Goal: Task Accomplishment & Management: Complete application form

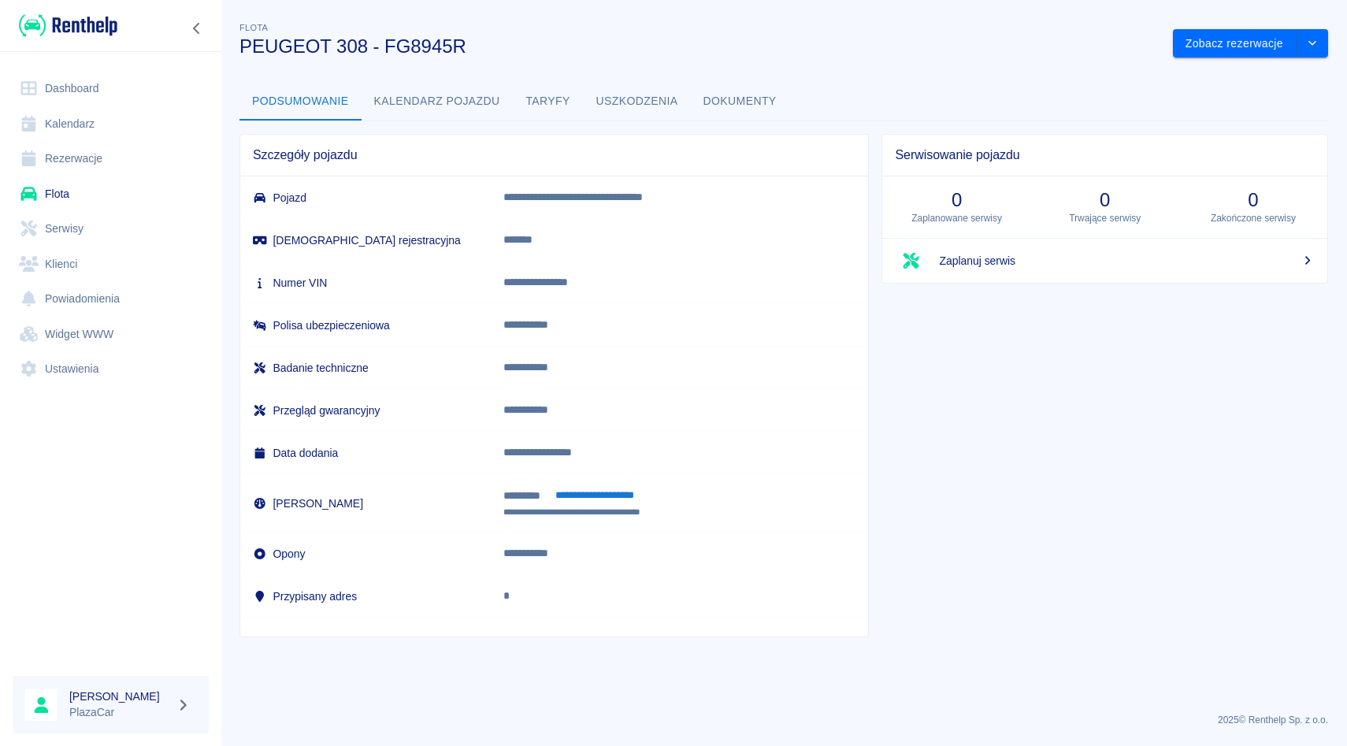
click at [108, 150] on link "Rezerwacje" at bounding box center [111, 158] width 196 height 35
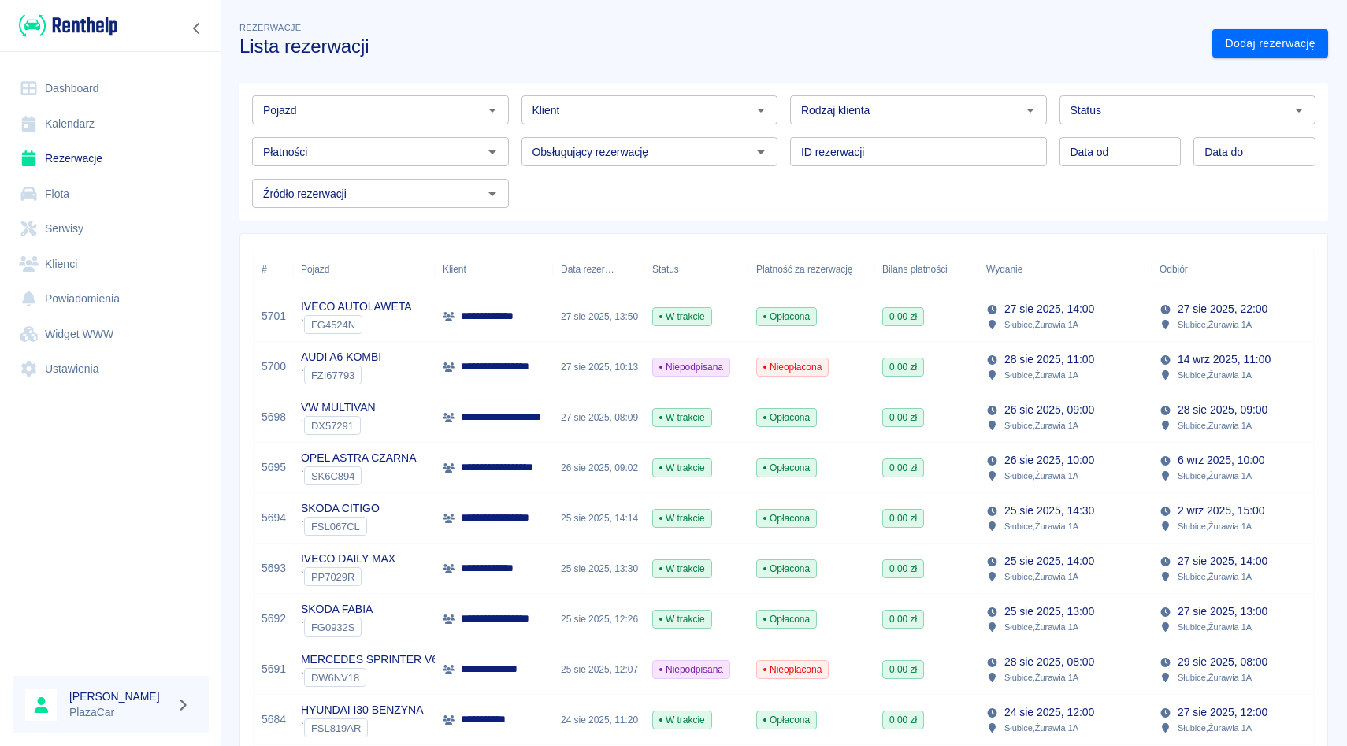
click at [543, 647] on div "**********" at bounding box center [494, 669] width 118 height 50
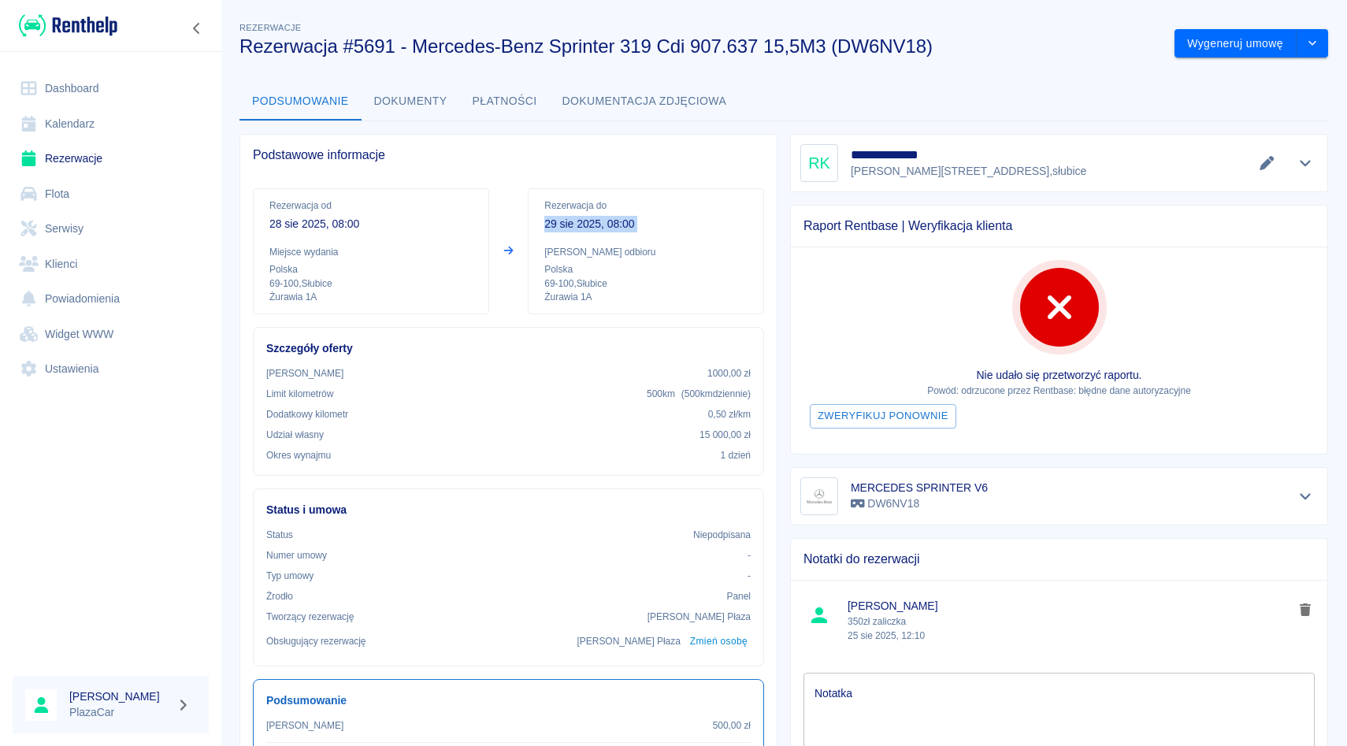
drag, startPoint x: 544, startPoint y: 221, endPoint x: 628, endPoint y: 233, distance: 84.3
click at [628, 233] on div "Rezerwacja do [DATE] 08:00 Miejsce odbioru Polska 69-100 , Słubice Żurawia 1A" at bounding box center [646, 251] width 236 height 126
click at [93, 160] on link "Rezerwacje" at bounding box center [111, 158] width 196 height 35
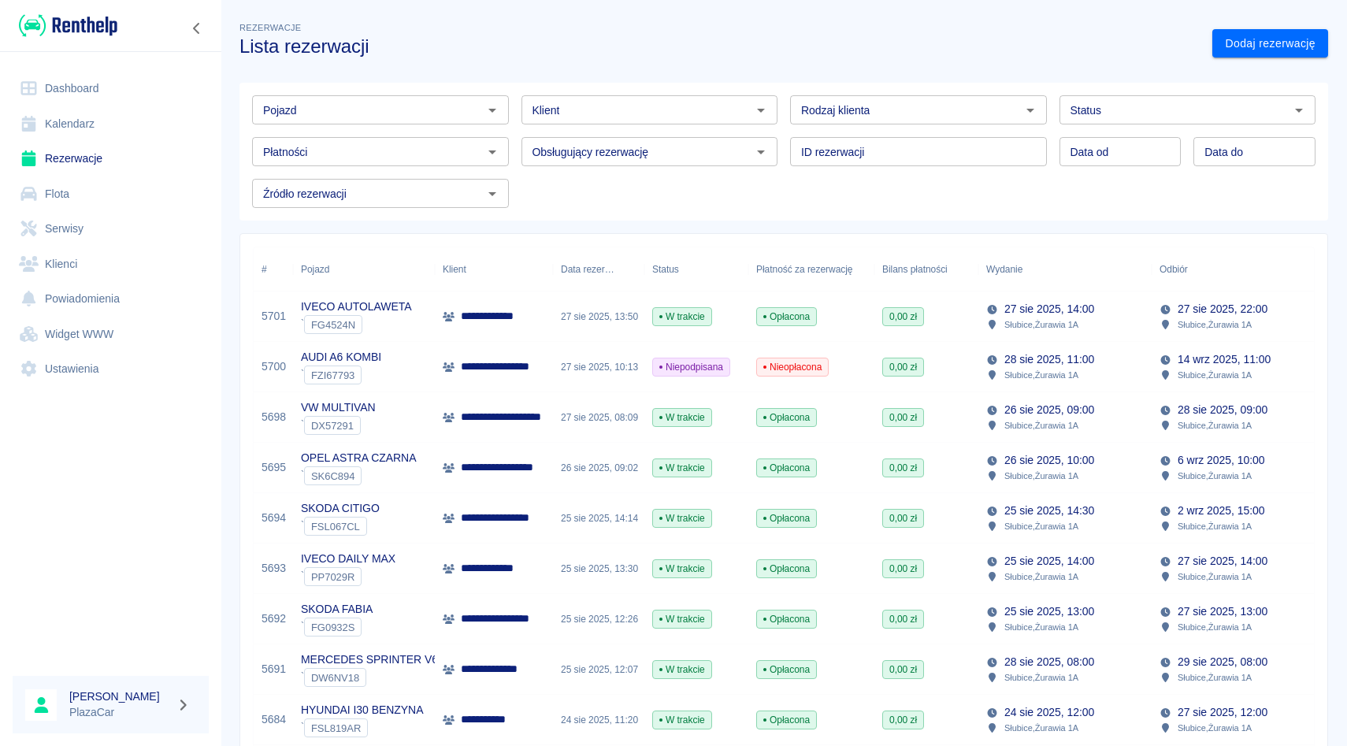
click at [442, 680] on div "**********" at bounding box center [494, 669] width 118 height 50
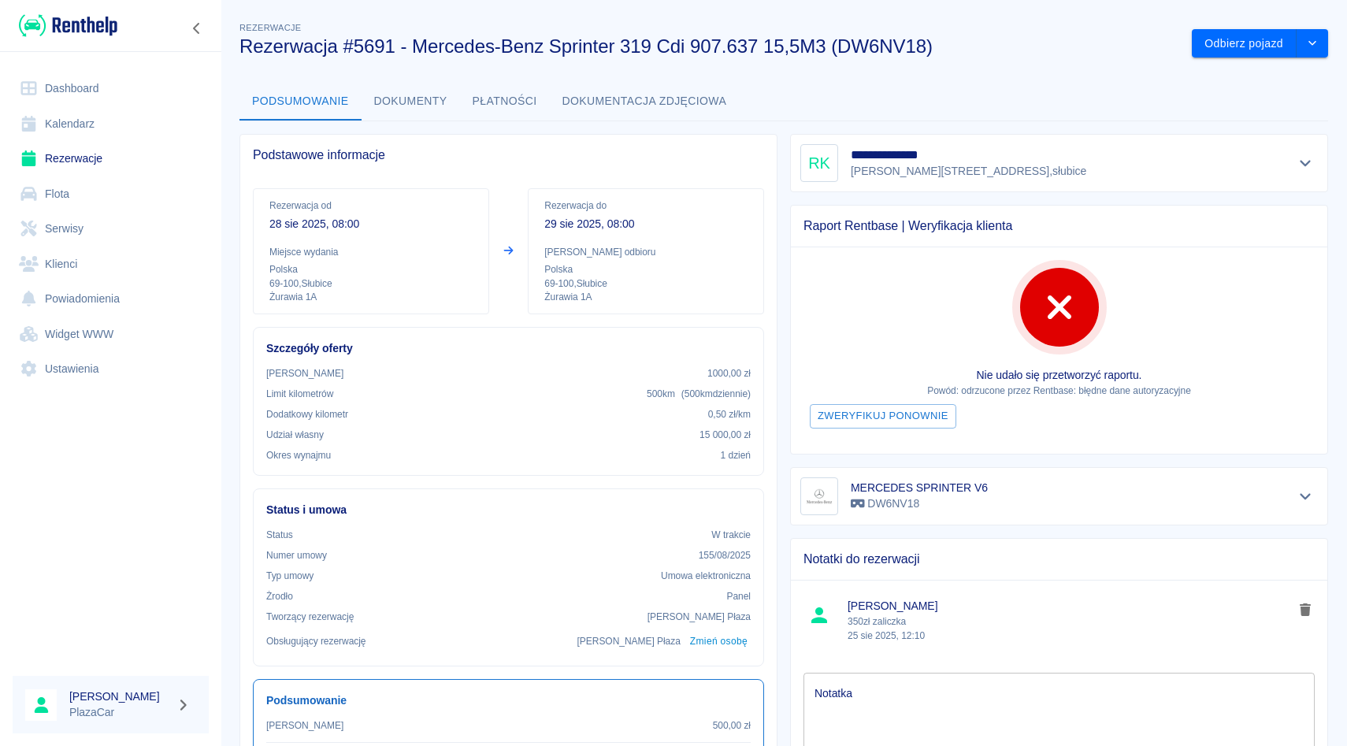
click at [434, 95] on button "Dokumenty" at bounding box center [411, 102] width 98 height 38
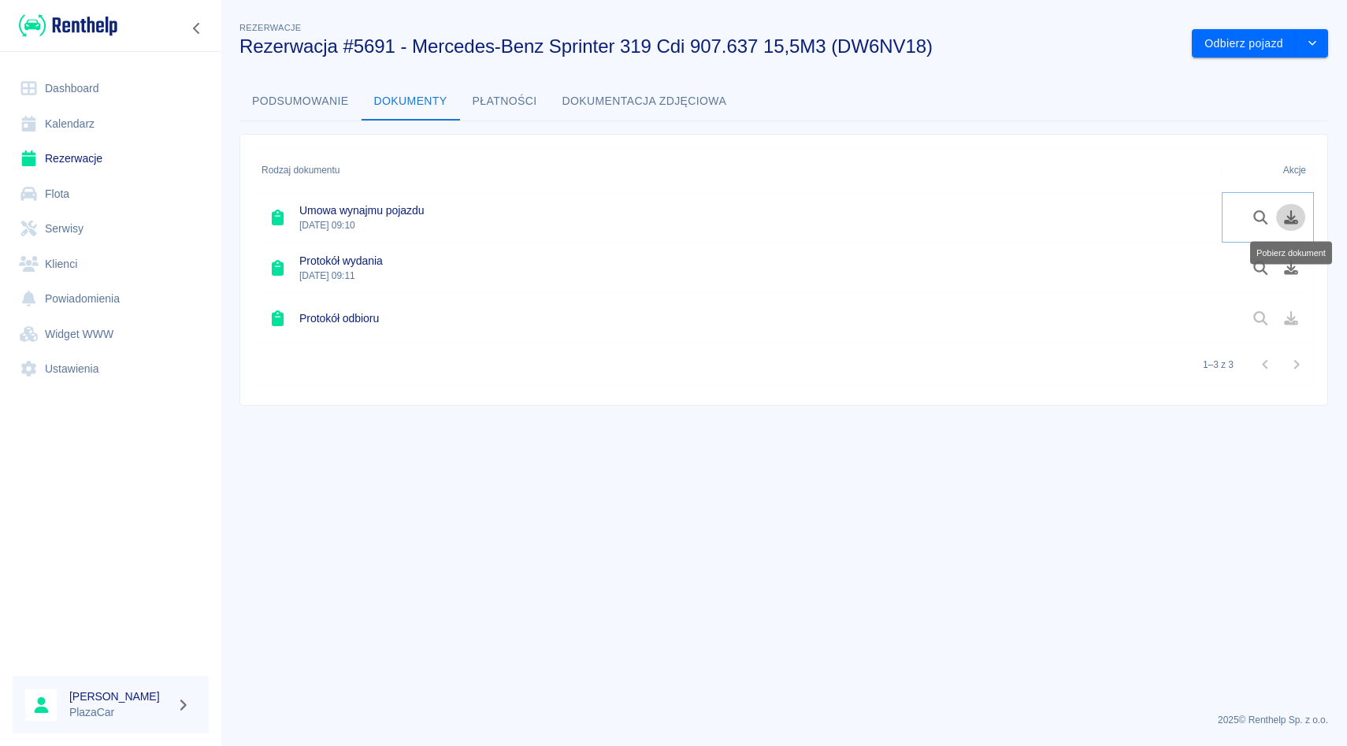
click at [1303, 210] on button "Pobierz dokument" at bounding box center [1291, 217] width 31 height 27
click at [88, 163] on link "Rezerwacje" at bounding box center [111, 158] width 196 height 35
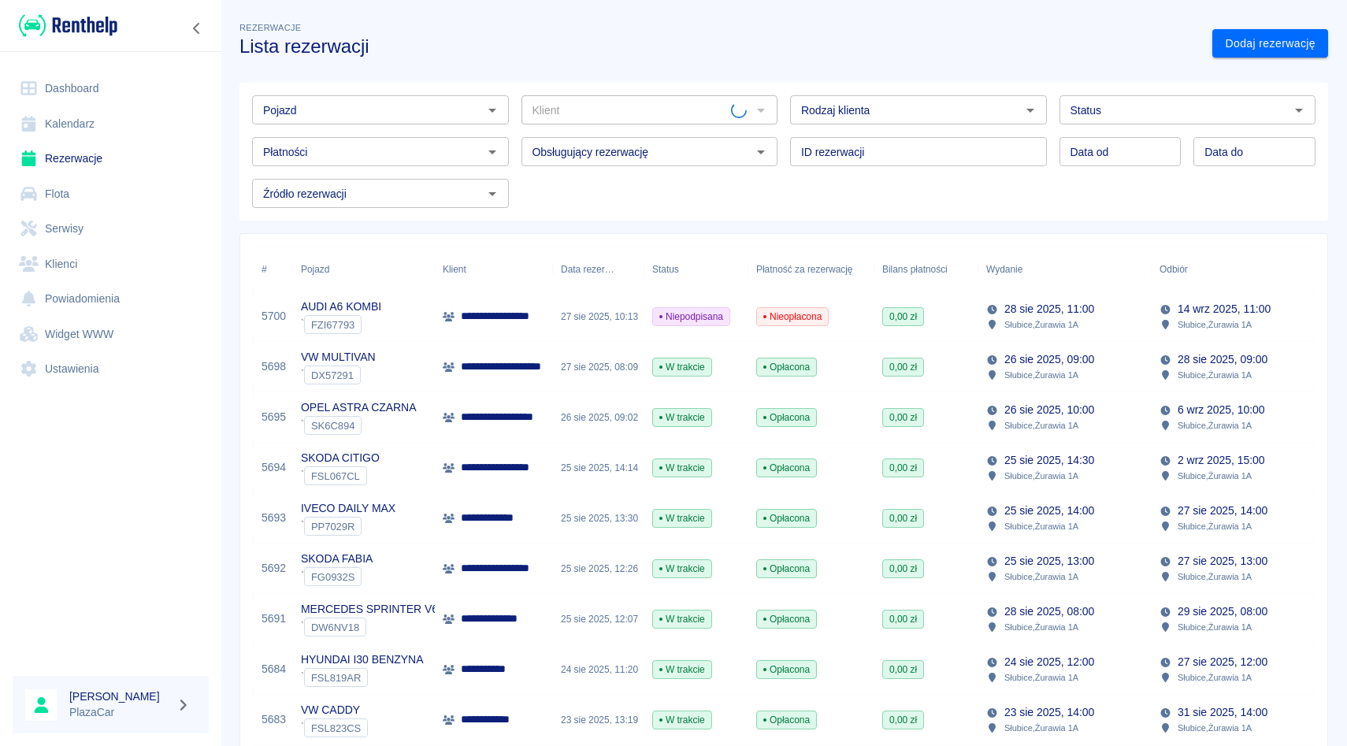
click at [590, 95] on div "Klient" at bounding box center [650, 109] width 257 height 29
click at [590, 142] on div "Obsługujący rezerwację Obsługujący rezerwację" at bounding box center [650, 151] width 257 height 29
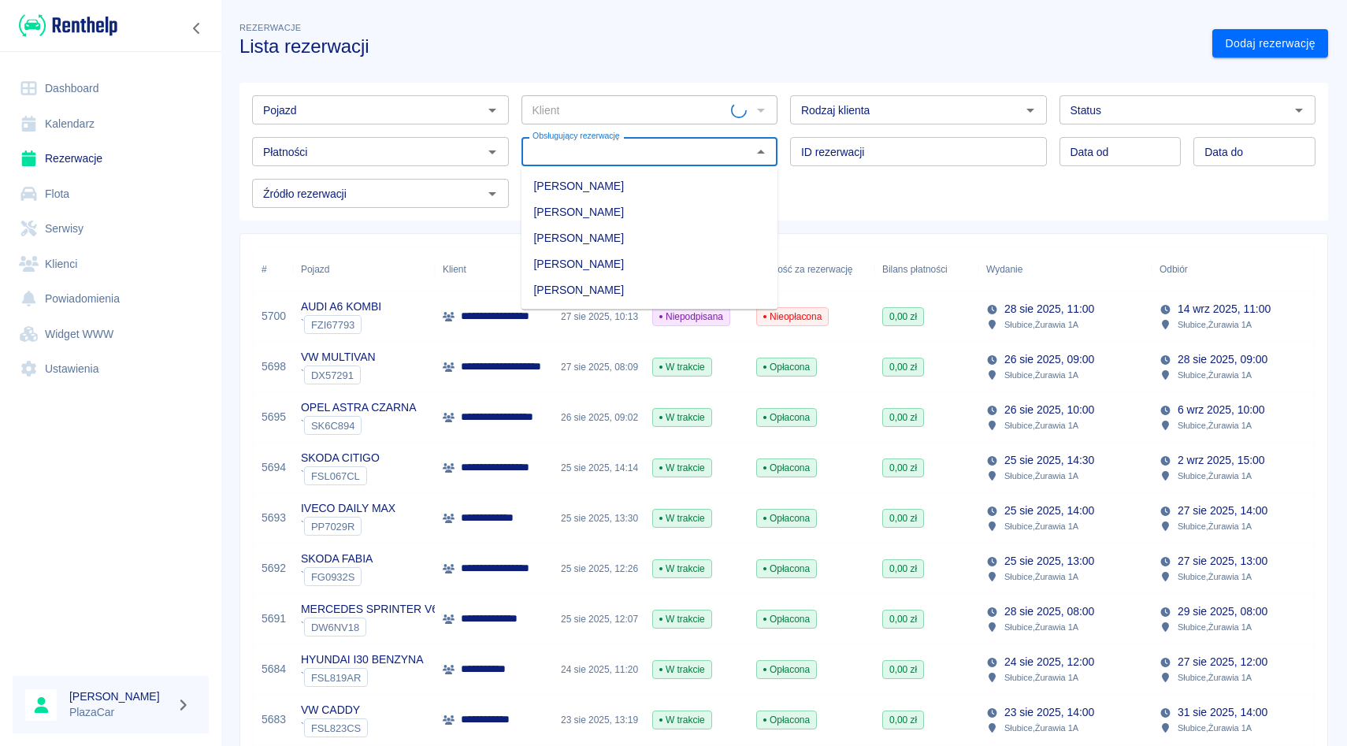
click at [590, 121] on div "Klient" at bounding box center [650, 109] width 257 height 29
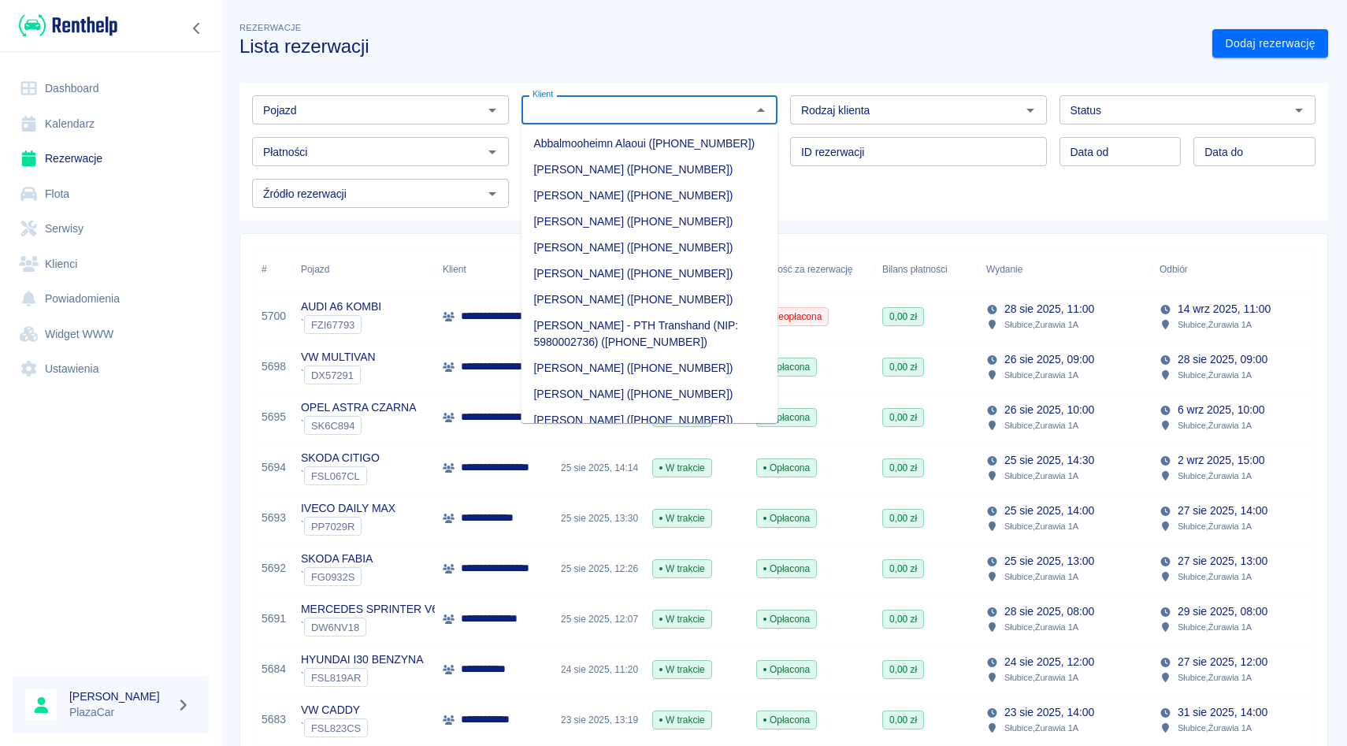
click at [590, 121] on div "Klient" at bounding box center [650, 109] width 257 height 29
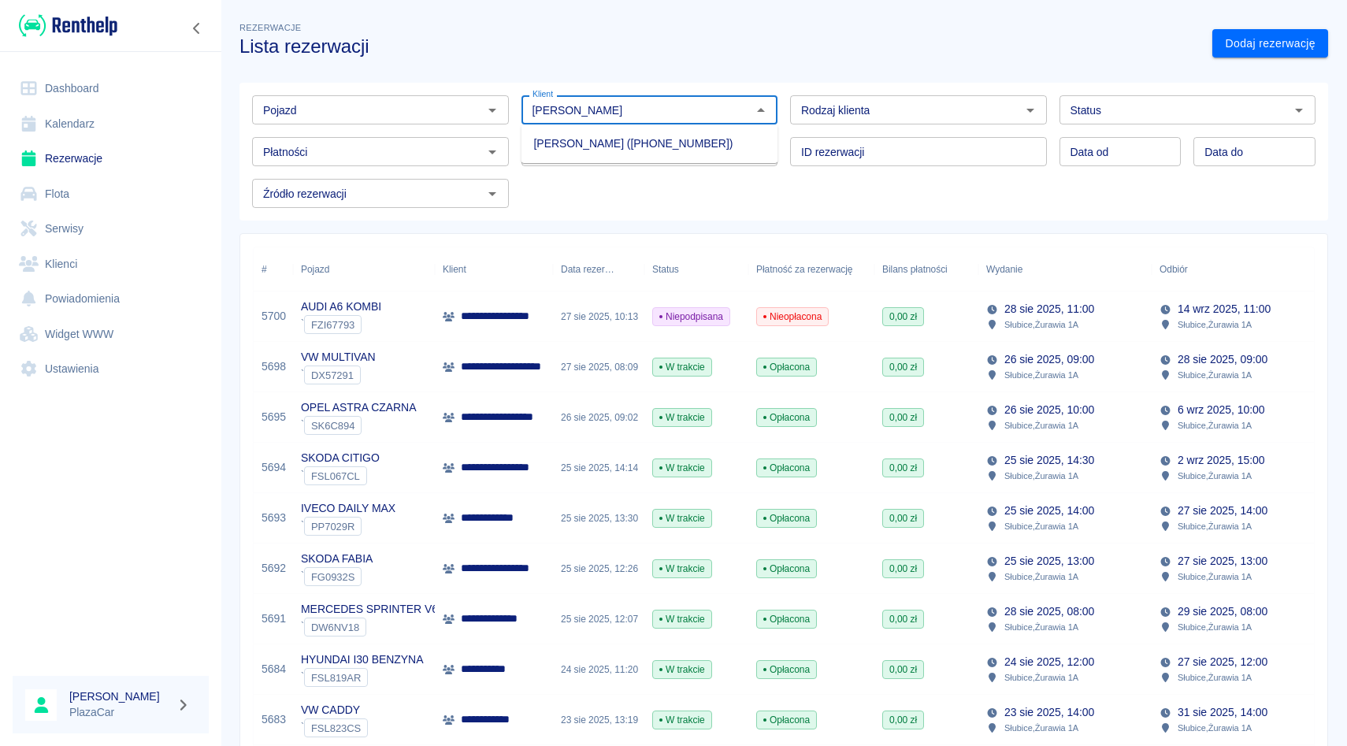
click at [565, 138] on li "[PERSON_NAME] ([PHONE_NUMBER])" at bounding box center [650, 144] width 257 height 26
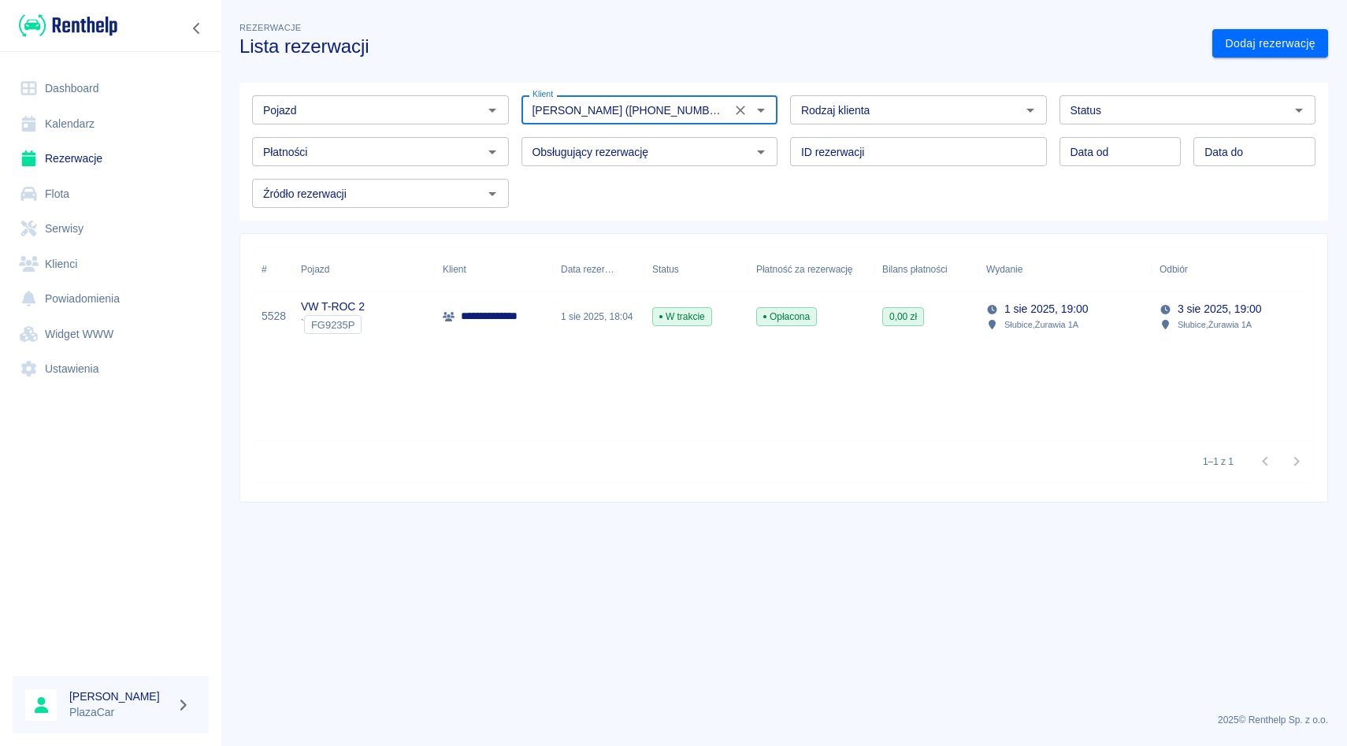
type input "[PERSON_NAME] ([PHONE_NUMBER])"
click at [611, 330] on div "1 sie 2025, 18:04" at bounding box center [598, 316] width 91 height 50
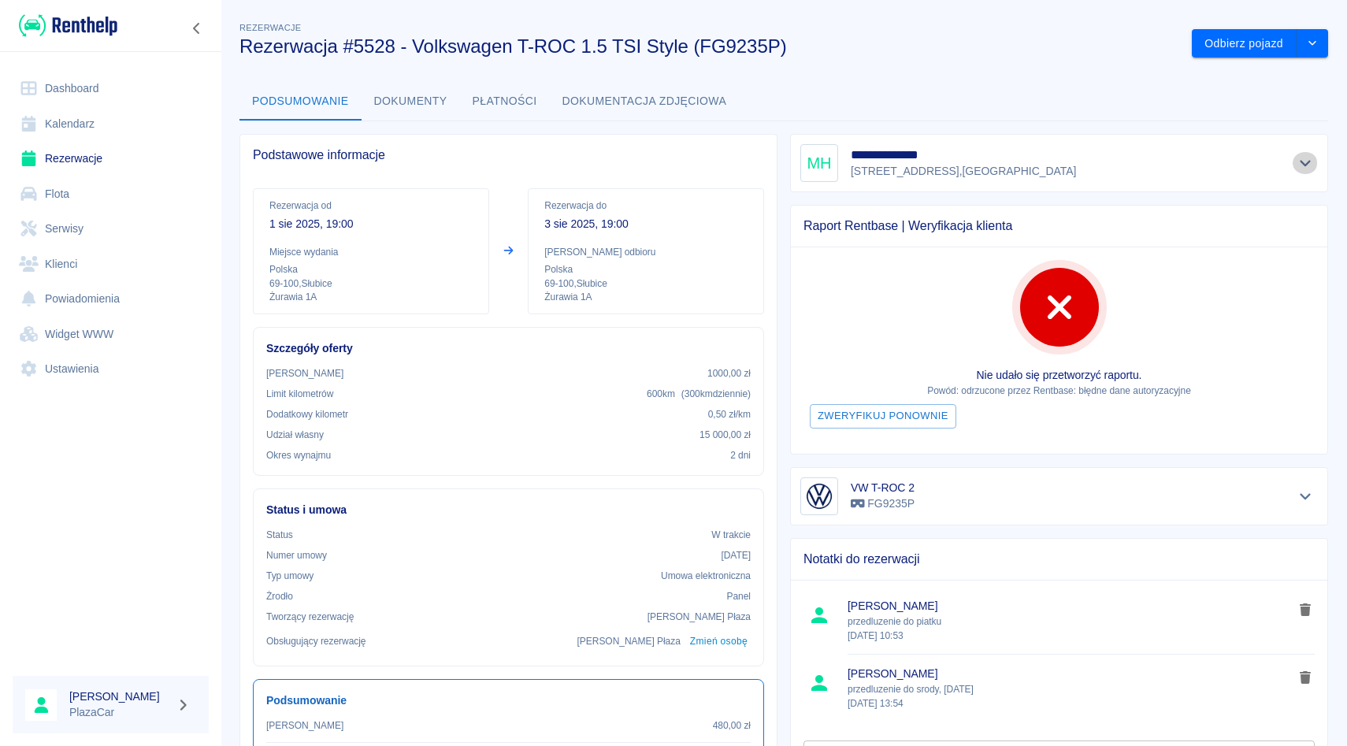
click at [1306, 172] on button "Pokaż szczegóły" at bounding box center [1306, 163] width 26 height 22
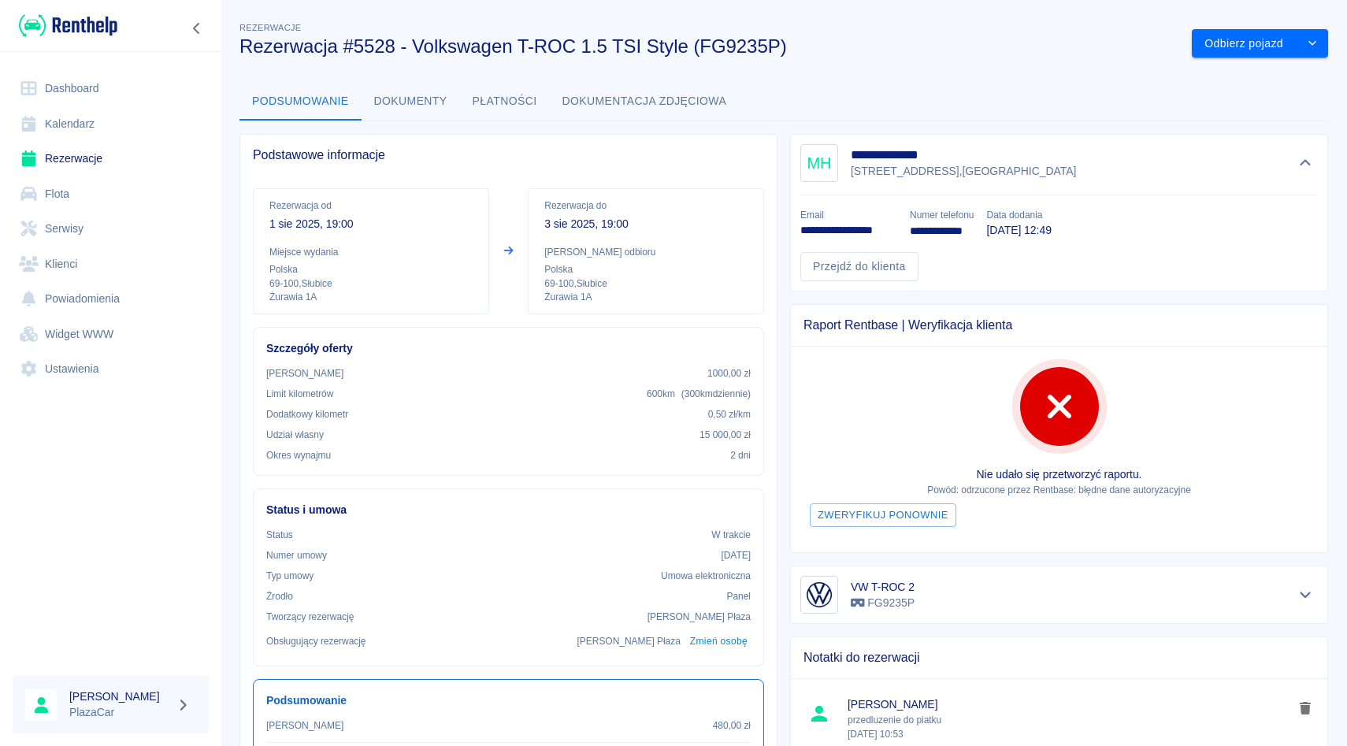
click at [1309, 162] on icon "Ukryj szczegóły" at bounding box center [1305, 163] width 11 height 6
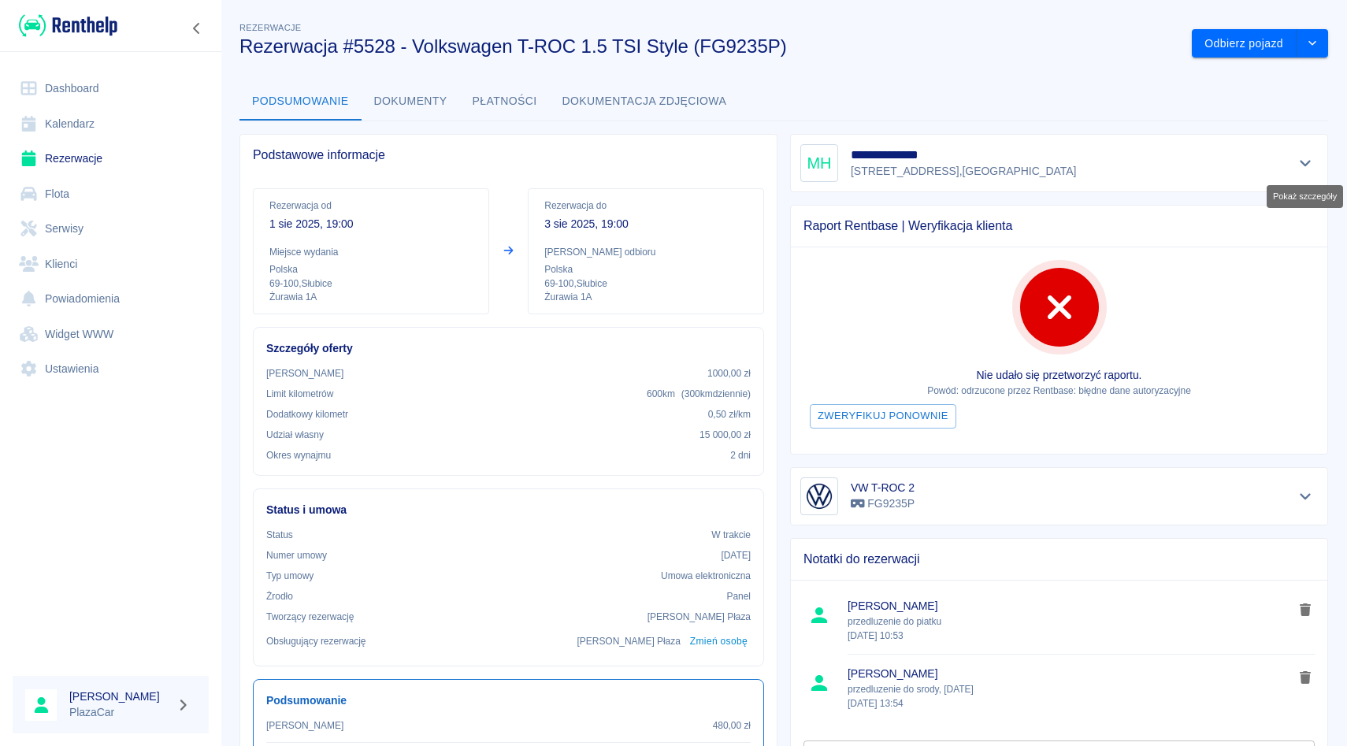
click at [1309, 162] on icon "Pokaż szczegóły" at bounding box center [1305, 164] width 11 height 6
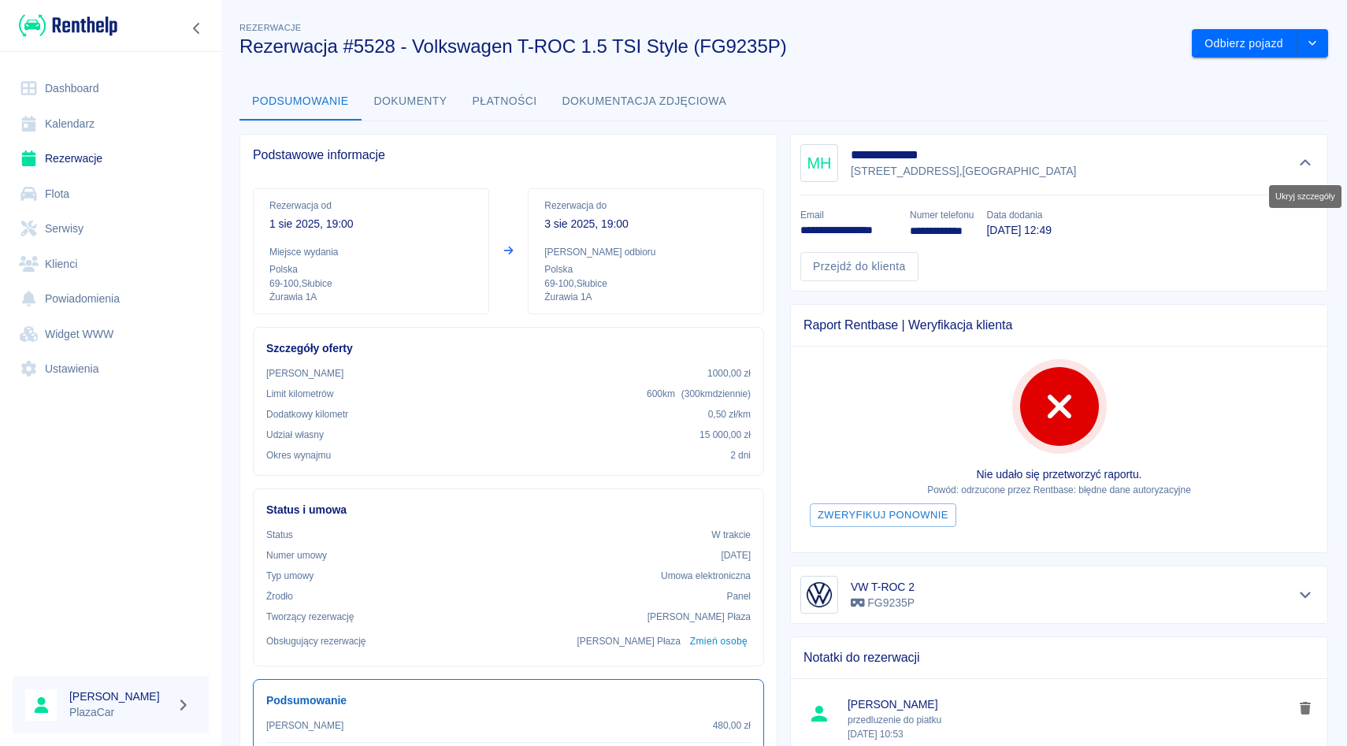
click at [1309, 162] on icon "Ukryj szczegóły" at bounding box center [1305, 163] width 11 height 6
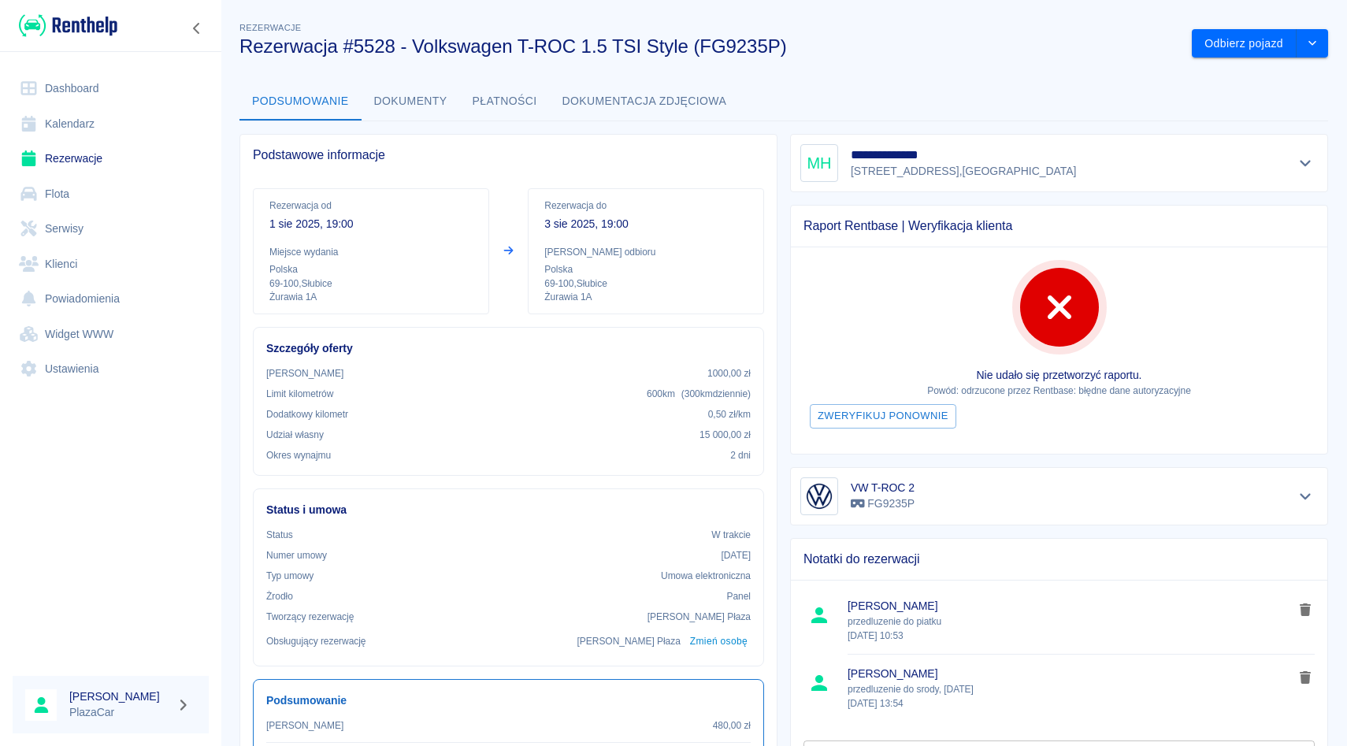
click at [1307, 160] on icon "Pokaż szczegóły" at bounding box center [1306, 163] width 18 height 14
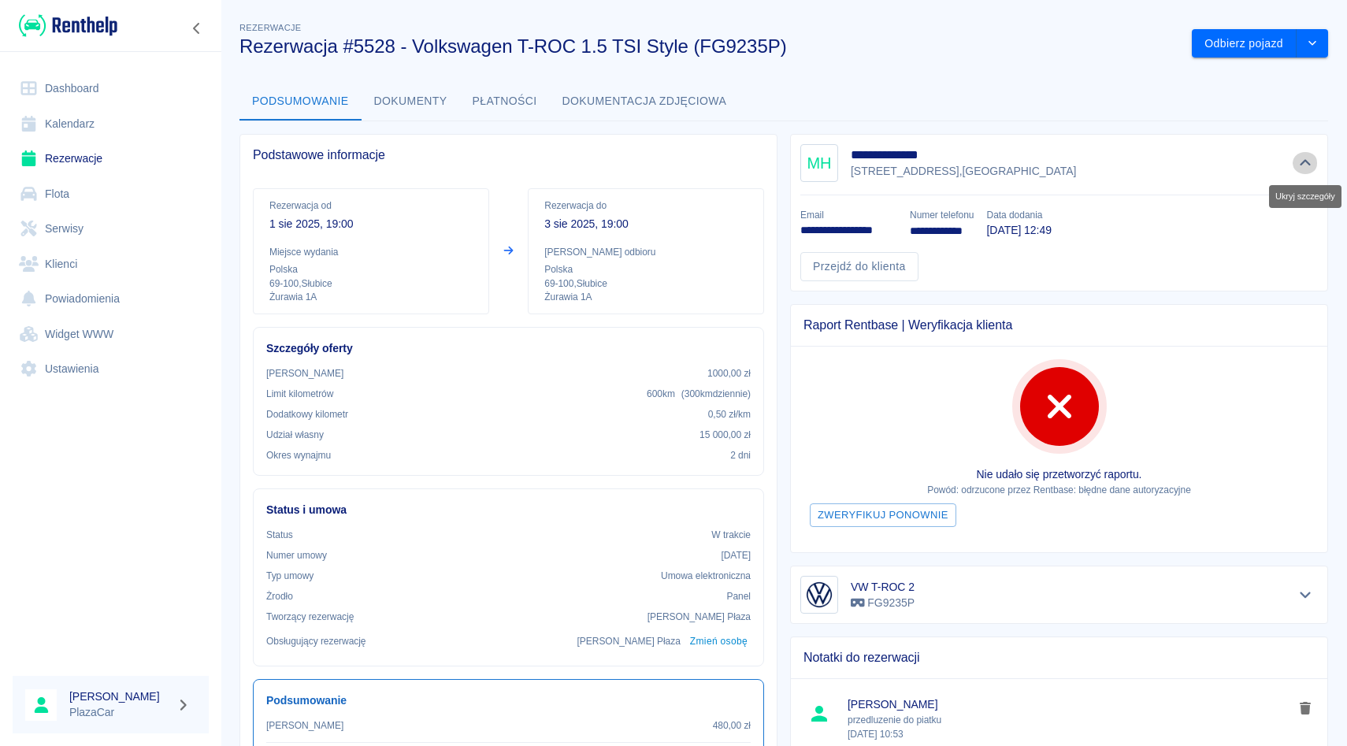
click at [1307, 160] on icon "Ukryj szczegóły" at bounding box center [1306, 163] width 18 height 14
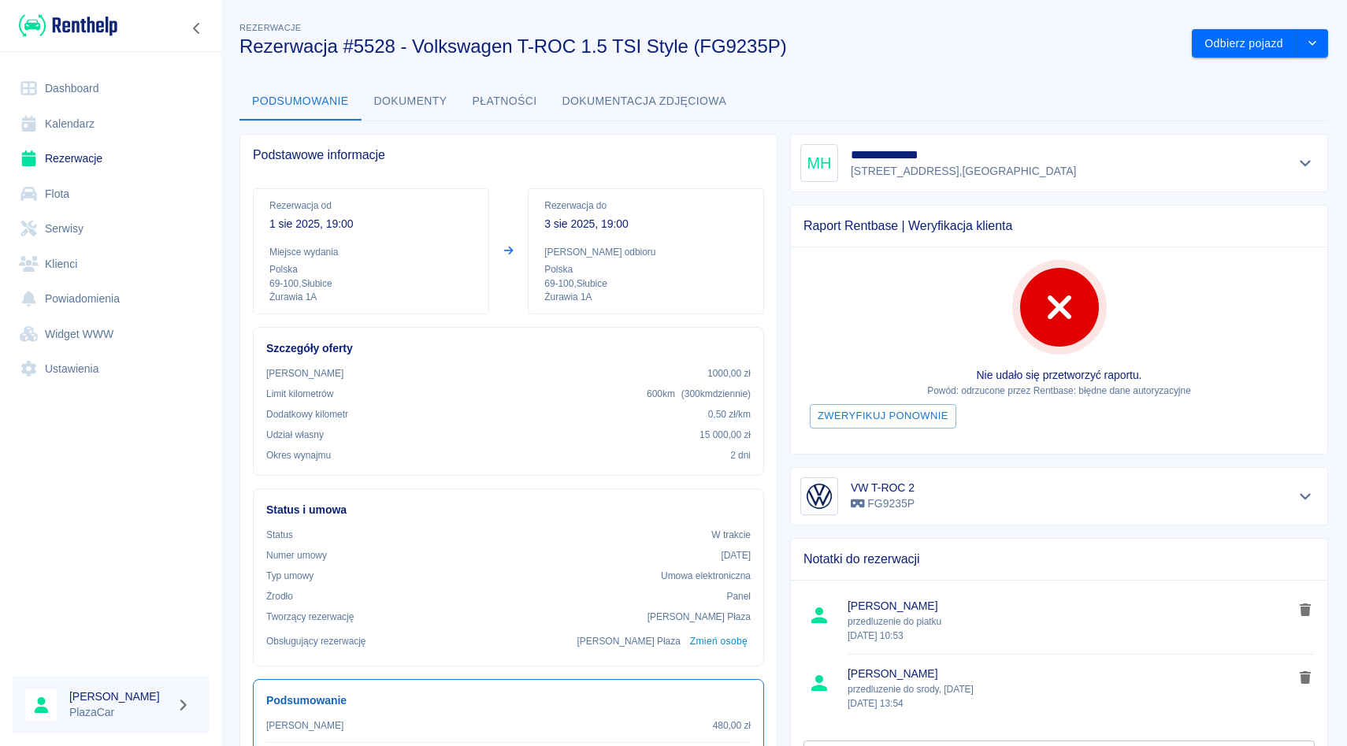
click at [87, 166] on link "Rezerwacje" at bounding box center [111, 158] width 196 height 35
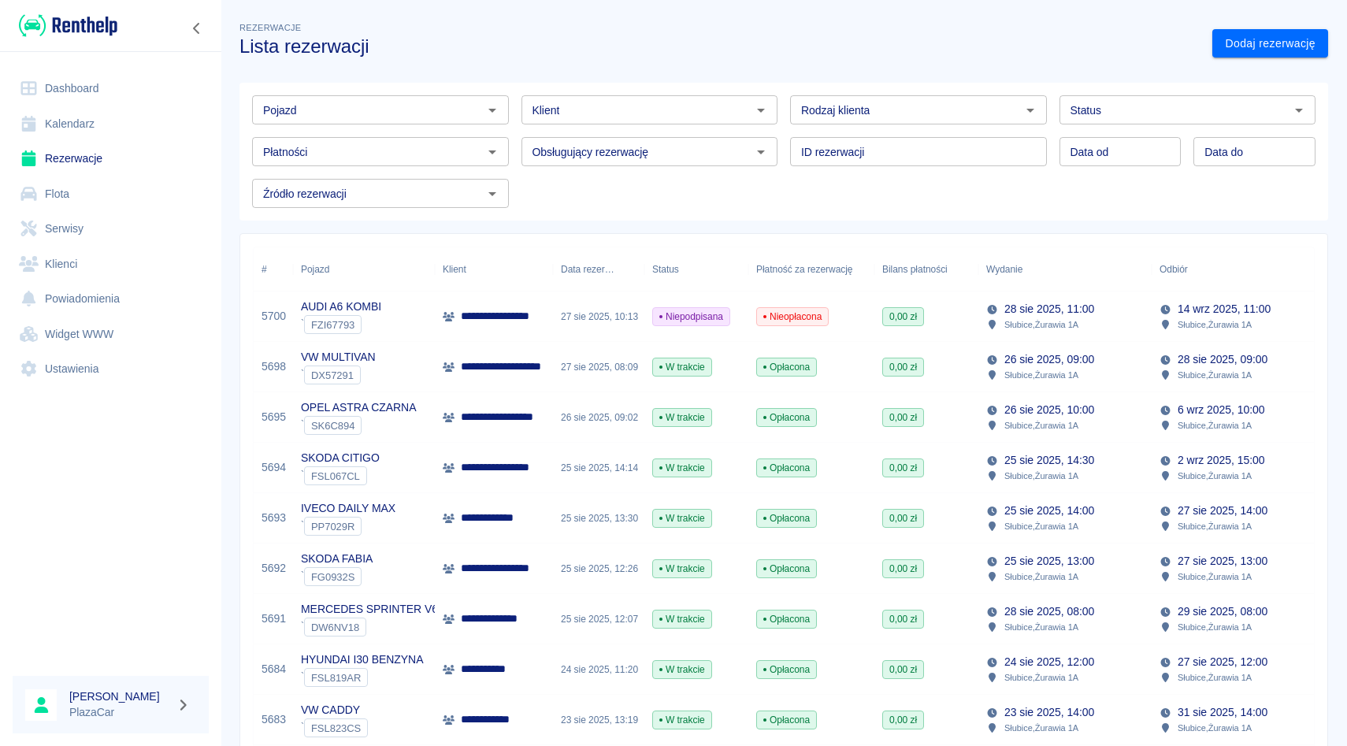
click at [563, 120] on div "Klient" at bounding box center [650, 109] width 257 height 29
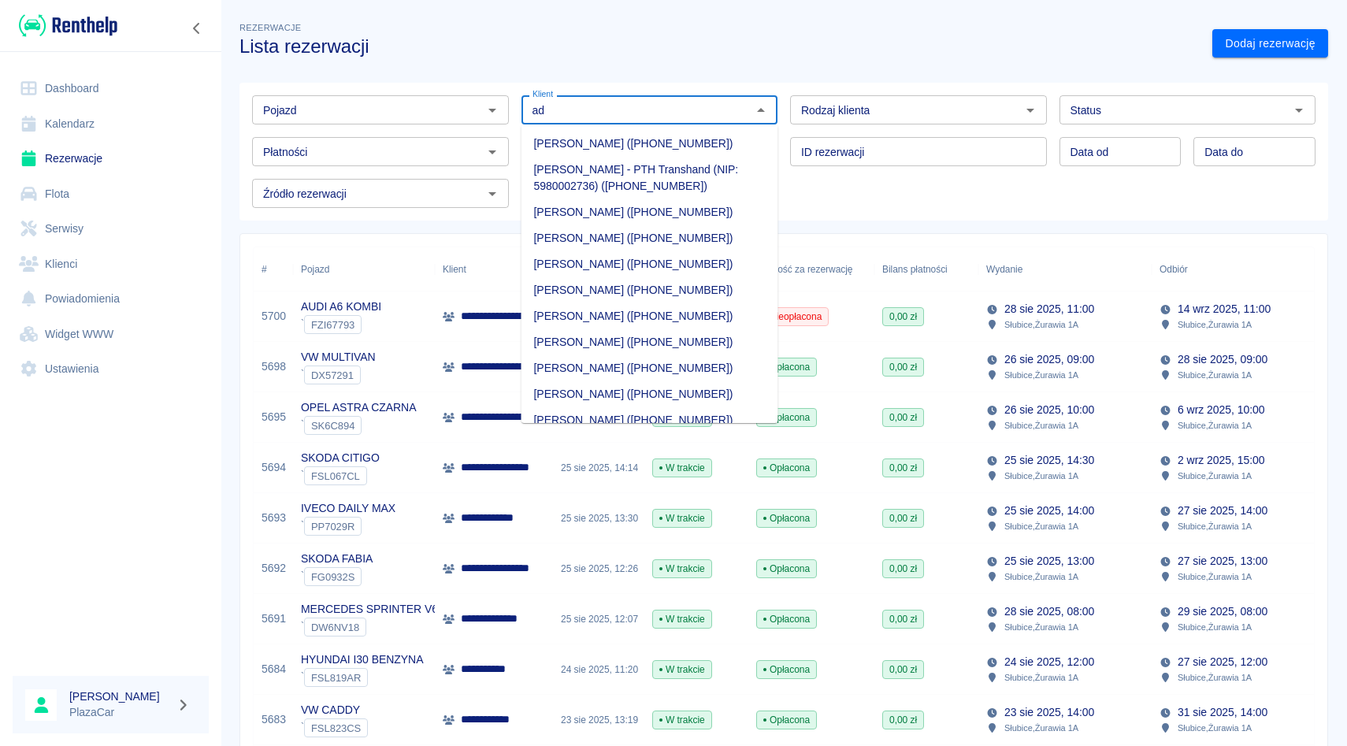
type input "a"
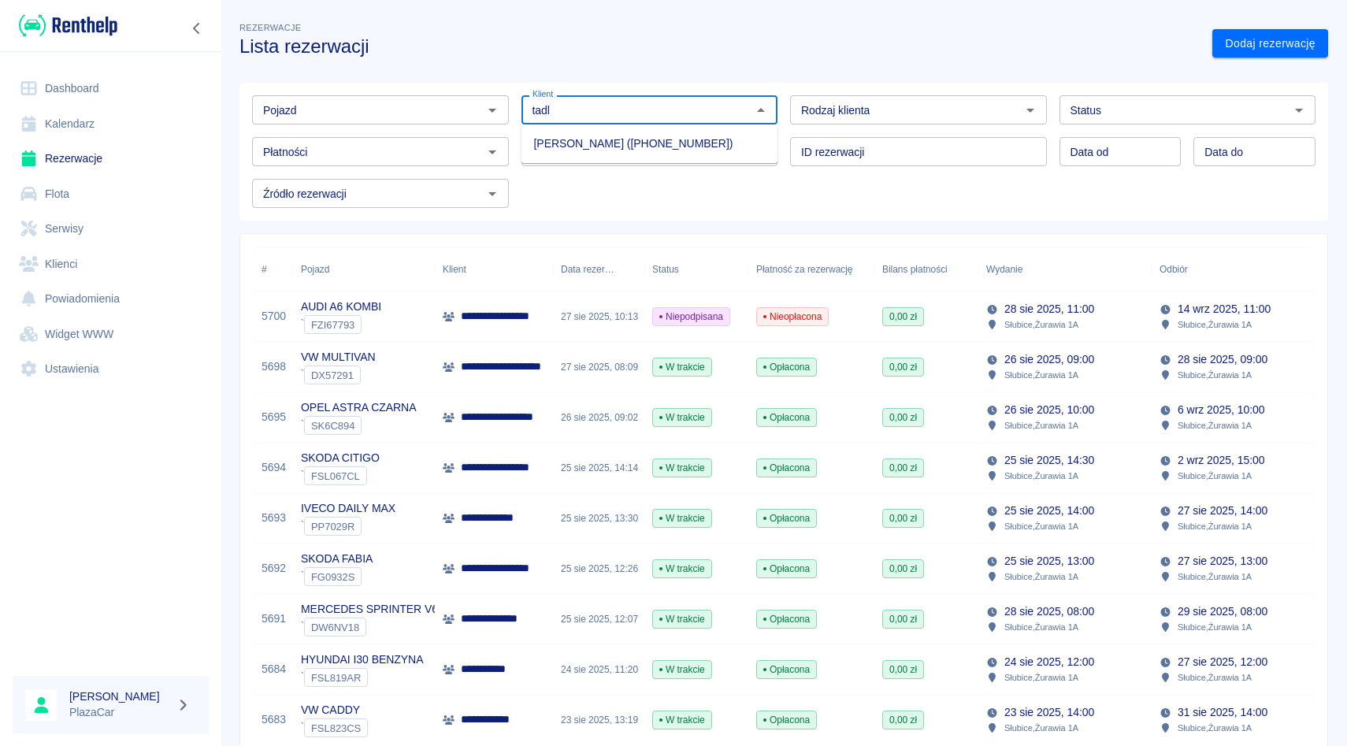
click at [562, 139] on li "[PERSON_NAME] ([PHONE_NUMBER])" at bounding box center [650, 144] width 257 height 26
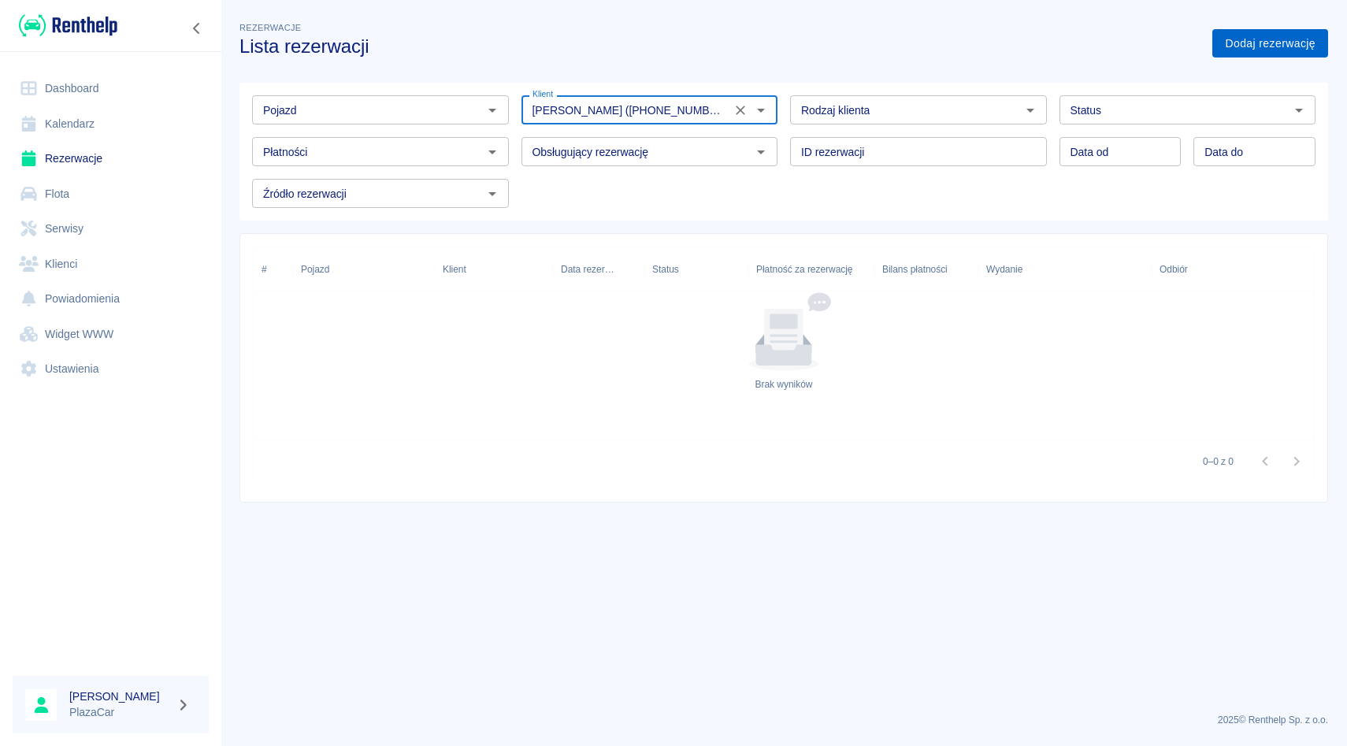
type input "[PERSON_NAME] ([PHONE_NUMBER])"
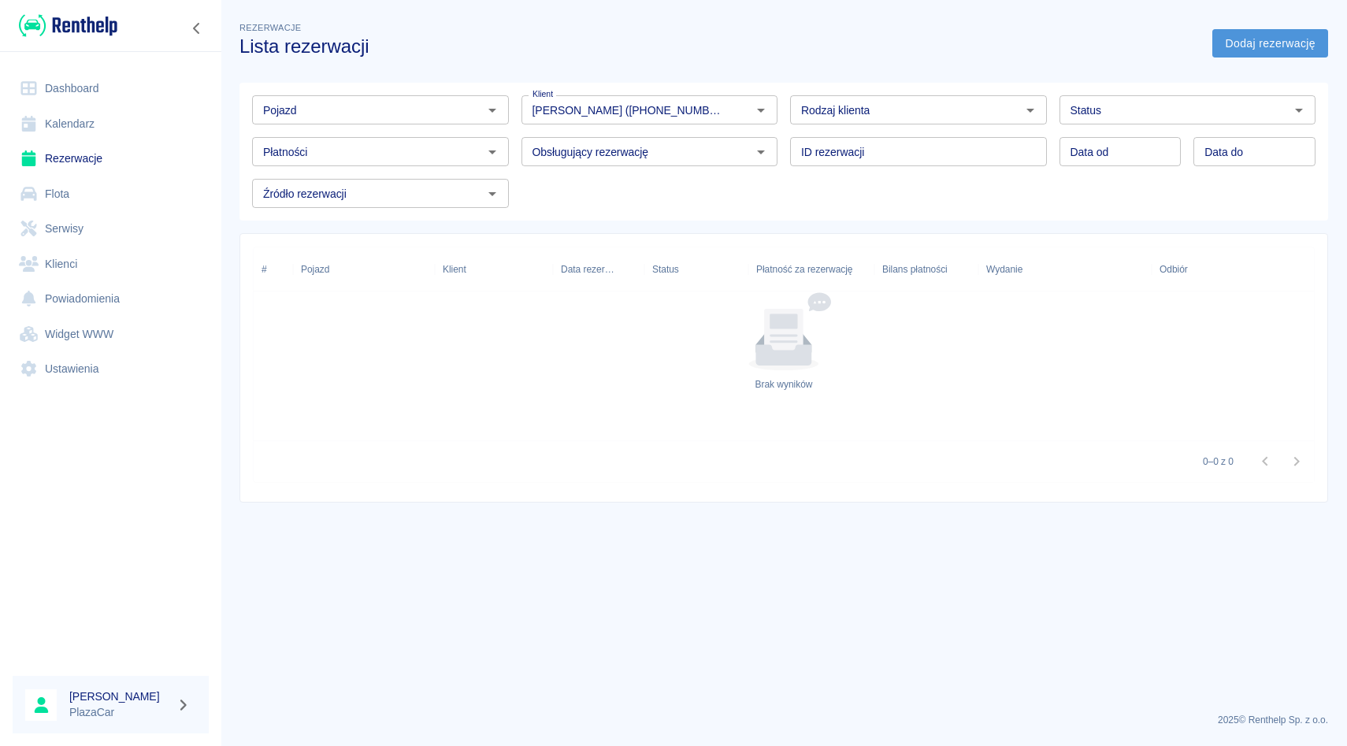
click at [1265, 54] on link "Dodaj rezerwację" at bounding box center [1270, 43] width 116 height 29
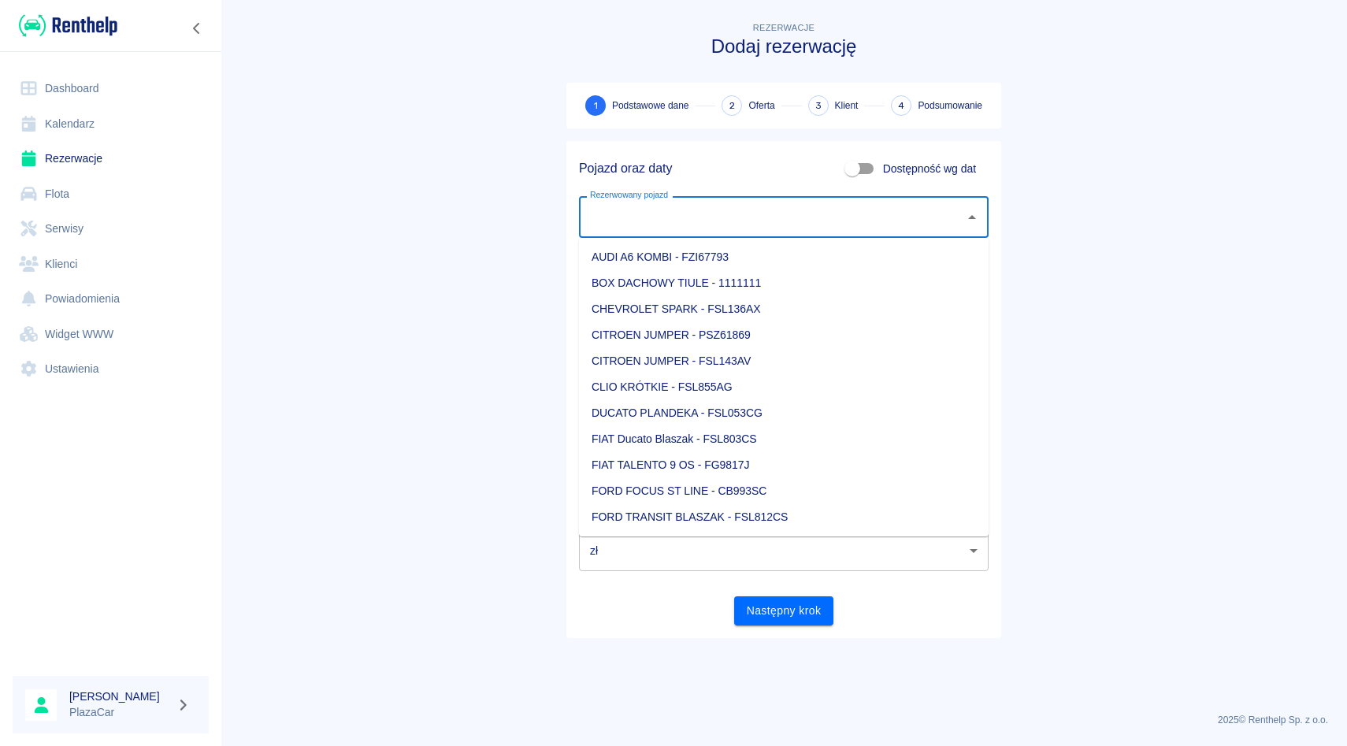
click at [684, 218] on input "Rezerwowany pojazd" at bounding box center [772, 217] width 372 height 28
type input "a"
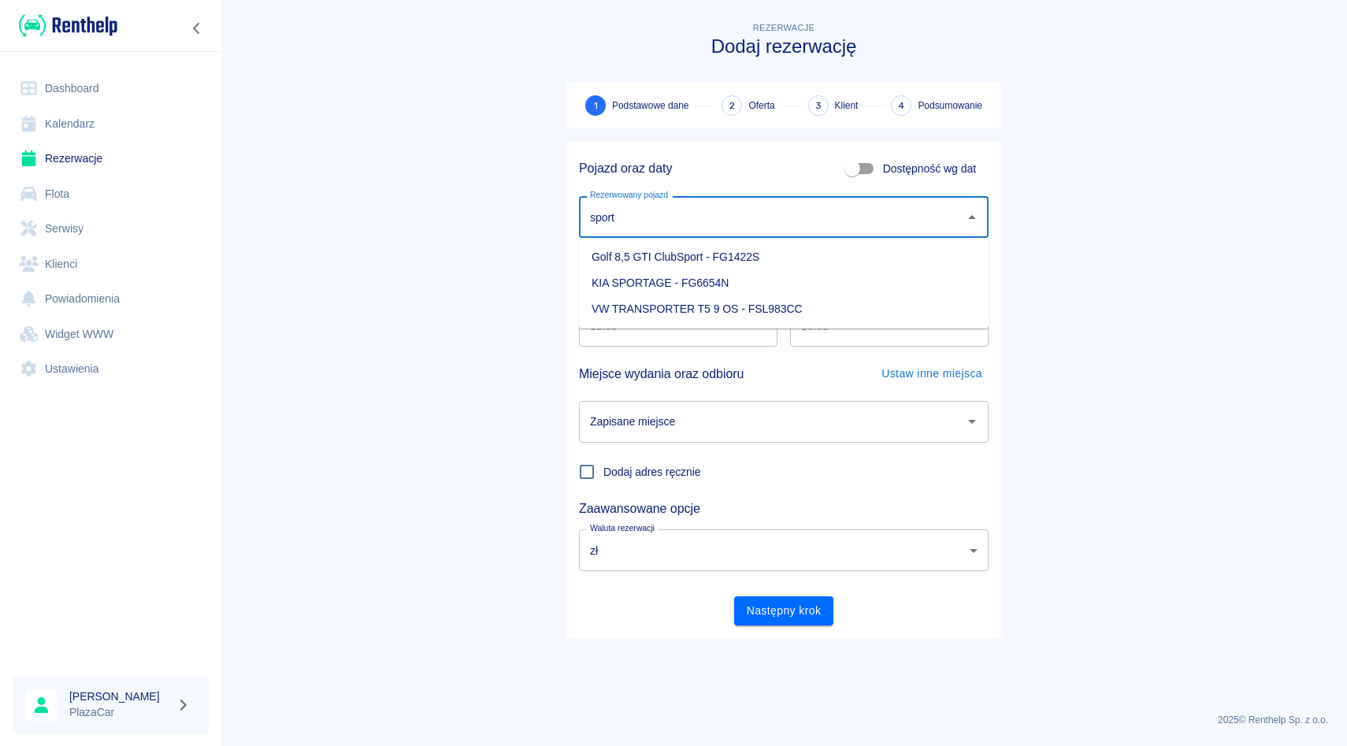
click at [680, 288] on li "KIA SPORTAGE - FG6654N" at bounding box center [784, 283] width 410 height 26
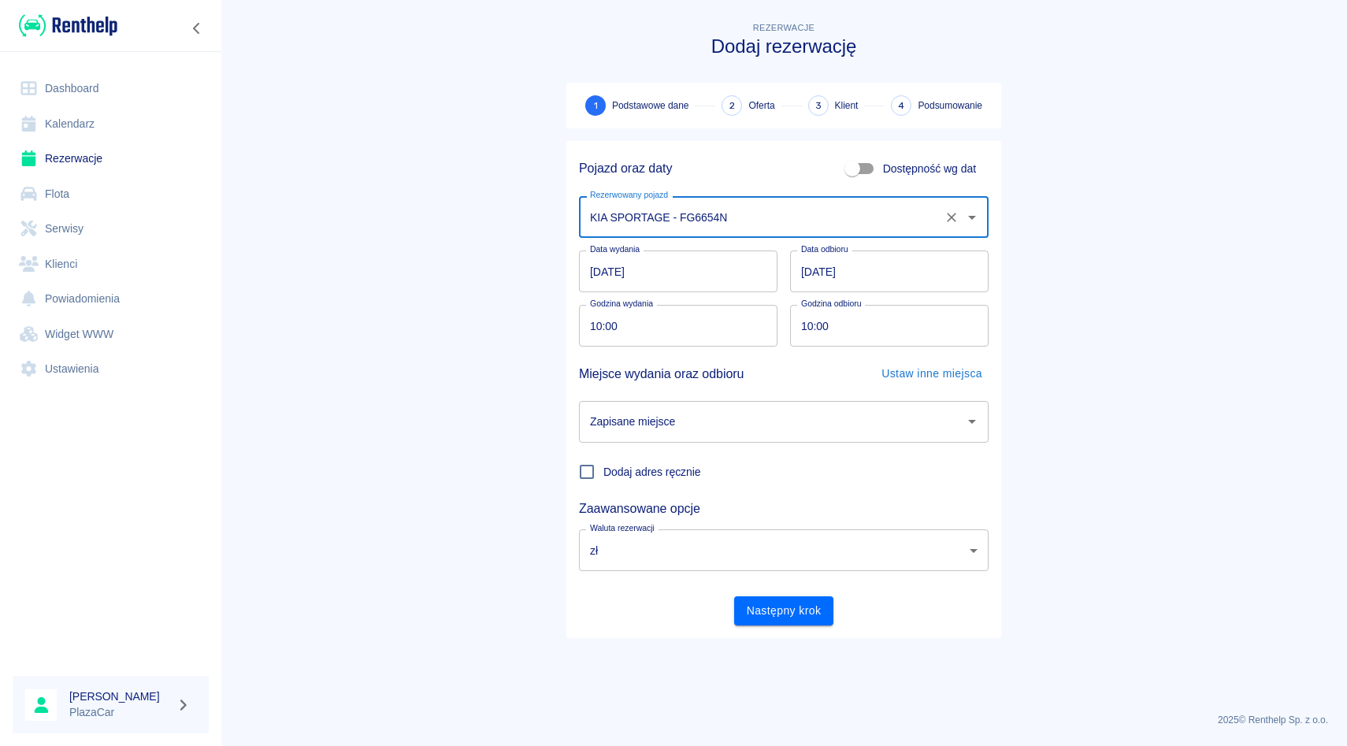
type input "KIA SPORTAGE - FG6654N"
click at [684, 444] on div "Dodaj adres ręcznie" at bounding box center [777, 466] width 422 height 46
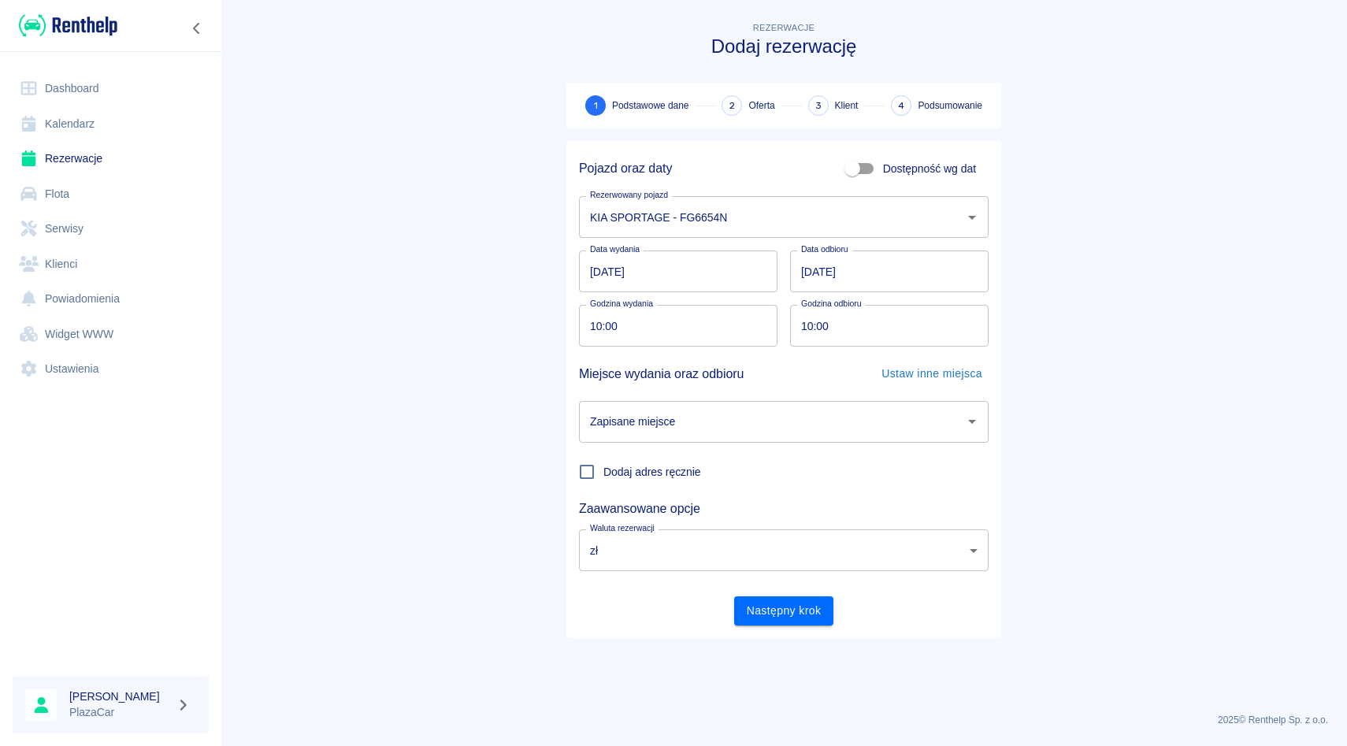
click at [684, 436] on div "Zapisane miejsce" at bounding box center [784, 422] width 410 height 42
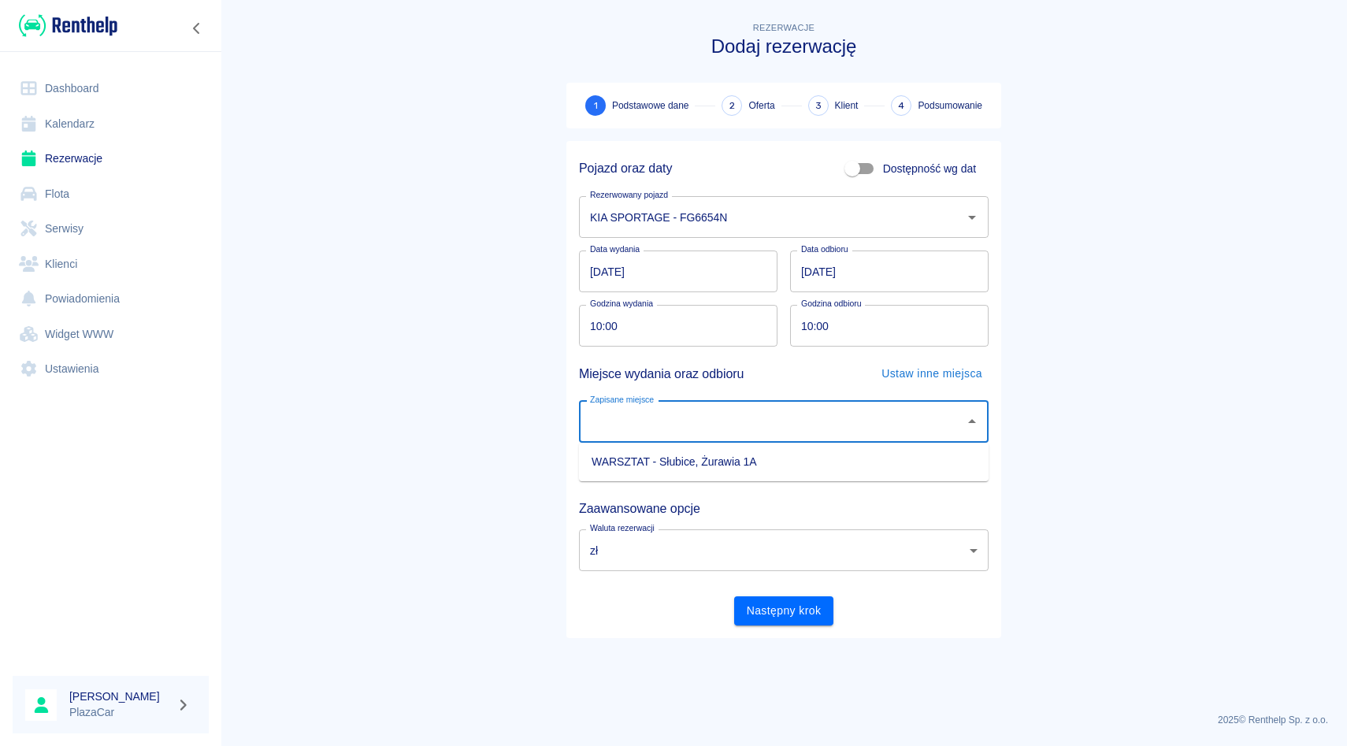
click at [684, 466] on li "WARSZTAT - Słubice, Żurawia 1A" at bounding box center [784, 462] width 410 height 26
type input "WARSZTAT - Słubice, Żurawia 1A"
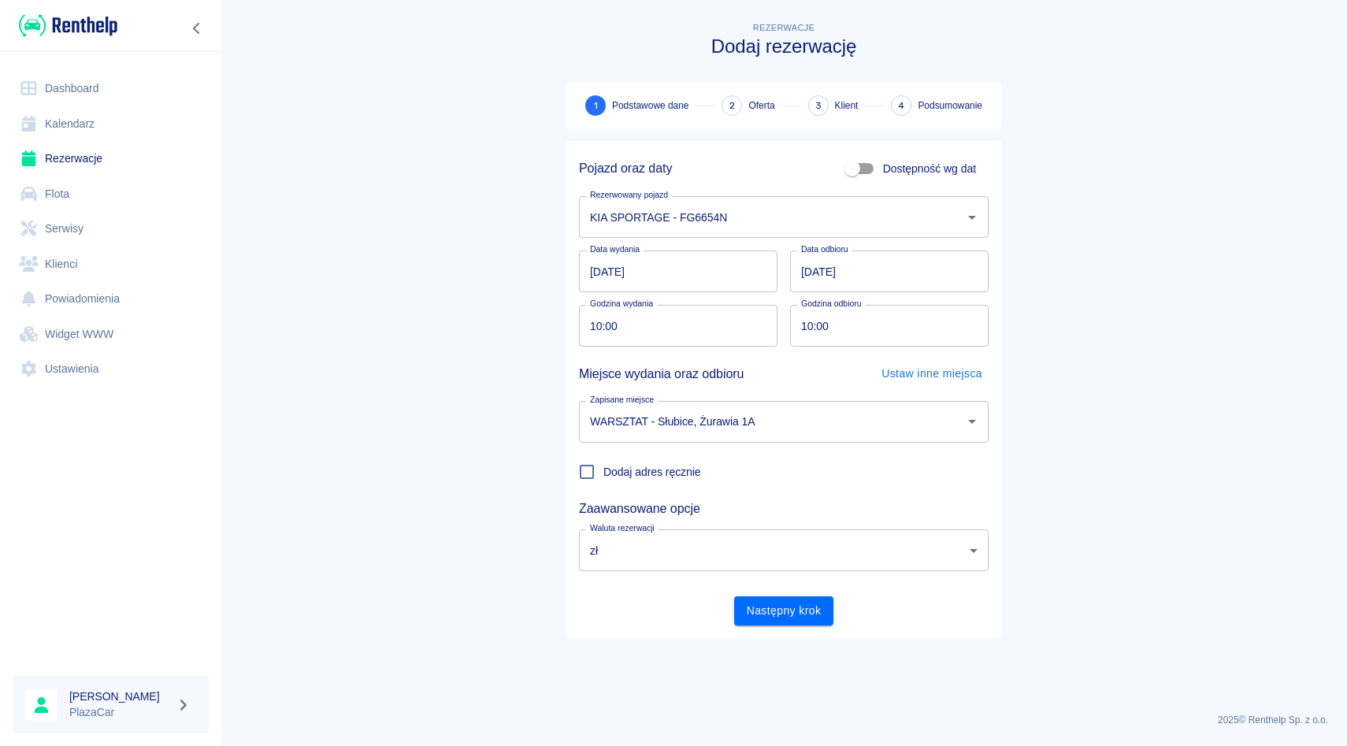
click at [788, 297] on div "Godzina odbioru 10:00 Godzina odbioru" at bounding box center [883, 319] width 211 height 54
click at [809, 271] on input "[DATE]" at bounding box center [889, 272] width 199 height 42
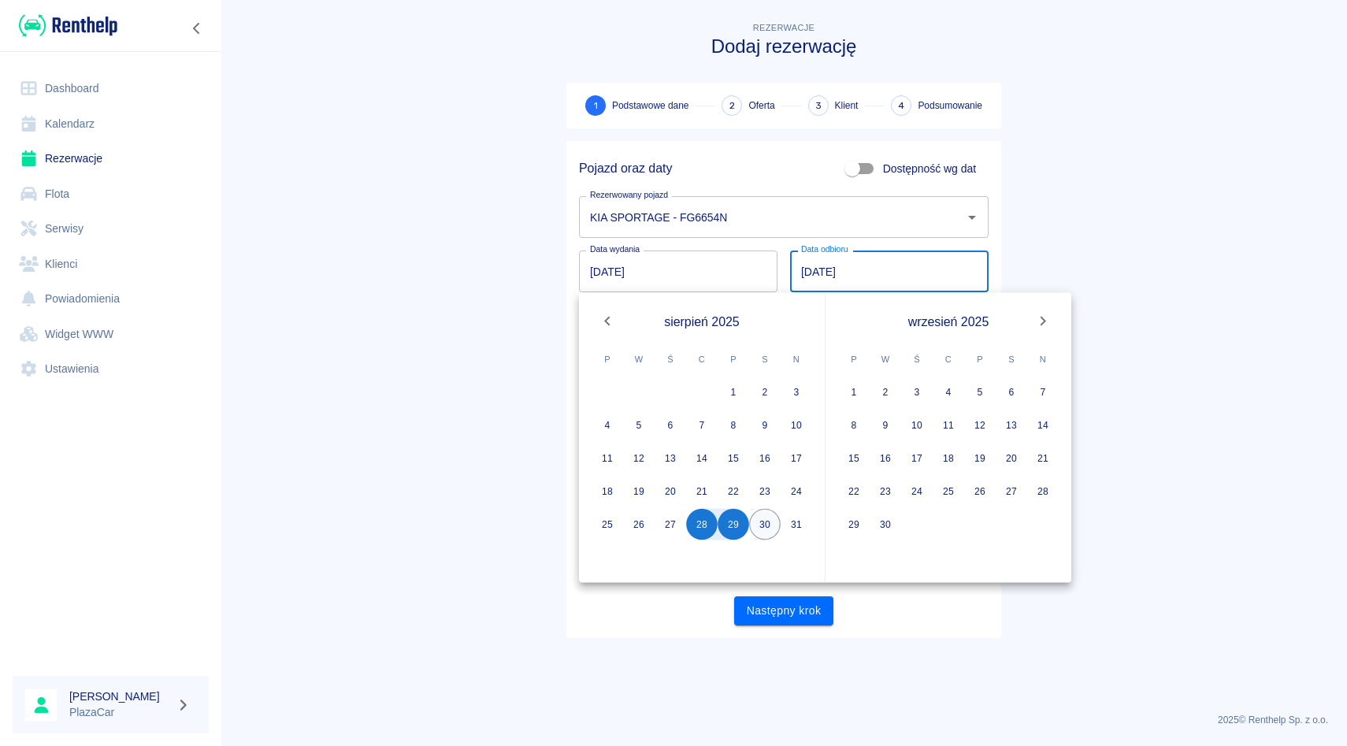
click at [770, 516] on button "30" at bounding box center [765, 525] width 32 height 32
type input "[DATE]"
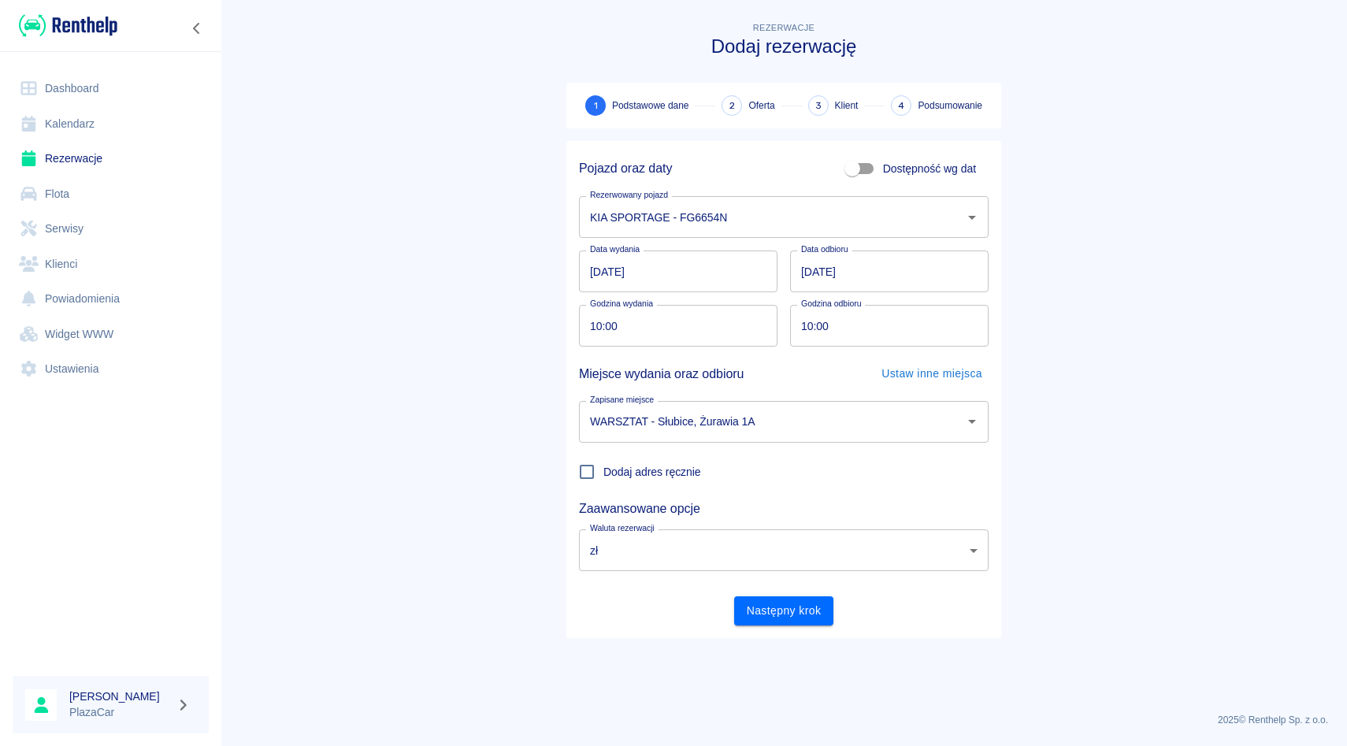
click at [593, 268] on input "[DATE]" at bounding box center [678, 272] width 199 height 42
click at [675, 245] on div "Data wydania [DATE] Data wydania Data odbioru [DATE] Data odbioru" at bounding box center [777, 265] width 422 height 54
click at [760, 599] on button "Następny krok" at bounding box center [784, 610] width 100 height 29
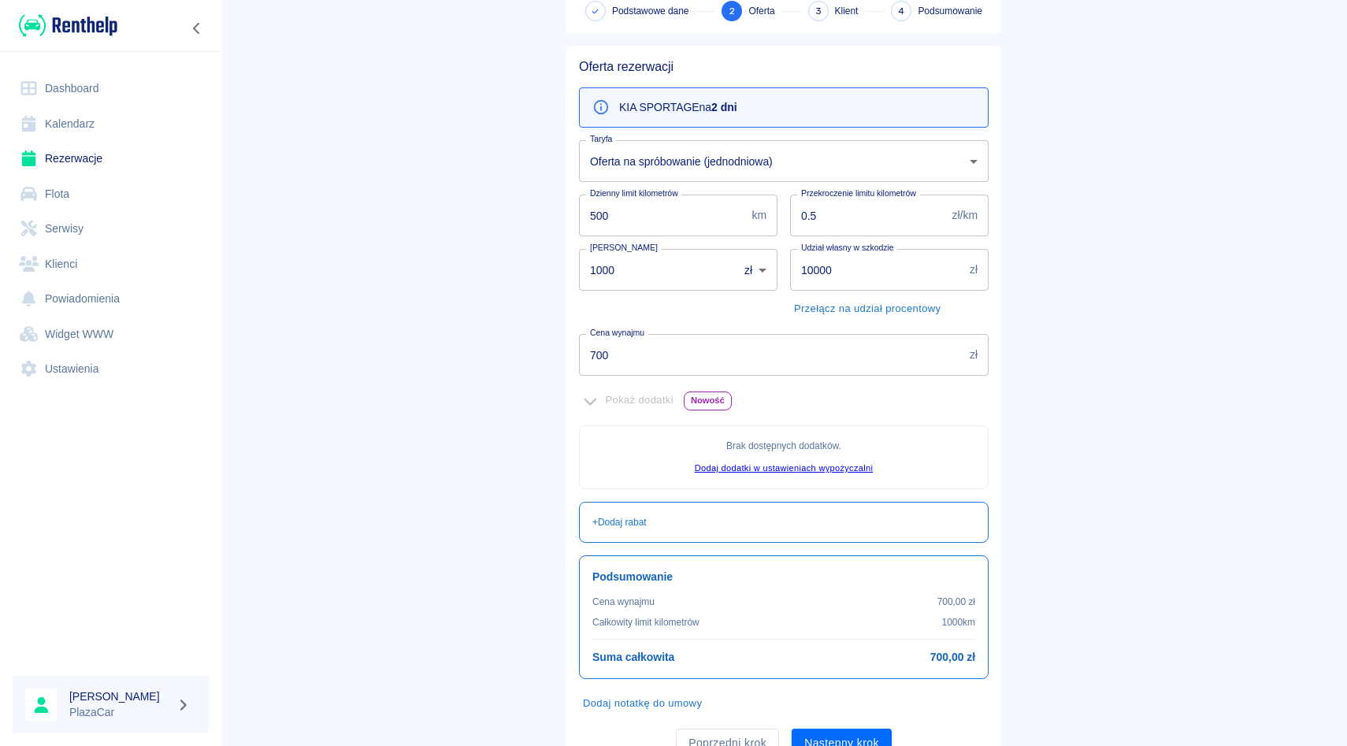
scroll to position [96, 0]
click at [681, 275] on input "1000" at bounding box center [653, 268] width 148 height 42
type input "1"
type input "0"
click at [774, 298] on div "Kaucja 0 zł PLN ​ [PERSON_NAME]" at bounding box center [671, 277] width 211 height 85
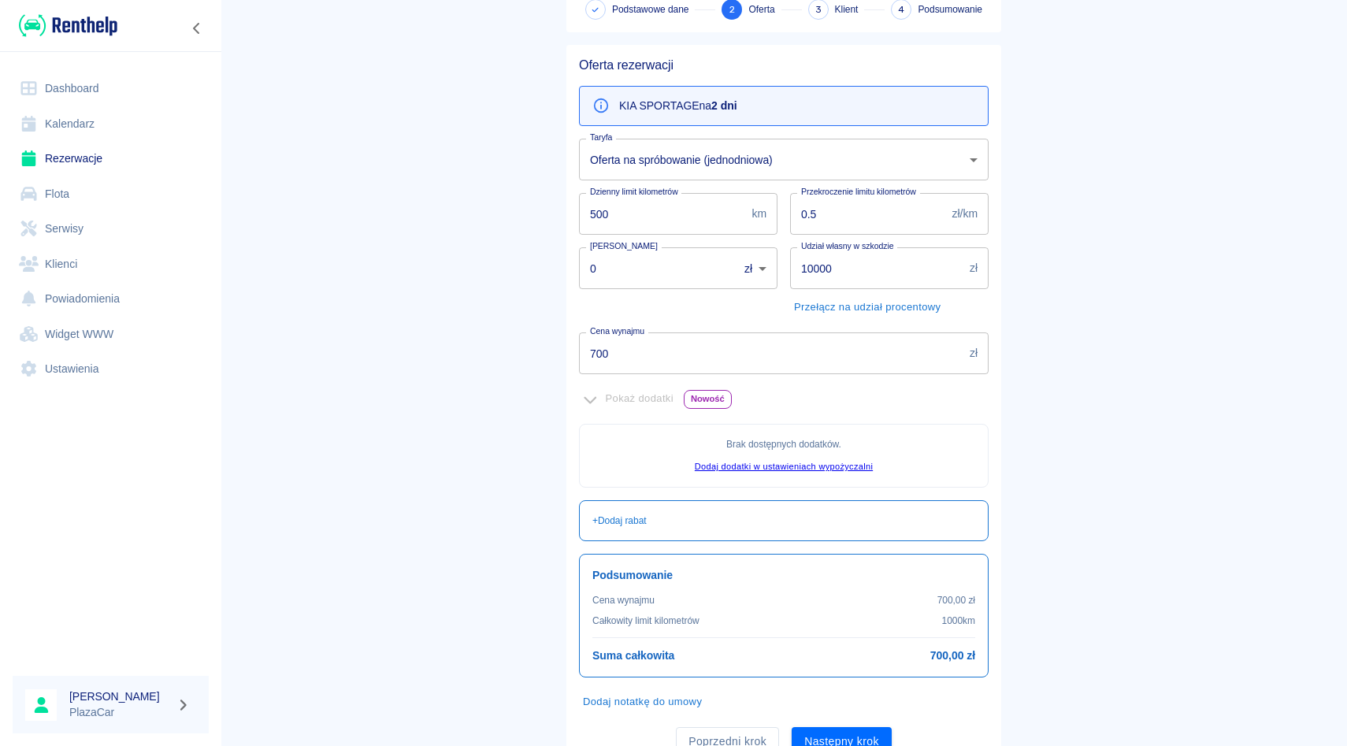
scroll to position [164, 0]
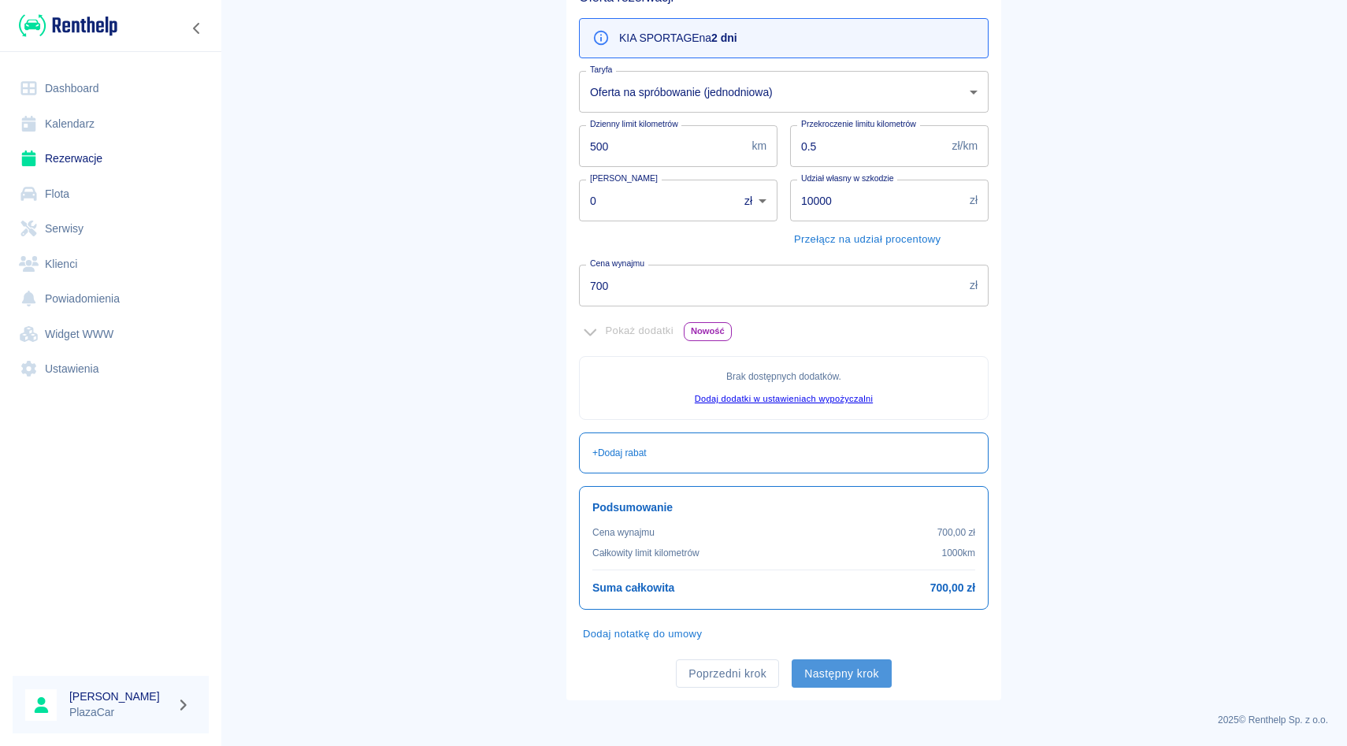
click at [852, 664] on button "Następny krok" at bounding box center [842, 673] width 100 height 29
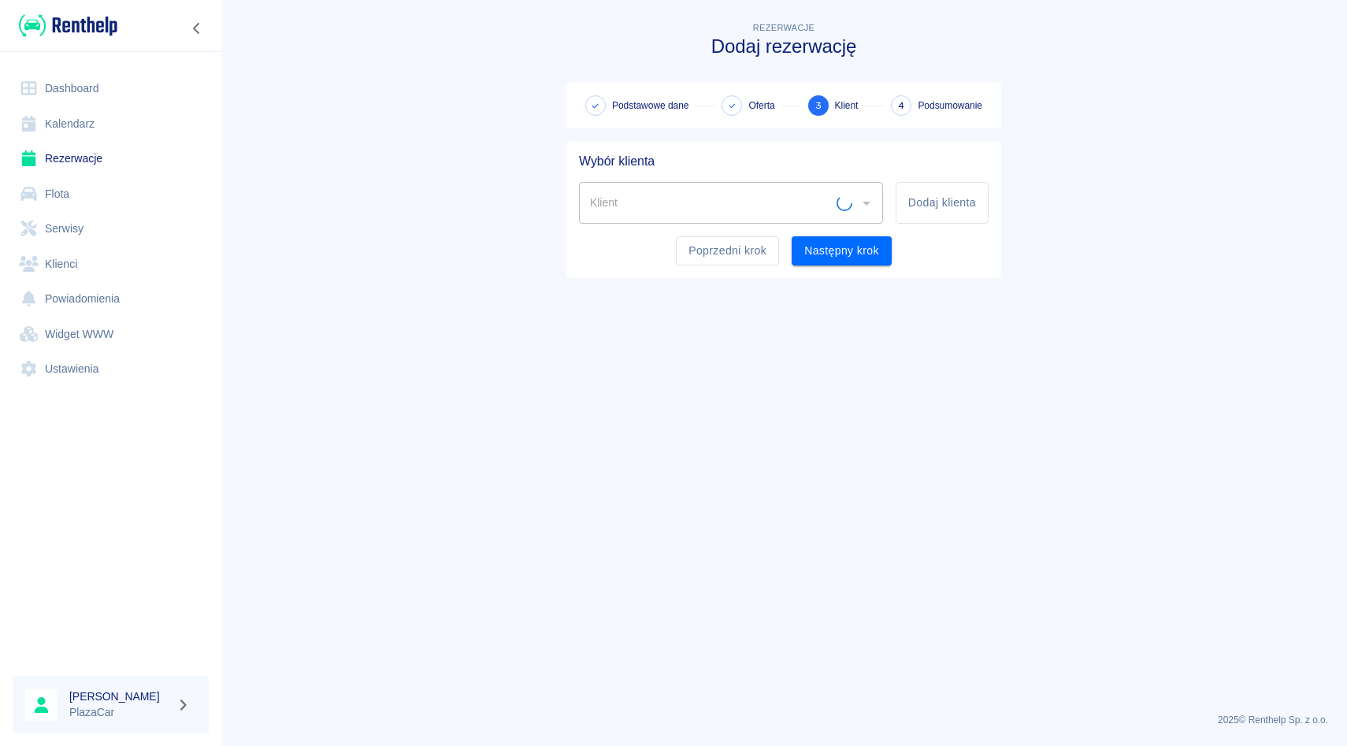
click at [744, 195] on input "Klient" at bounding box center [711, 203] width 251 height 28
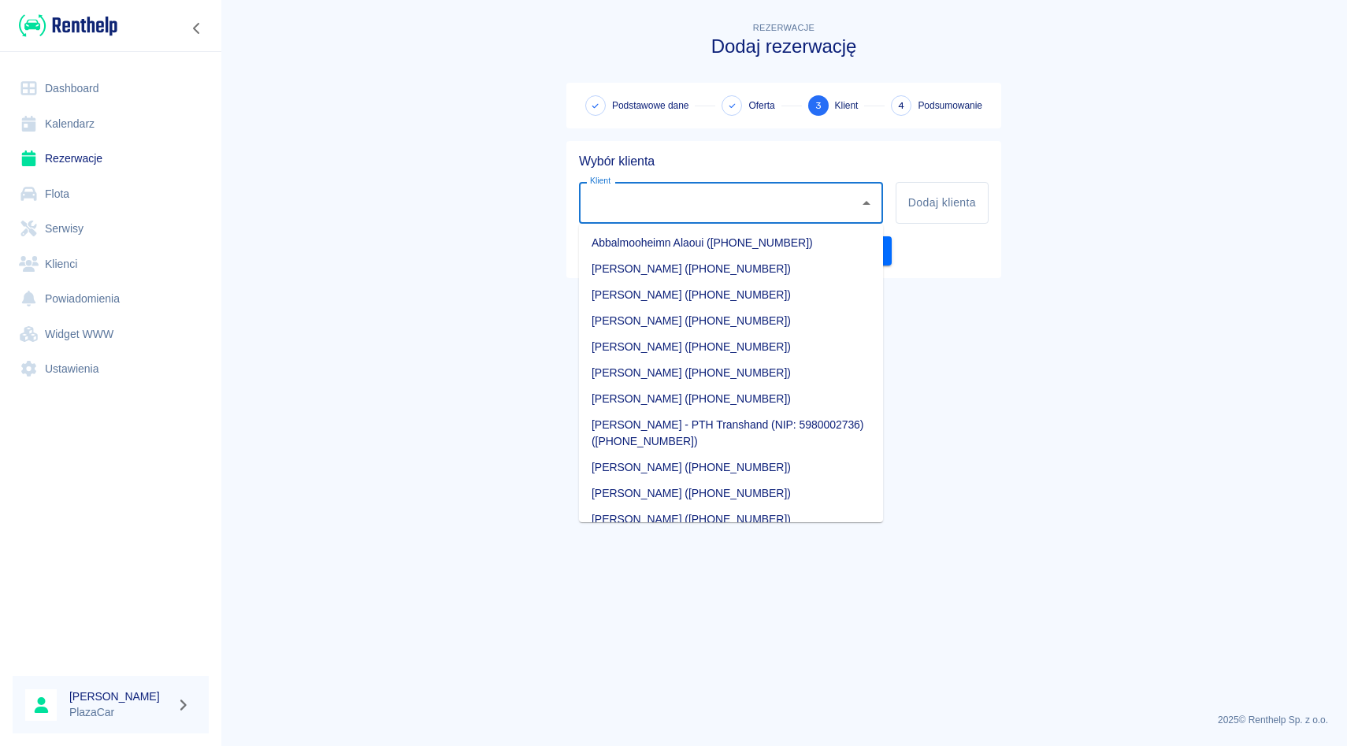
click at [744, 195] on input "Klient" at bounding box center [719, 203] width 266 height 28
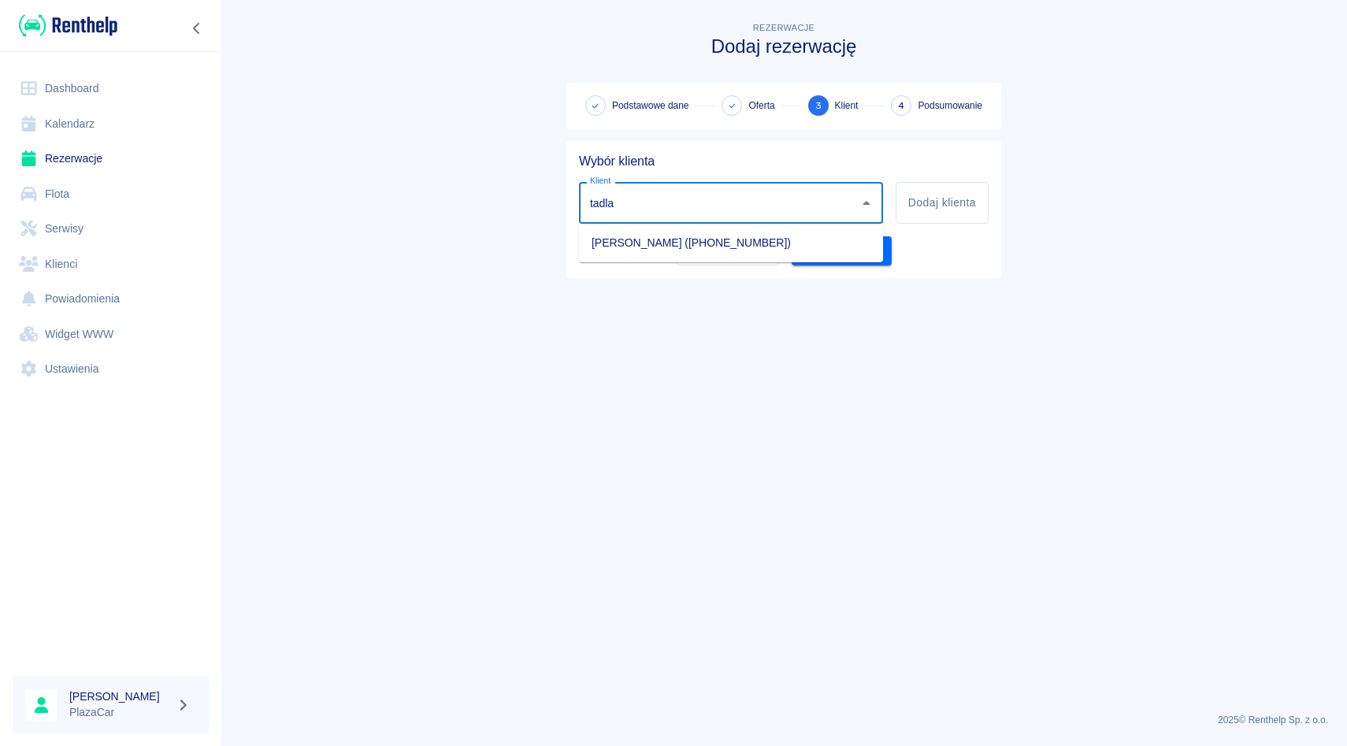
click at [693, 245] on li "[PERSON_NAME] ([PHONE_NUMBER])" at bounding box center [731, 243] width 304 height 26
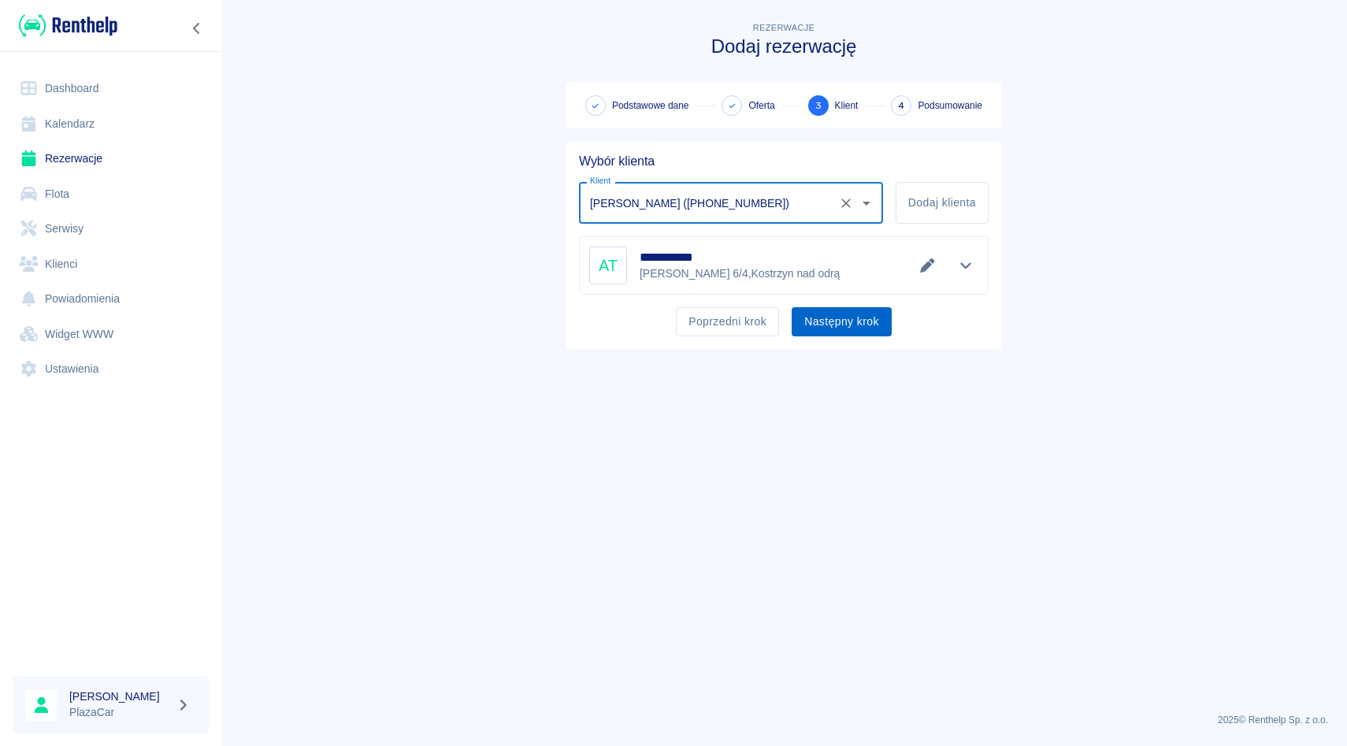
type input "[PERSON_NAME] ([PHONE_NUMBER])"
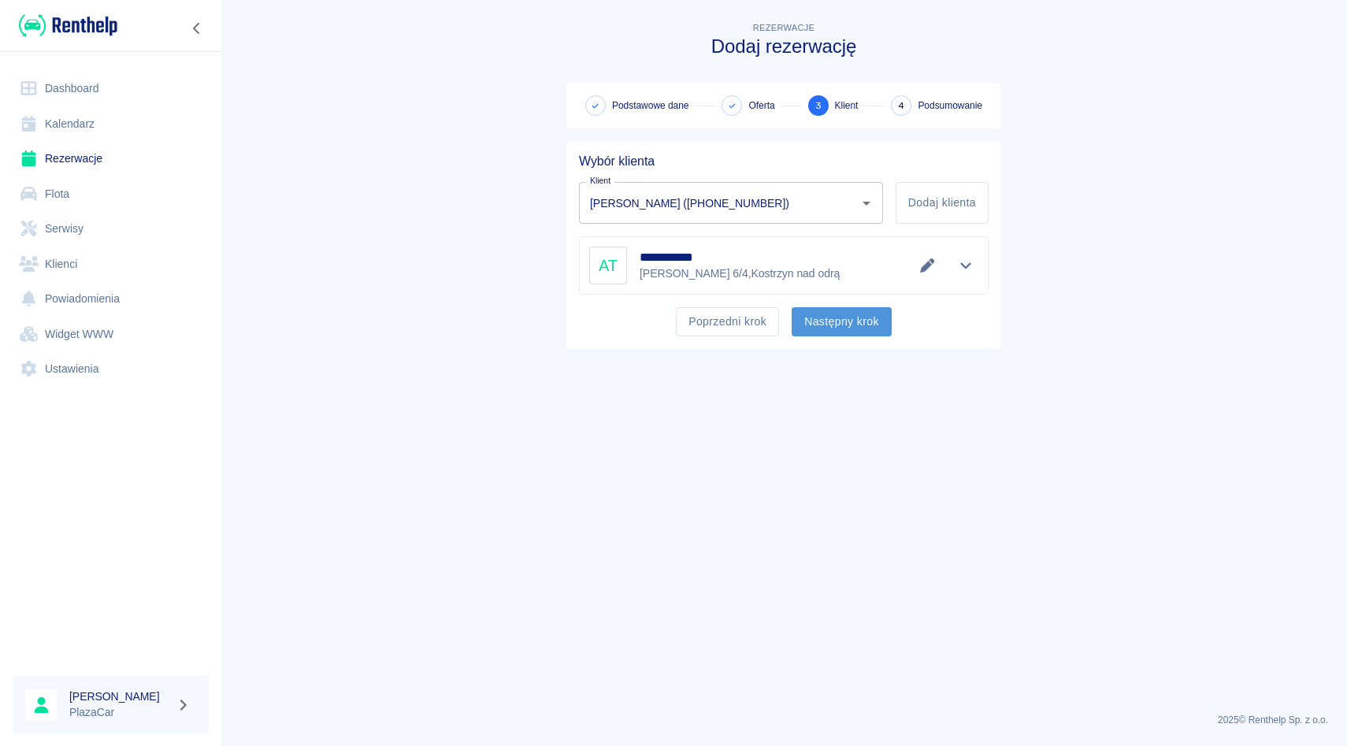
click at [837, 316] on button "Następny krok" at bounding box center [842, 321] width 100 height 29
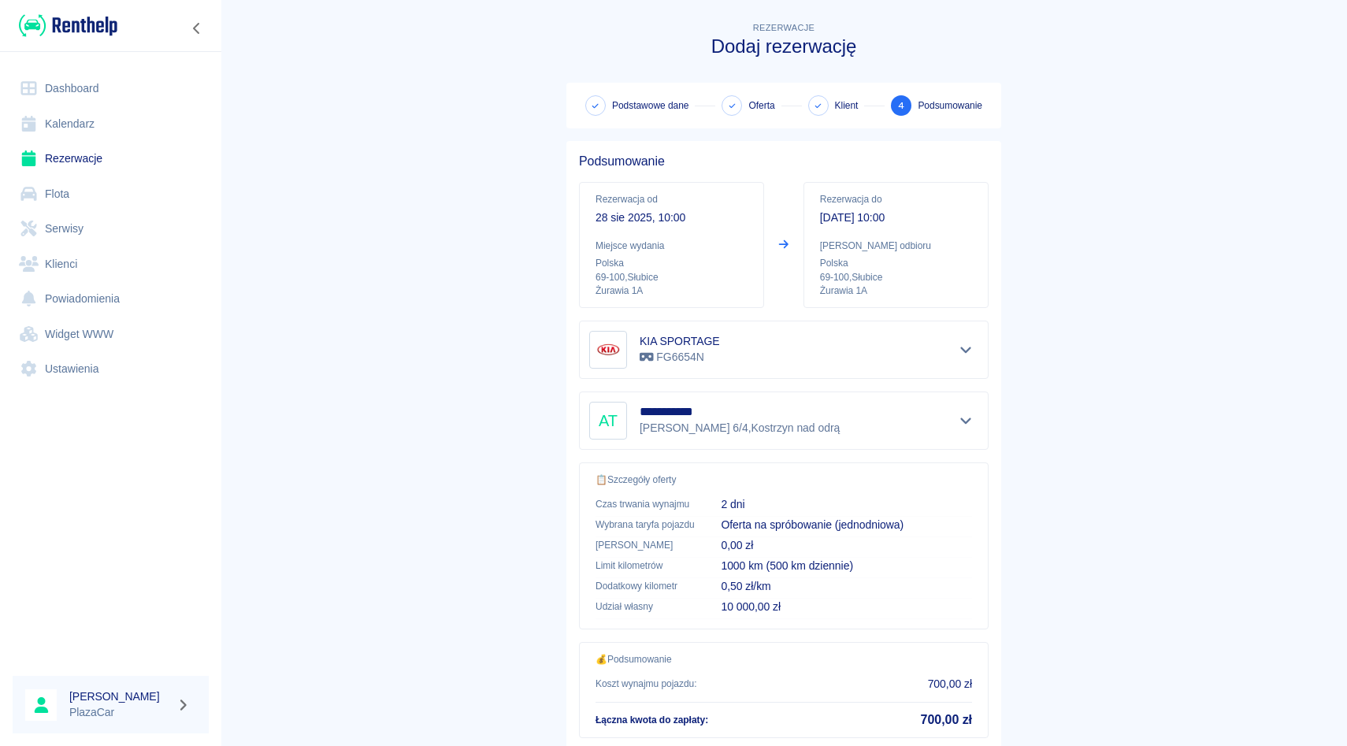
scroll to position [104, 0]
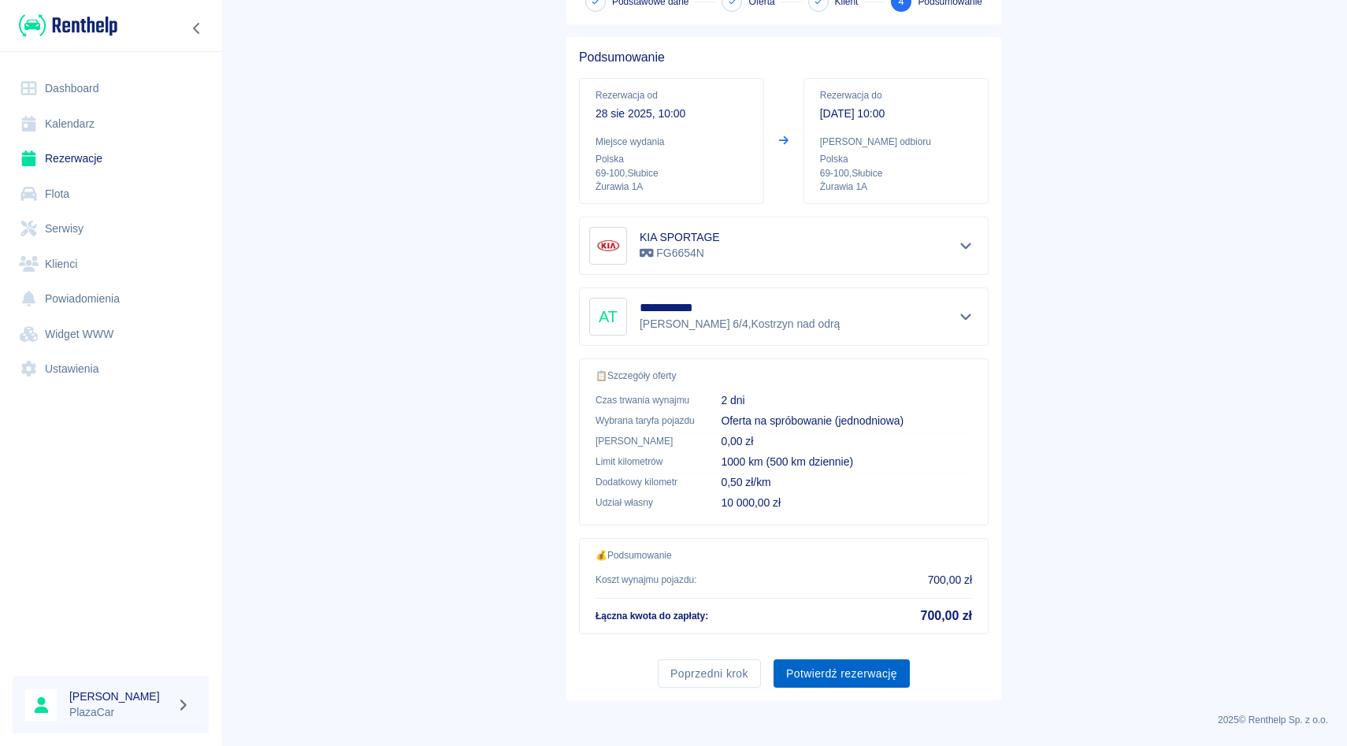
click at [826, 663] on button "Potwierdź rezerwację" at bounding box center [842, 673] width 136 height 29
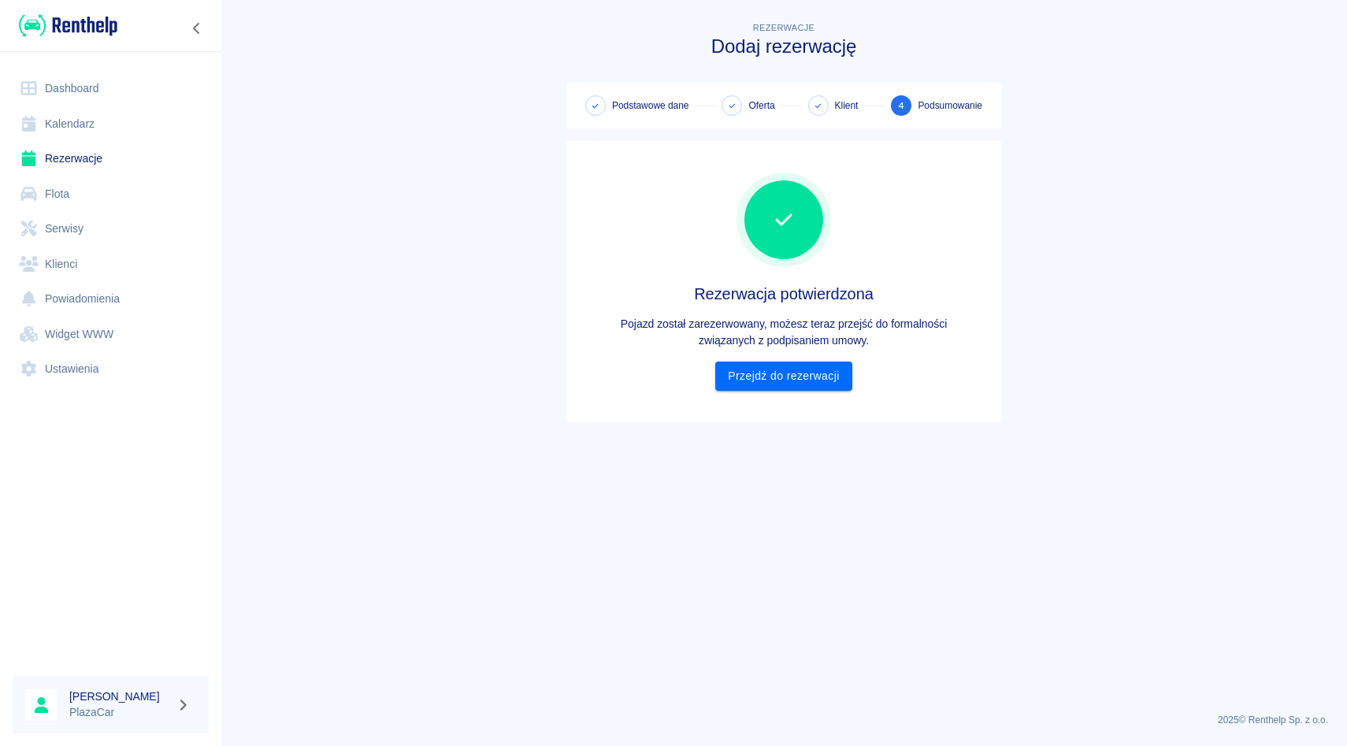
scroll to position [0, 0]
click at [770, 377] on link "Przejdź do rezerwacji" at bounding box center [783, 376] width 136 height 29
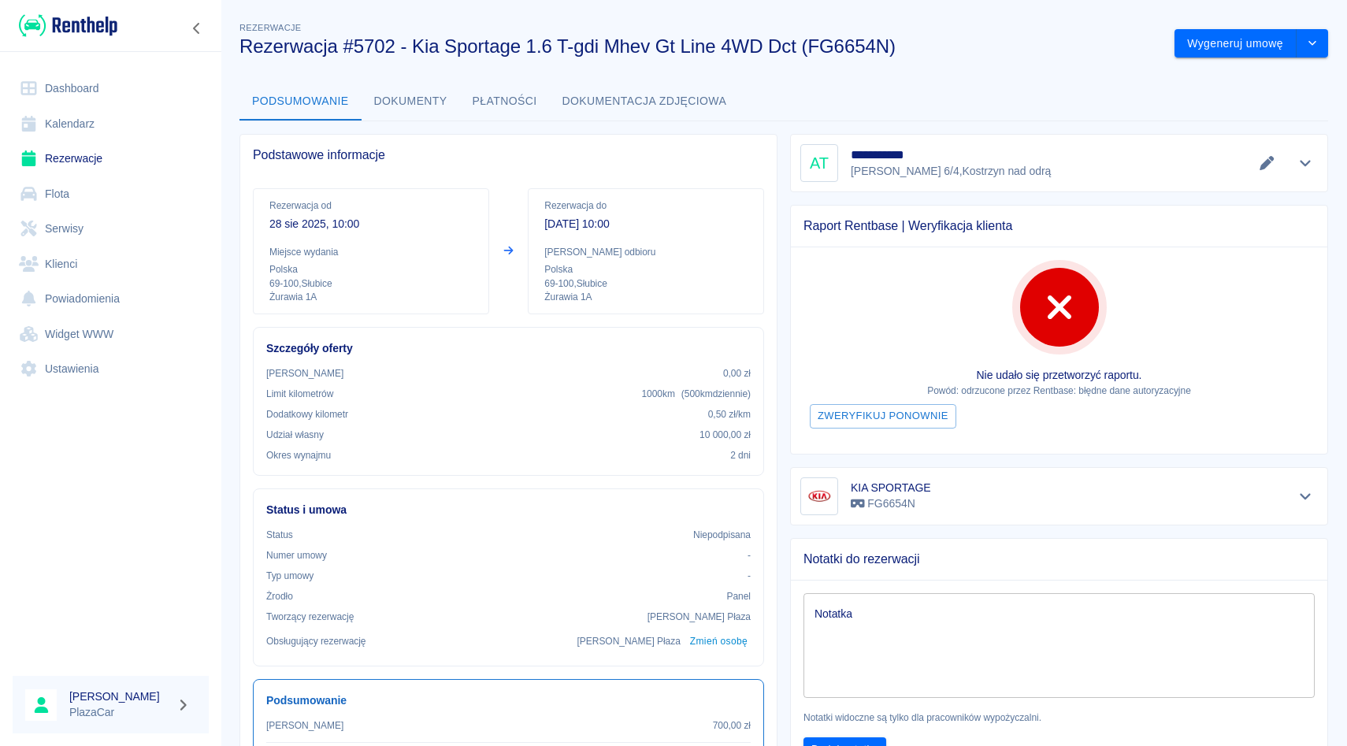
click at [121, 149] on link "Rezerwacje" at bounding box center [111, 158] width 196 height 35
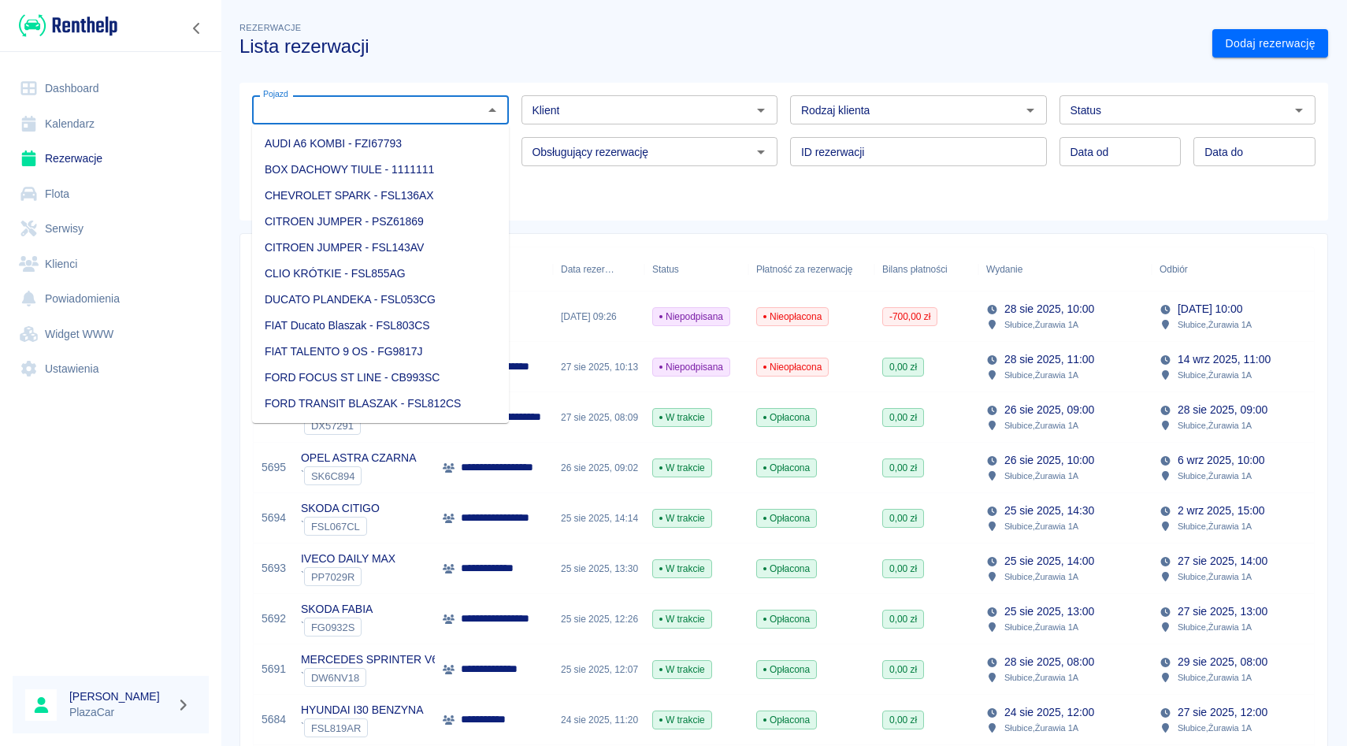
click at [385, 118] on input "Pojazd" at bounding box center [367, 110] width 221 height 20
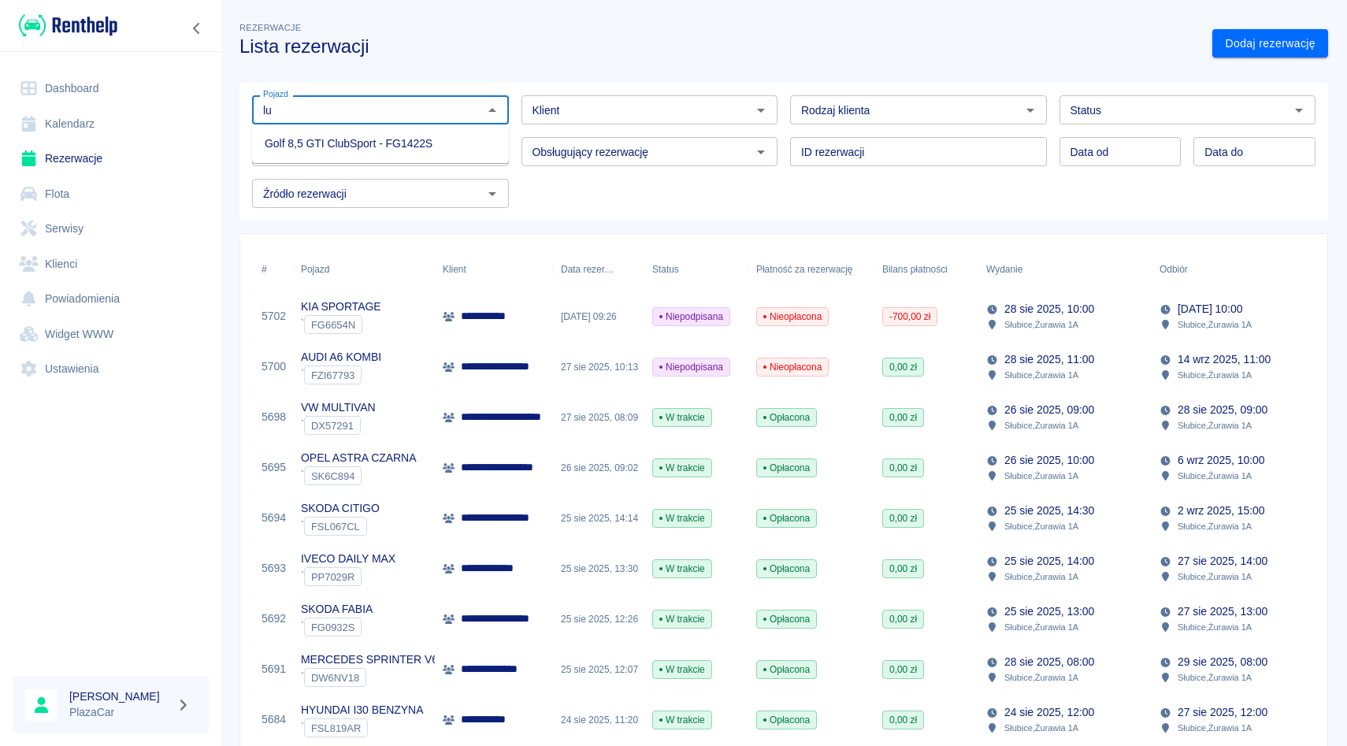
type input "l"
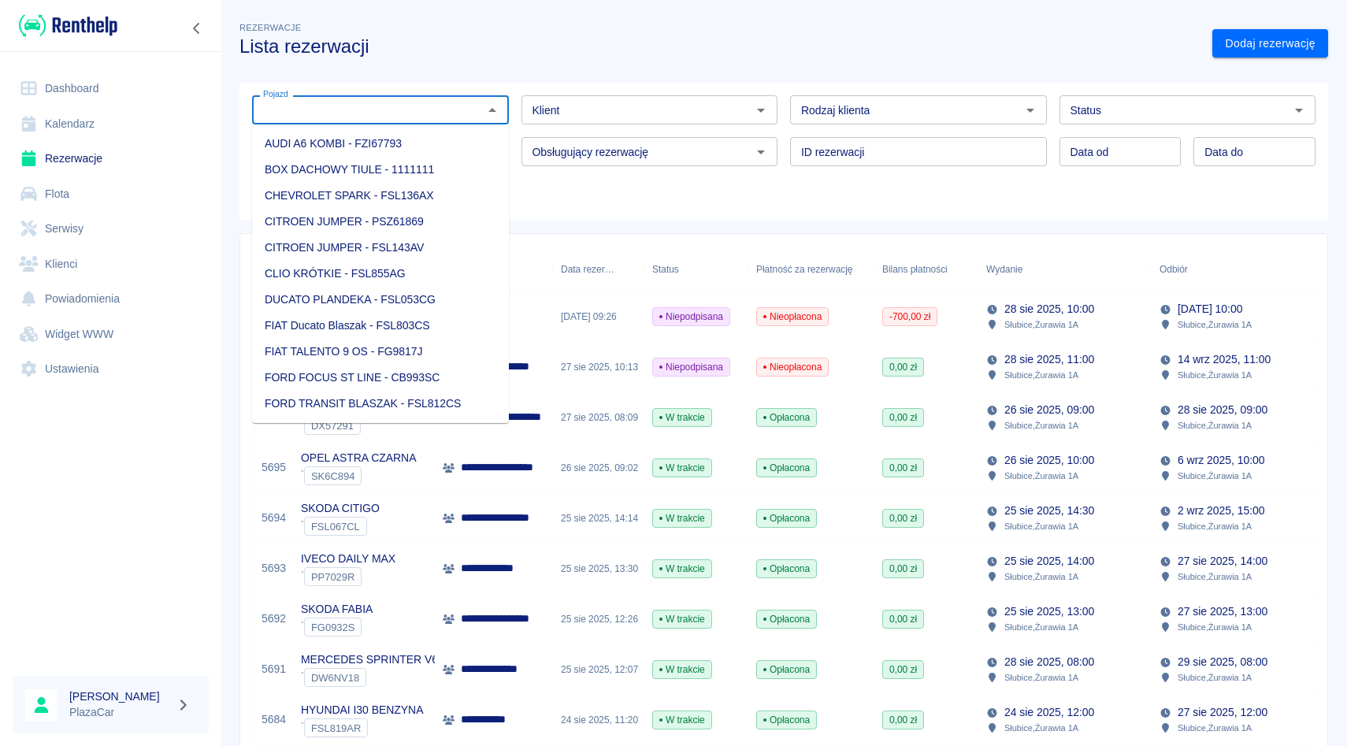
click at [607, 124] on div "Klient Klient" at bounding box center [650, 109] width 257 height 29
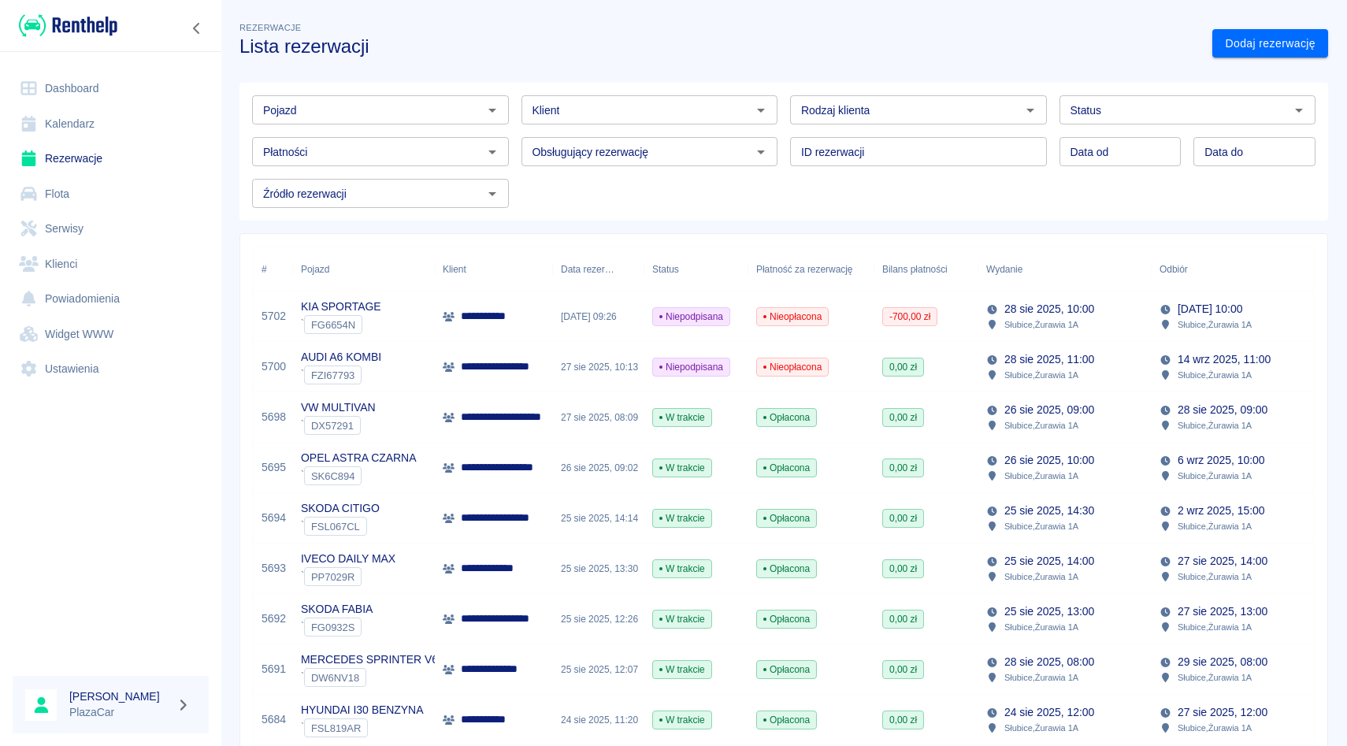
click at [519, 102] on div "Klient Klient" at bounding box center [643, 104] width 269 height 42
click at [536, 106] on div "Klient Klient" at bounding box center [650, 109] width 257 height 29
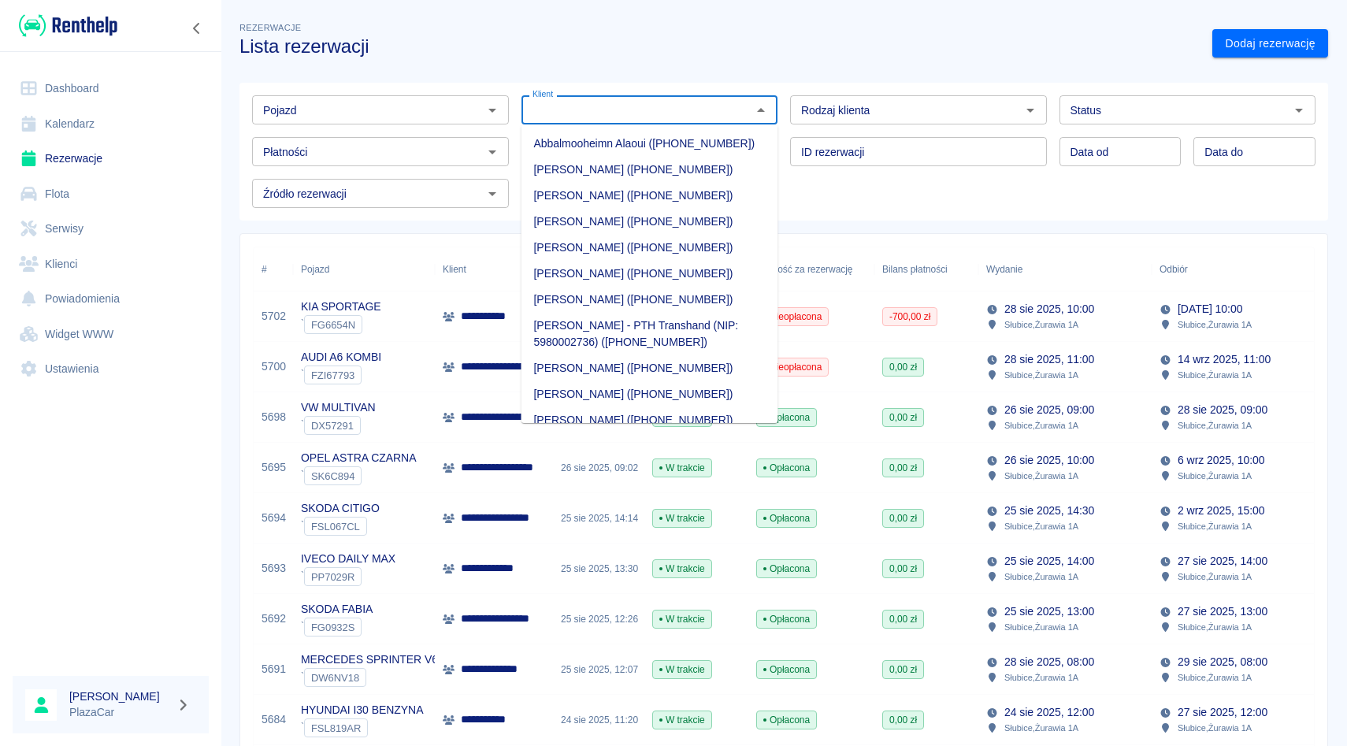
type input "ł"
type input "k"
type input "l"
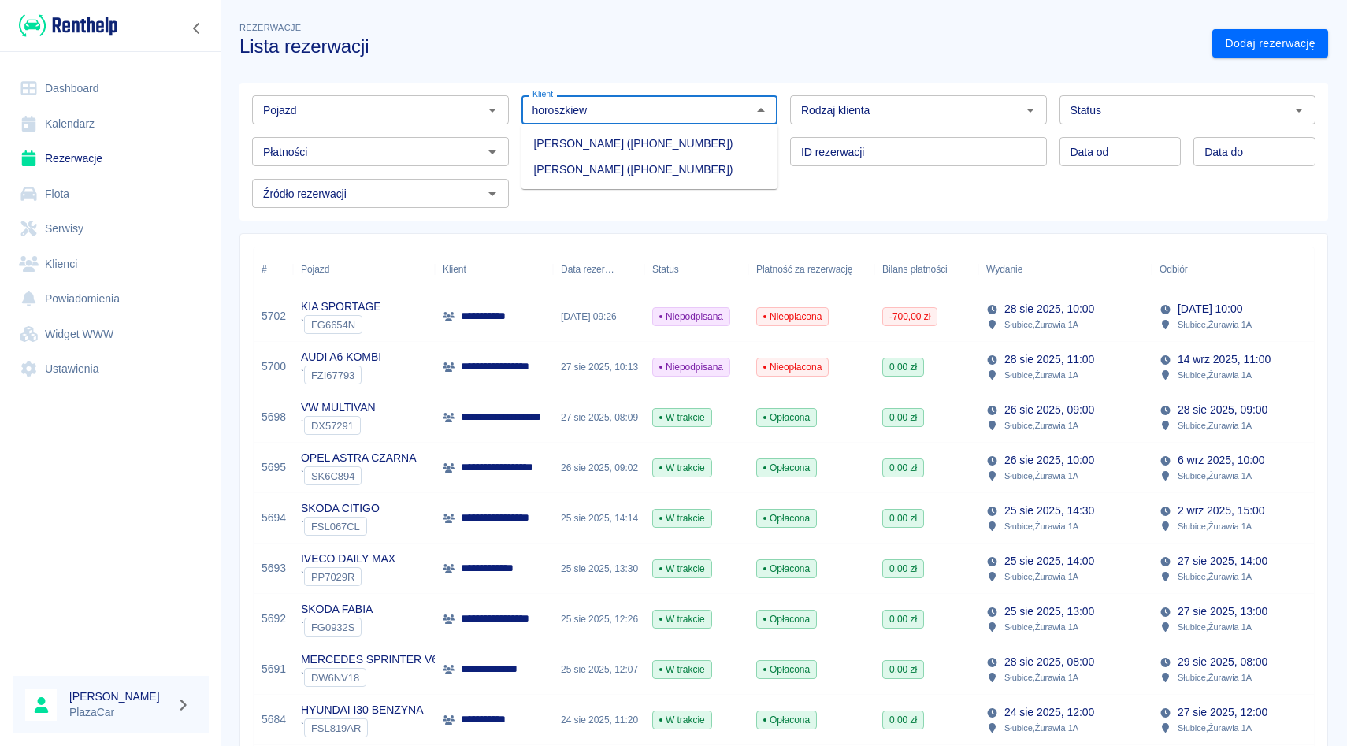
click at [545, 142] on li "[PERSON_NAME] ([PHONE_NUMBER])" at bounding box center [650, 144] width 257 height 26
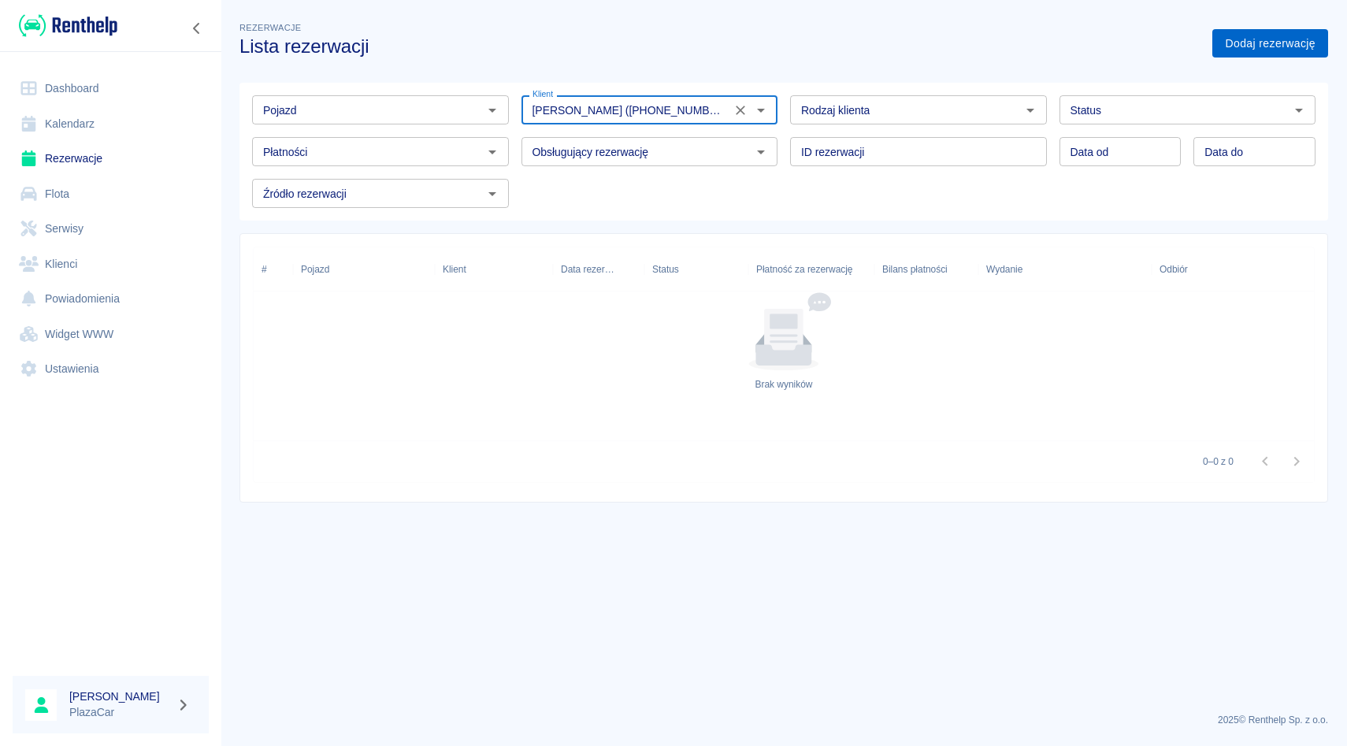
type input "[PERSON_NAME] ([PHONE_NUMBER])"
click at [1240, 49] on link "Dodaj rezerwację" at bounding box center [1270, 43] width 116 height 29
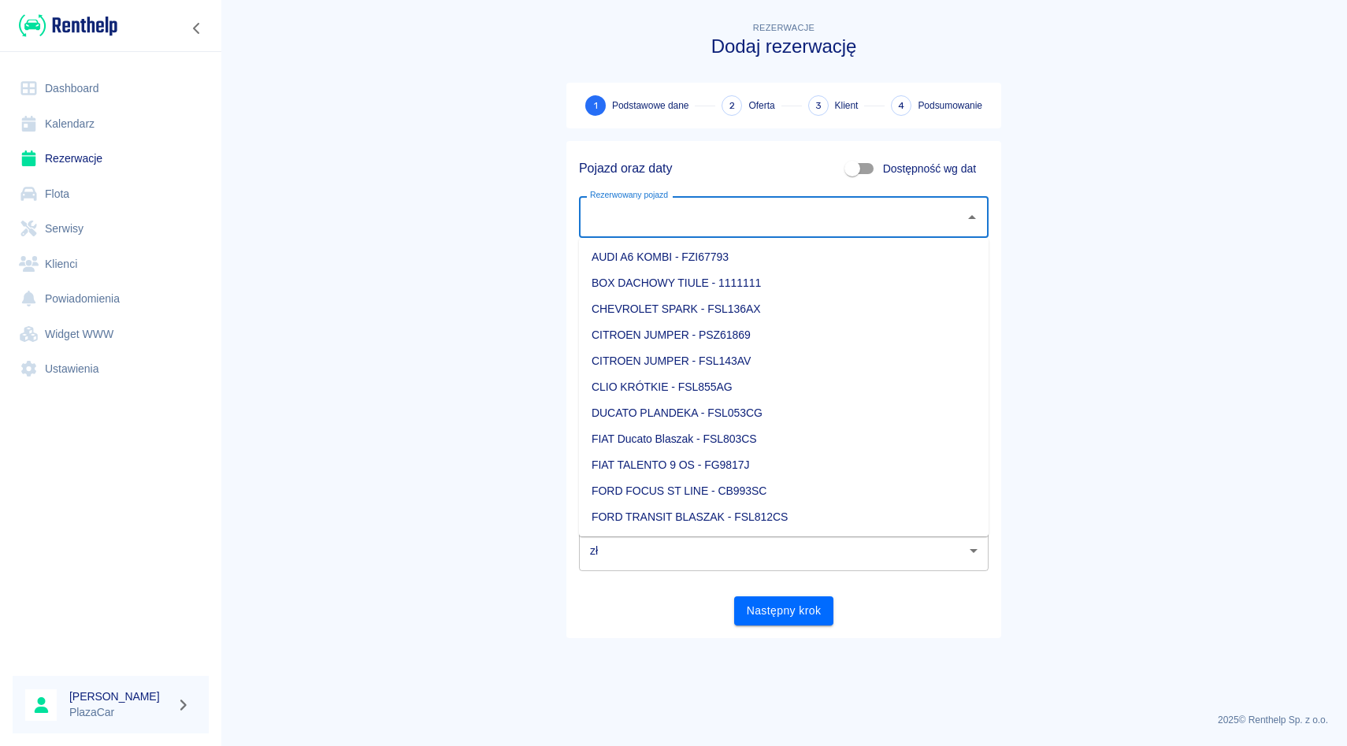
click at [664, 229] on input "Rezerwowany pojazd" at bounding box center [772, 217] width 372 height 28
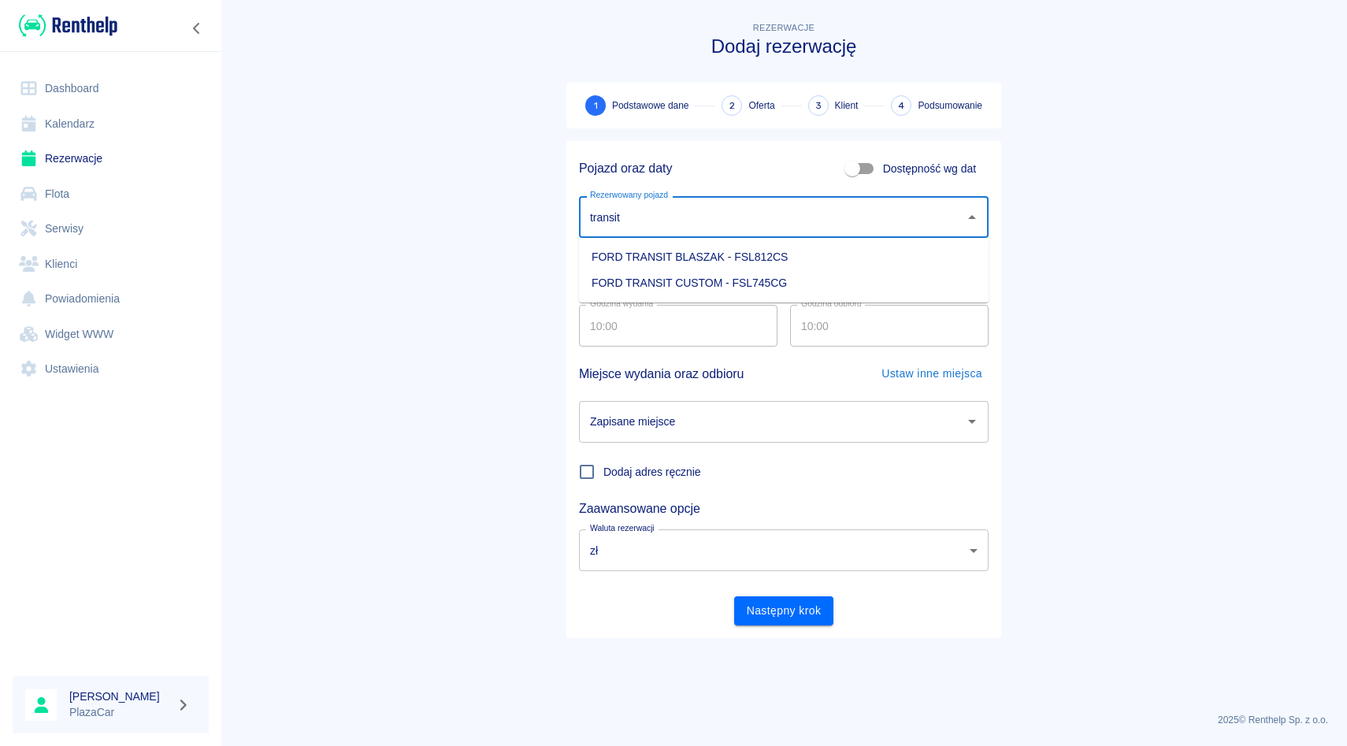
click at [676, 279] on li "FORD TRANSIT CUSTOM - FSL745CG" at bounding box center [784, 283] width 410 height 26
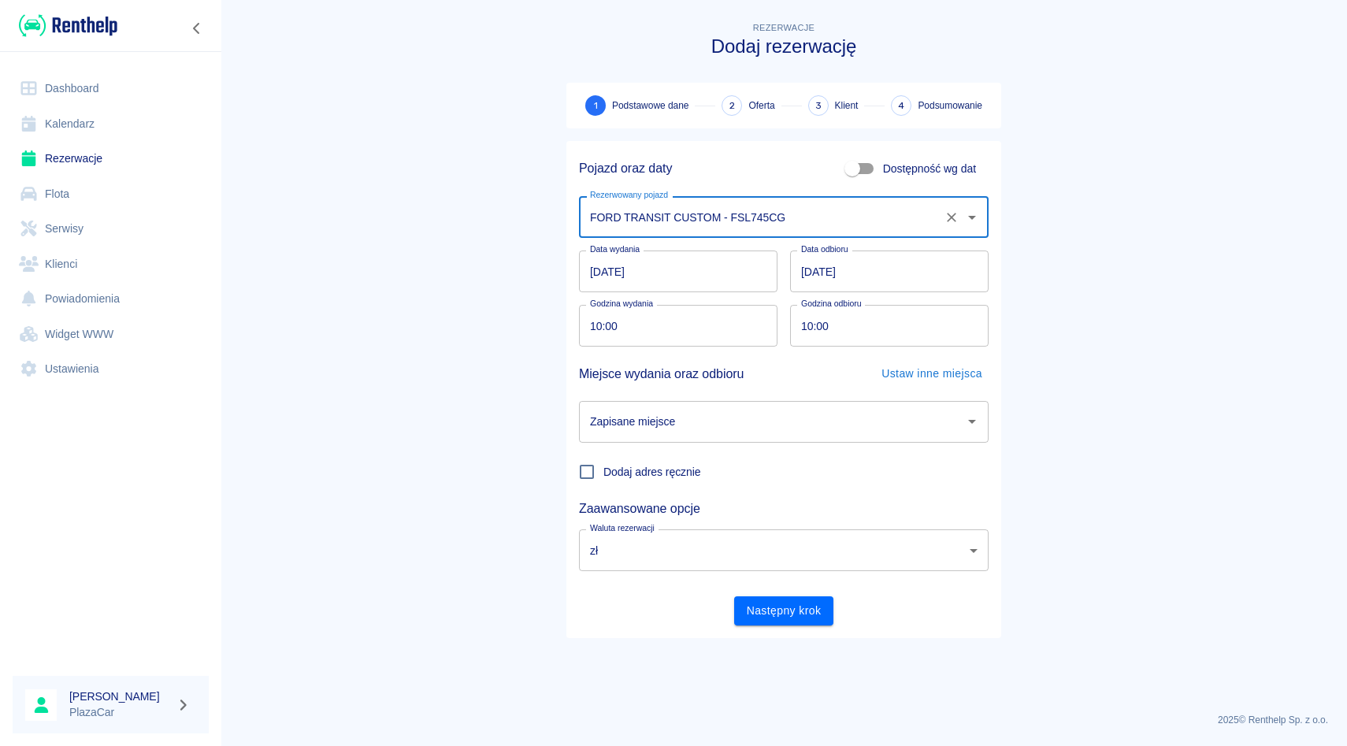
click at [625, 438] on div "Zapisane miejsce" at bounding box center [784, 422] width 410 height 42
type input "FORD TRANSIT CUSTOM - FSL745CG"
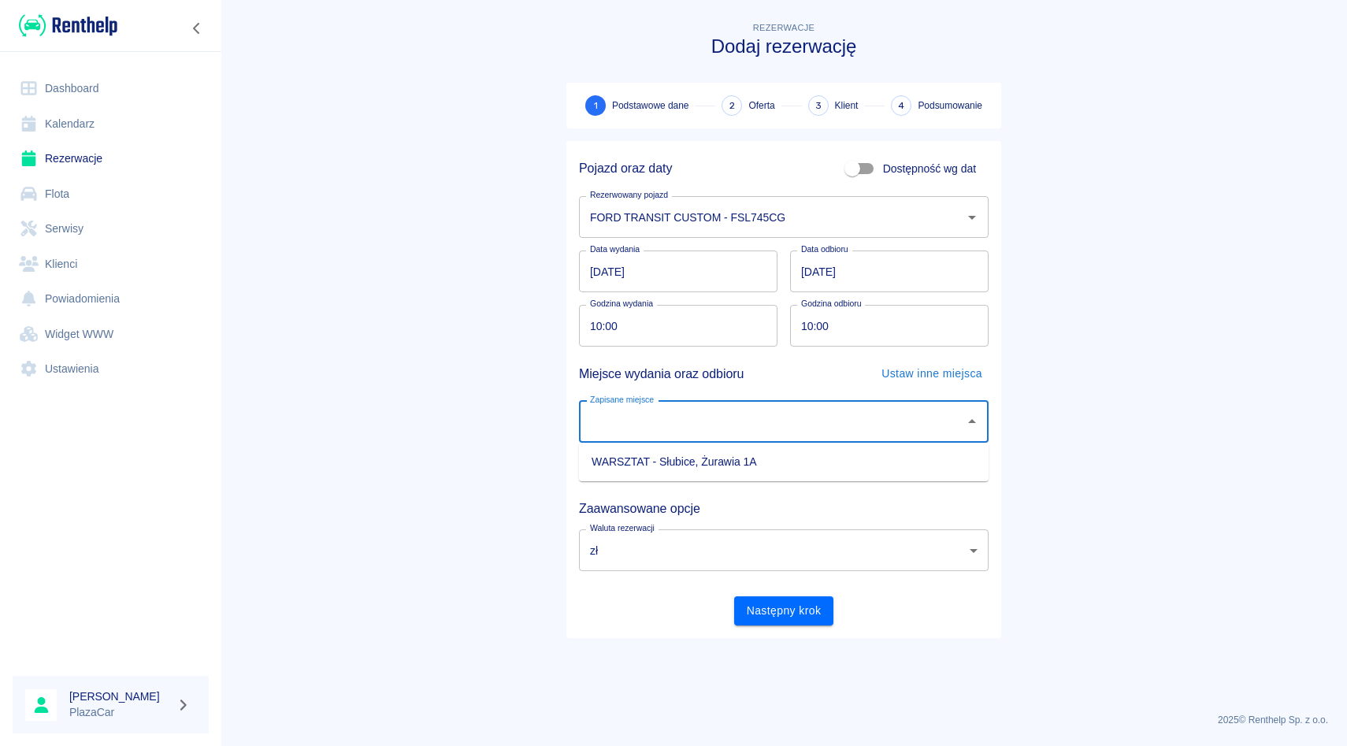
click at [644, 463] on li "WARSZTAT - Słubice, Żurawia 1A" at bounding box center [784, 462] width 410 height 26
type input "WARSZTAT - Słubice, Żurawia 1A"
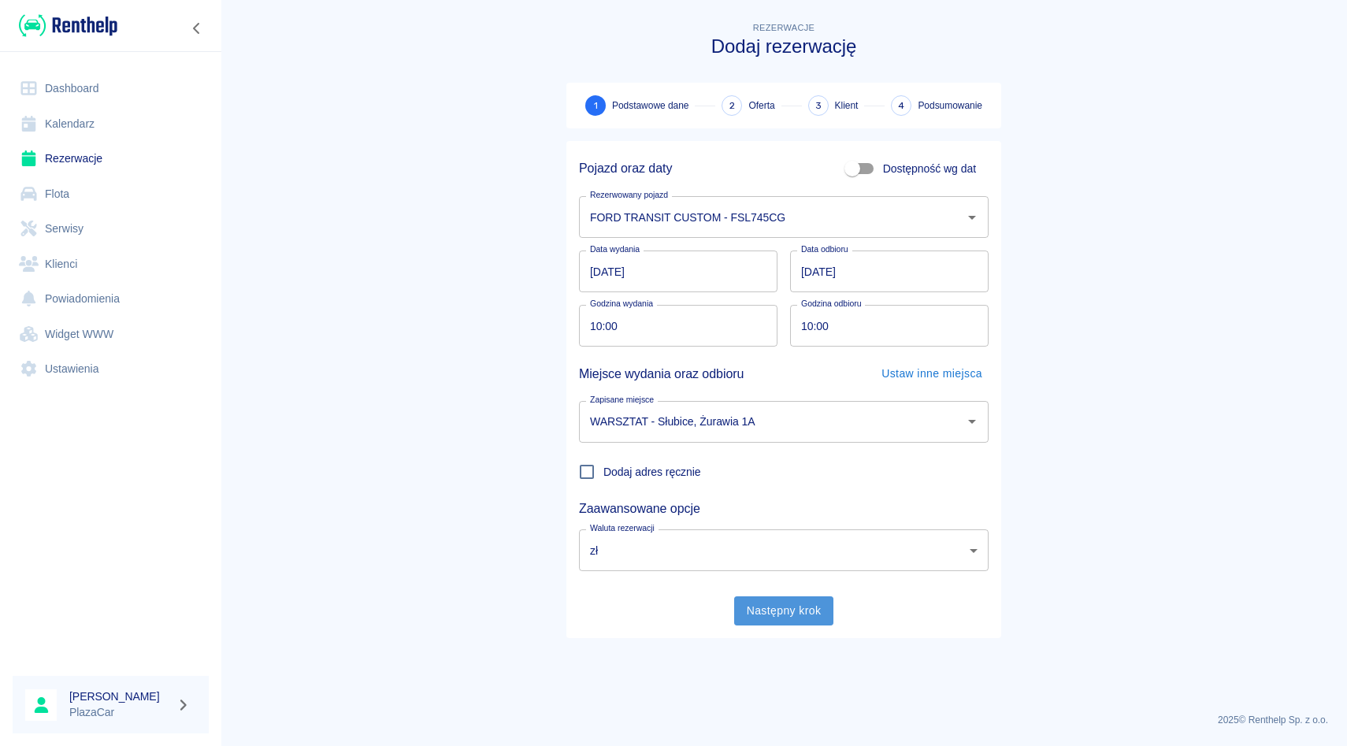
click at [767, 607] on button "Następny krok" at bounding box center [784, 610] width 100 height 29
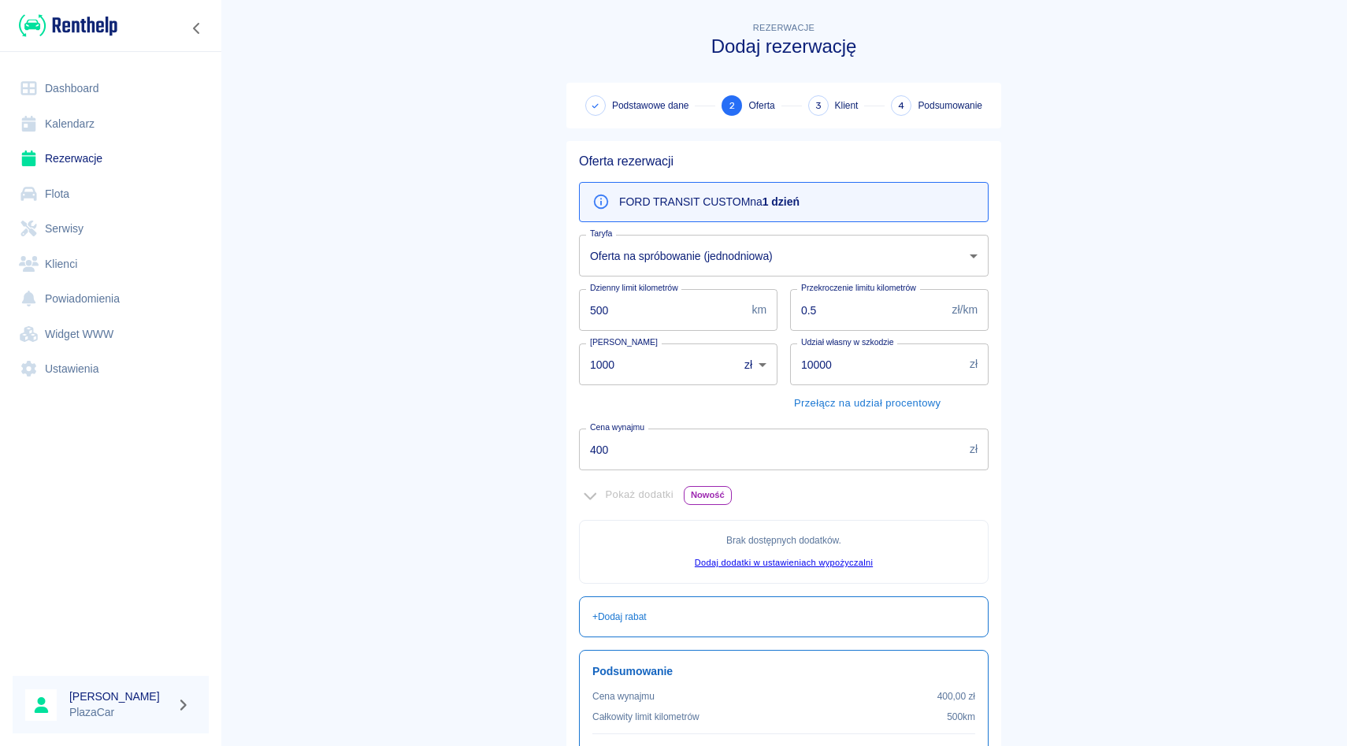
scroll to position [104, 0]
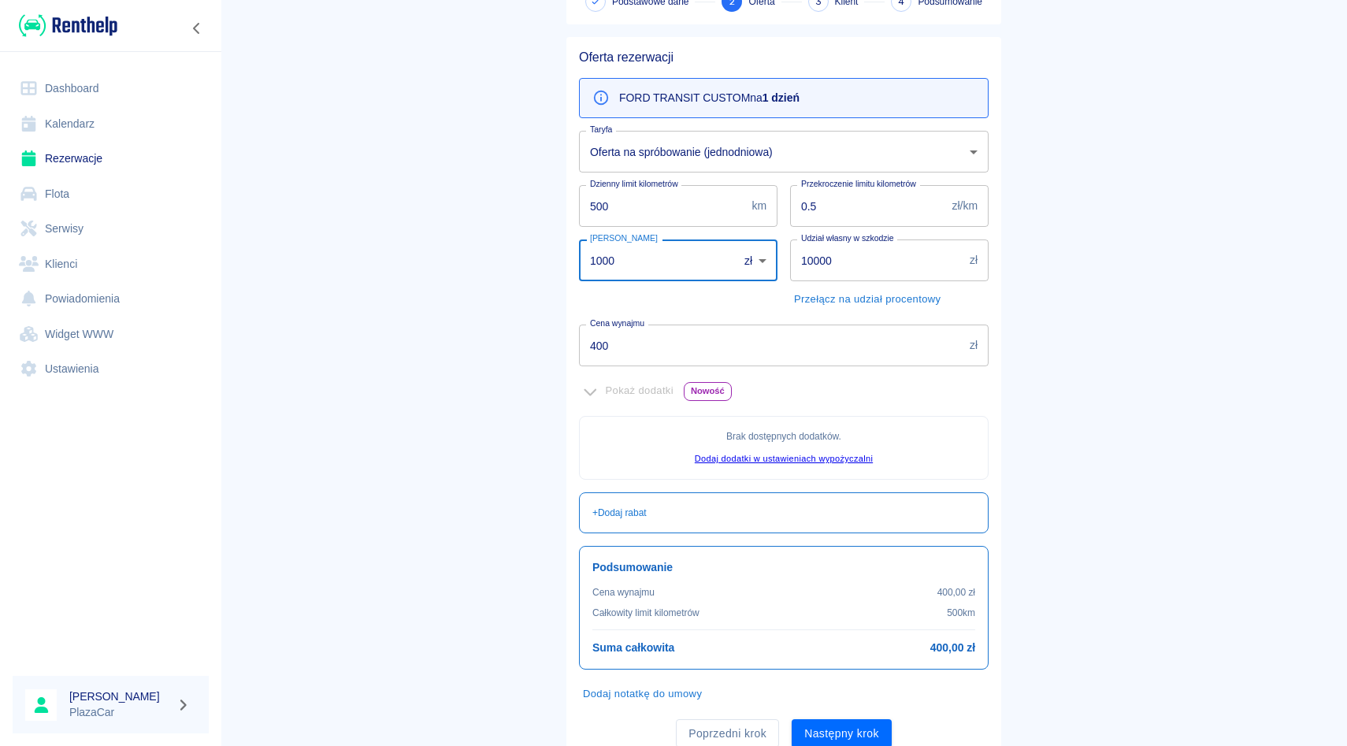
click at [694, 259] on input "1000" at bounding box center [653, 260] width 148 height 42
type input "1"
type input "0"
click at [728, 308] on div "Kaucja 0 zł PLN ​ [PERSON_NAME]" at bounding box center [671, 269] width 211 height 85
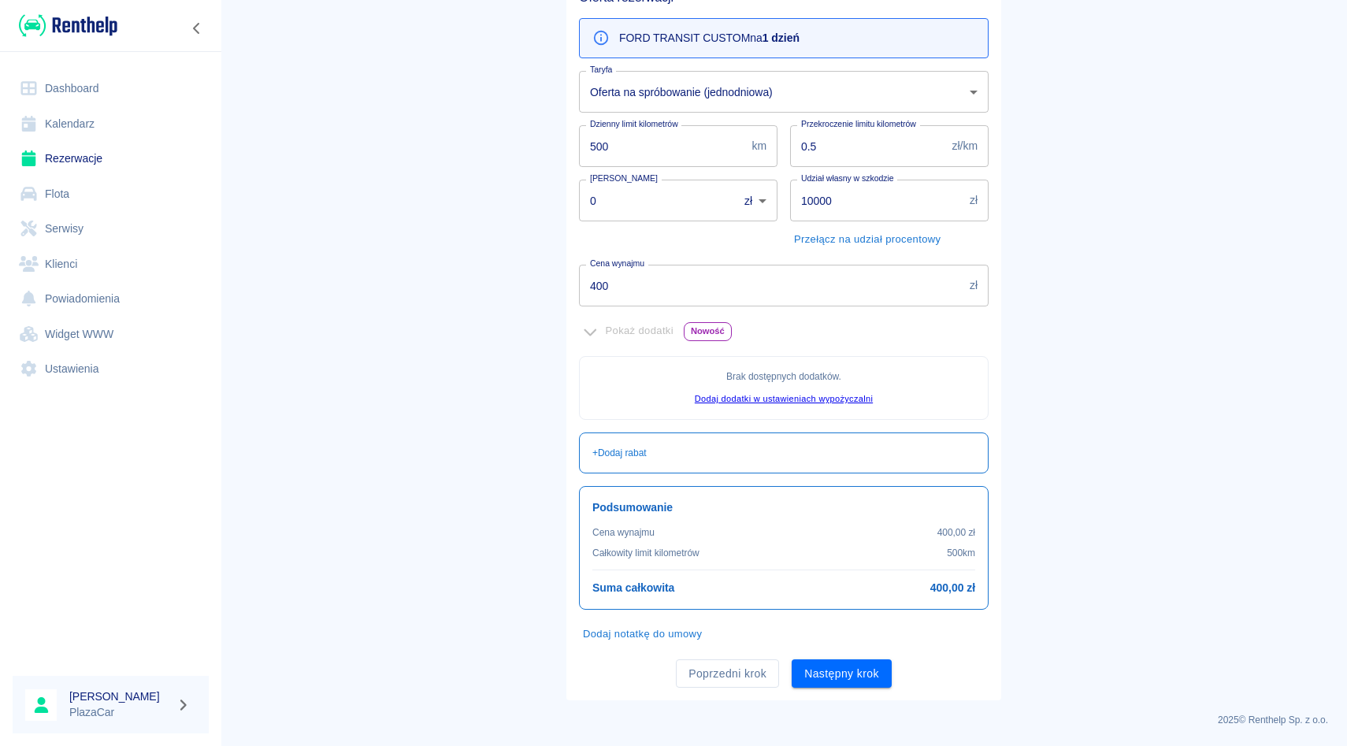
click at [628, 295] on input "400" at bounding box center [771, 286] width 384 height 42
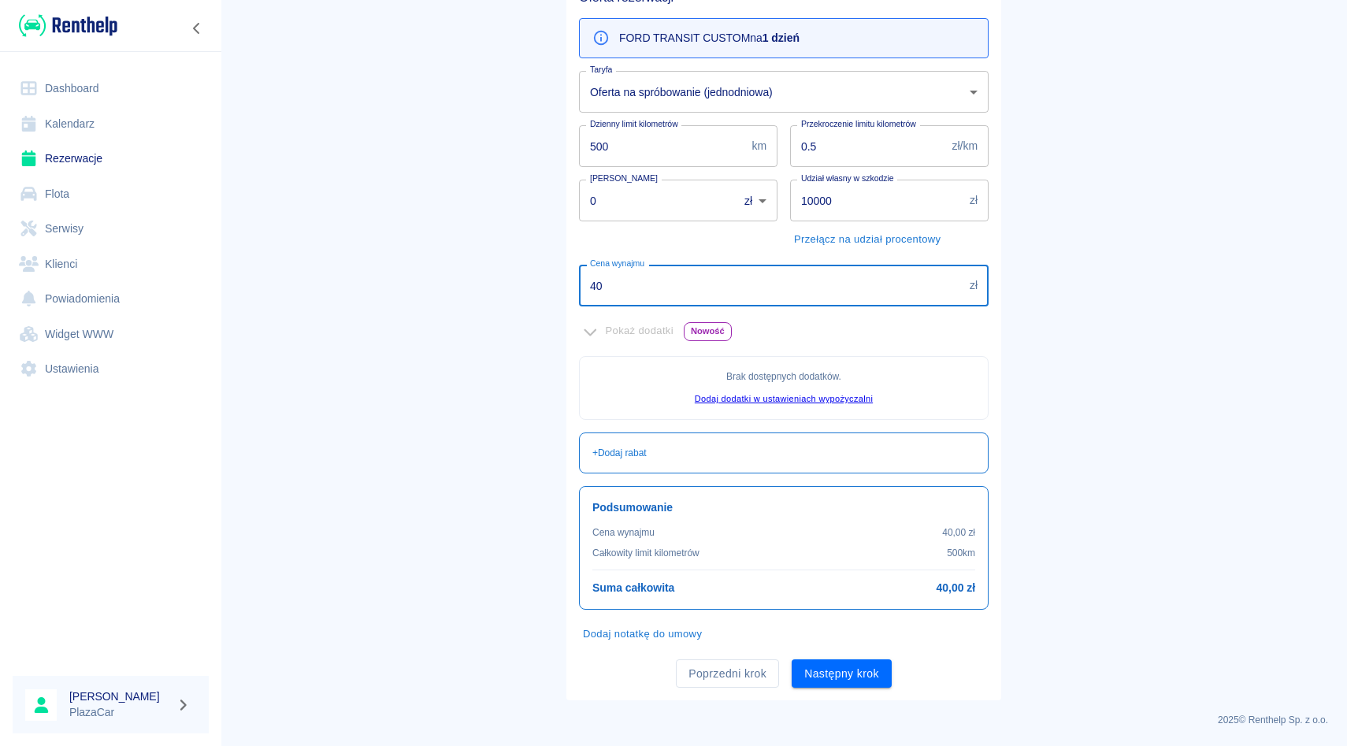
type input "4"
type input "1000"
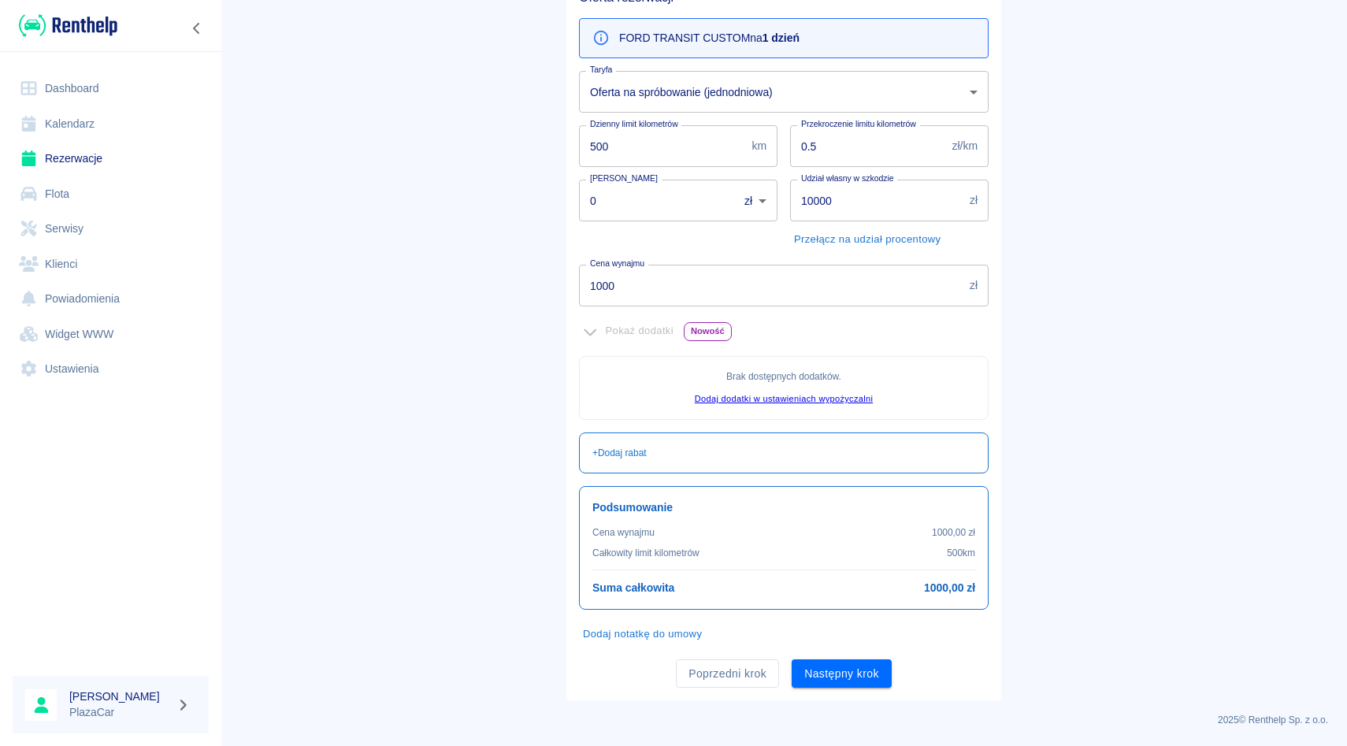
click at [702, 248] on div "Kaucja 0 zł PLN ​ [PERSON_NAME]" at bounding box center [671, 209] width 211 height 85
click at [830, 666] on button "Następny krok" at bounding box center [842, 673] width 100 height 29
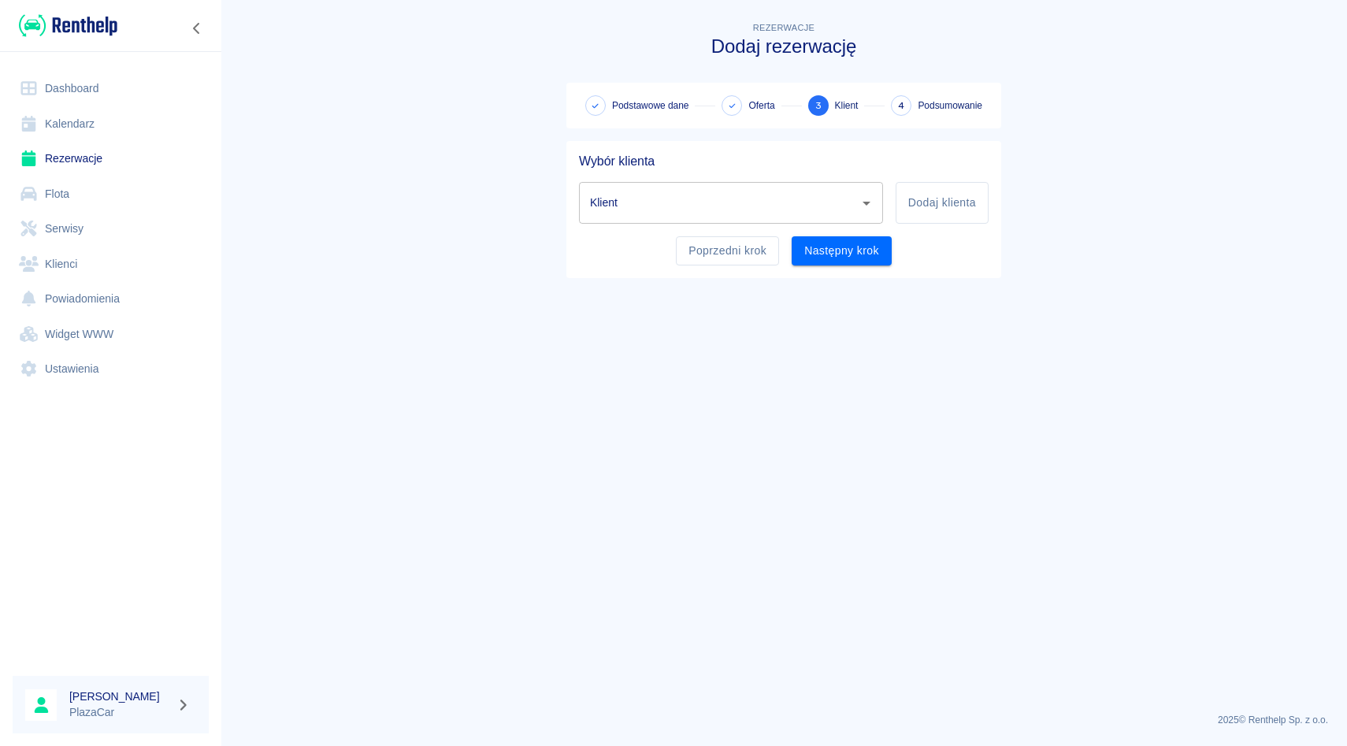
scroll to position [0, 0]
click at [715, 220] on div "Klient" at bounding box center [731, 203] width 304 height 42
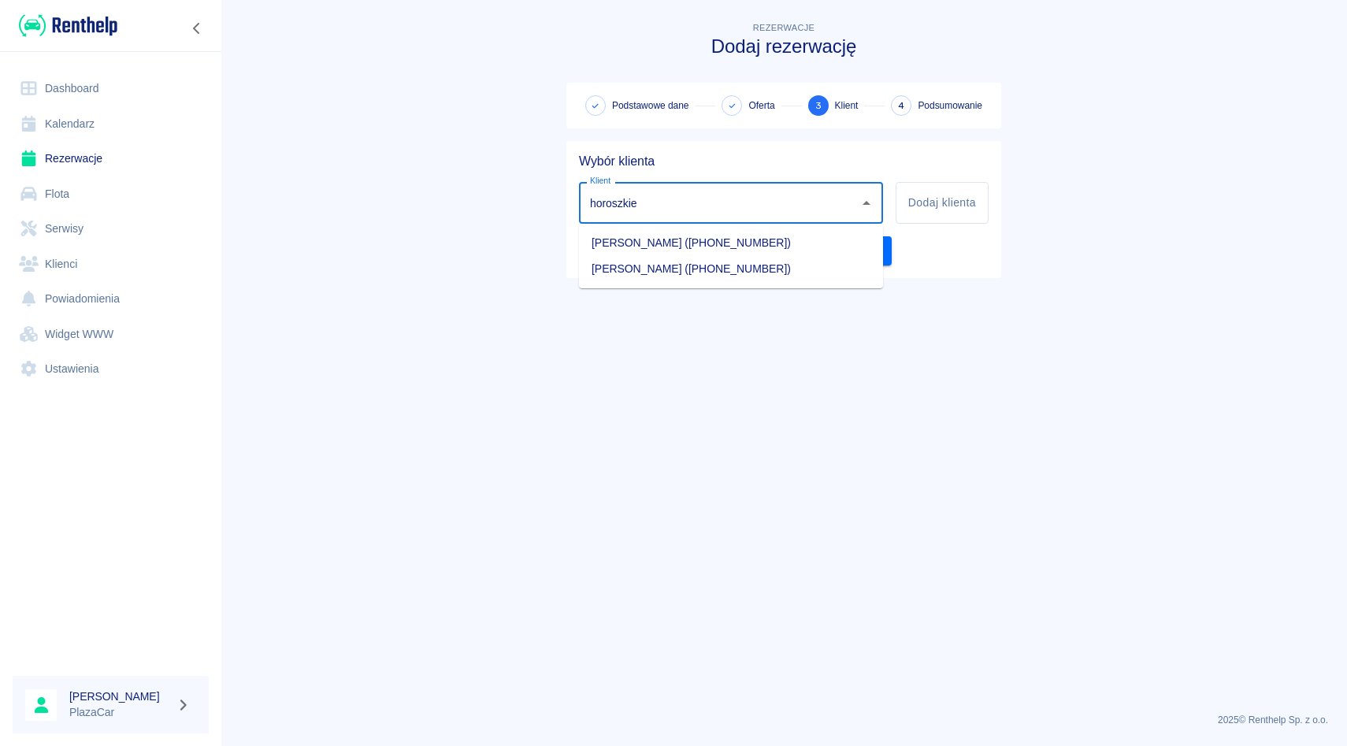
click at [696, 250] on li "[PERSON_NAME] ([PHONE_NUMBER])" at bounding box center [731, 243] width 304 height 26
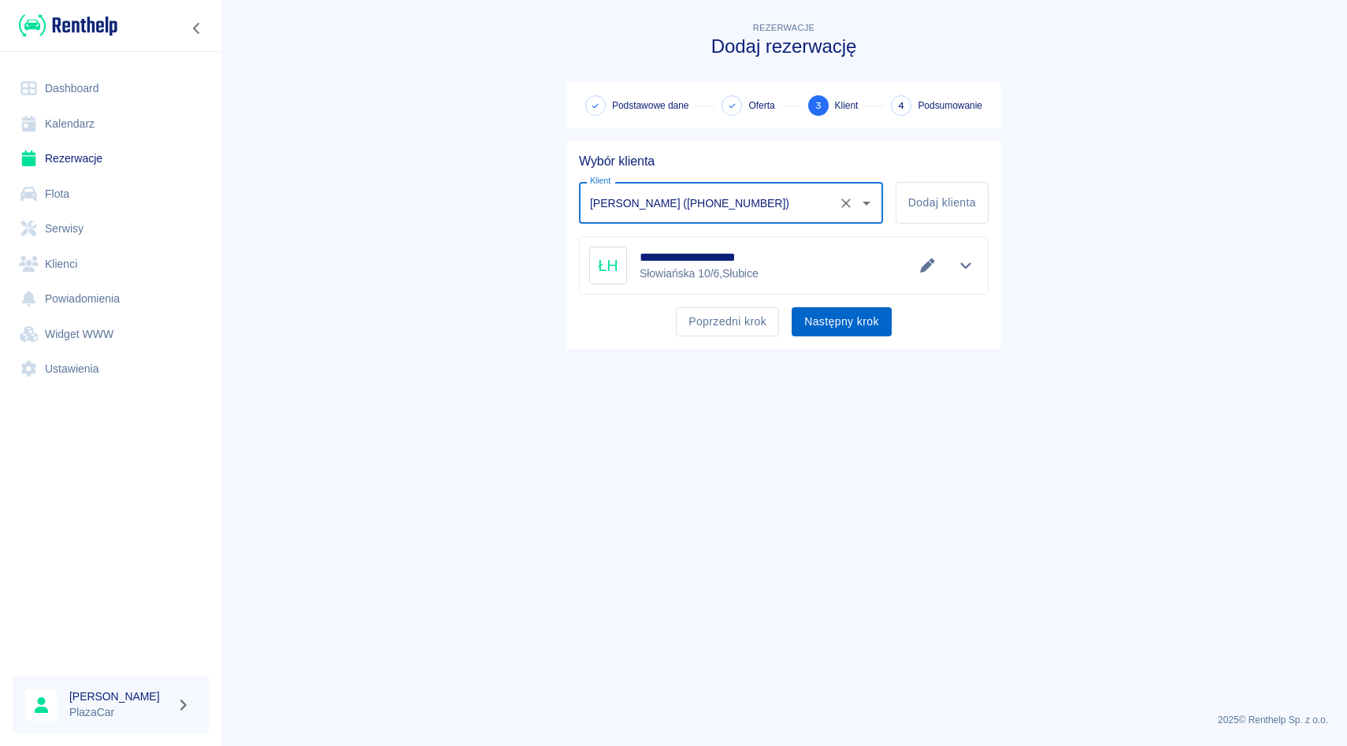
type input "[PERSON_NAME] ([PHONE_NUMBER])"
click at [822, 324] on button "Następny krok" at bounding box center [842, 321] width 100 height 29
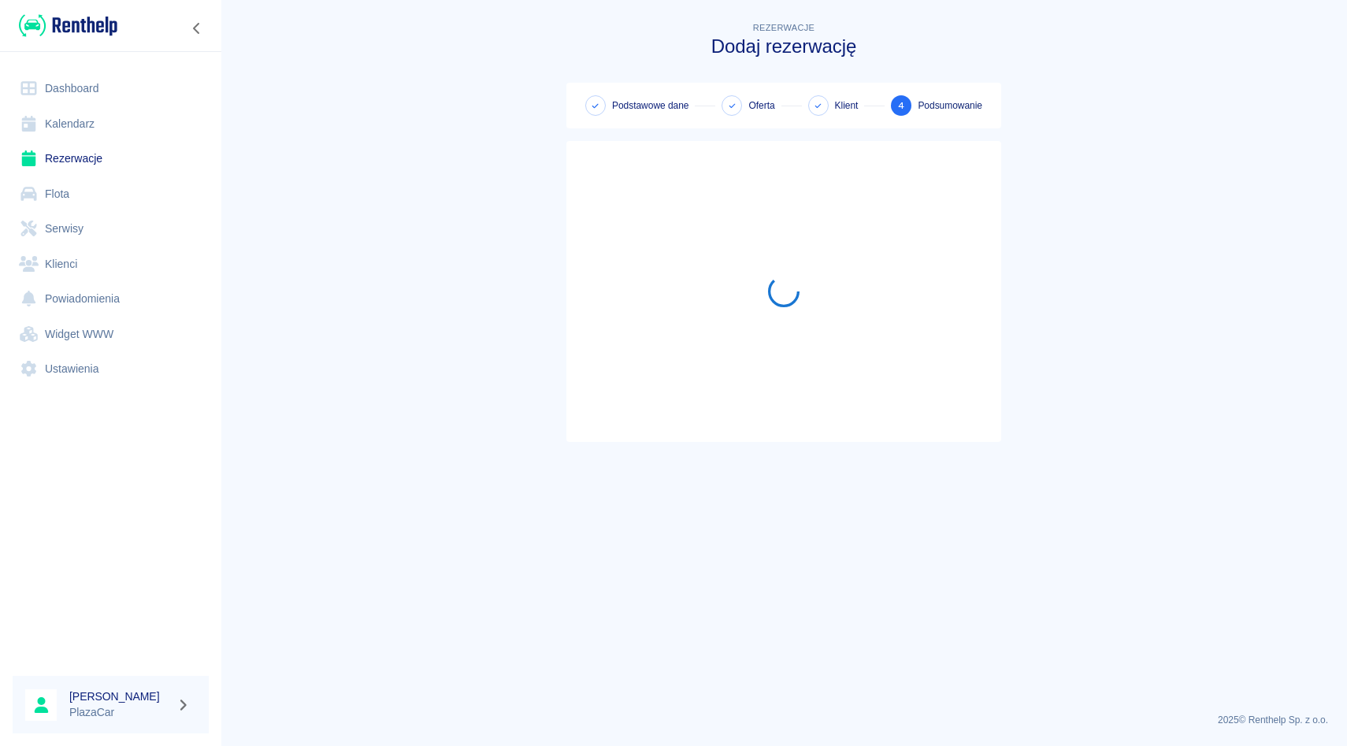
scroll to position [104, 0]
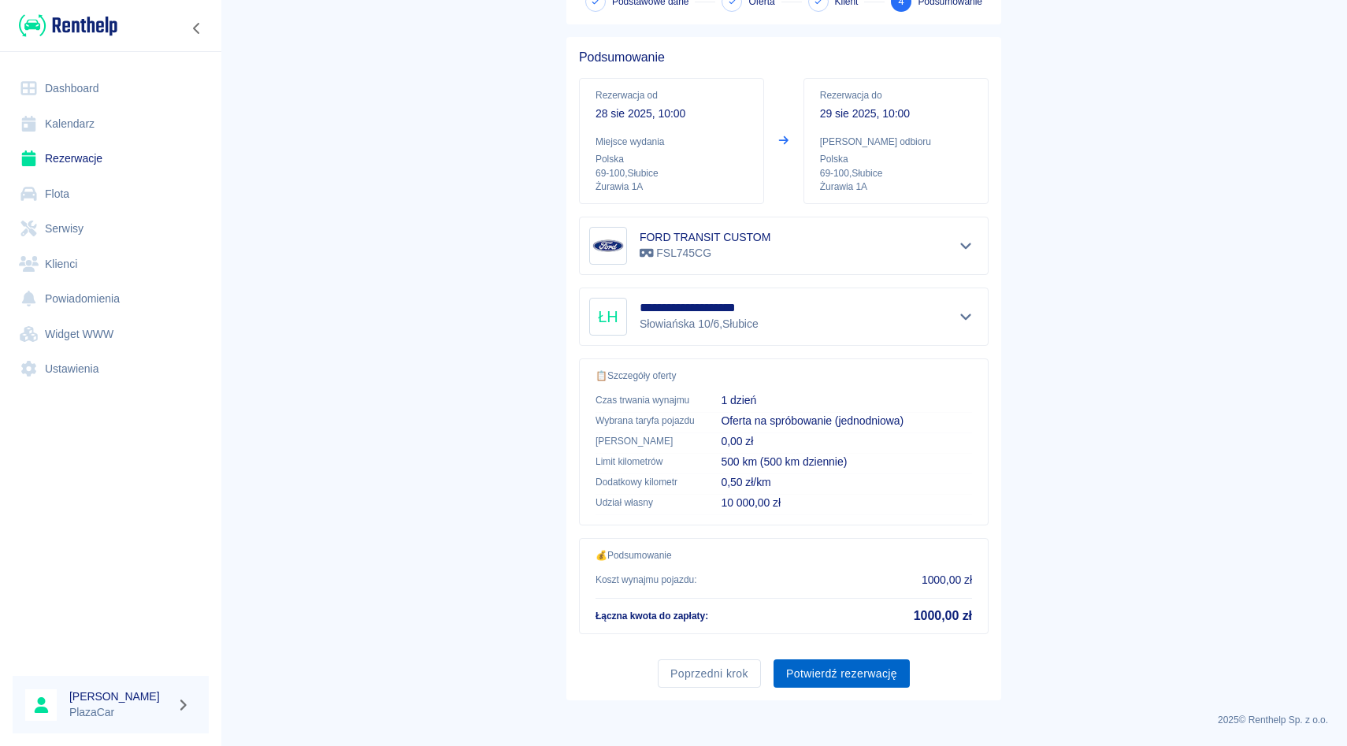
click at [831, 681] on button "Potwierdź rezerwację" at bounding box center [842, 673] width 136 height 29
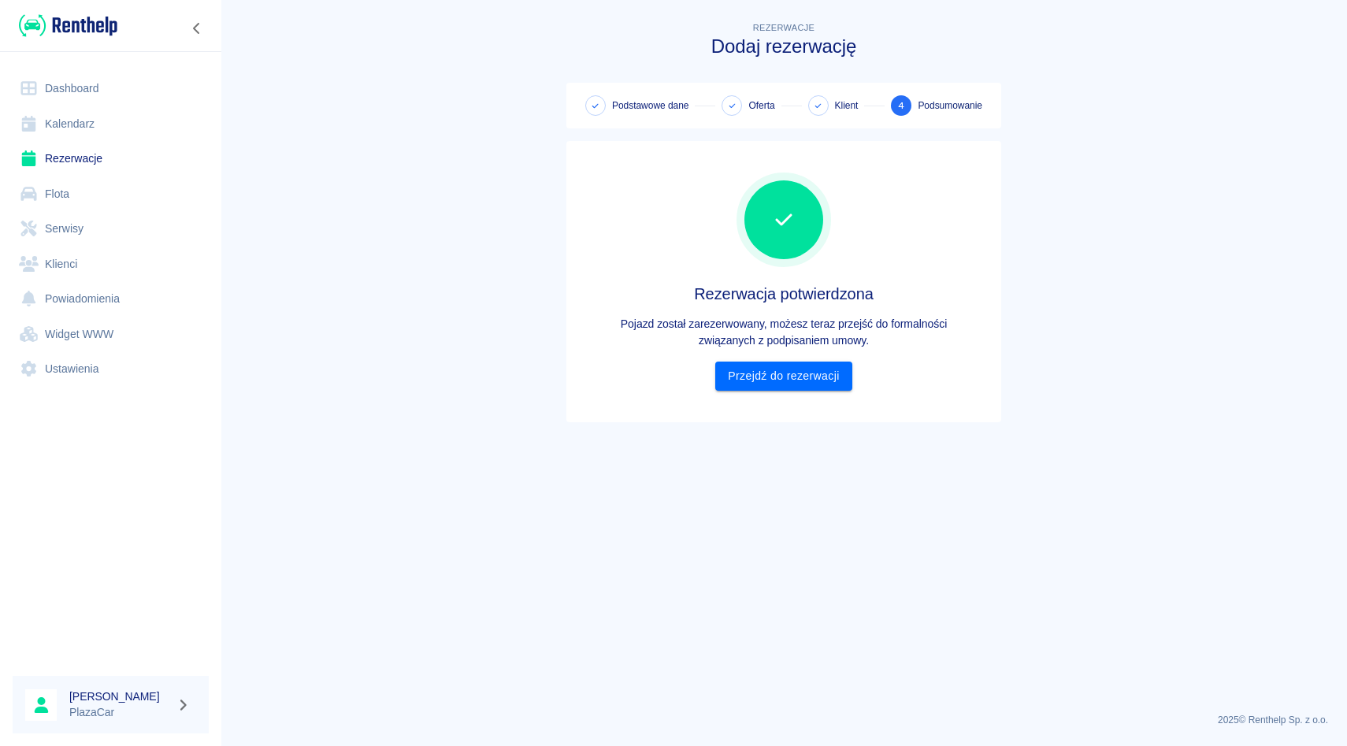
scroll to position [0, 0]
click at [769, 372] on link "Przejdź do rezerwacji" at bounding box center [783, 376] width 136 height 29
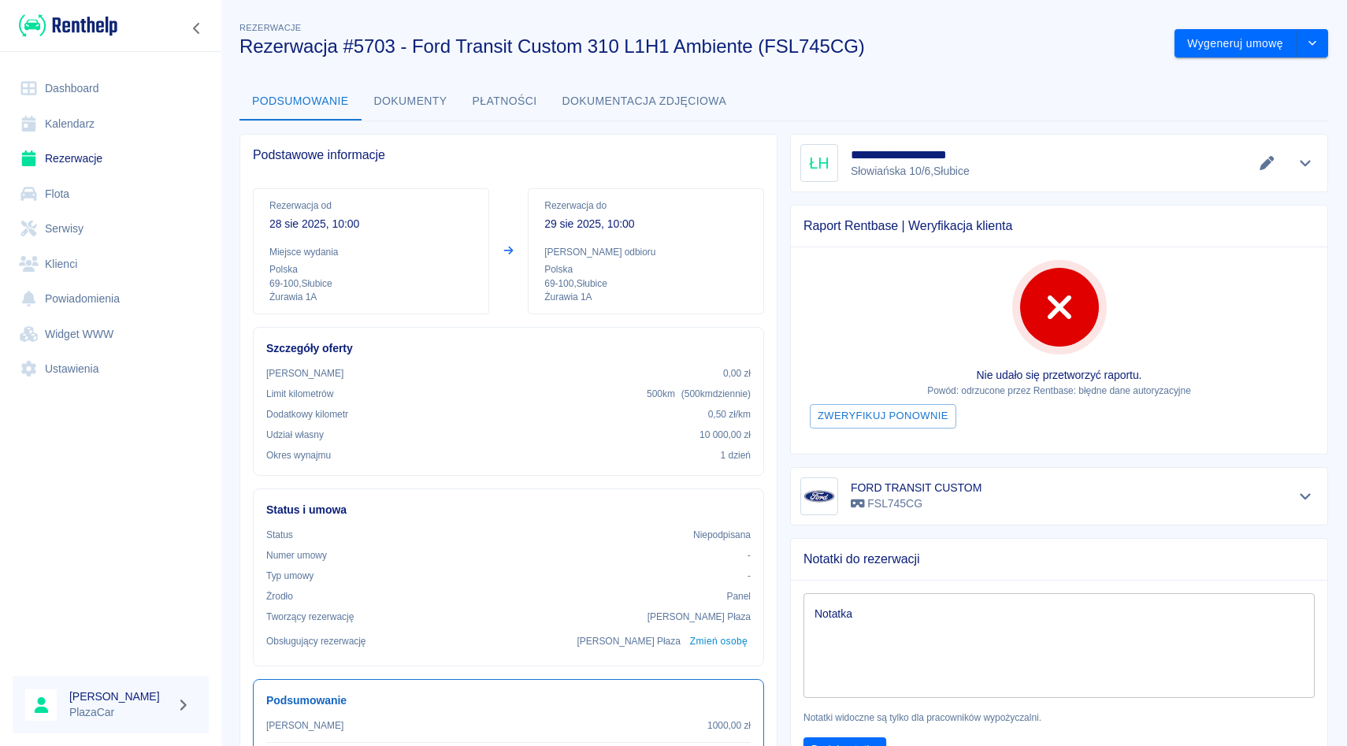
click at [123, 147] on link "Rezerwacje" at bounding box center [111, 158] width 196 height 35
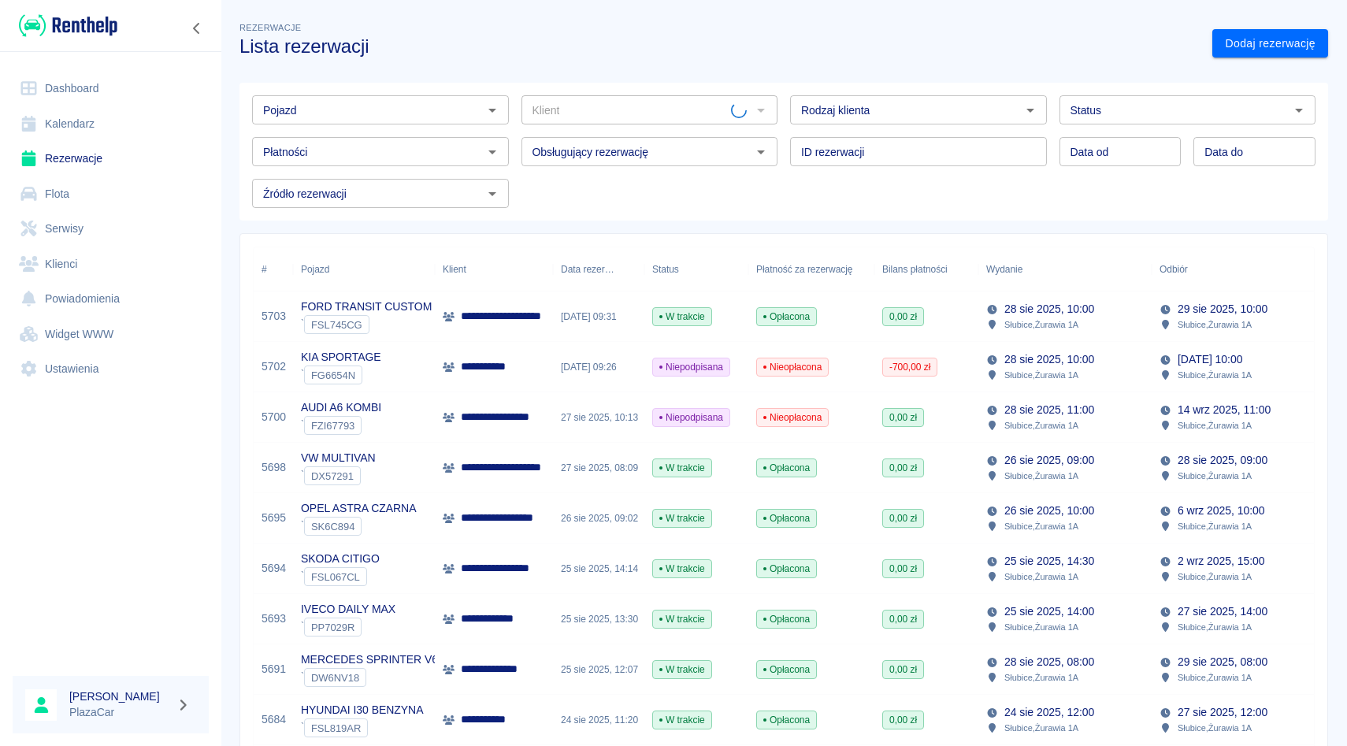
click at [382, 122] on div "Pojazd" at bounding box center [380, 109] width 257 height 29
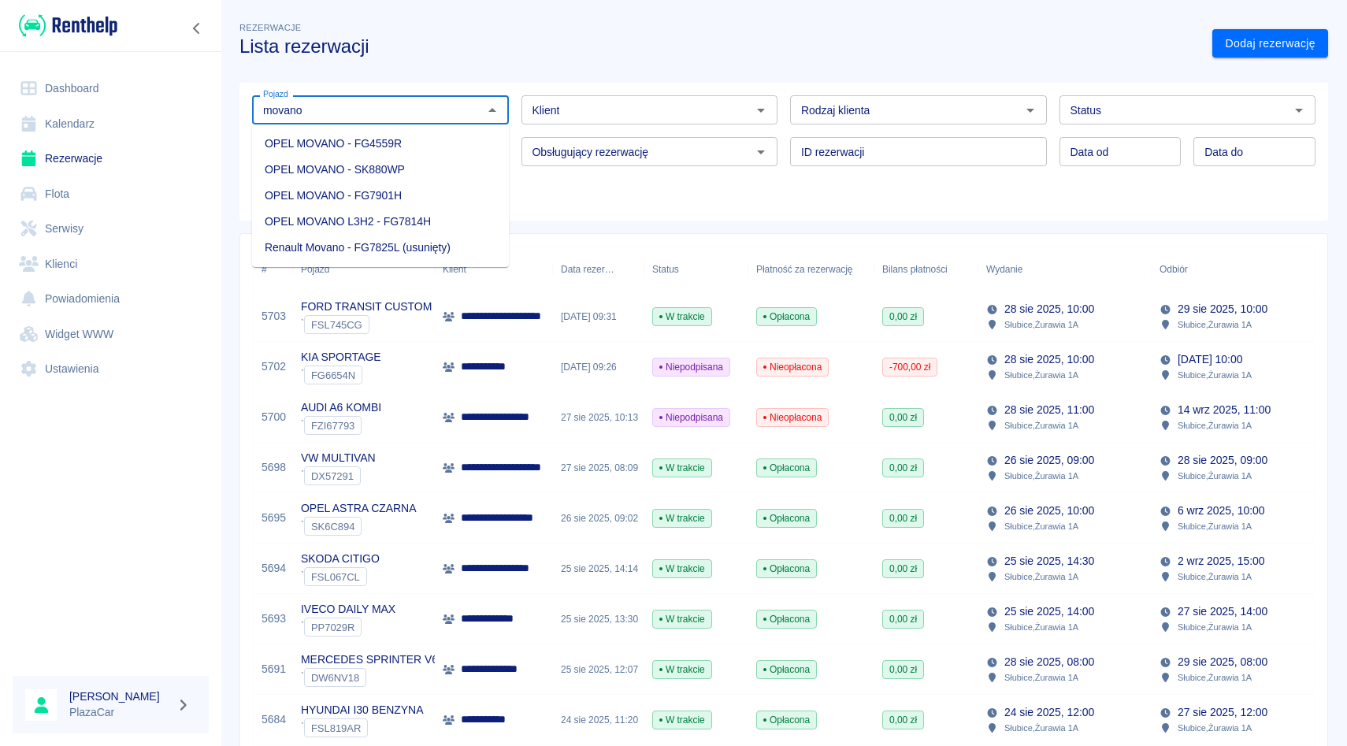
click at [394, 177] on li "OPEL MOVANO - SK880WP" at bounding box center [380, 170] width 257 height 26
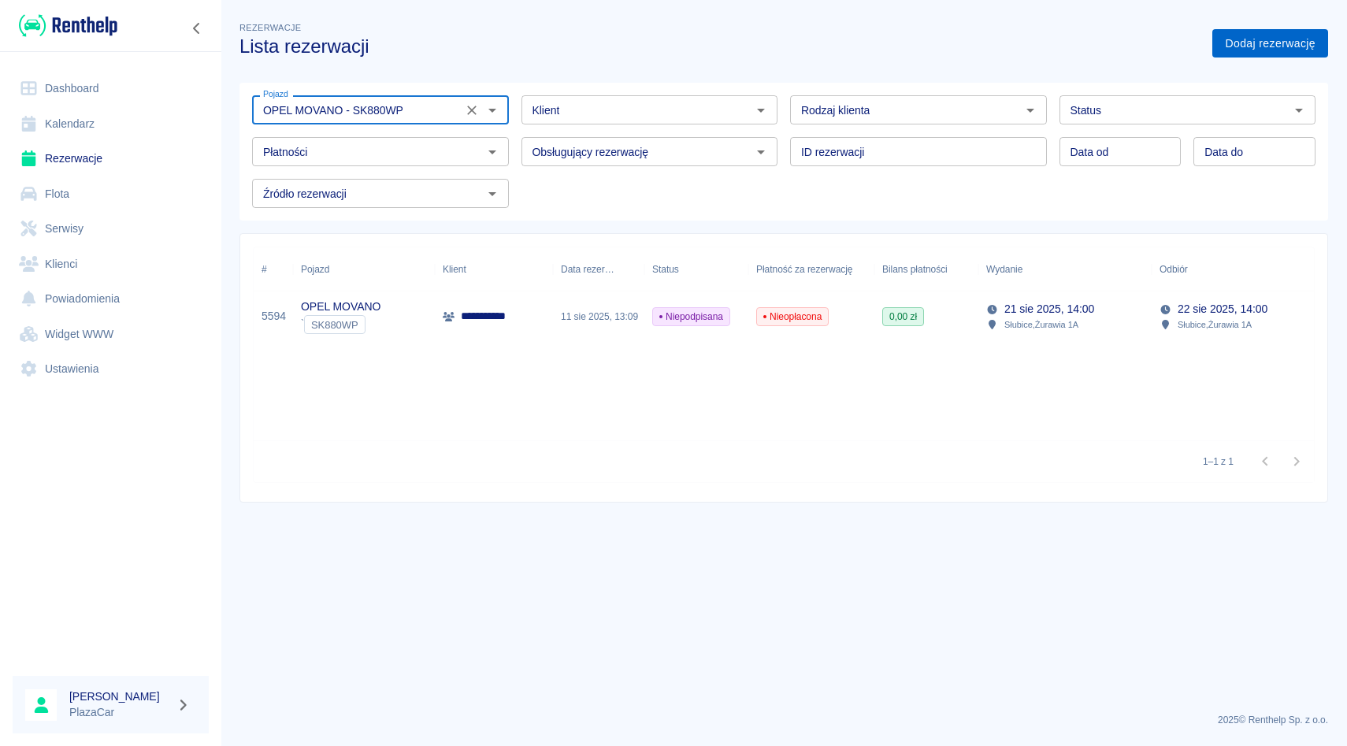
type input "OPEL MOVANO - SK880WP"
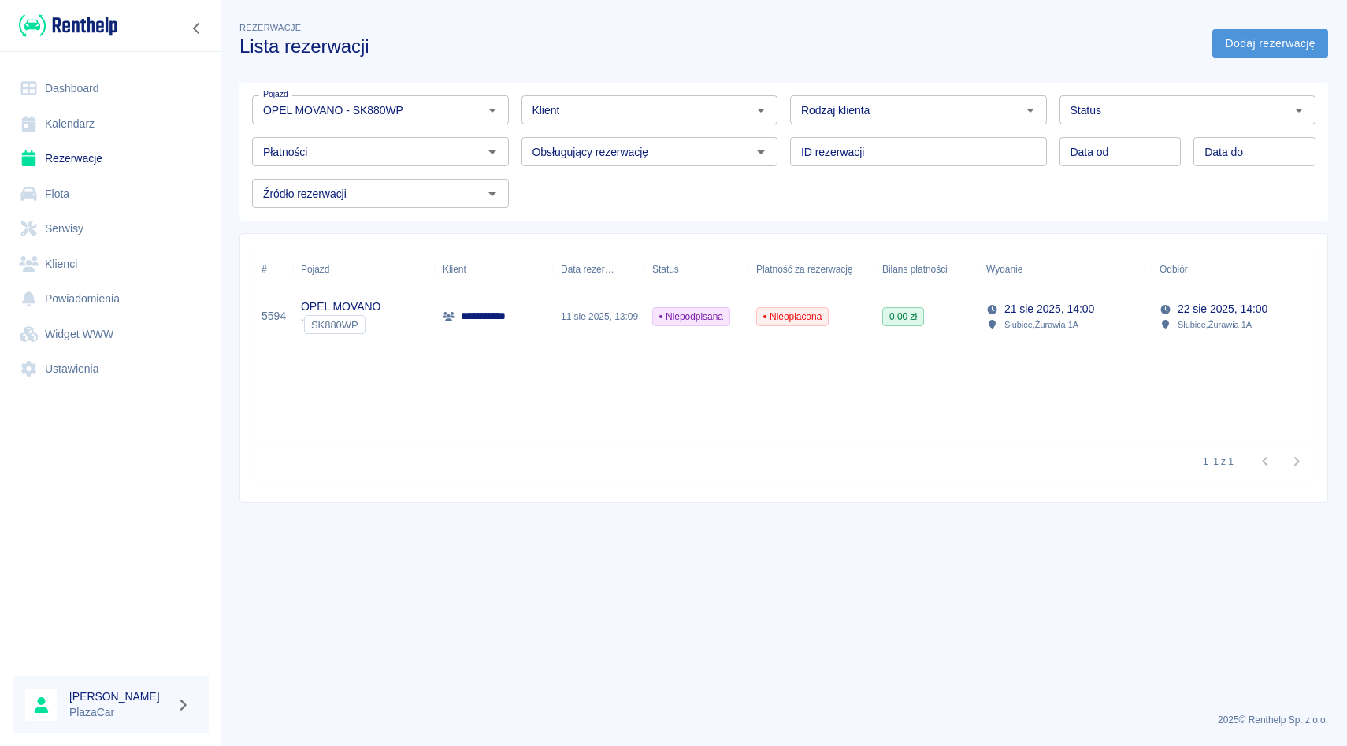
click at [1282, 48] on link "Dodaj rezerwację" at bounding box center [1270, 43] width 116 height 29
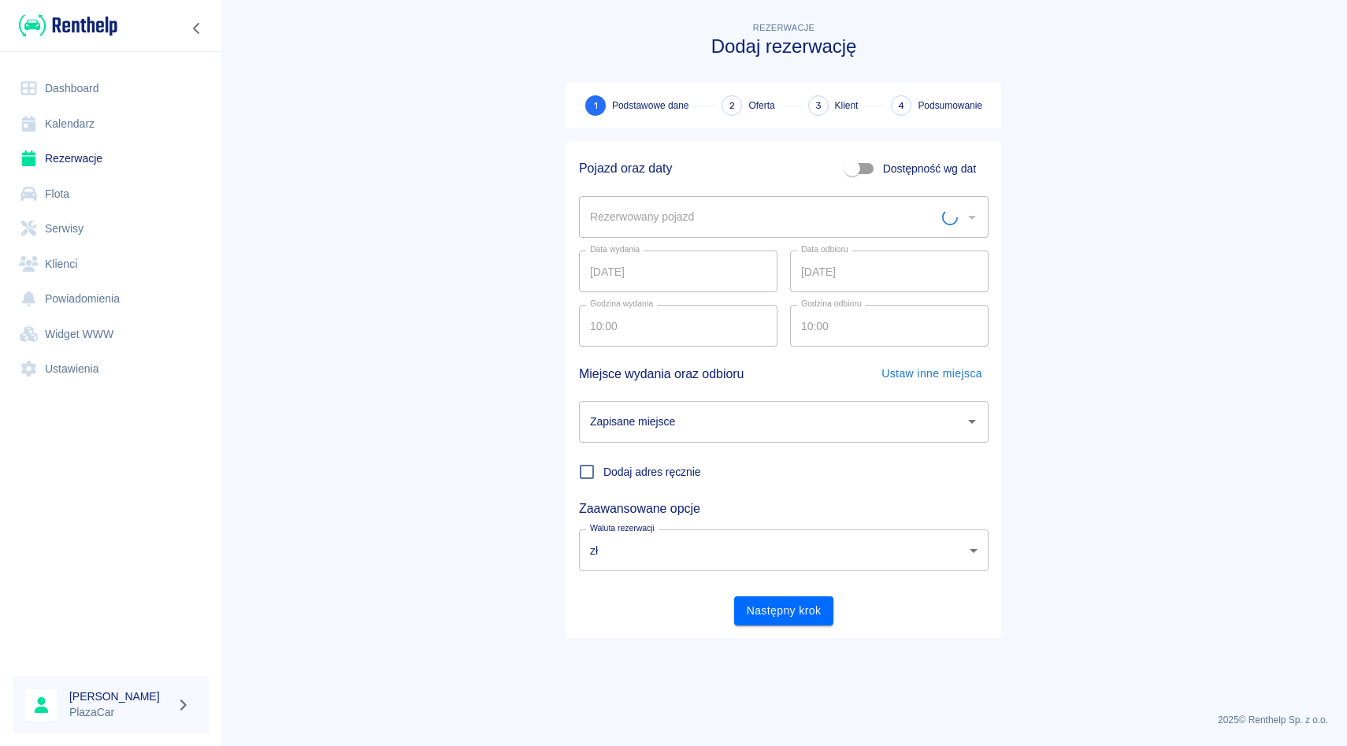
click at [752, 250] on div "Data wydania [DATE] Data wydania Data odbioru [DATE] Data odbioru" at bounding box center [777, 265] width 422 height 54
click at [748, 198] on div "Rezerwowany pojazd" at bounding box center [784, 217] width 410 height 42
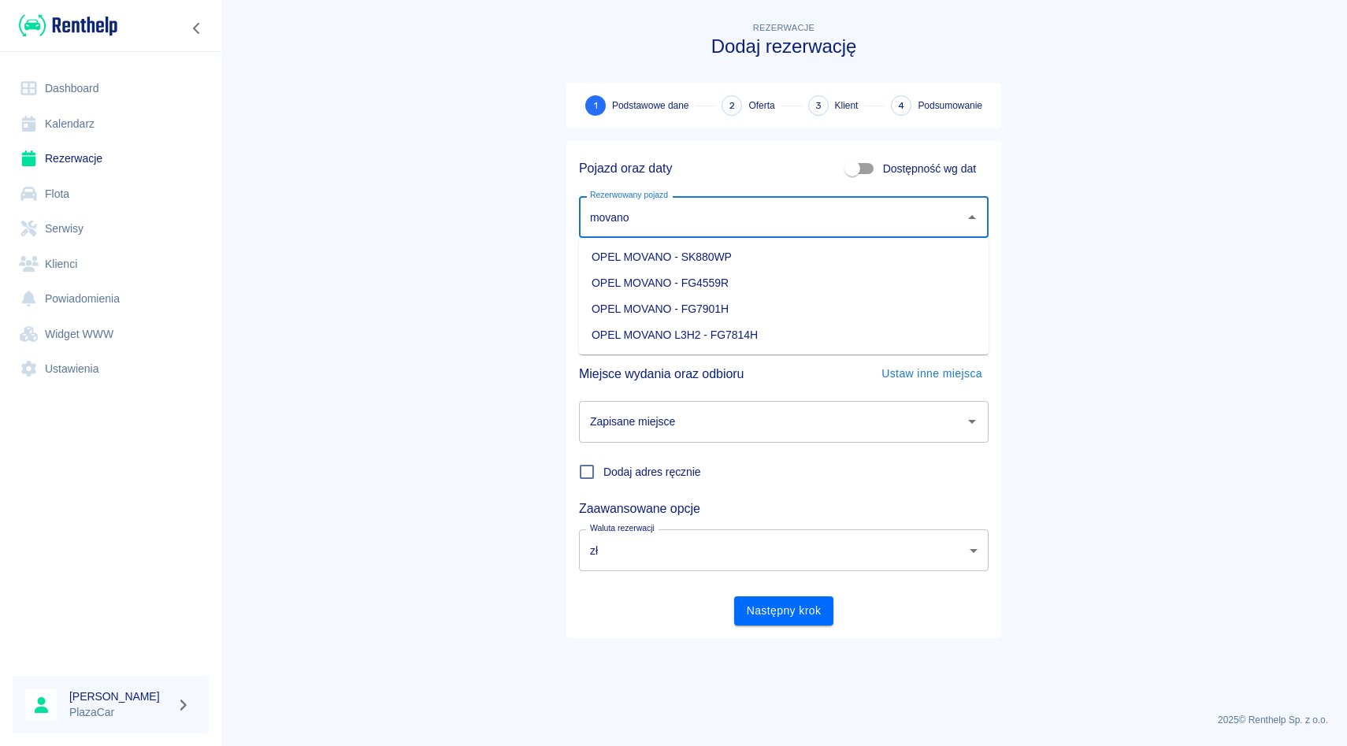
click at [735, 256] on li "OPEL MOVANO - SK880WP" at bounding box center [784, 257] width 410 height 26
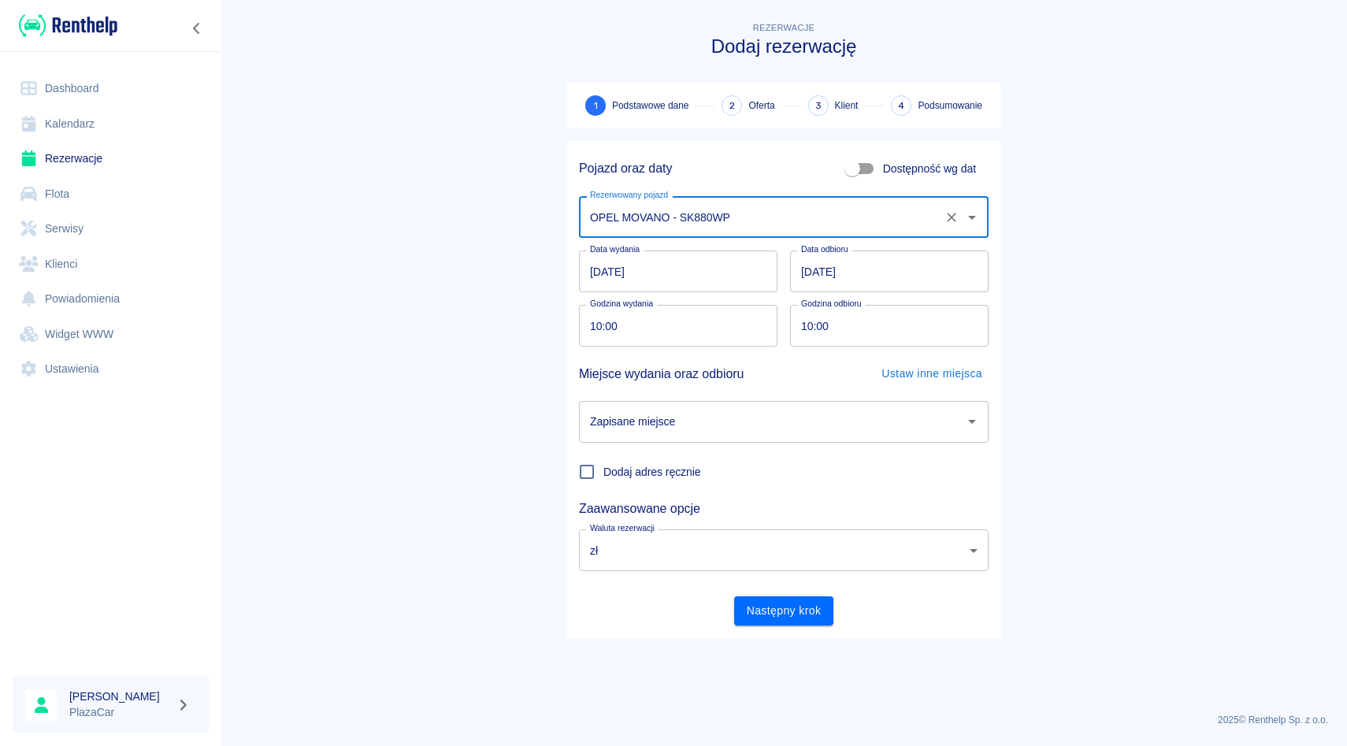
type input "OPEL MOVANO - SK880WP"
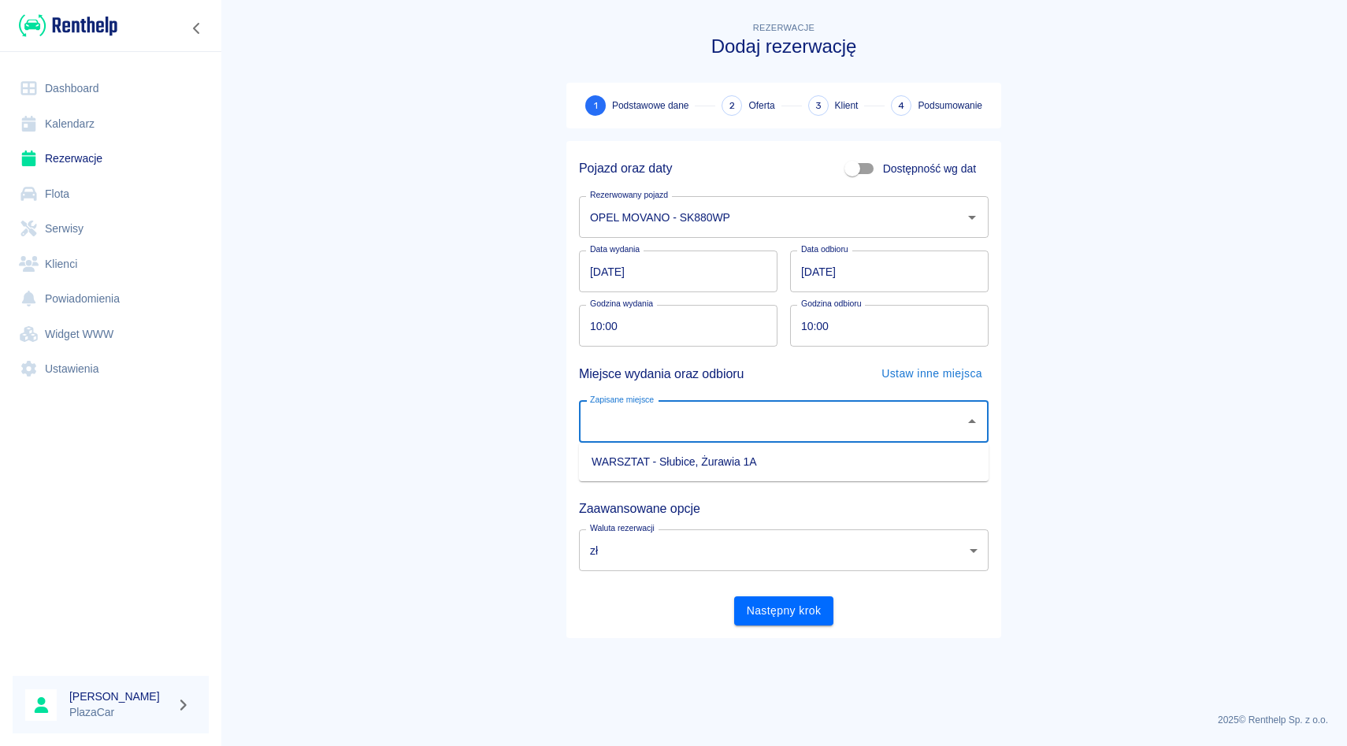
click at [720, 414] on input "Zapisane miejsce" at bounding box center [772, 422] width 372 height 28
click at [712, 455] on li "WARSZTAT - Słubice, Żurawia 1A" at bounding box center [784, 462] width 410 height 26
type input "WARSZTAT - Słubice, Żurawia 1A"
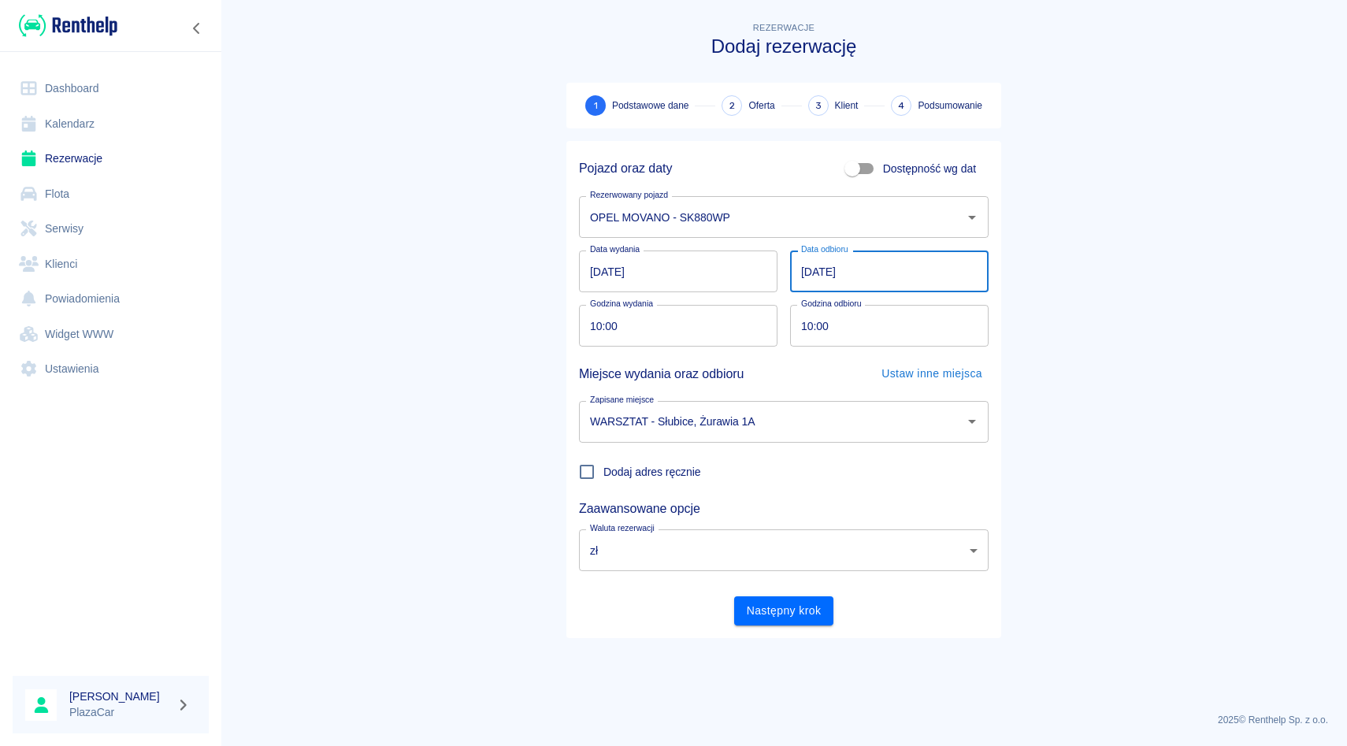
click at [804, 267] on input "[DATE]" at bounding box center [889, 272] width 199 height 42
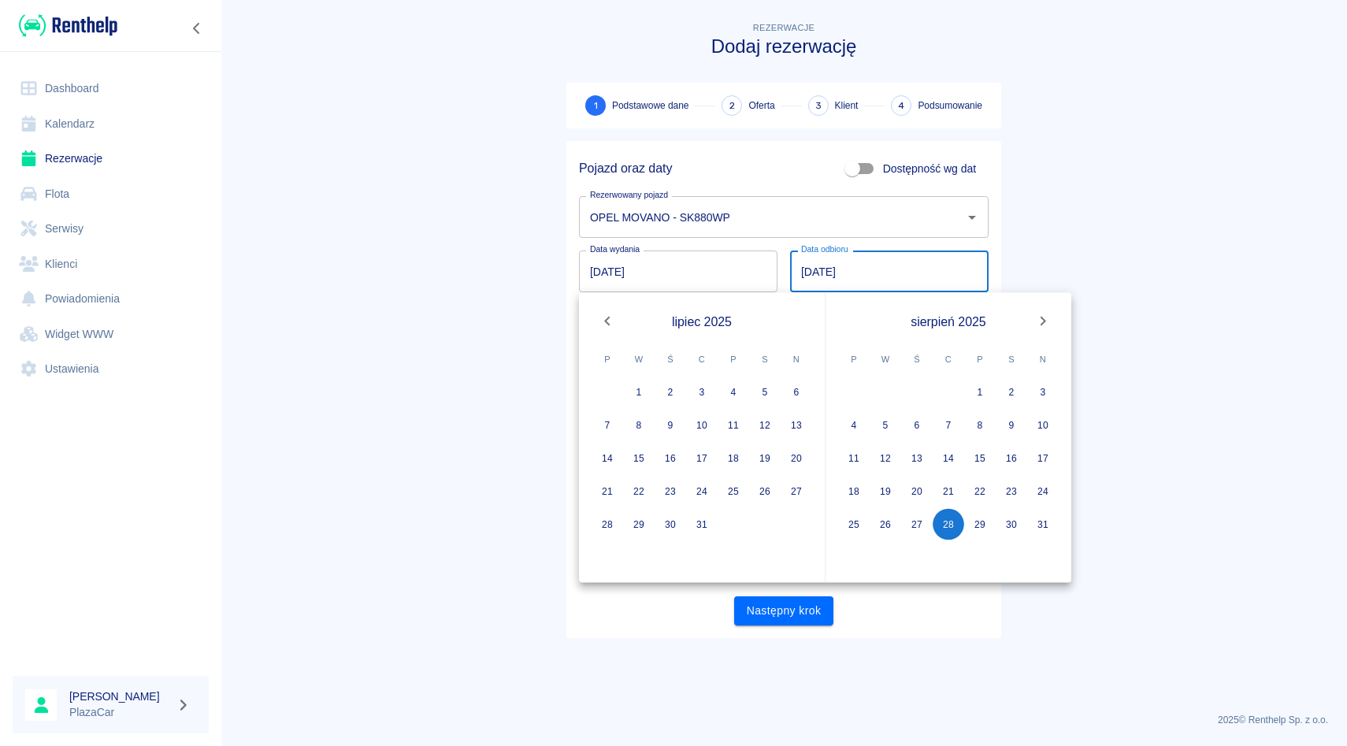
type input "[DATE]"
click at [1132, 228] on main "Rezerwacje Dodaj rezerwację 1 Podstawowe dane 2 Oferta 3 Klient 4 Podsumowanie …" at bounding box center [784, 359] width 1127 height 681
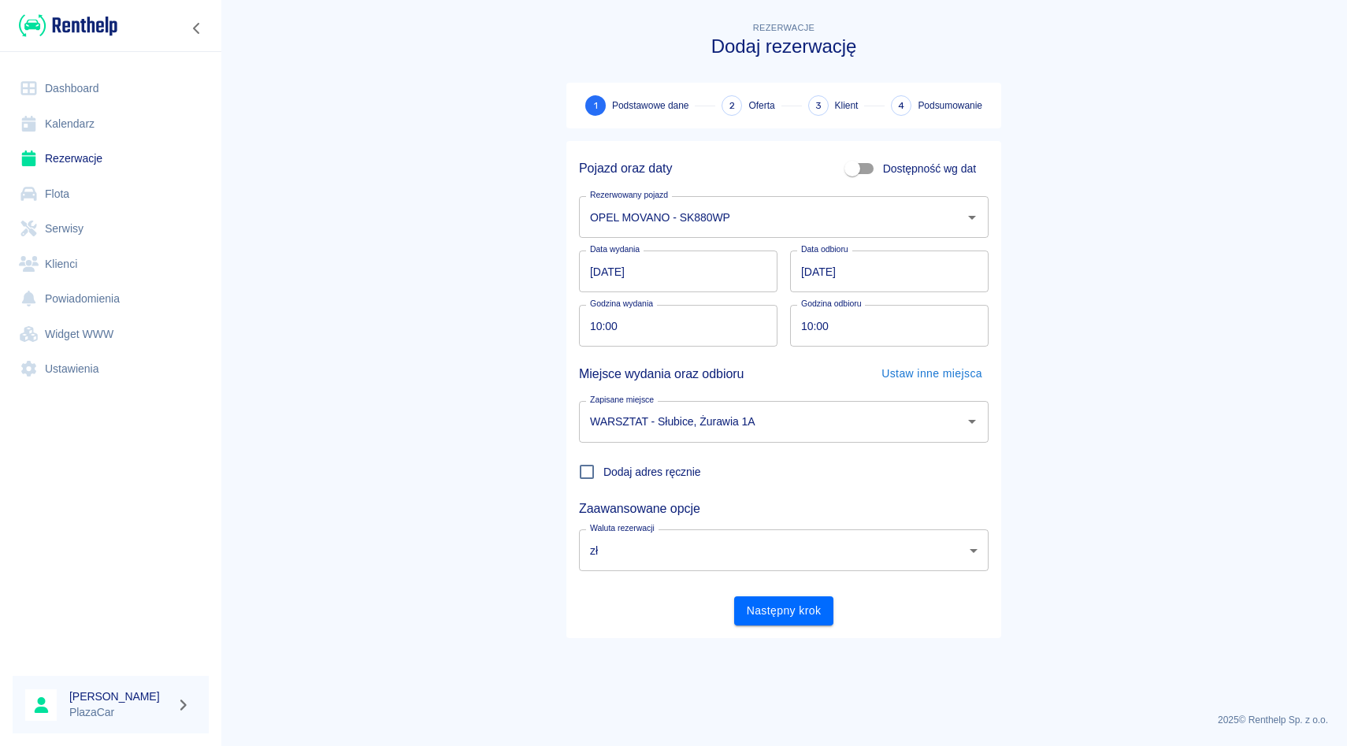
click at [800, 323] on input "10:00" at bounding box center [883, 326] width 187 height 42
type input "13:00"
click at [1008, 272] on div "Rezerwacje Dodaj rezerwację 1 Podstawowe dane 2 Oferta 3 Klient 4 Podsumowanie …" at bounding box center [784, 322] width 473 height 632
click at [811, 598] on button "Następny krok" at bounding box center [784, 610] width 100 height 29
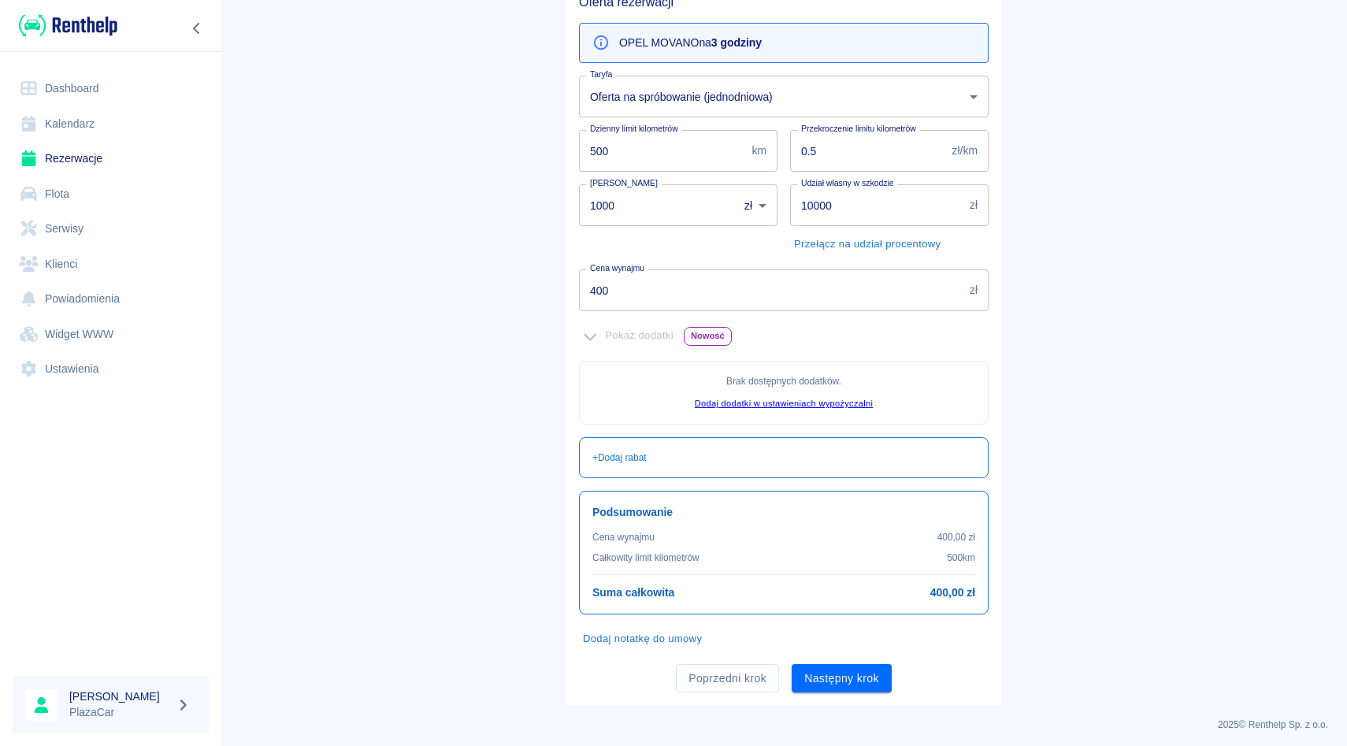
scroll to position [164, 0]
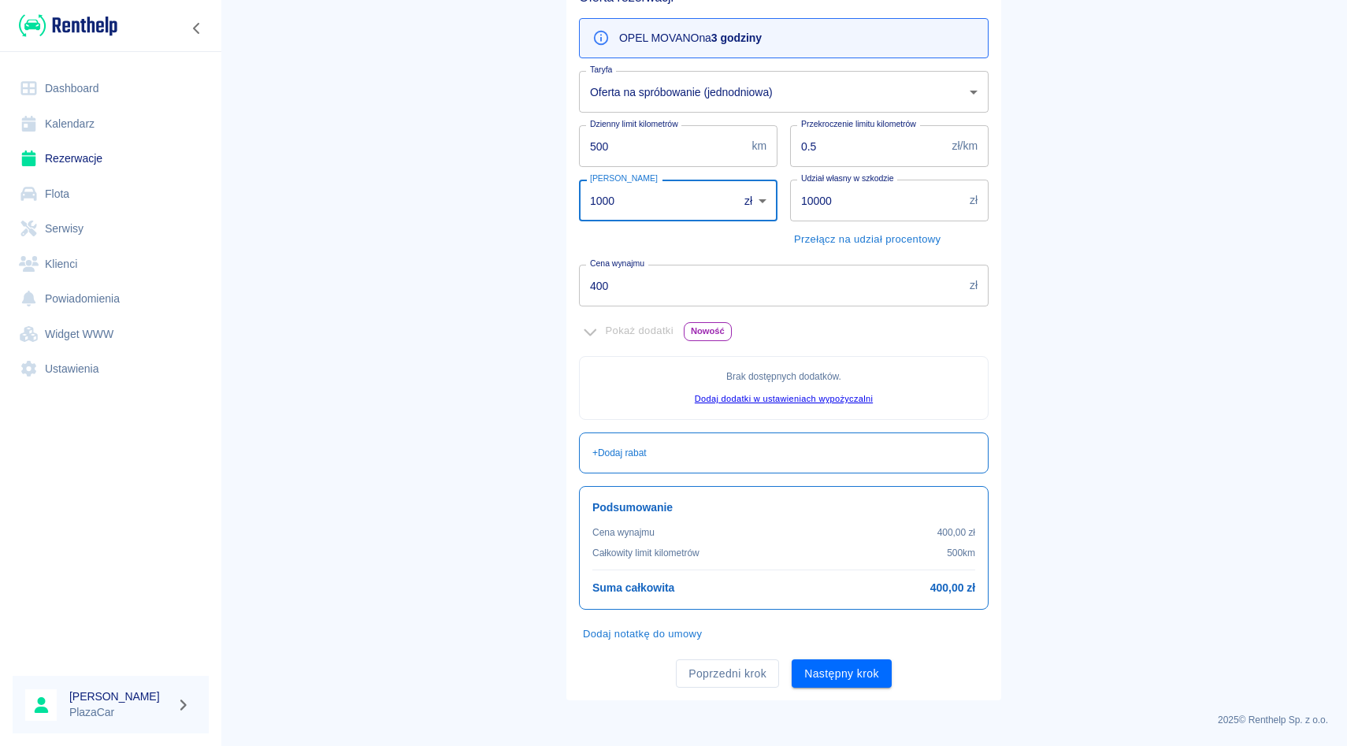
click at [669, 221] on input "1000" at bounding box center [653, 201] width 148 height 42
type input "1"
type input "0"
click at [663, 289] on input "400" at bounding box center [771, 286] width 384 height 42
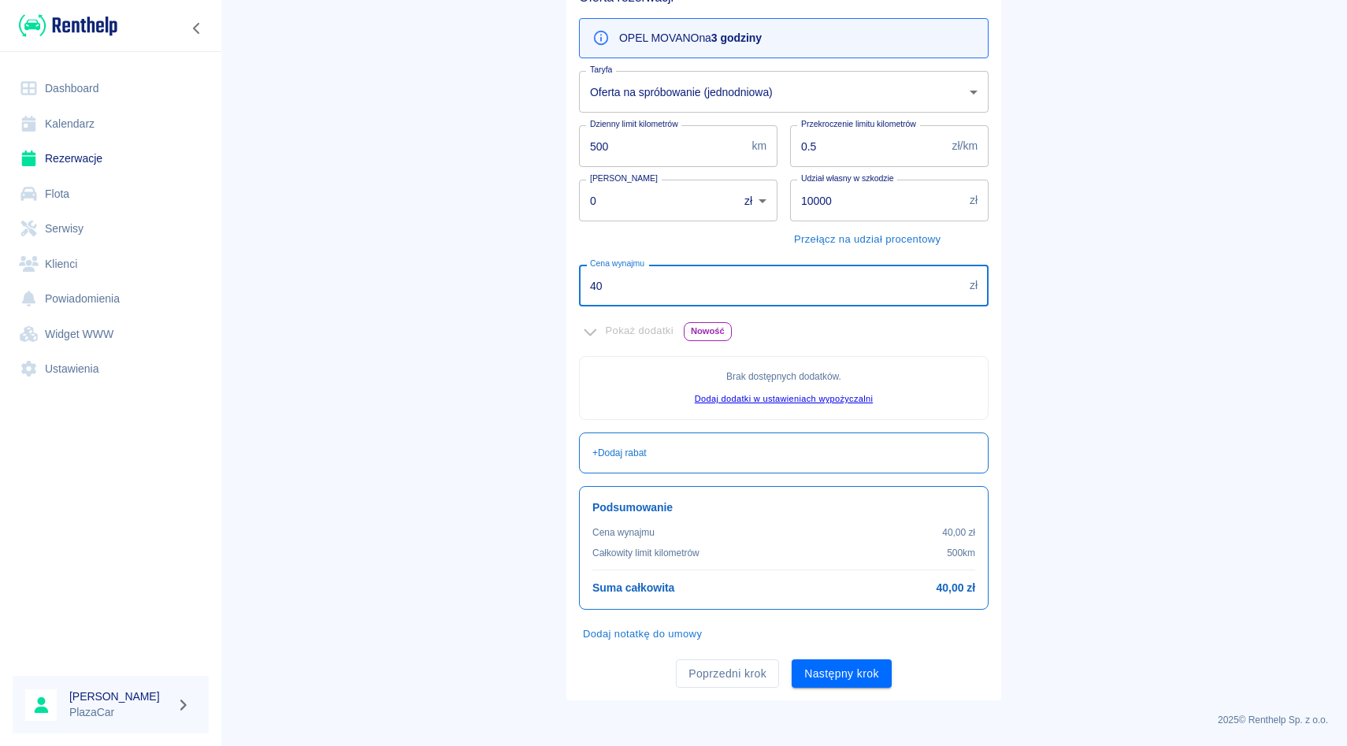
type input "4"
type input "150"
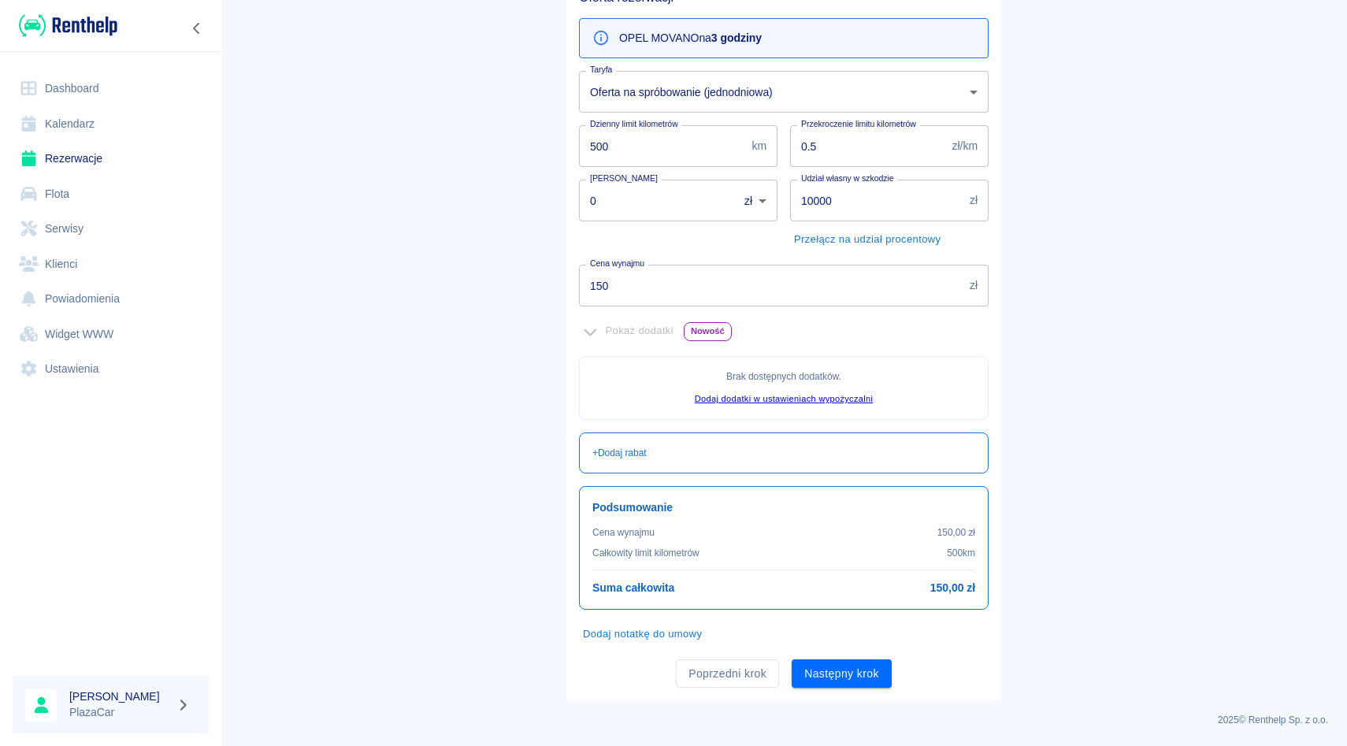
click at [695, 232] on div "Kaucja 0 zł PLN ​ [PERSON_NAME]" at bounding box center [671, 209] width 211 height 85
click at [811, 678] on button "Następny krok" at bounding box center [842, 673] width 100 height 29
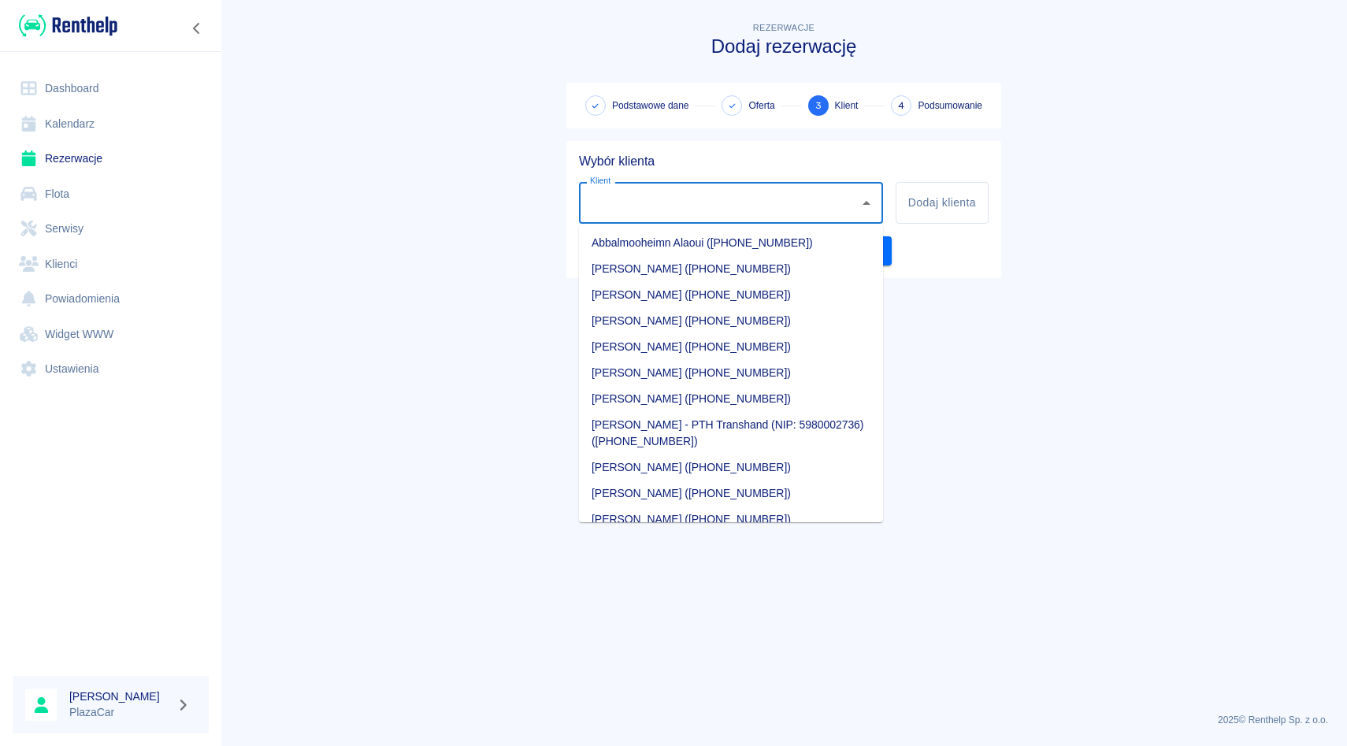
click at [687, 199] on input "Klient" at bounding box center [719, 203] width 266 height 28
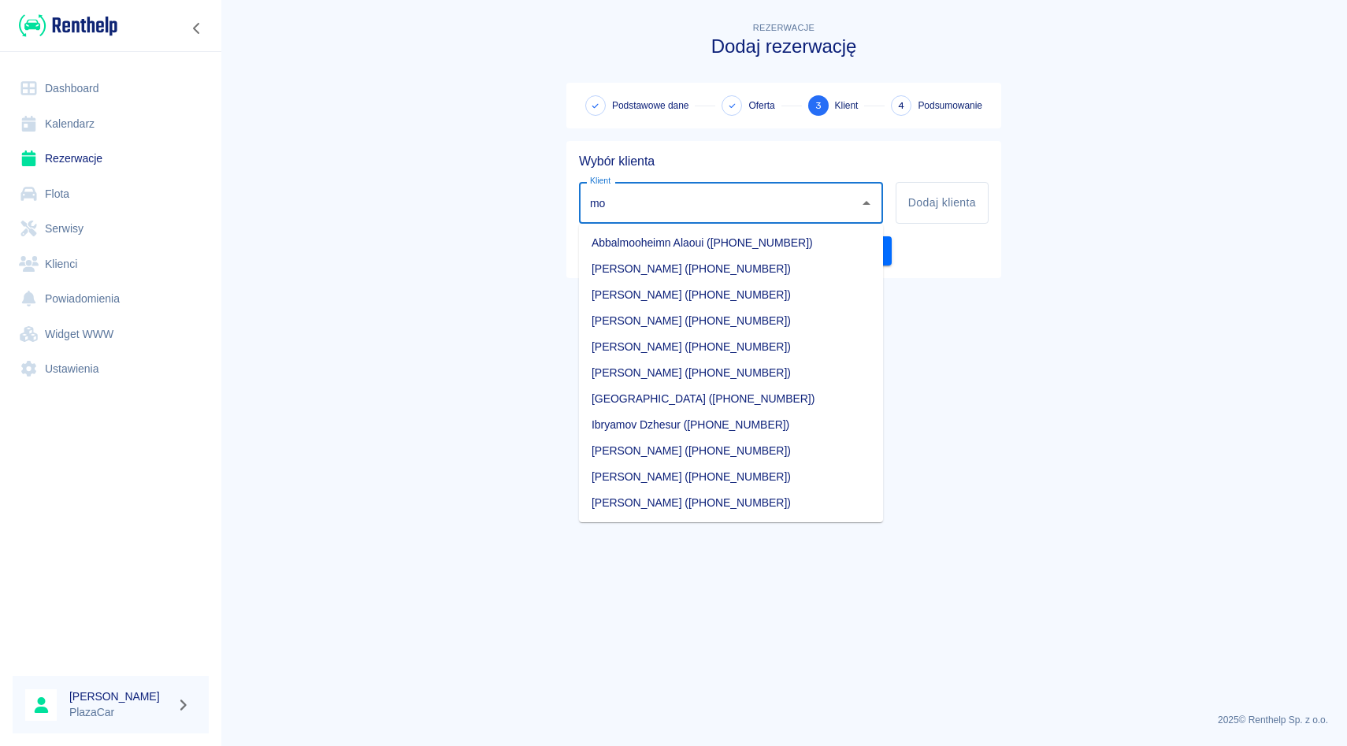
type input "m"
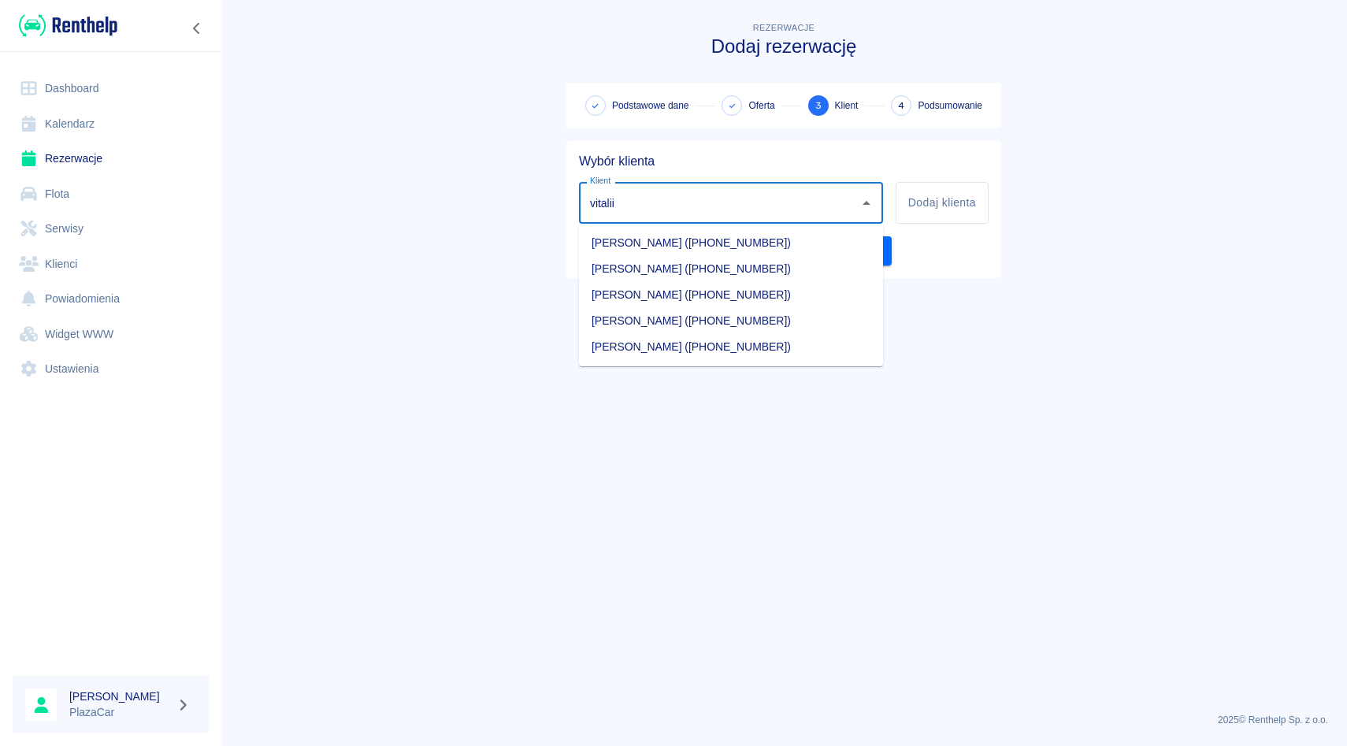
click at [659, 342] on li "[PERSON_NAME] ([PHONE_NUMBER])" at bounding box center [731, 347] width 304 height 26
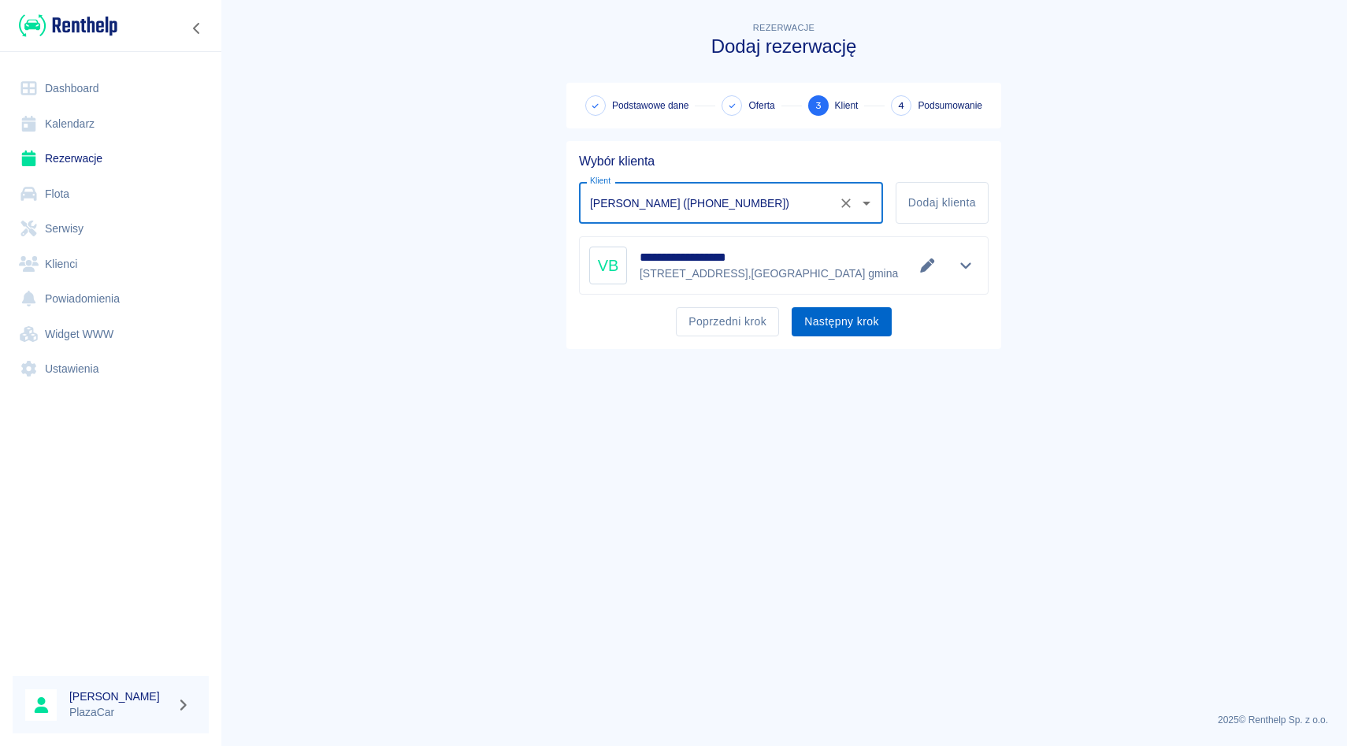
type input "[PERSON_NAME] ([PHONE_NUMBER])"
click at [856, 321] on button "Następny krok" at bounding box center [842, 321] width 100 height 29
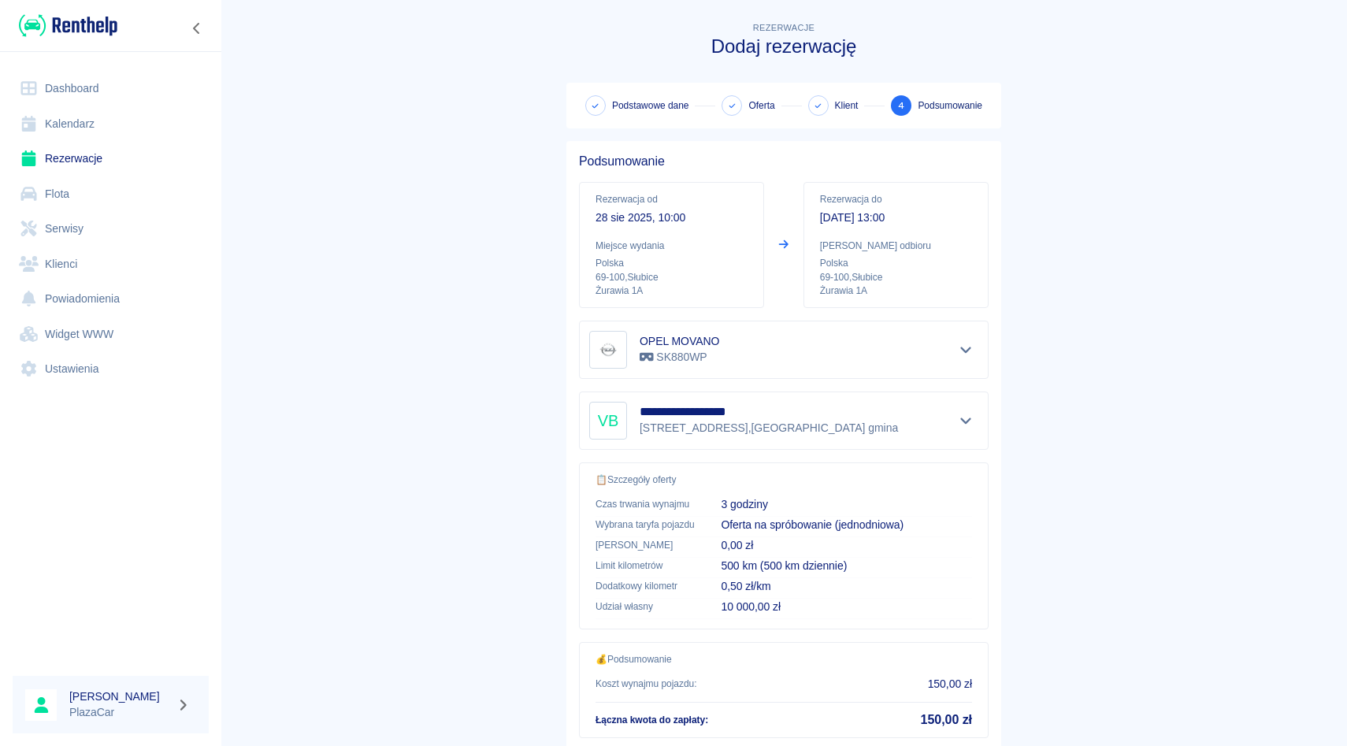
scroll to position [104, 0]
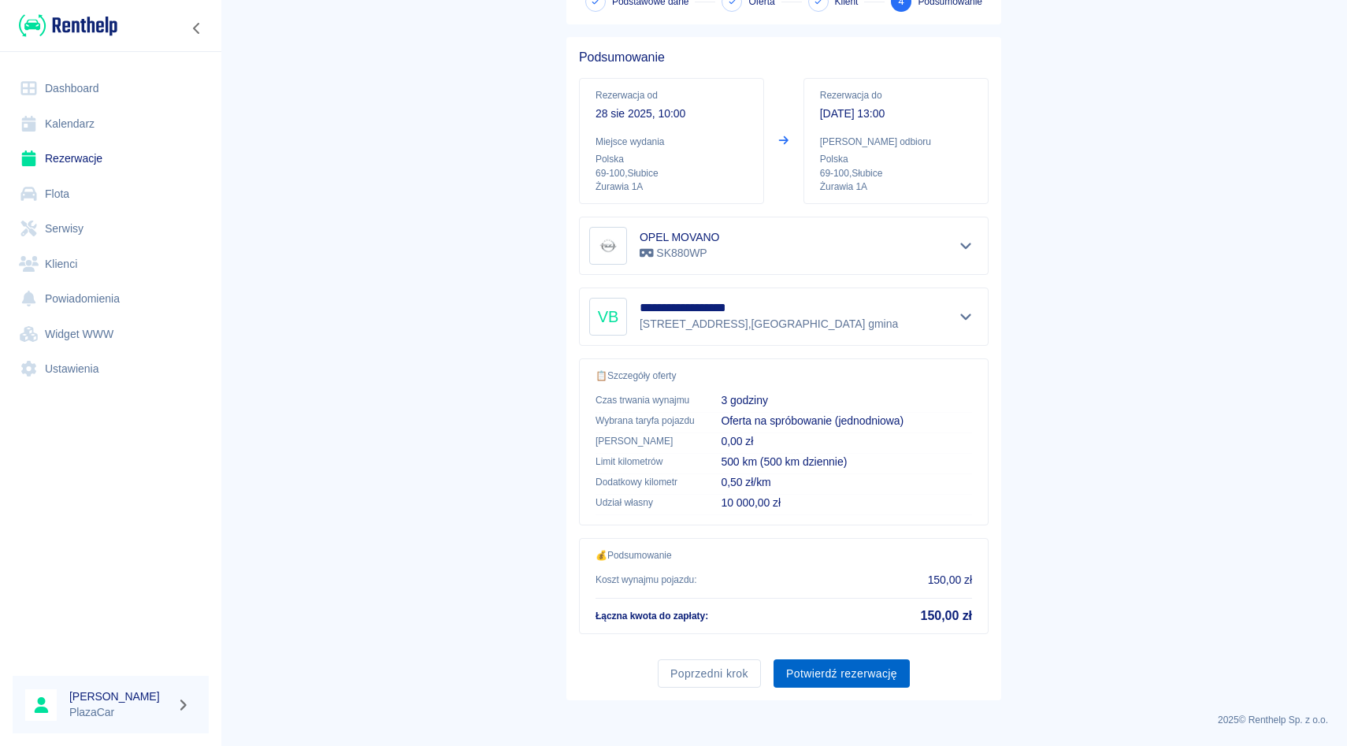
click at [822, 665] on button "Potwierdź rezerwację" at bounding box center [842, 673] width 136 height 29
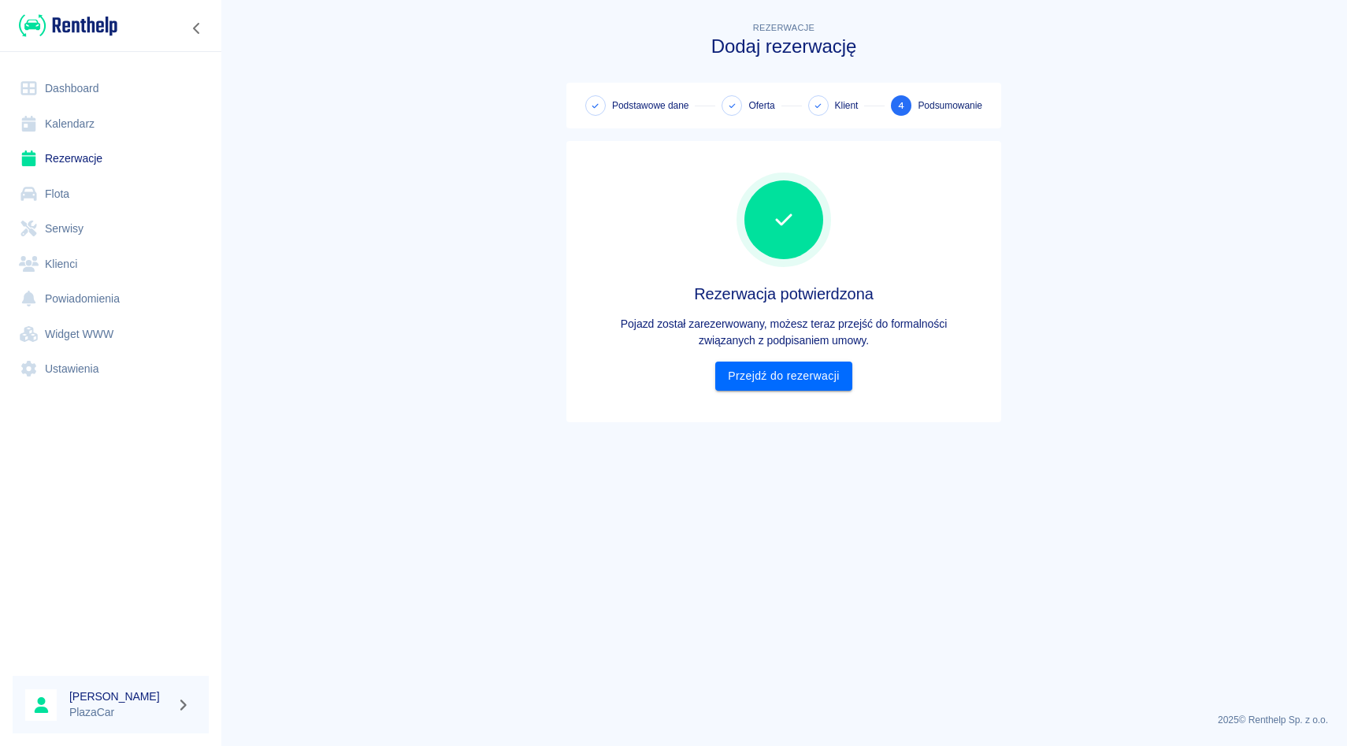
scroll to position [0, 0]
click at [794, 360] on div "Rezerwacja potwierdzona Pojazd został zarezerwowany, możesz teraz przejść do fo…" at bounding box center [784, 282] width 410 height 218
click at [799, 377] on link "Przejdź do rezerwacji" at bounding box center [783, 376] width 136 height 29
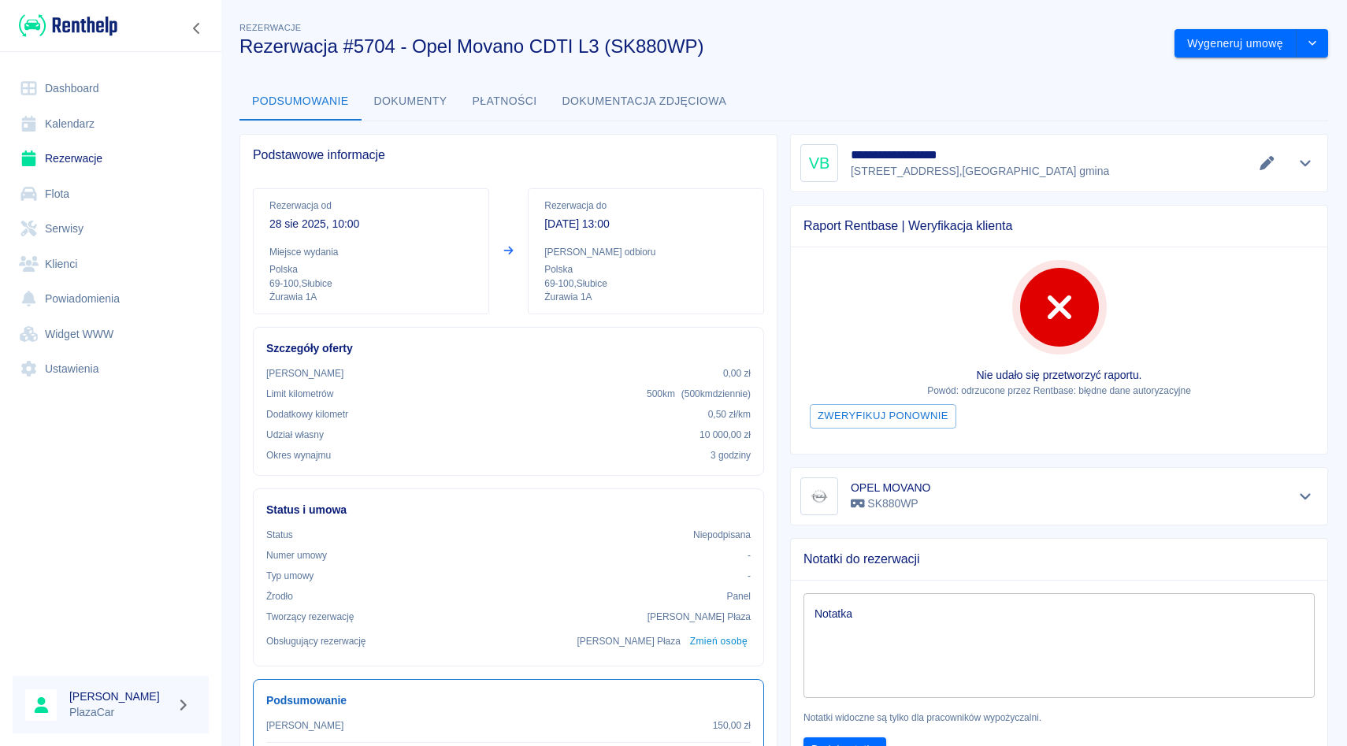
click at [77, 156] on link "Rezerwacje" at bounding box center [111, 158] width 196 height 35
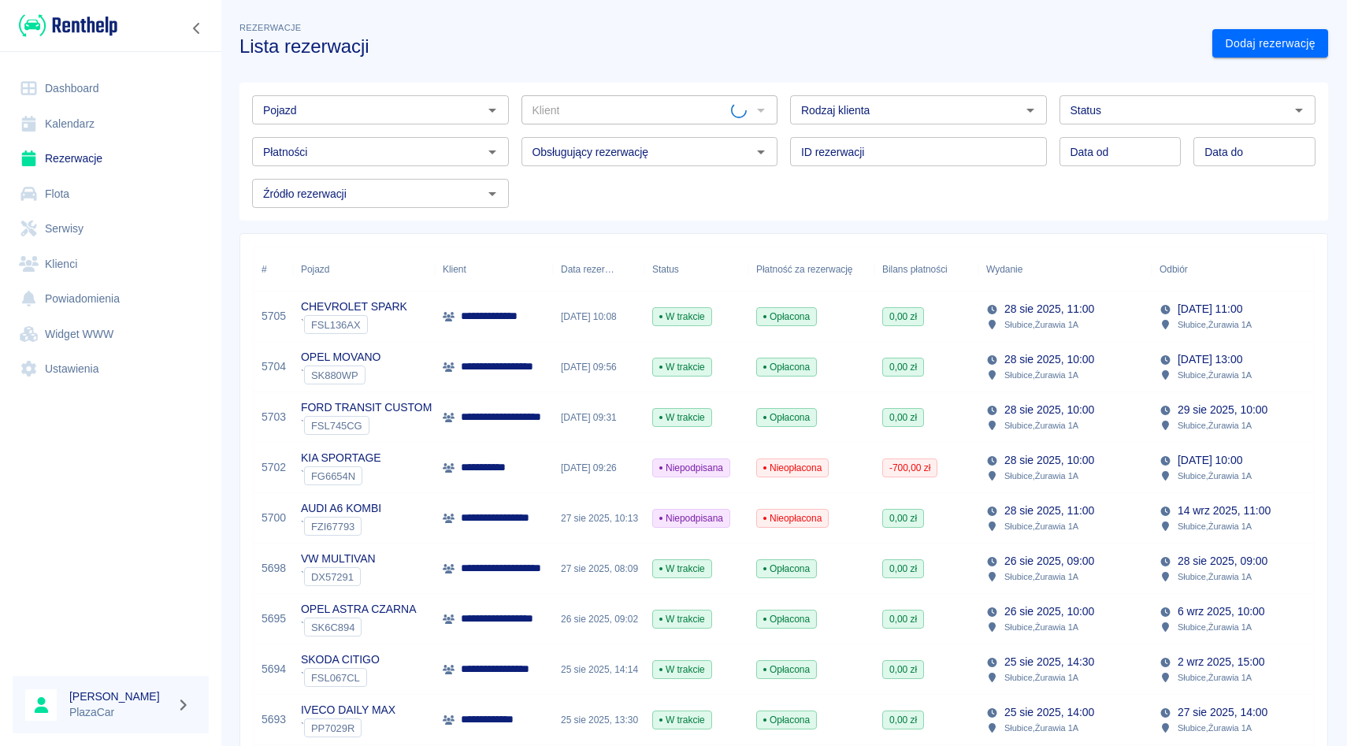
click at [512, 121] on div "Klient Klient" at bounding box center [643, 104] width 269 height 42
click at [514, 110] on div "Klient Klient" at bounding box center [643, 104] width 269 height 42
click at [787, 110] on div "Rodzaj klienta Rodzaj klienta" at bounding box center [912, 104] width 269 height 42
click at [786, 151] on div "ID rezerwacji ID rezerwacji" at bounding box center [912, 145] width 269 height 42
click at [422, 110] on input "Pojazd" at bounding box center [367, 110] width 221 height 20
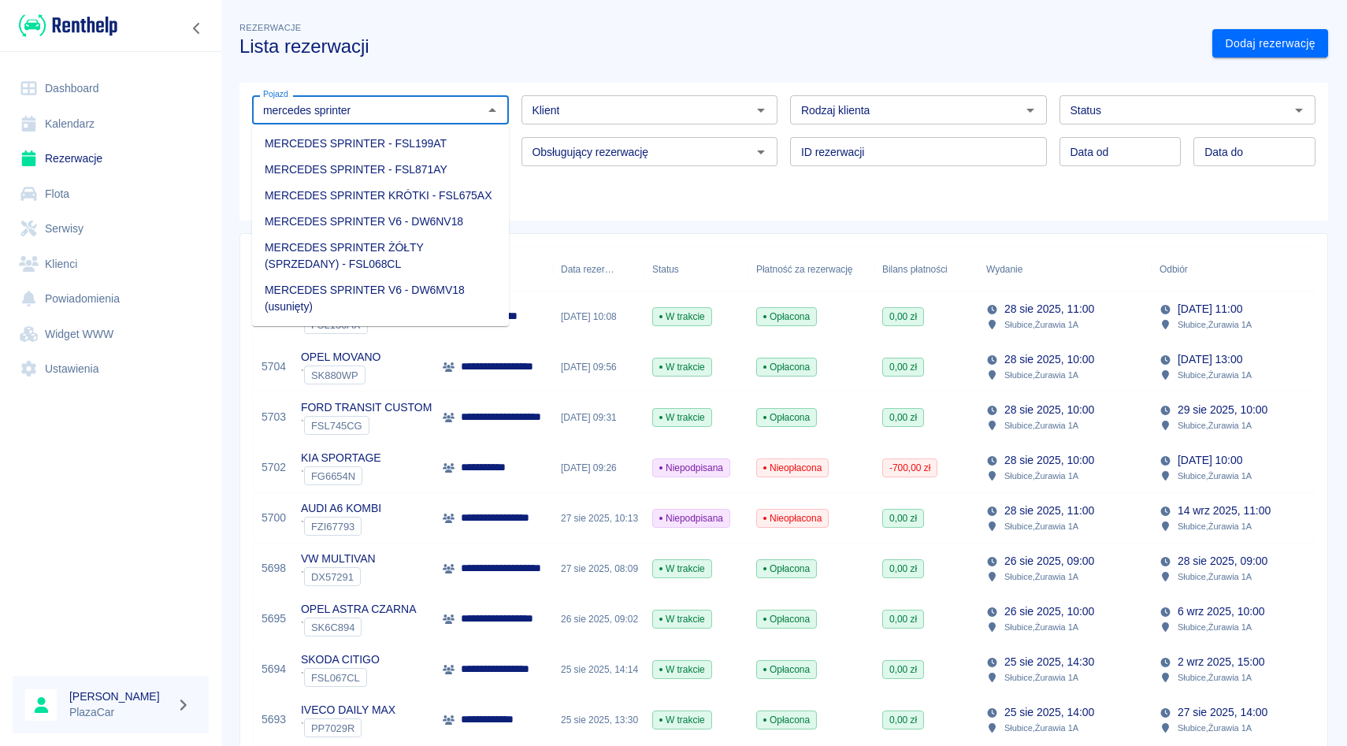
click at [421, 218] on li "MERCEDES SPRINTER V6 - DW6NV18" at bounding box center [380, 222] width 257 height 26
type input "MERCEDES SPRINTER V6 - DW6NV18"
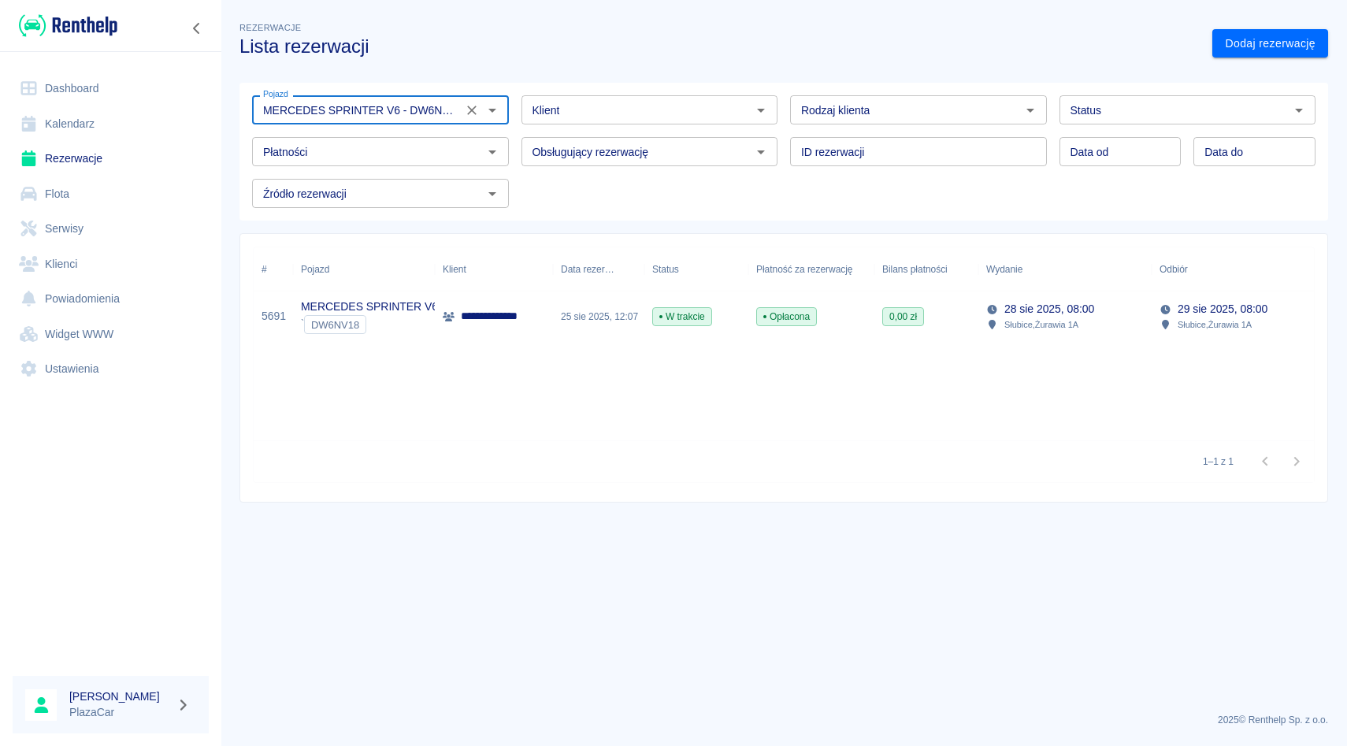
click at [464, 110] on icon "Wyczyść" at bounding box center [472, 110] width 16 height 16
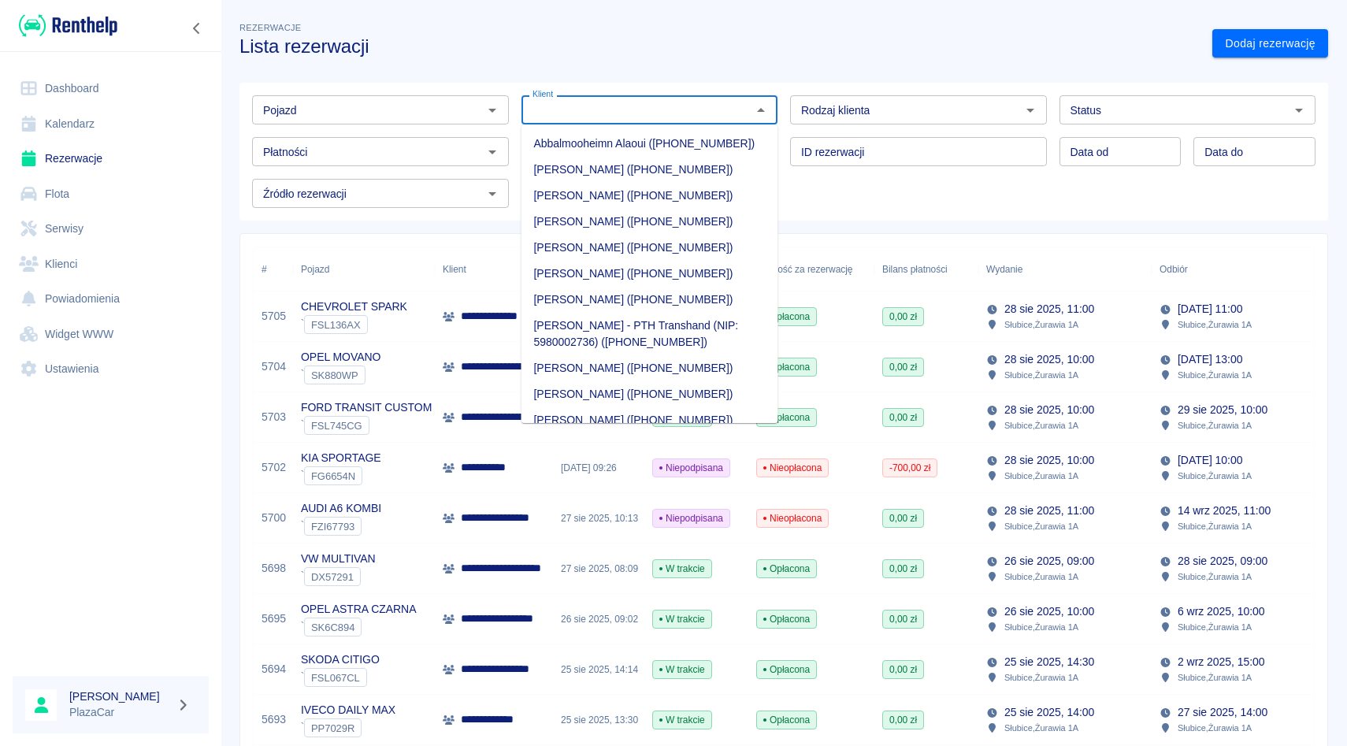
click at [544, 112] on div "Klient Klient" at bounding box center [650, 109] width 257 height 29
click at [444, 110] on input "Pojazd" at bounding box center [367, 110] width 221 height 20
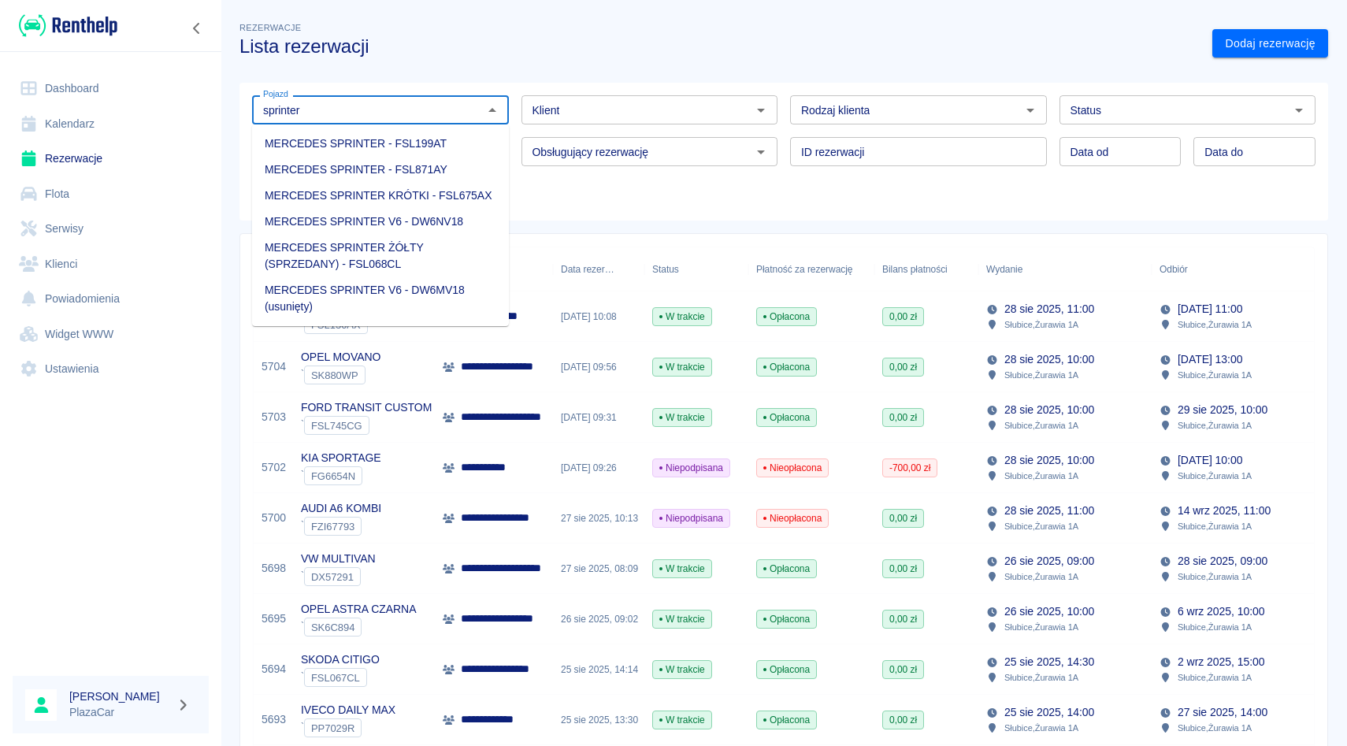
click at [434, 216] on li "MERCEDES SPRINTER V6 - DW6NV18" at bounding box center [380, 222] width 257 height 26
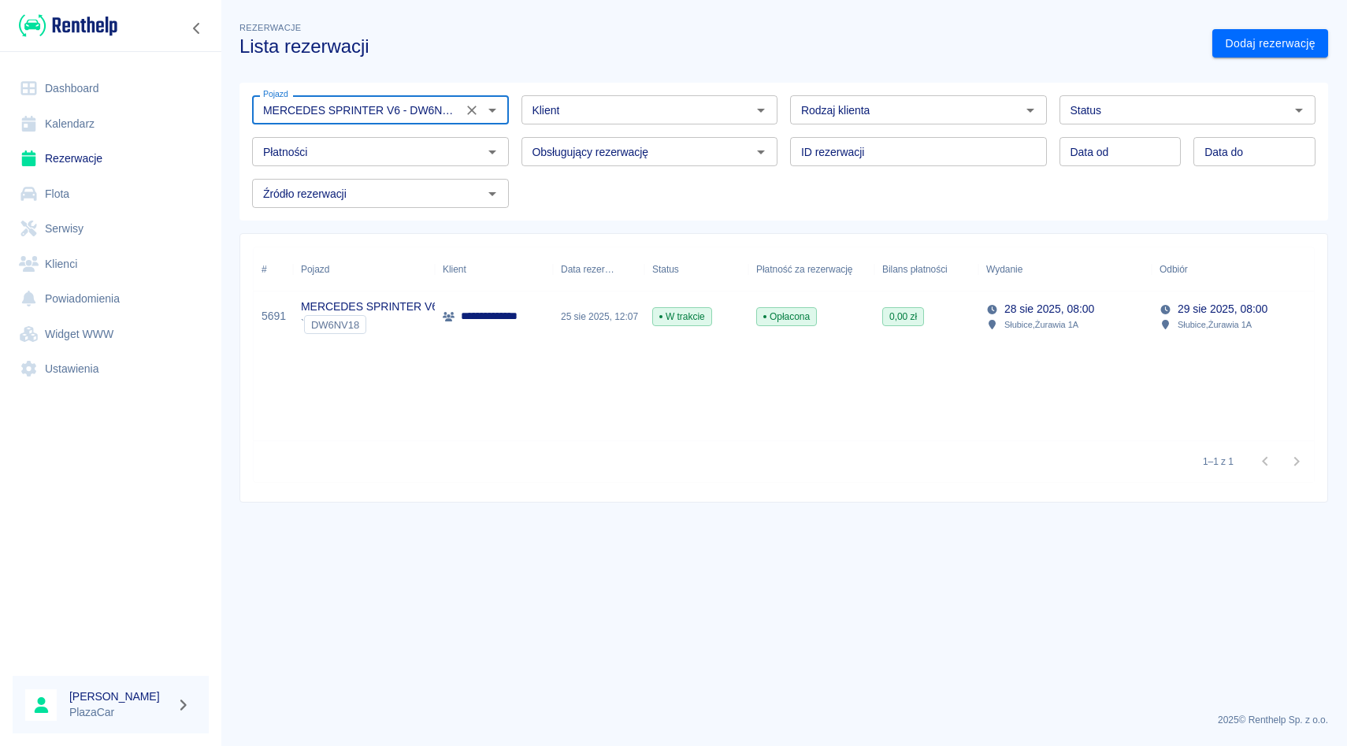
type input "MERCEDES SPRINTER V6 - DW6NV18"
click at [782, 121] on div "Rodzaj klienta Rodzaj klienta" at bounding box center [912, 104] width 269 height 42
click at [477, 104] on icon "Wyczyść" at bounding box center [472, 110] width 16 height 16
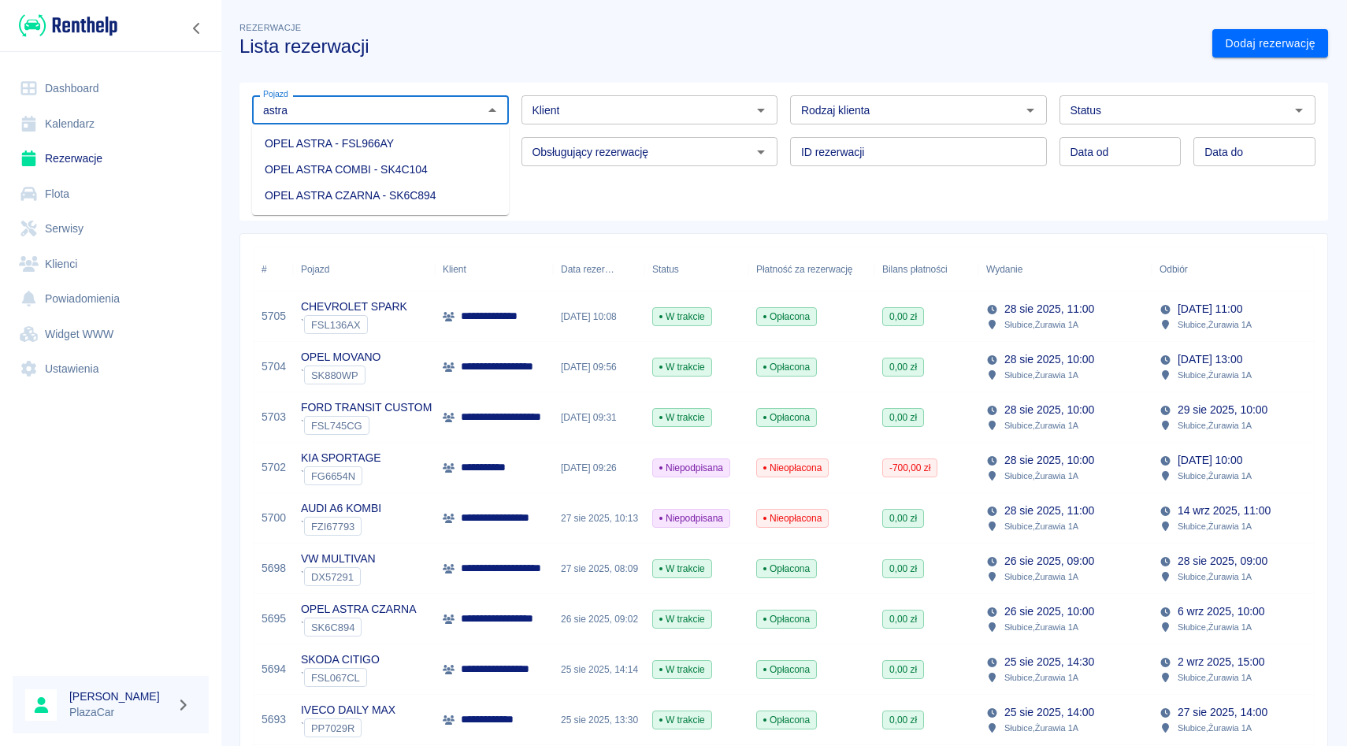
click at [440, 177] on li "OPEL ASTRA COMBI - SK4C104" at bounding box center [380, 170] width 257 height 26
type input "OPEL ASTRA COMBI - SK4C104"
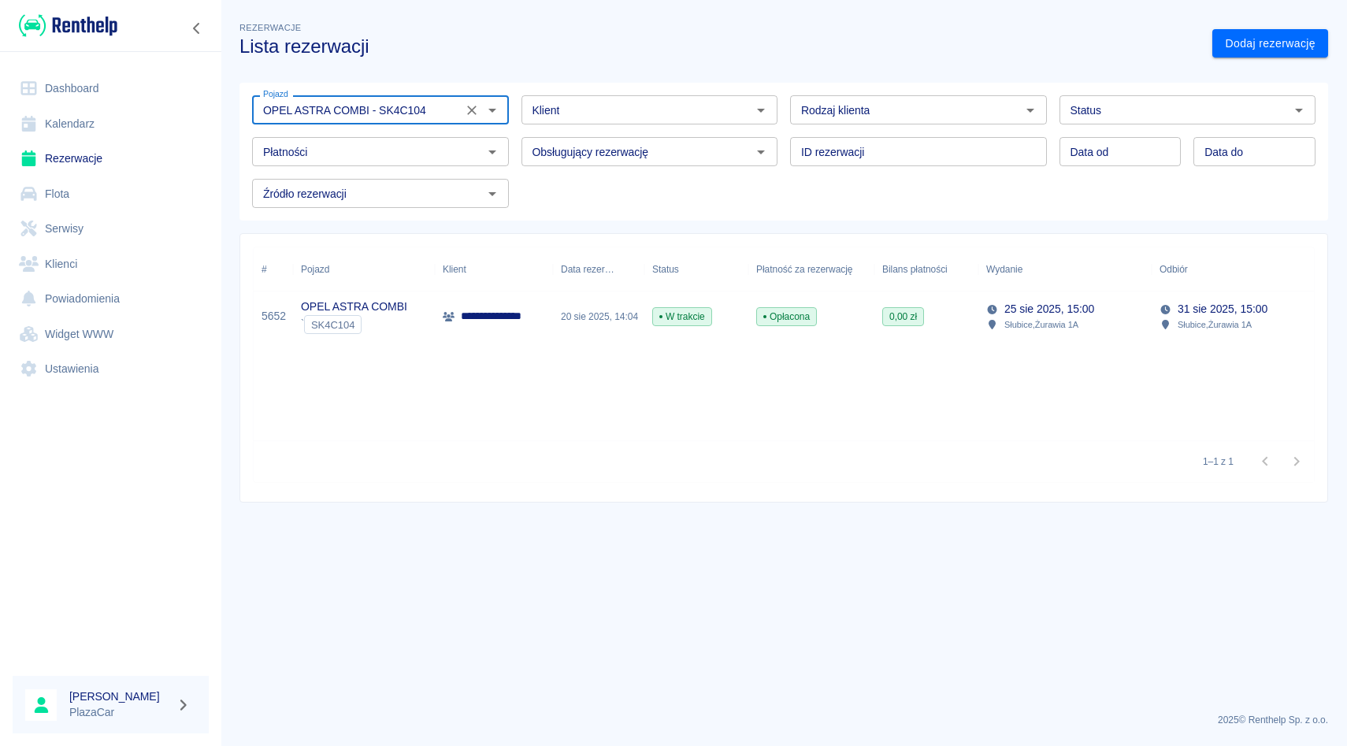
click at [468, 102] on button "Wyczyść" at bounding box center [472, 110] width 22 height 22
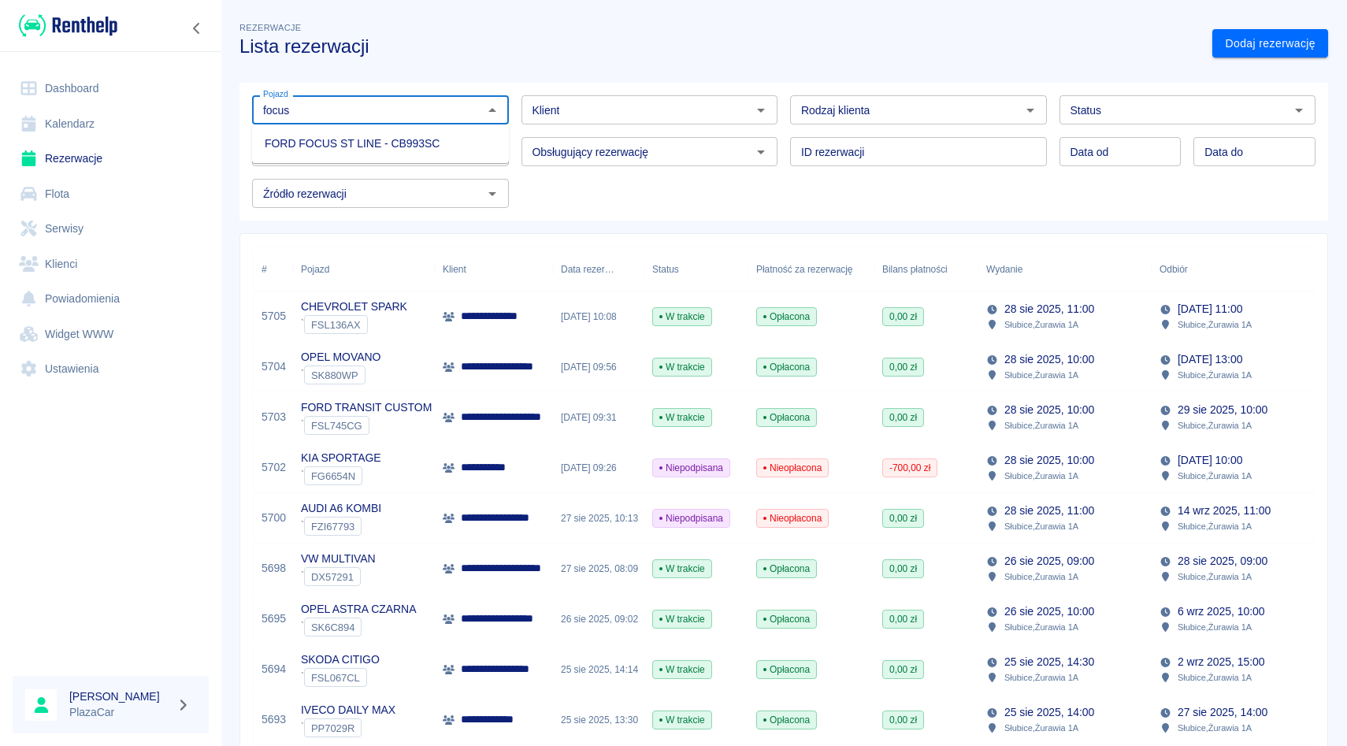
click at [451, 132] on li "FORD FOCUS ST LINE - CB993SC" at bounding box center [380, 144] width 257 height 26
type input "FORD FOCUS ST LINE - CB993SC"
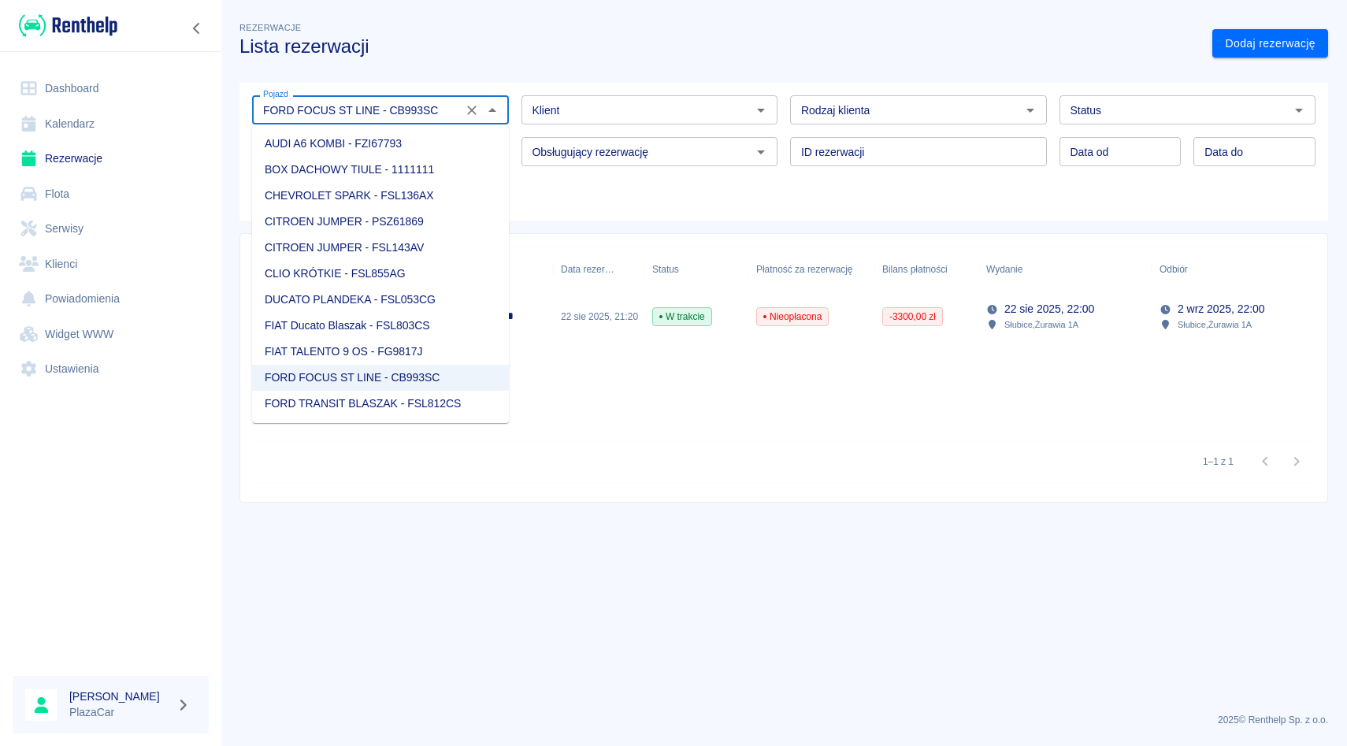
click at [462, 108] on button "Wyczyść" at bounding box center [472, 110] width 22 height 22
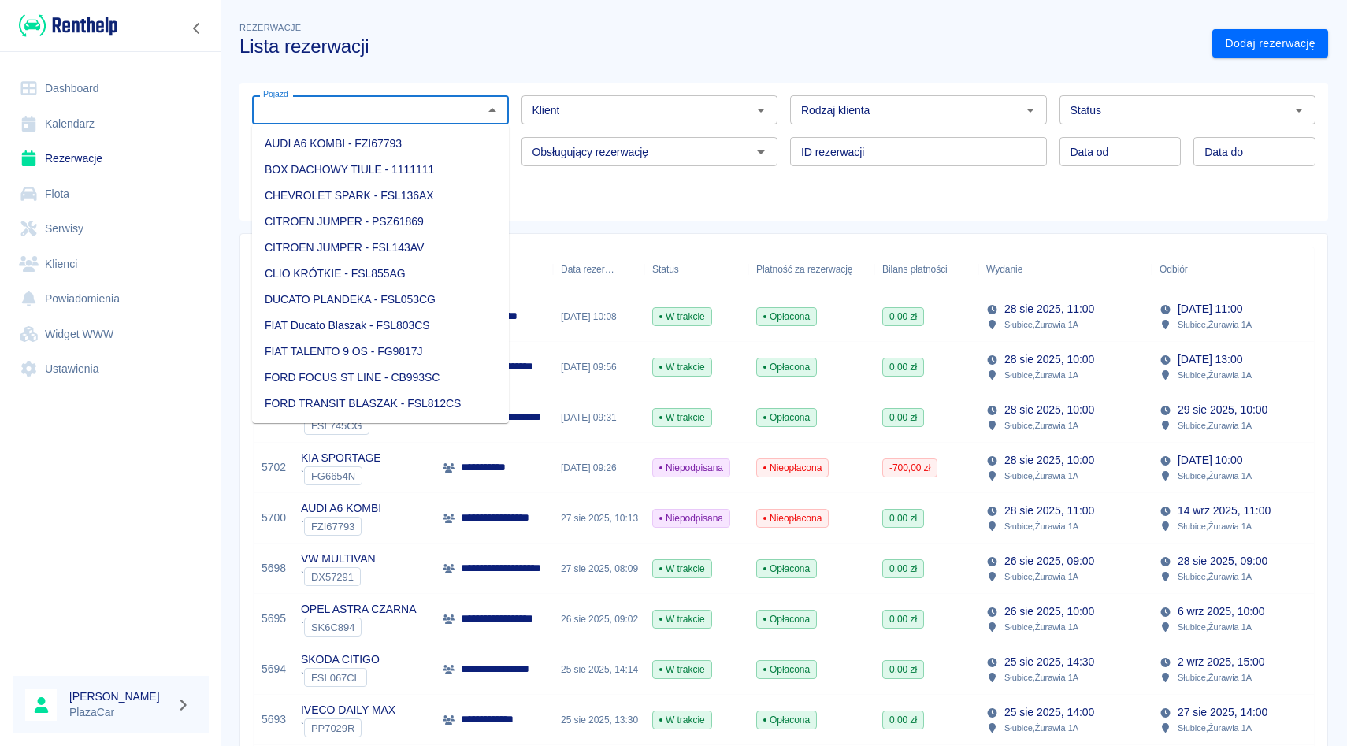
click at [517, 139] on div "Obsługujący rezerwację Obsługujący rezerwację" at bounding box center [643, 145] width 269 height 42
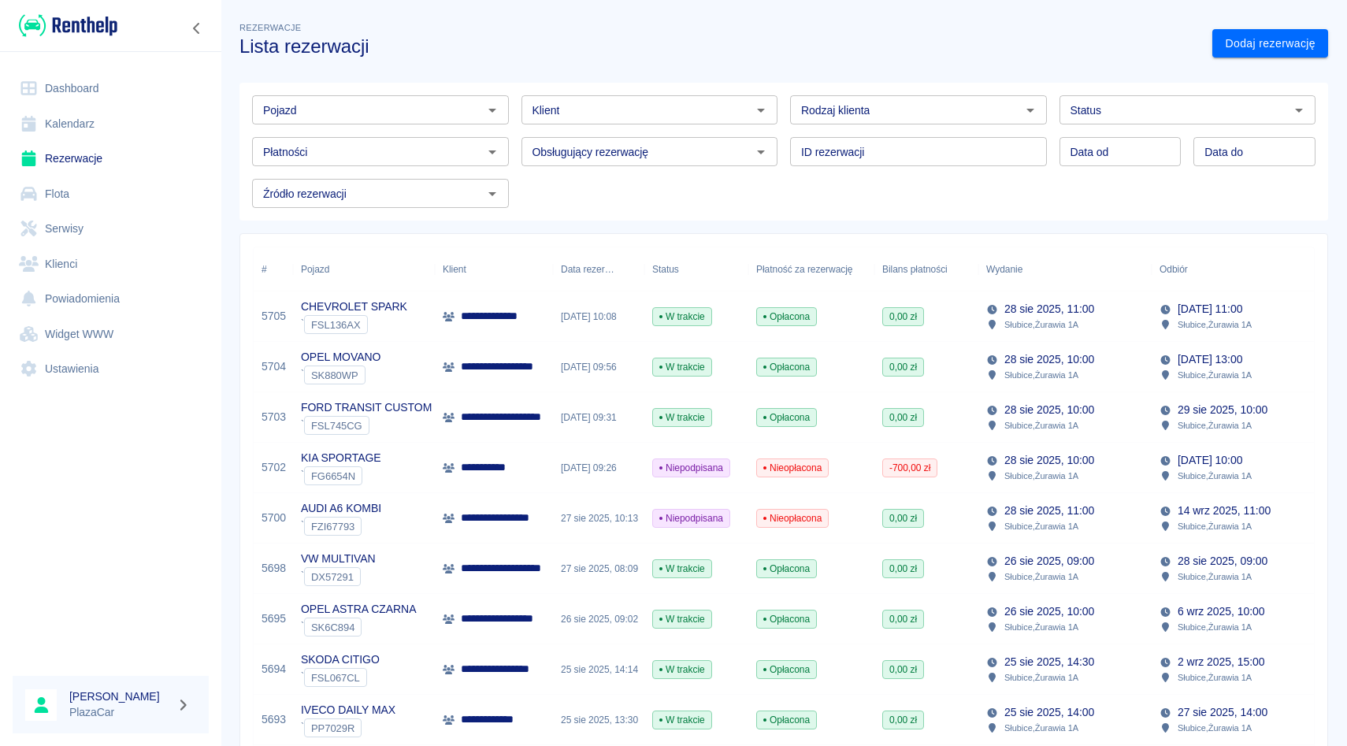
click at [516, 171] on div "Pojazd Pojazd Klient Klient Rodzaj klienta Rodzaj klienta Status Status Płatnoś…" at bounding box center [777, 145] width 1076 height 125
click at [413, 95] on div "Pojazd" at bounding box center [380, 109] width 257 height 29
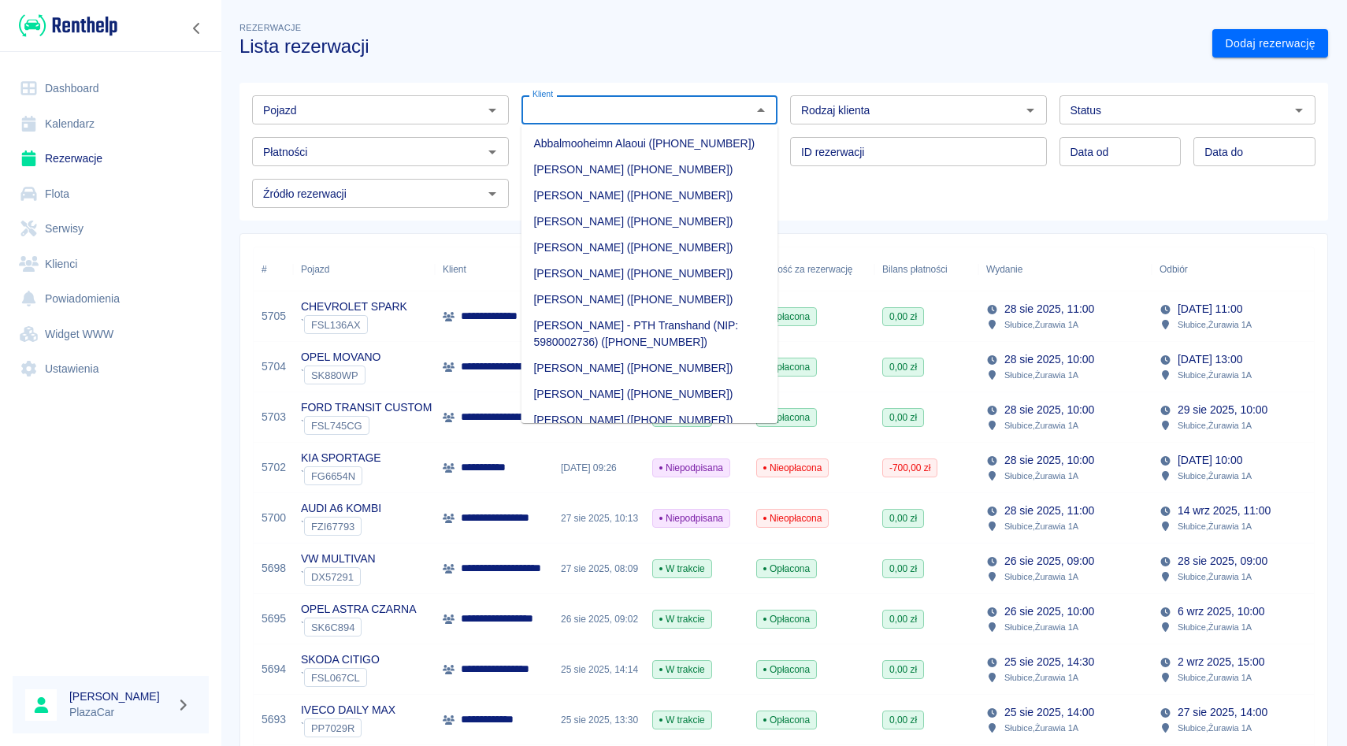
click at [625, 112] on input "Klient" at bounding box center [636, 110] width 221 height 20
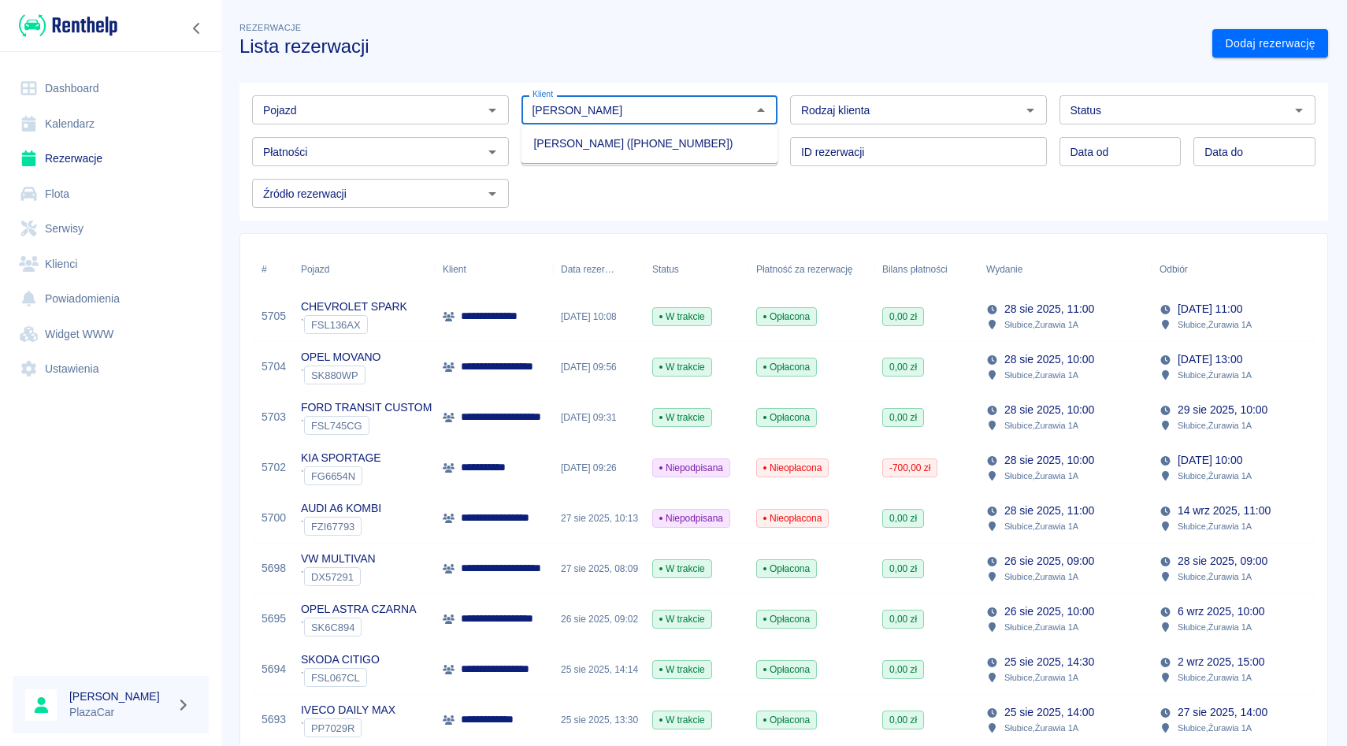
click at [620, 133] on li "[PERSON_NAME] ([PHONE_NUMBER])" at bounding box center [650, 144] width 257 height 26
type input "[PERSON_NAME] ([PHONE_NUMBER])"
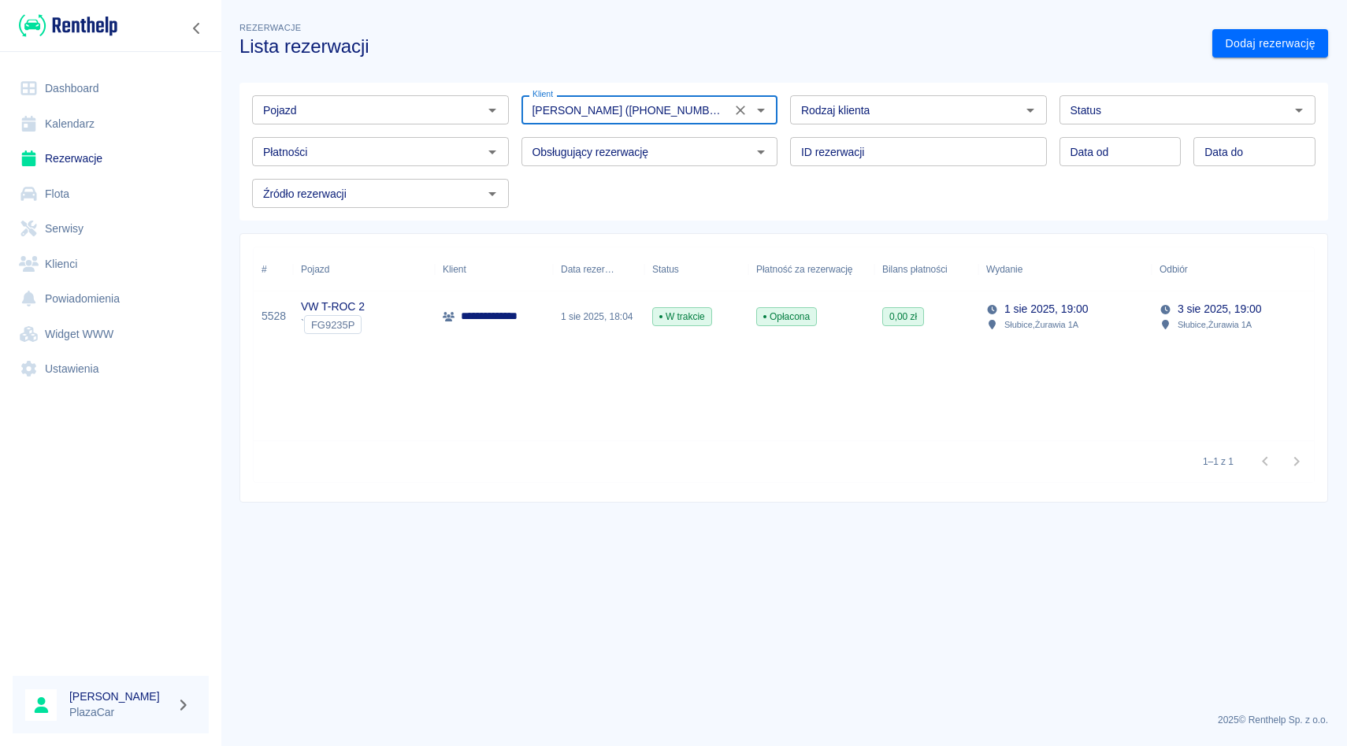
click at [748, 113] on icon "Wyczyść" at bounding box center [741, 110] width 16 height 16
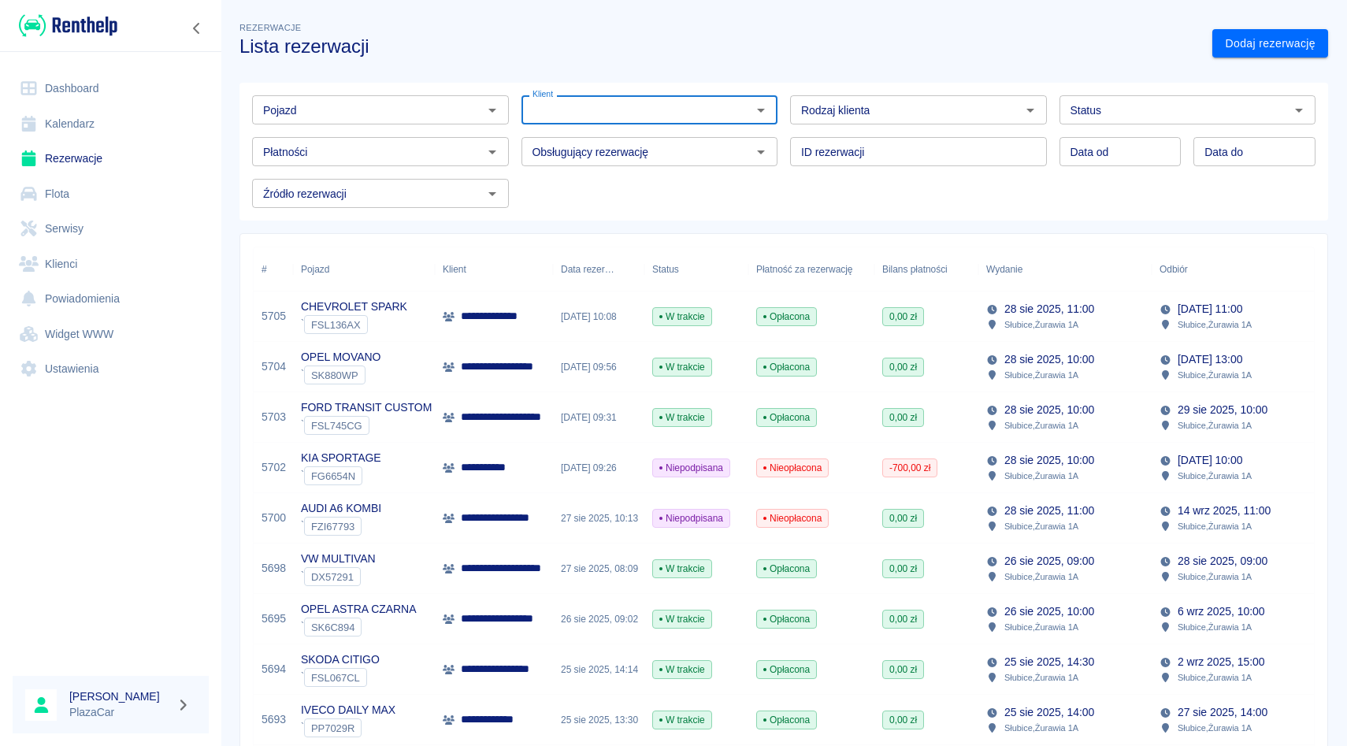
click at [782, 131] on div "ID rezerwacji ID rezerwacji" at bounding box center [912, 145] width 269 height 42
click at [374, 116] on input "Pojazd" at bounding box center [367, 110] width 221 height 20
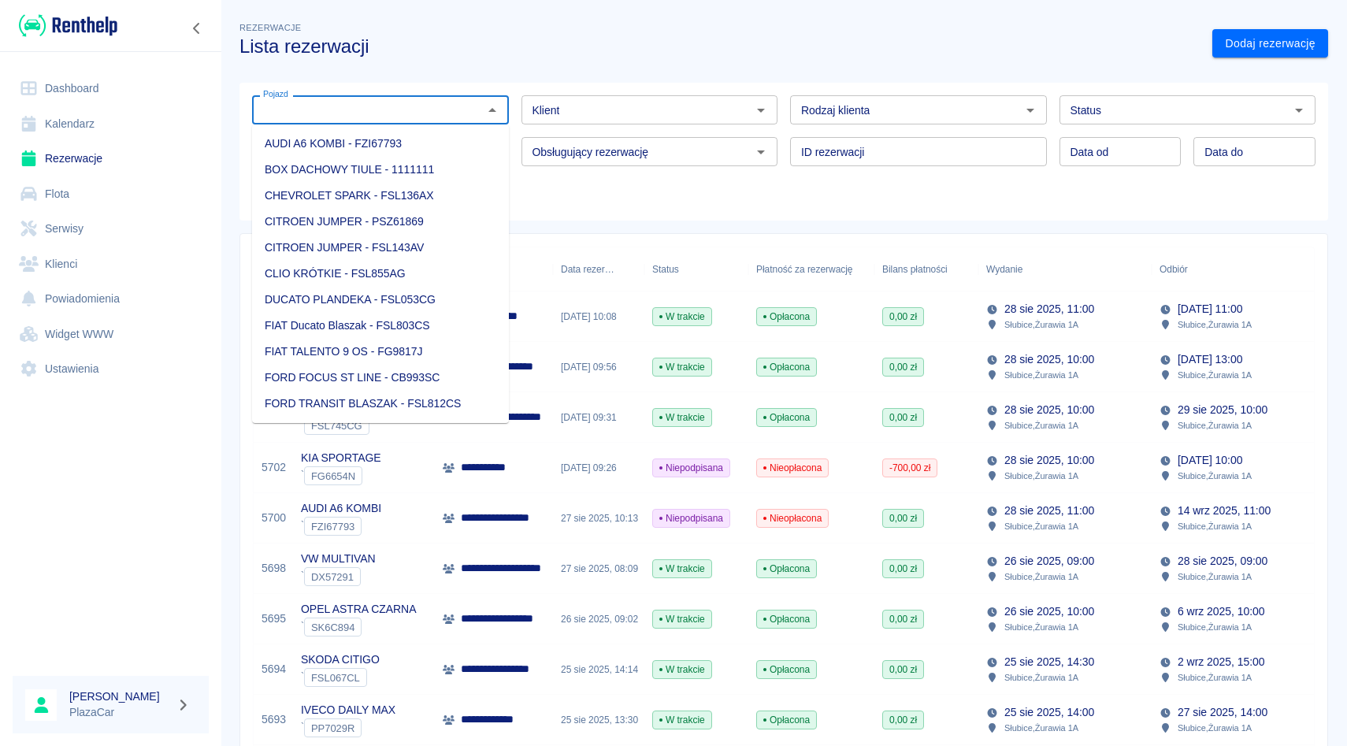
click at [384, 100] on input "Pojazd" at bounding box center [367, 110] width 221 height 20
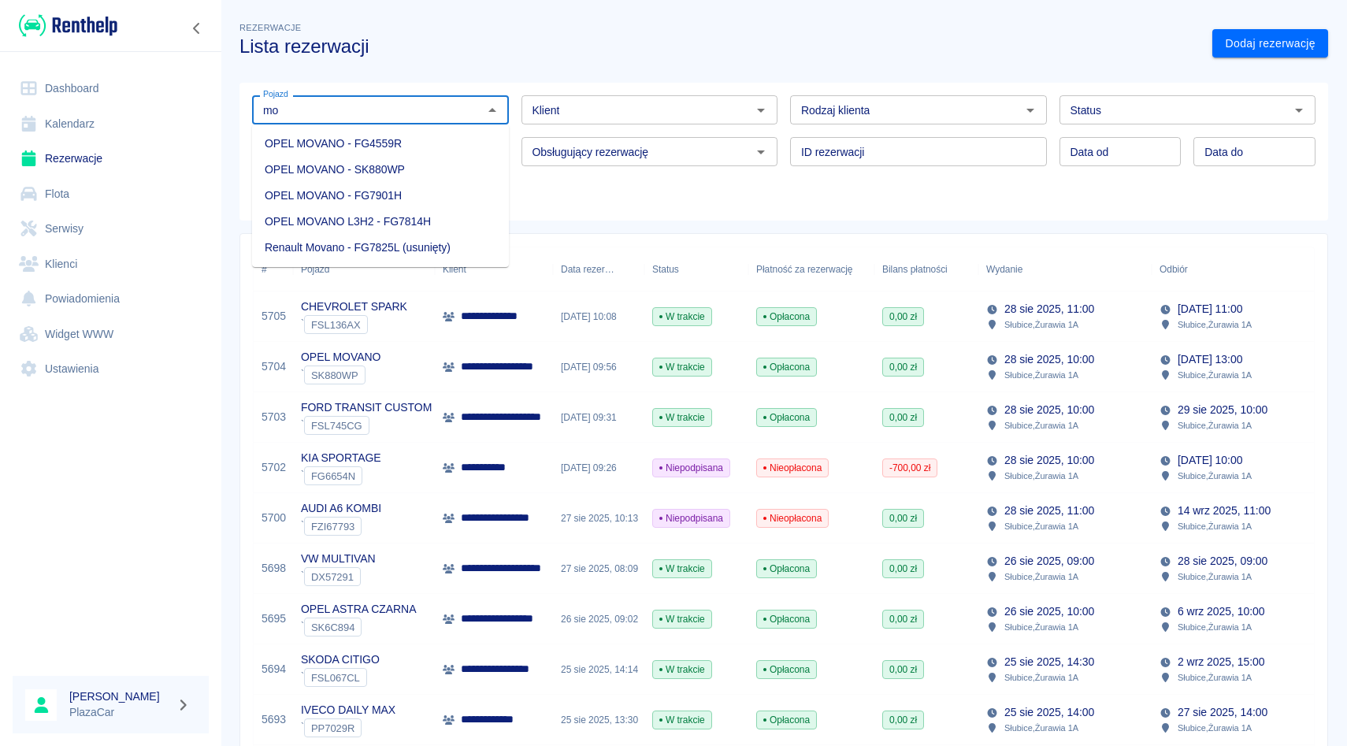
type input "m"
type input "iveco"
click at [784, 136] on div "ID rezerwacji ID rezerwacji" at bounding box center [912, 145] width 269 height 42
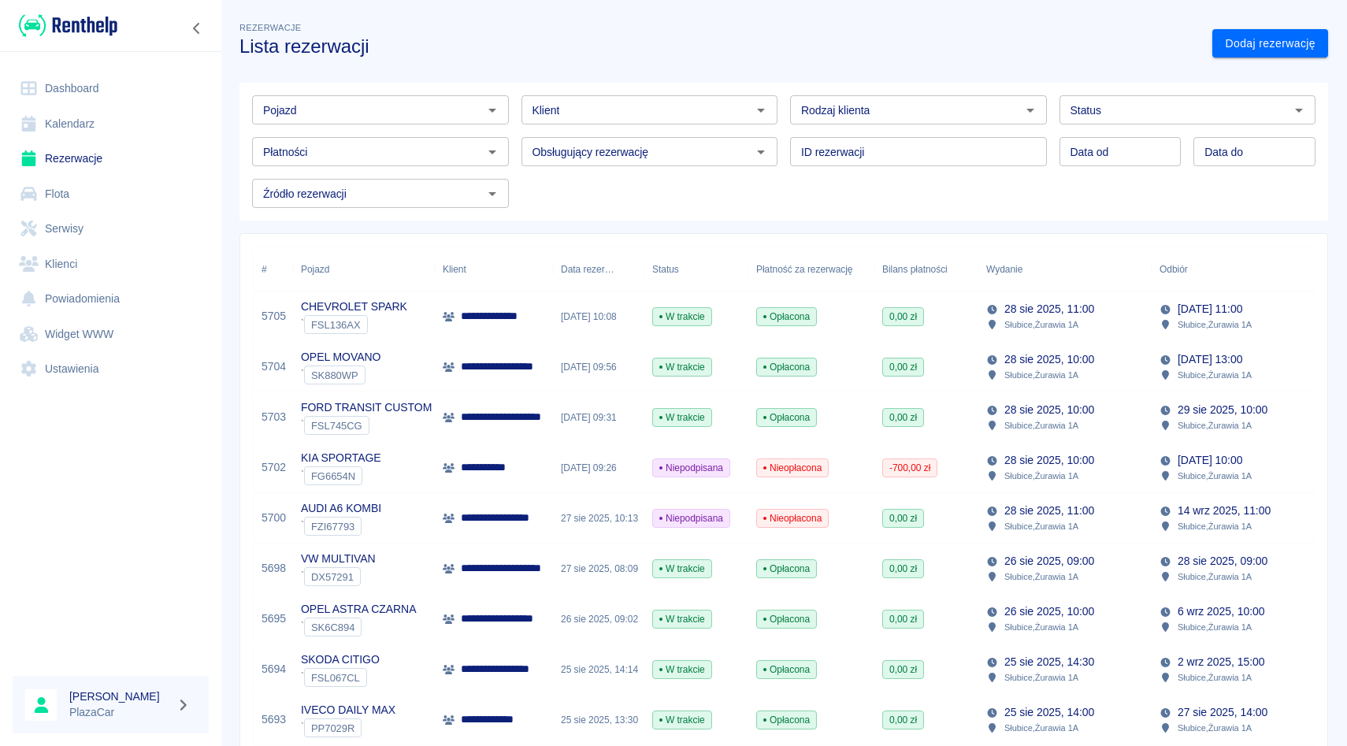
click at [510, 147] on div "Obsługujący rezerwację Obsługujący rezerwację" at bounding box center [643, 145] width 269 height 42
click at [510, 110] on div "Klient Klient" at bounding box center [643, 104] width 269 height 42
click at [510, 144] on div "Obsługujący rezerwację Obsługujący rezerwację" at bounding box center [643, 145] width 269 height 42
click at [510, 95] on div "Klient Klient" at bounding box center [643, 104] width 269 height 42
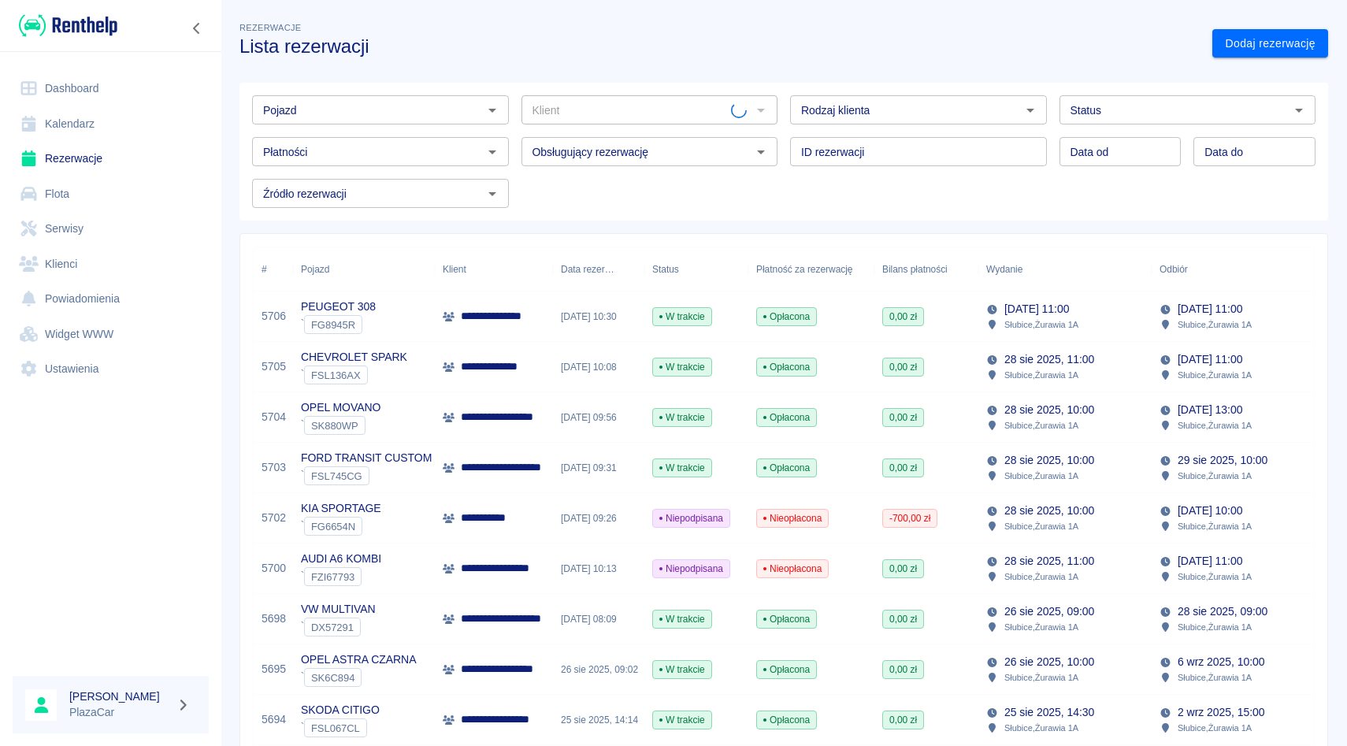
click at [596, 319] on div "[DATE] 10:30" at bounding box center [598, 316] width 91 height 50
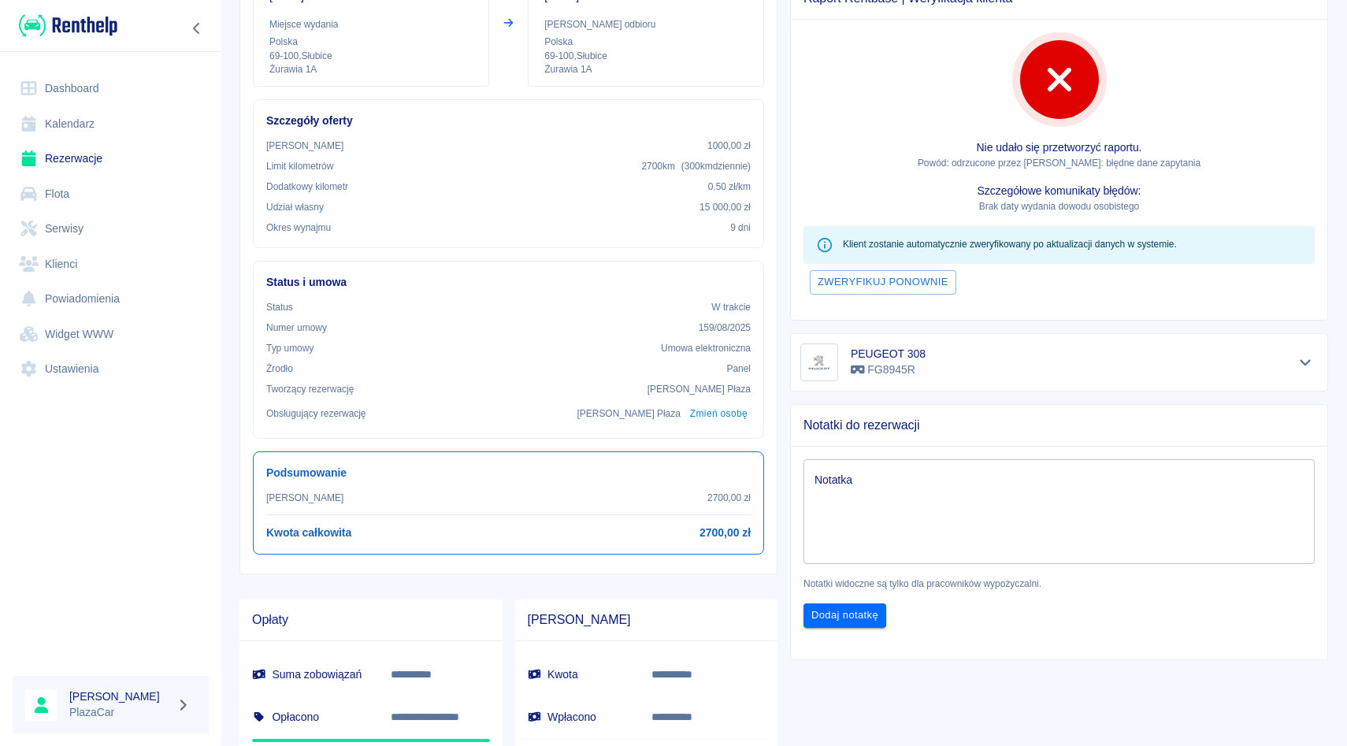
scroll to position [229, 0]
click at [1288, 366] on div "PEUGEOT 308 FG8945R" at bounding box center [1059, 361] width 518 height 38
click at [1289, 362] on div "PEUGEOT 308 FG8945R" at bounding box center [1059, 361] width 518 height 38
click at [1298, 362] on icon "Pokaż szczegóły" at bounding box center [1306, 361] width 18 height 14
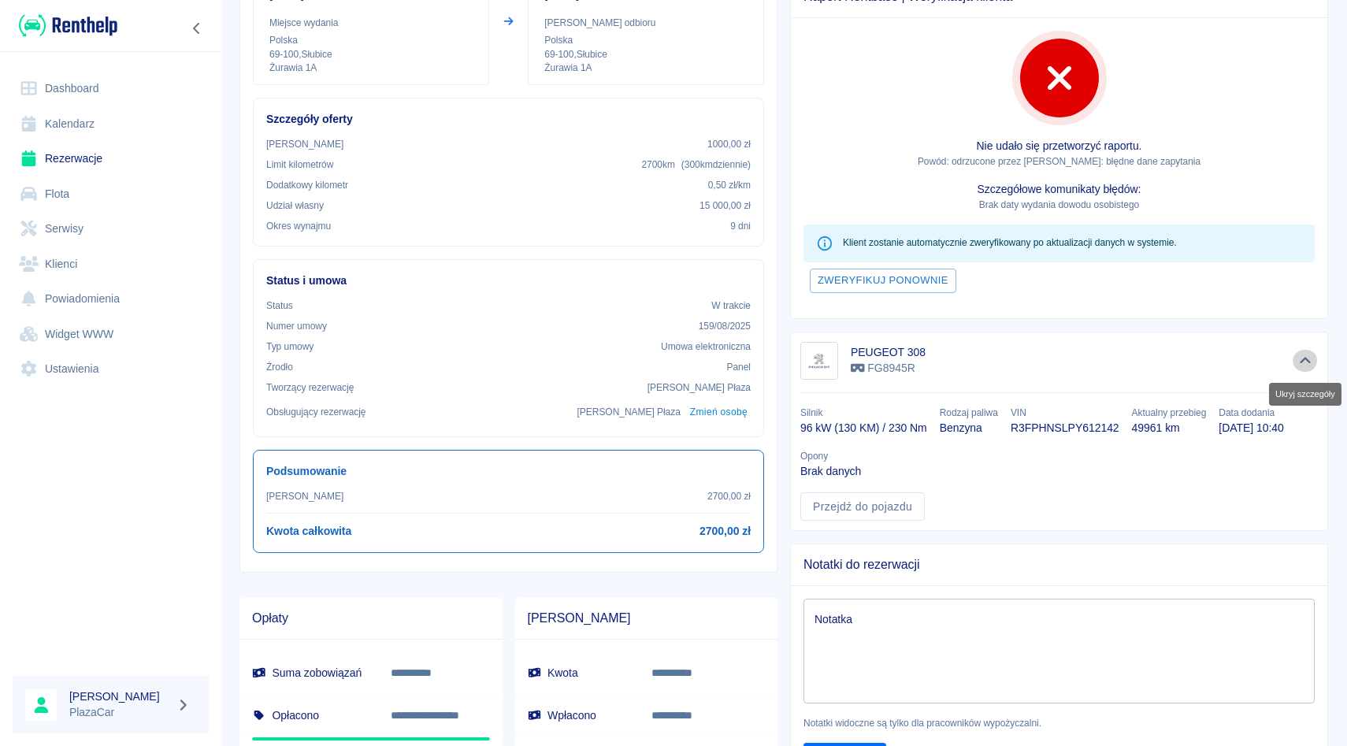
click at [1298, 362] on icon "Ukryj szczegóły" at bounding box center [1306, 361] width 18 height 14
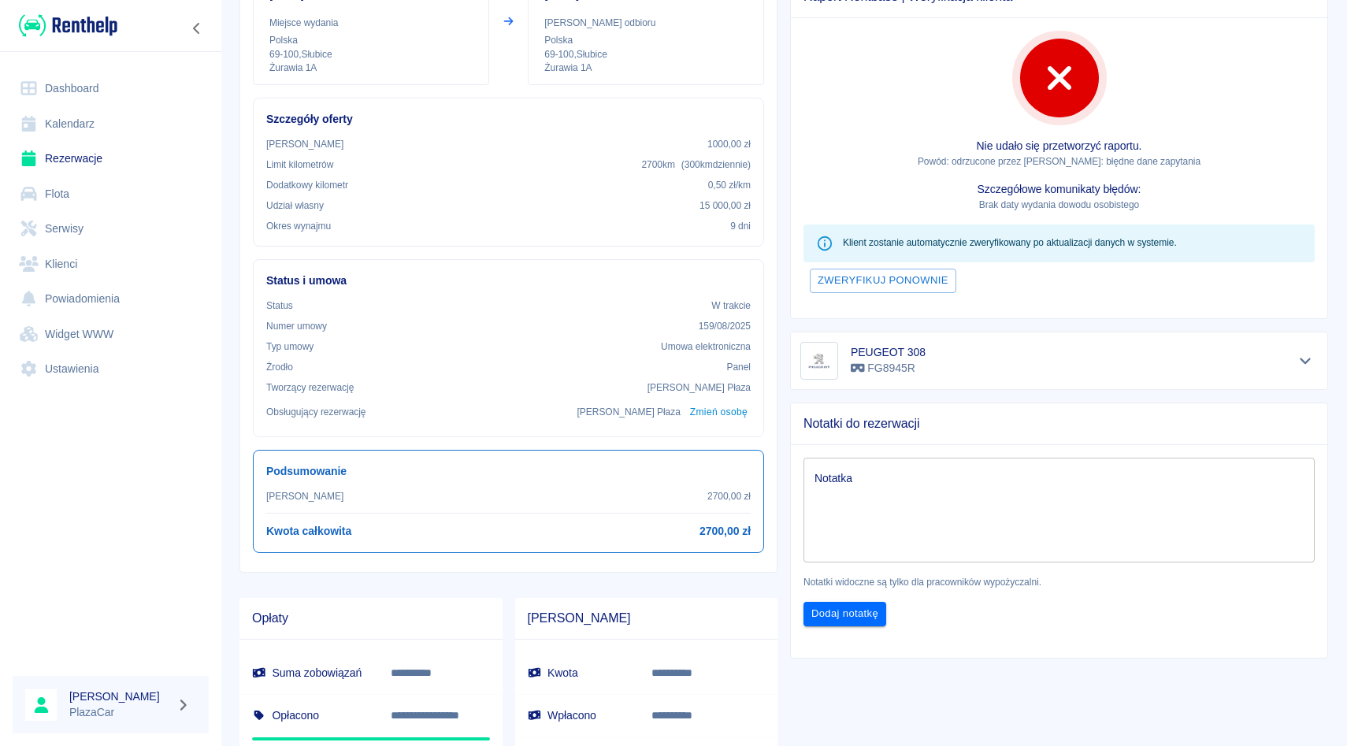
scroll to position [0, 0]
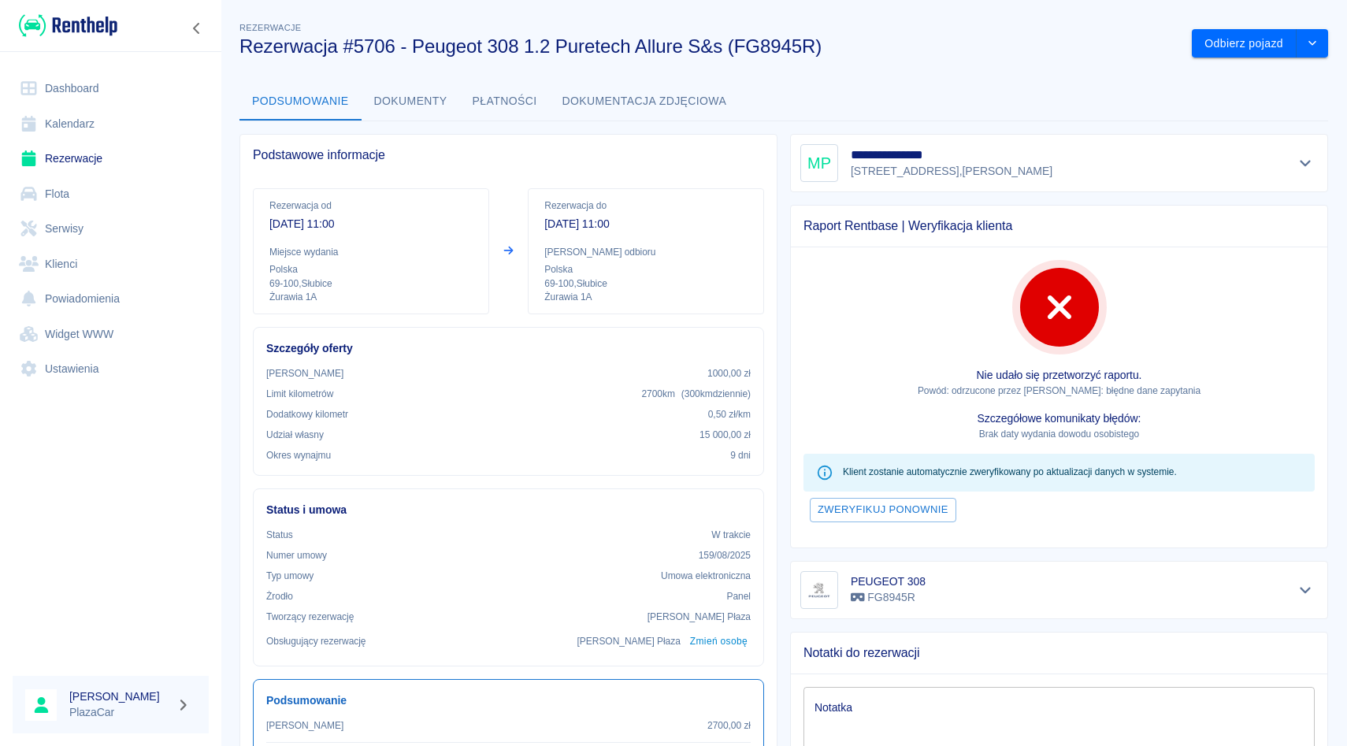
click at [399, 103] on button "Dokumenty" at bounding box center [411, 102] width 98 height 38
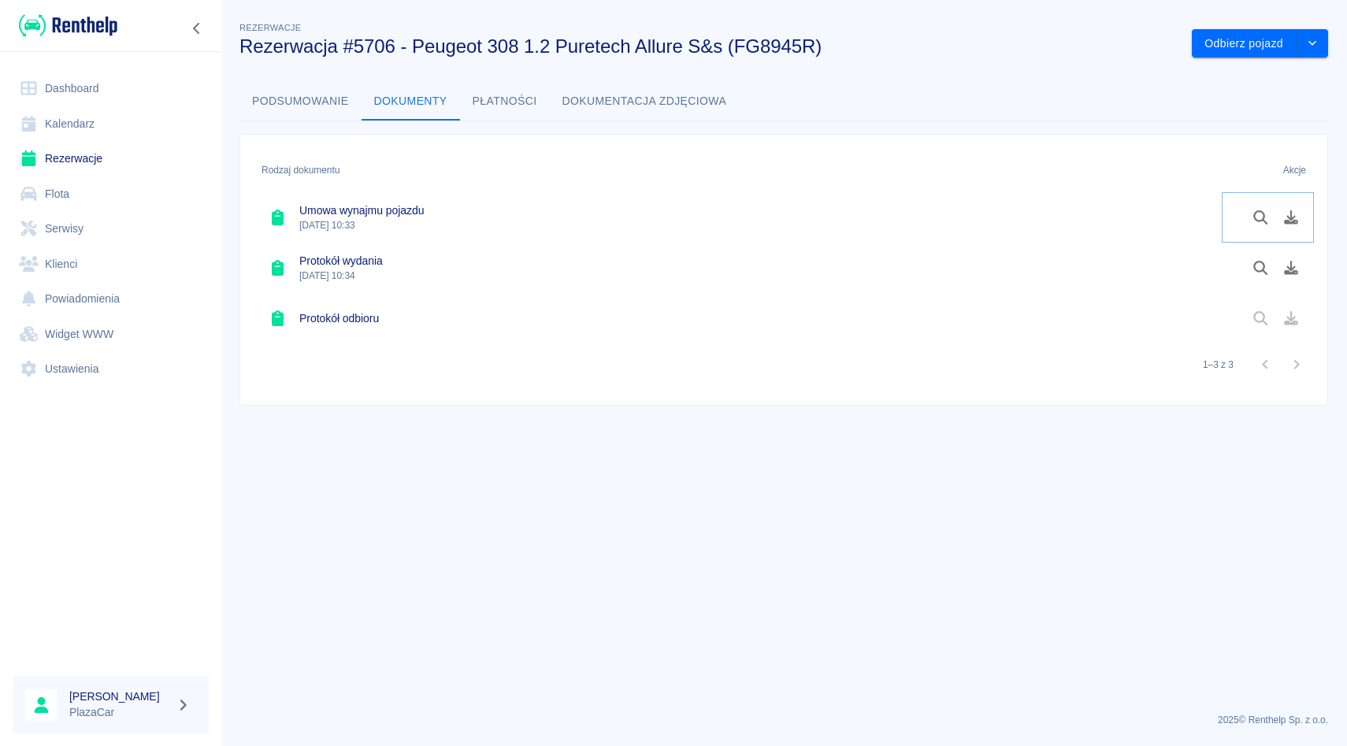
click at [1294, 227] on button "Pobierz dokument" at bounding box center [1291, 217] width 31 height 27
click at [87, 169] on link "Rezerwacje" at bounding box center [111, 158] width 196 height 35
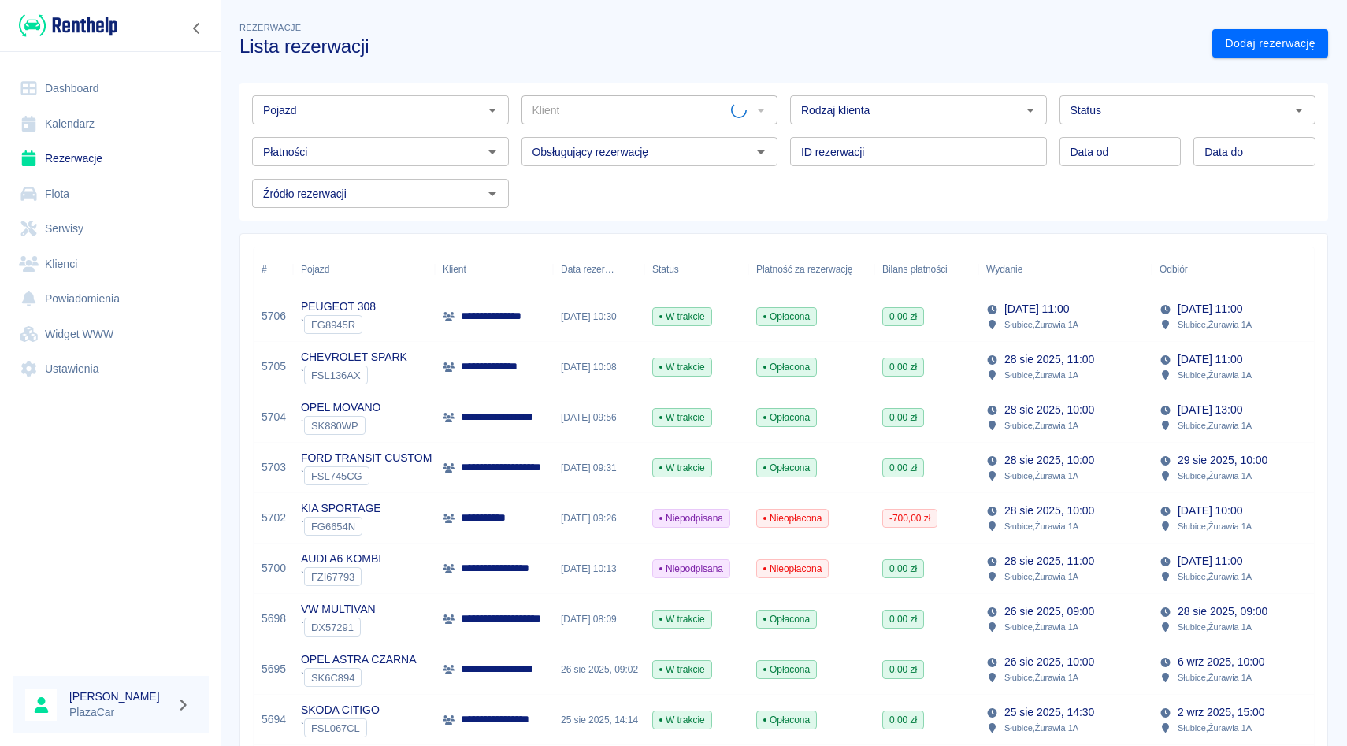
click at [397, 98] on div "Pojazd" at bounding box center [380, 109] width 257 height 29
click at [376, 140] on li "VW MULTIVAN - DX57291" at bounding box center [380, 144] width 257 height 26
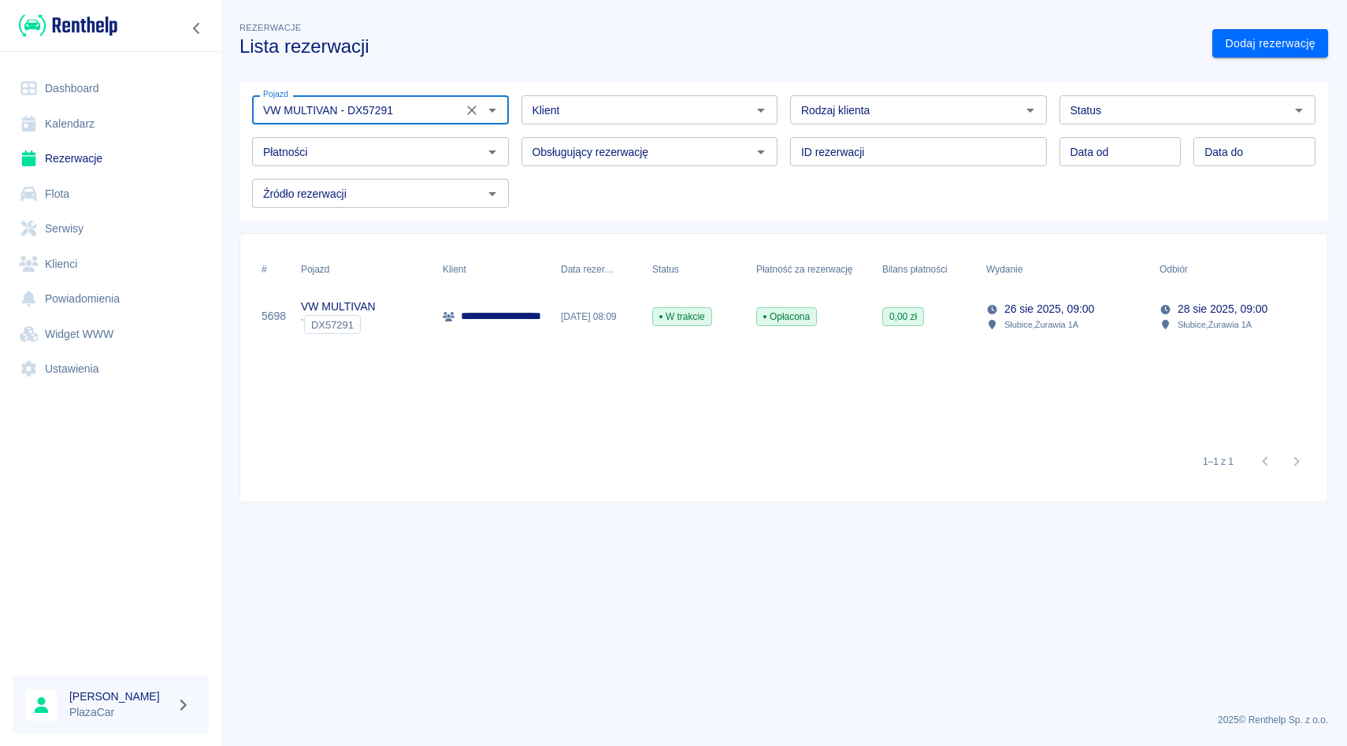
type input "VW MULTIVAN - DX57291"
click at [984, 308] on div "26 sie 2025, 09:00 Słubice , Żurawia 1A" at bounding box center [1064, 316] width 173 height 50
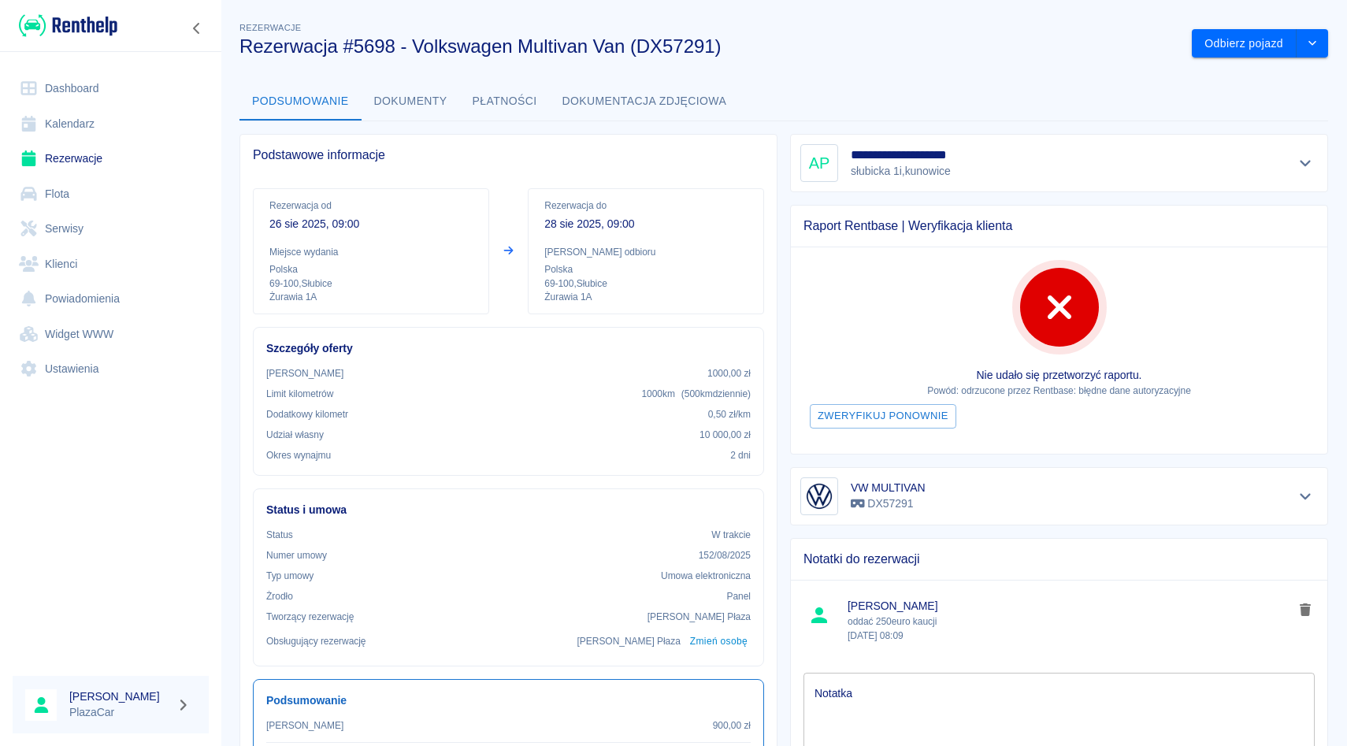
click at [1312, 172] on div at bounding box center [1306, 163] width 26 height 22
click at [1312, 166] on icon "Pokaż szczegóły" at bounding box center [1306, 163] width 18 height 14
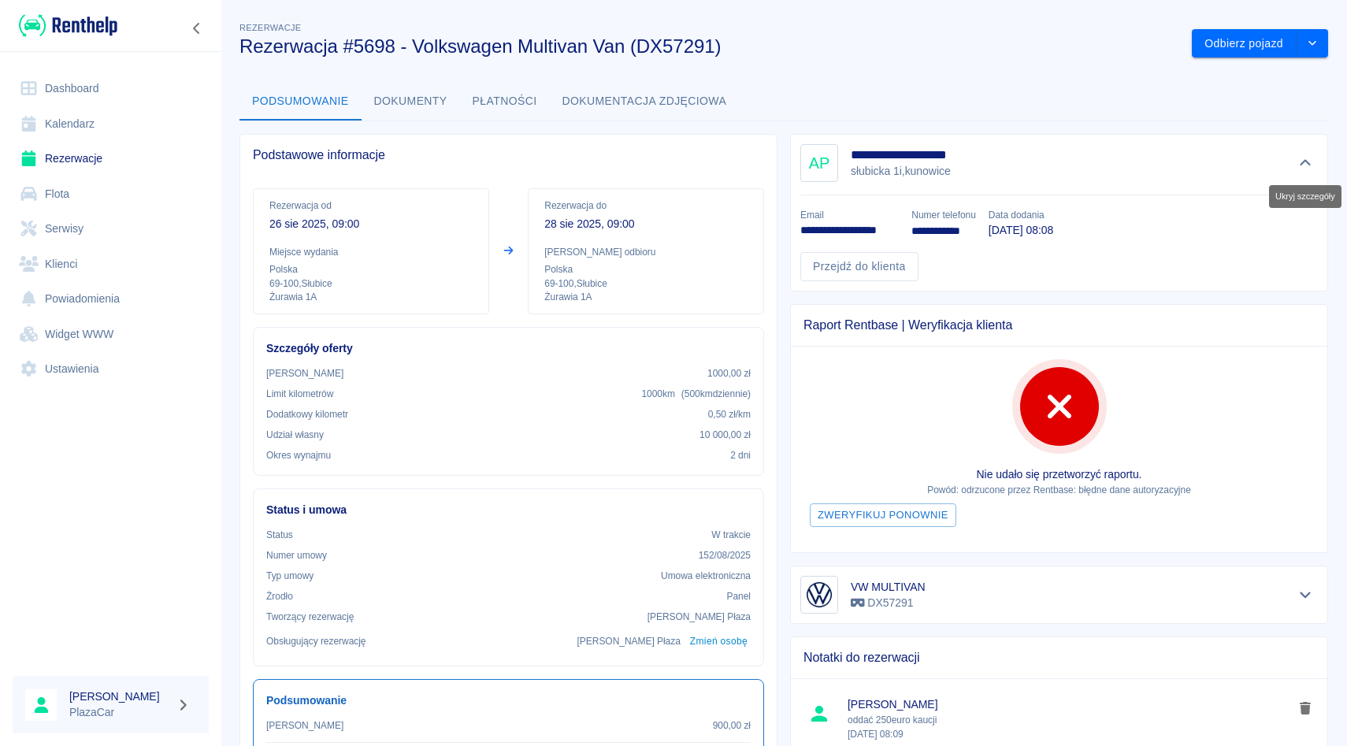
click at [1312, 166] on icon "Ukryj szczegóły" at bounding box center [1306, 163] width 18 height 14
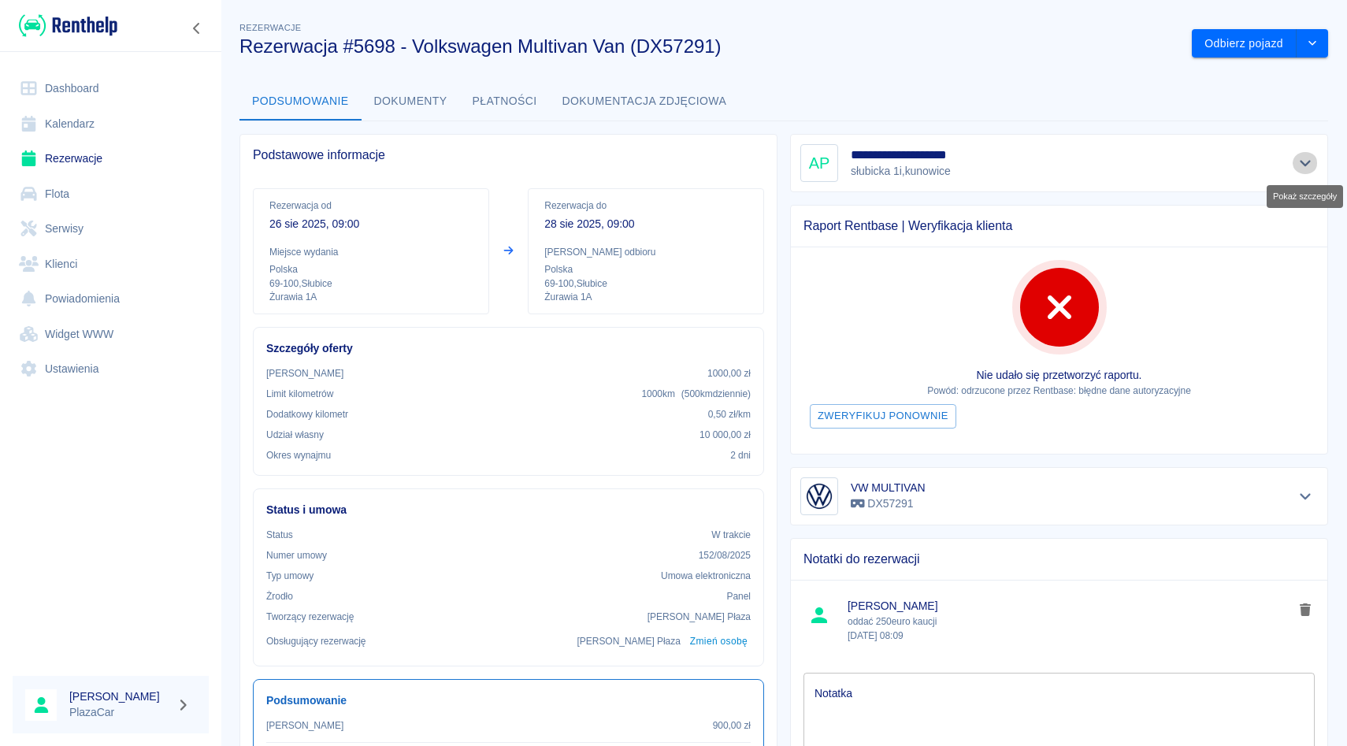
click at [1312, 166] on icon "Pokaż szczegóły" at bounding box center [1306, 163] width 18 height 14
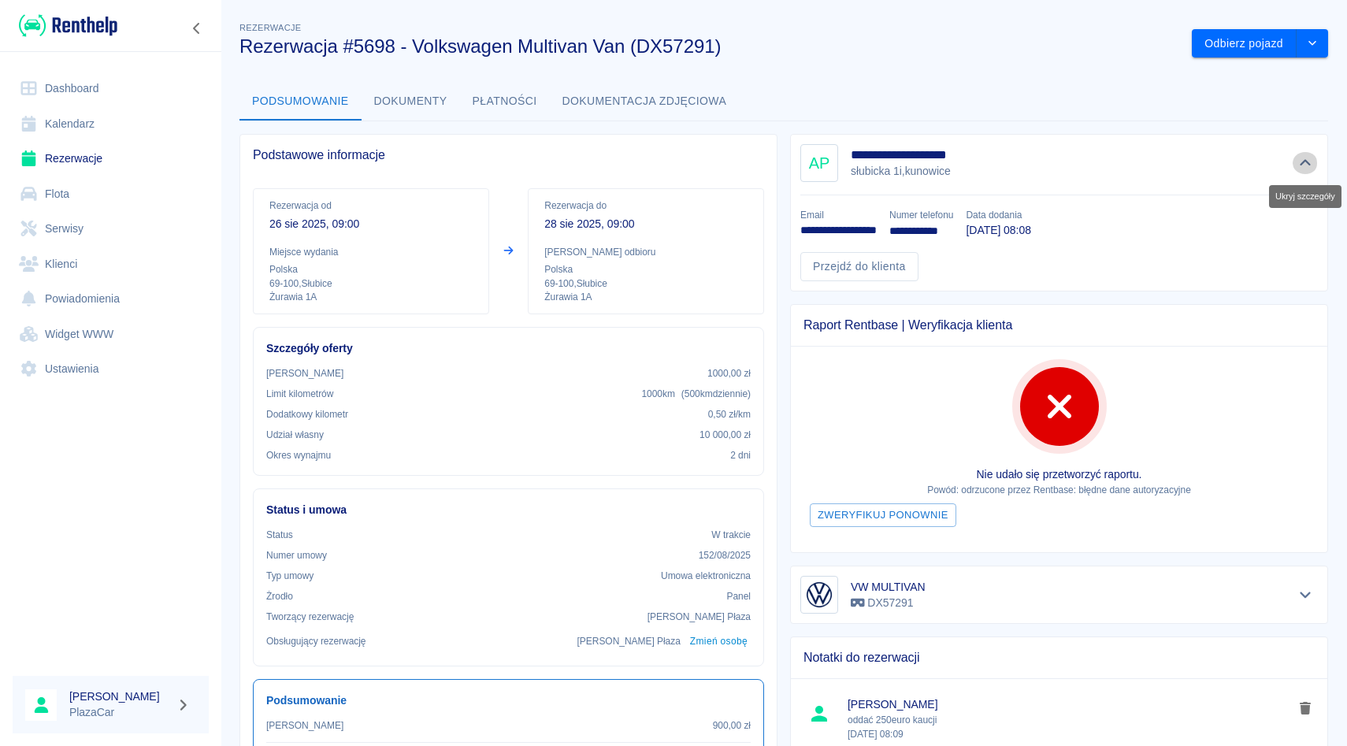
click at [1312, 166] on icon "Ukryj szczegóły" at bounding box center [1306, 163] width 18 height 14
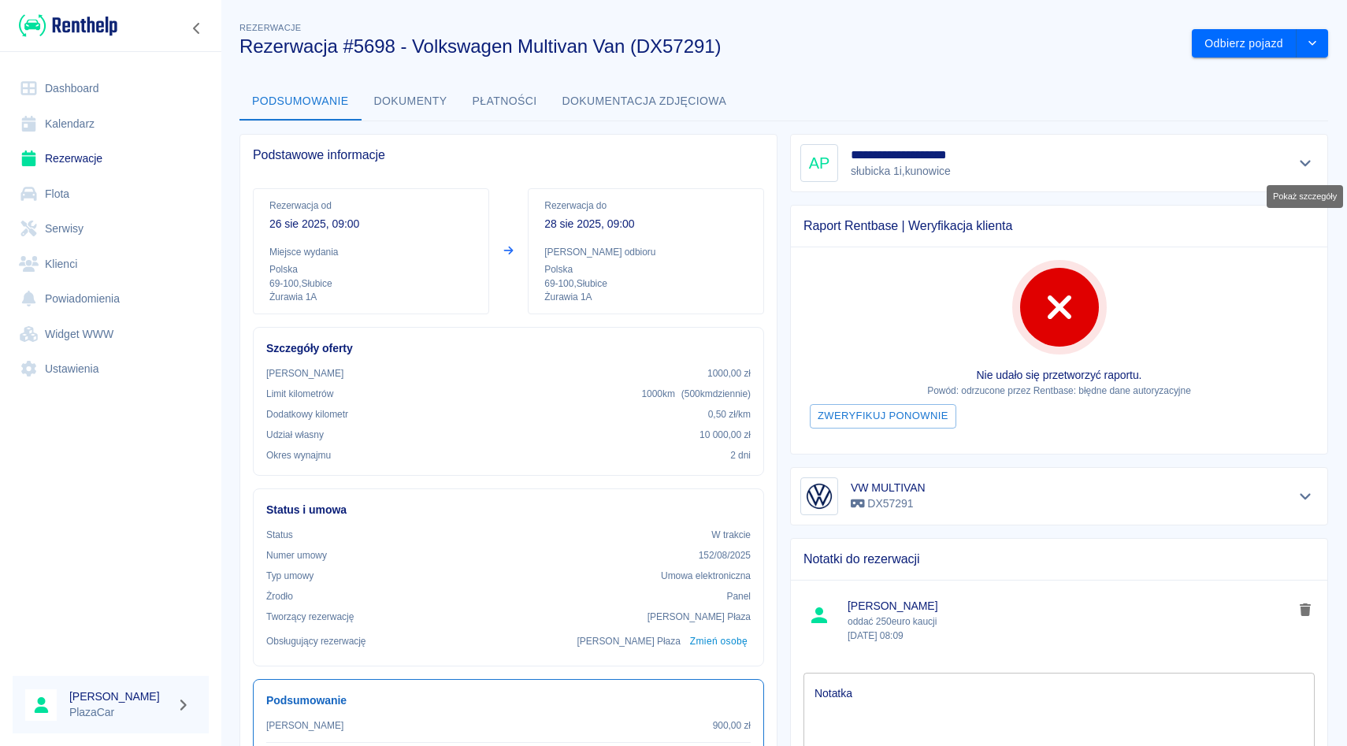
click at [1312, 166] on icon "Pokaż szczegóły" at bounding box center [1306, 163] width 18 height 14
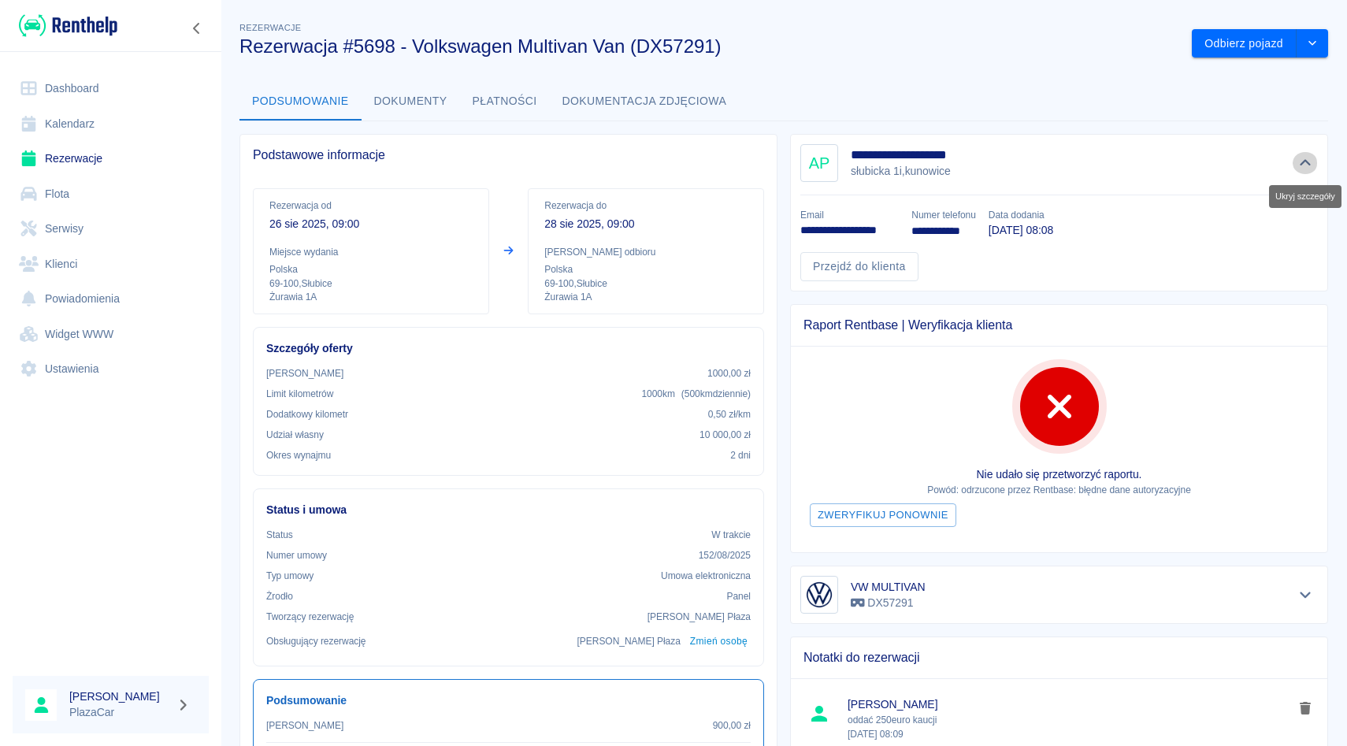
click at [1312, 166] on icon "Ukryj szczegóły" at bounding box center [1306, 163] width 18 height 14
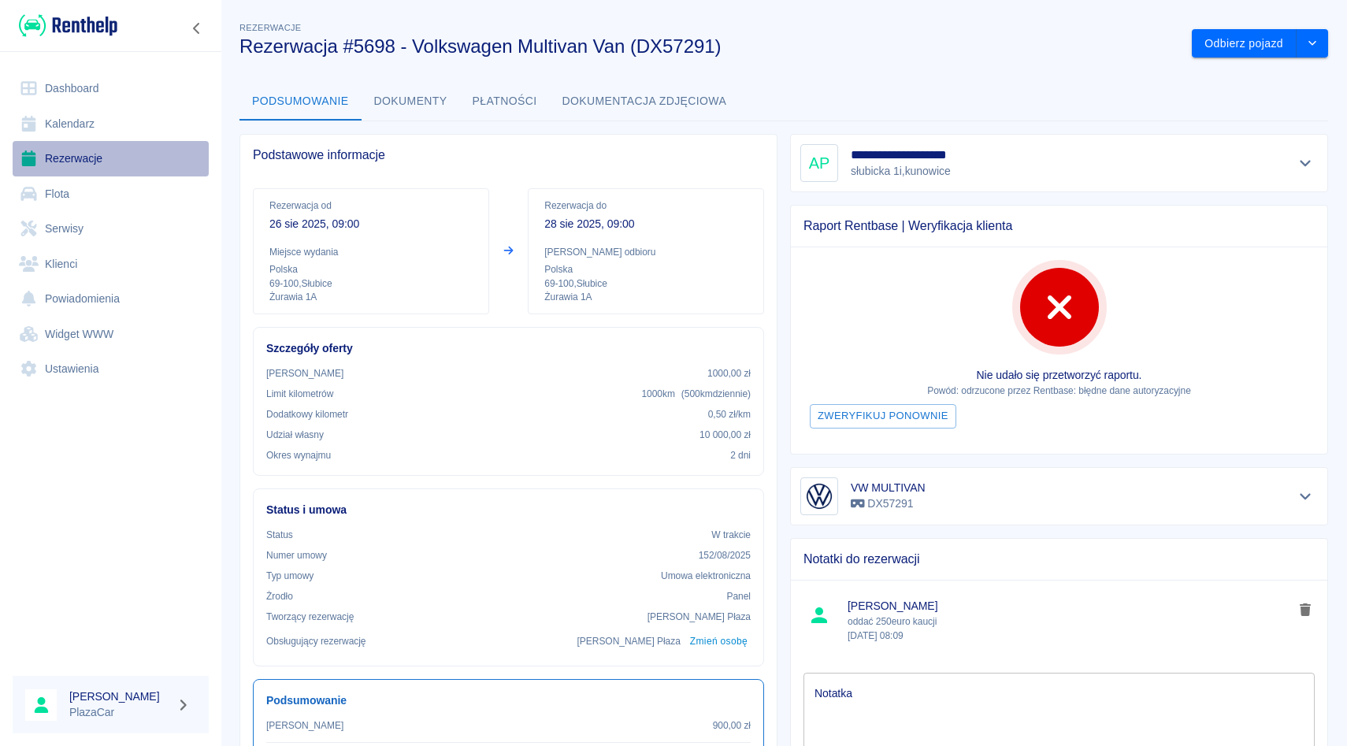
click at [87, 148] on link "Rezerwacje" at bounding box center [111, 158] width 196 height 35
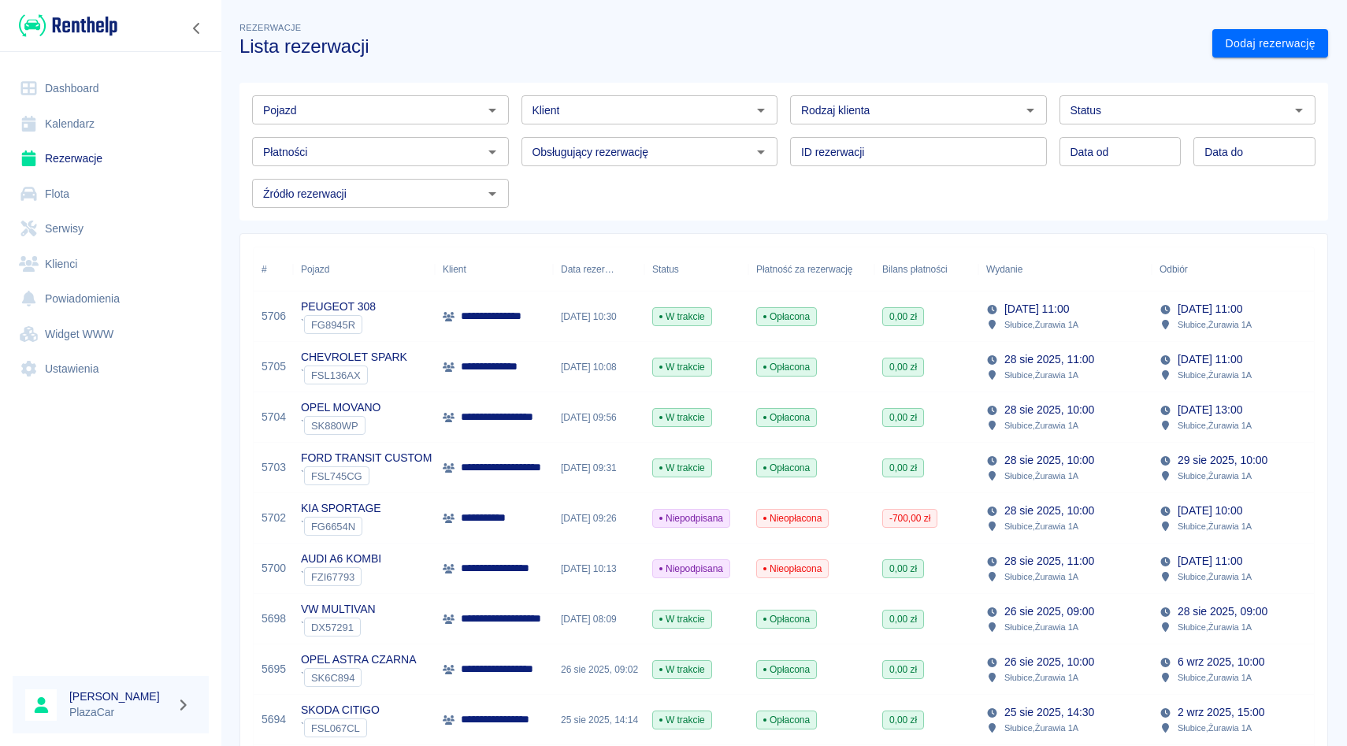
click at [551, 336] on div "**********" at bounding box center [494, 316] width 118 height 50
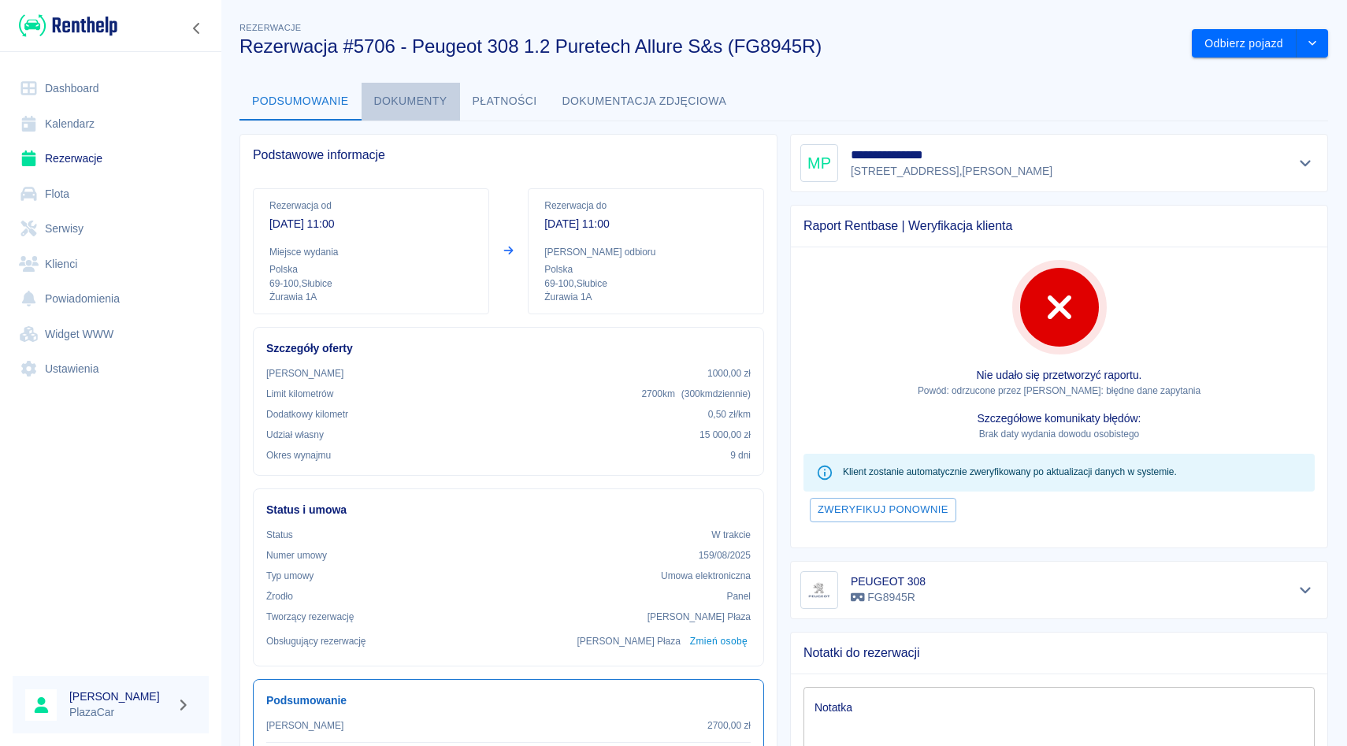
click at [384, 90] on button "Dokumenty" at bounding box center [411, 102] width 98 height 38
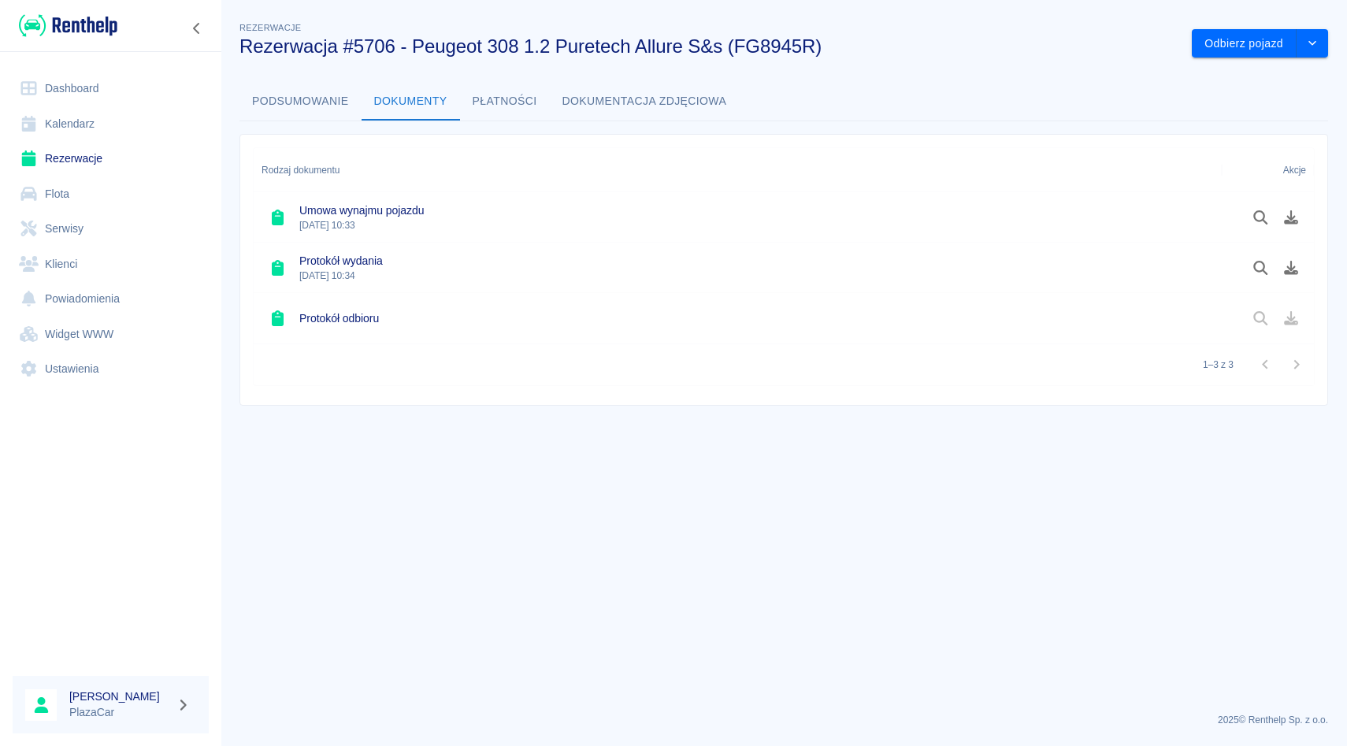
click at [1307, 216] on div at bounding box center [1268, 217] width 92 height 50
click at [1292, 225] on button "Pobierz dokument" at bounding box center [1291, 217] width 31 height 27
click at [51, 156] on link "Rezerwacje" at bounding box center [111, 158] width 196 height 35
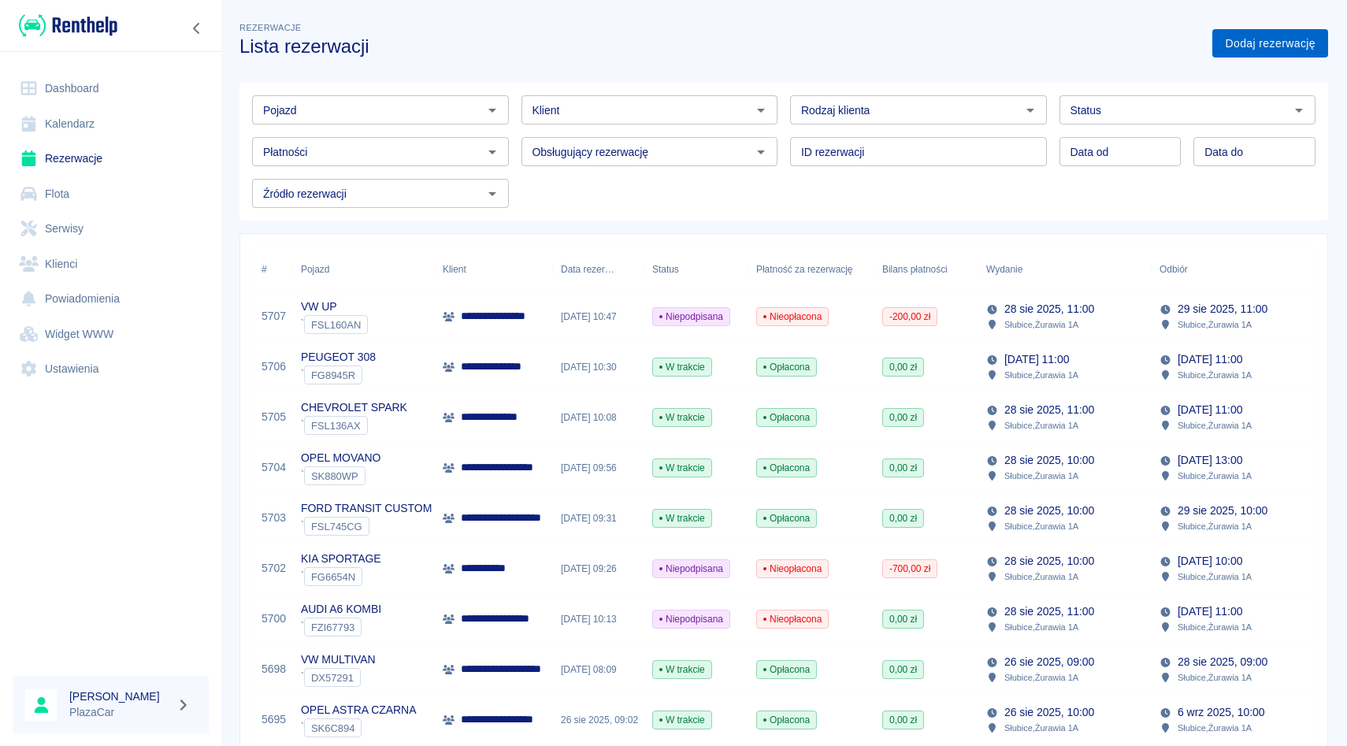
click at [1231, 50] on link "Dodaj rezerwację" at bounding box center [1270, 43] width 116 height 29
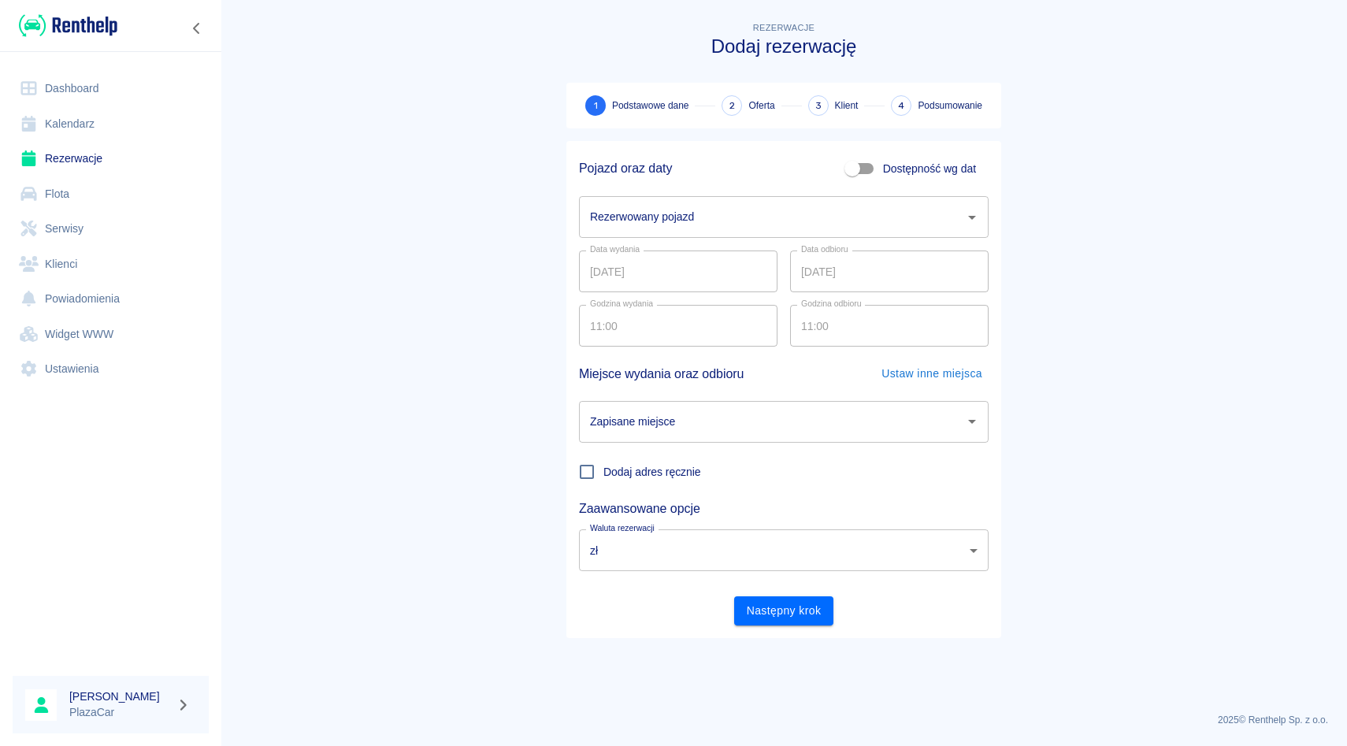
click at [730, 220] on input "Rezerwowany pojazd" at bounding box center [772, 217] width 372 height 28
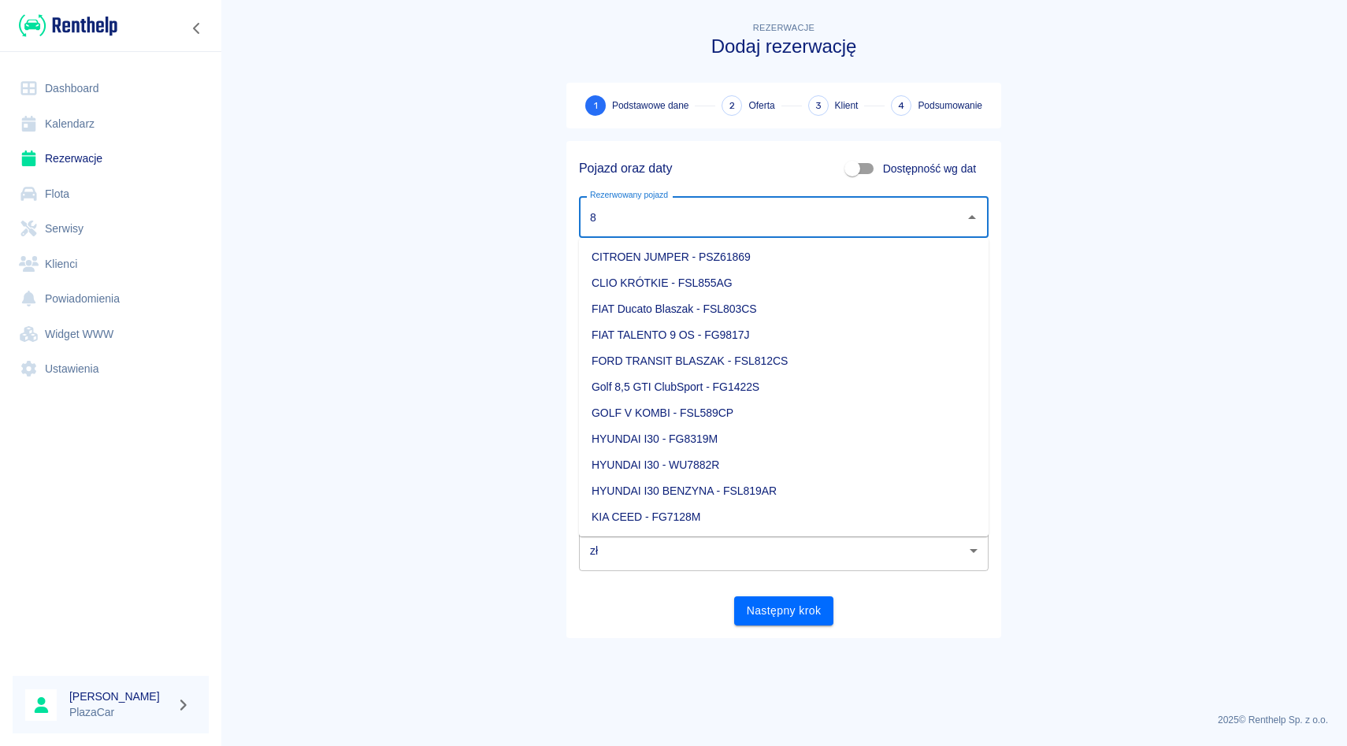
type input "8"
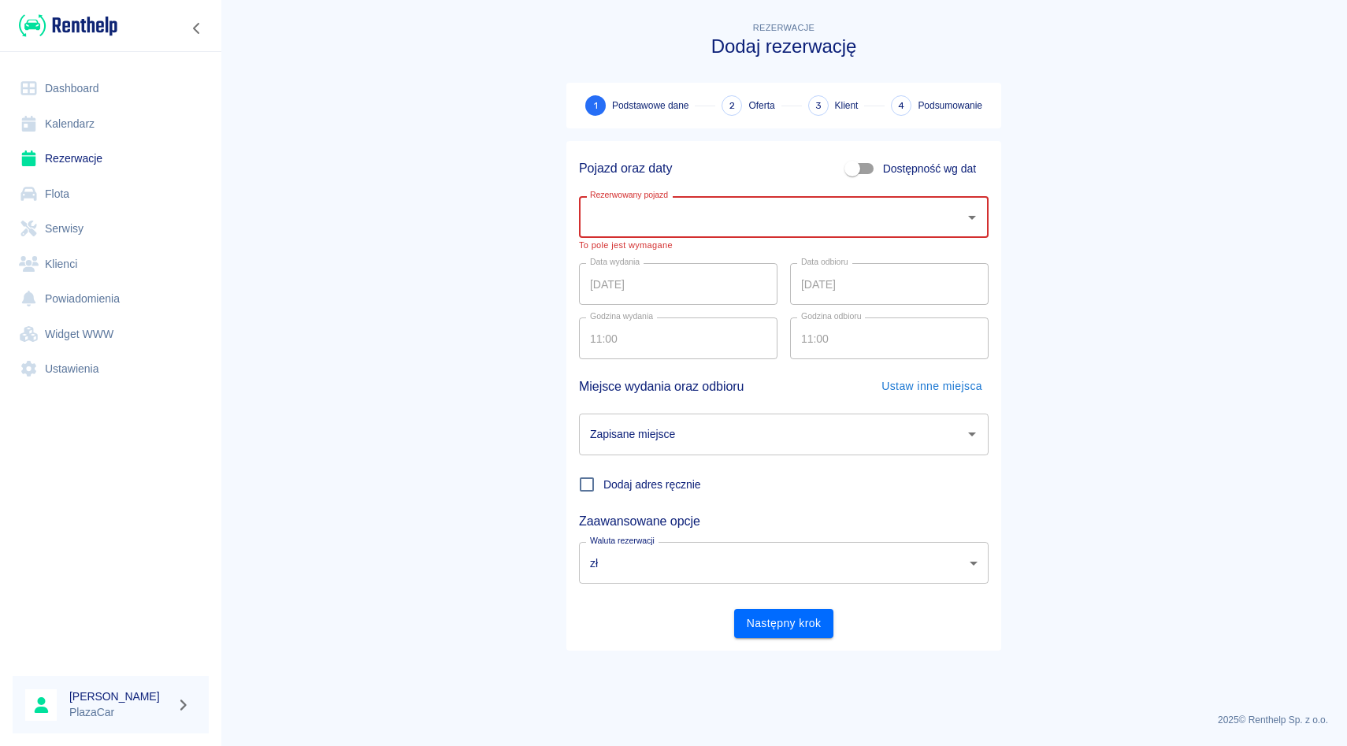
click at [68, 145] on link "Rezerwacje" at bounding box center [111, 158] width 196 height 35
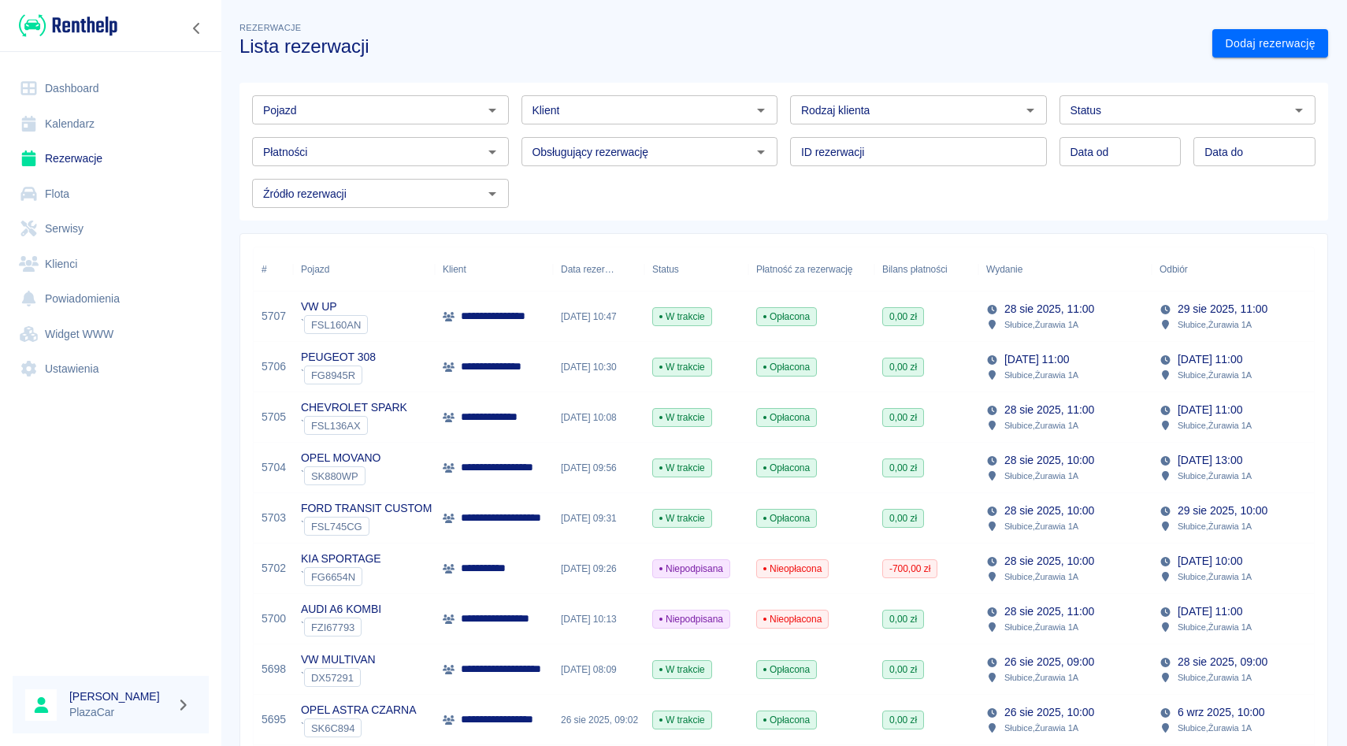
click at [473, 377] on div "**********" at bounding box center [494, 367] width 118 height 50
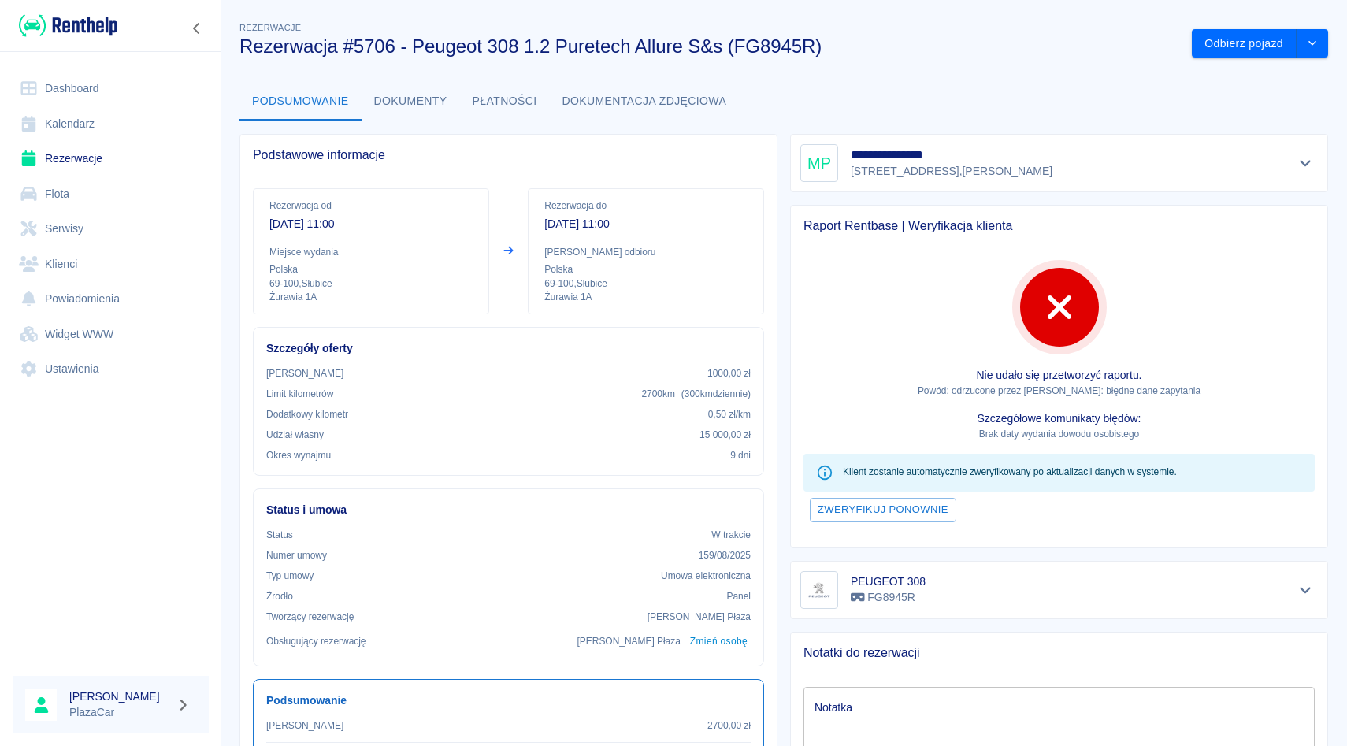
click at [1300, 148] on div "**********" at bounding box center [1059, 163] width 518 height 38
click at [1300, 167] on icon "Pokaż szczegóły" at bounding box center [1306, 163] width 18 height 14
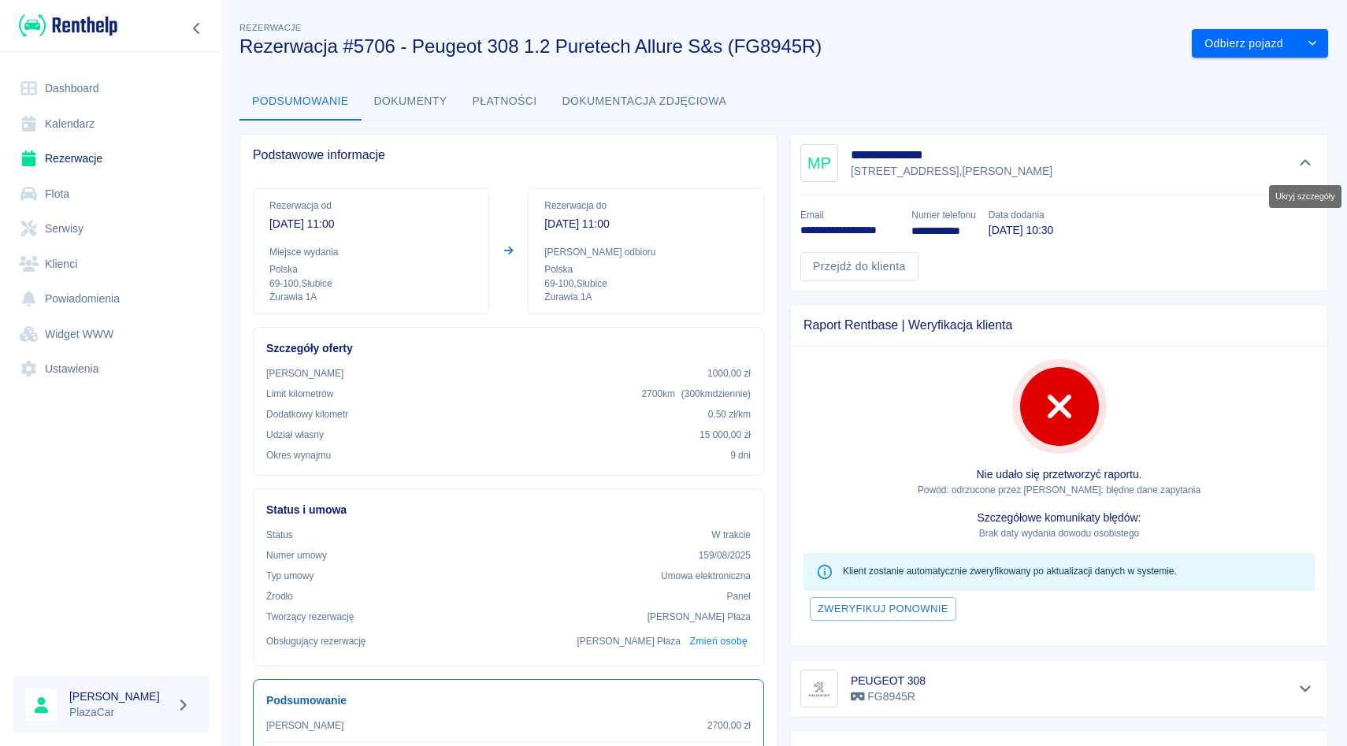
click at [1300, 167] on icon "Ukryj szczegóły" at bounding box center [1306, 163] width 18 height 14
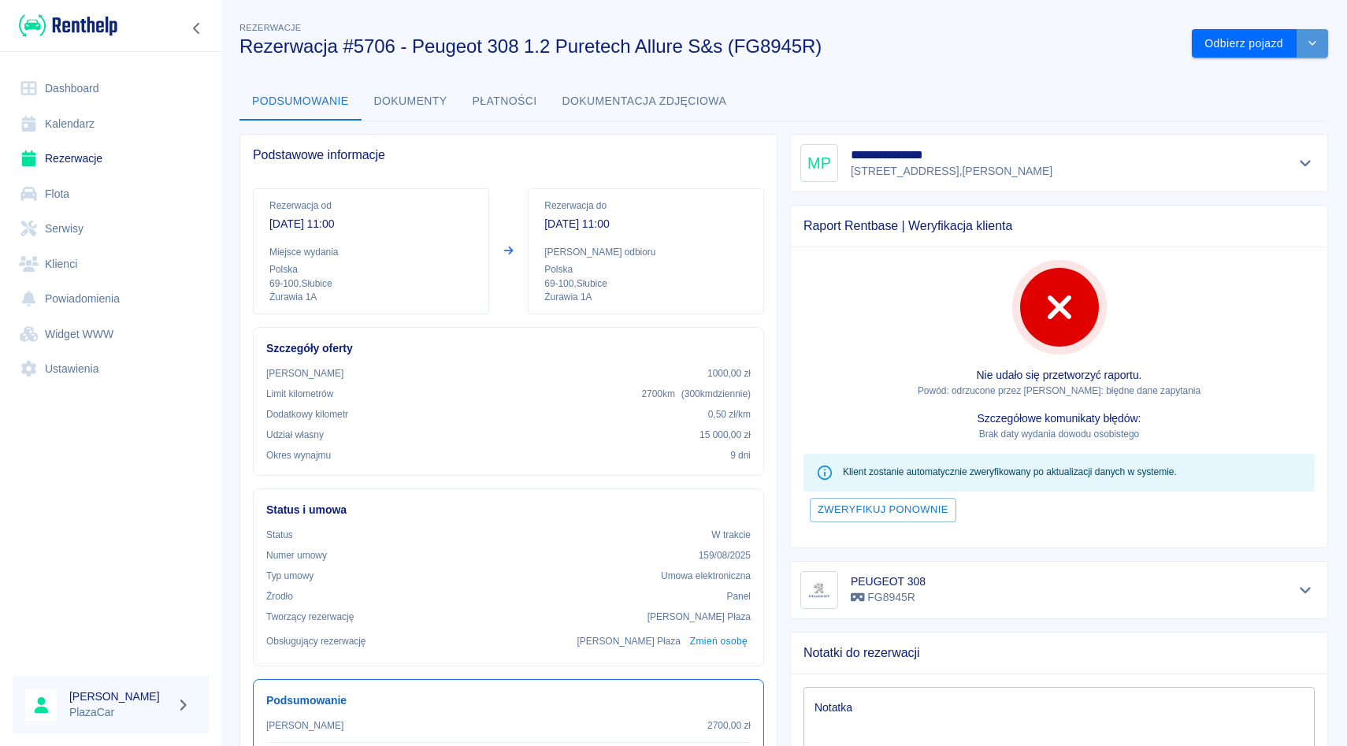
click at [1304, 43] on button "drop-down" at bounding box center [1313, 43] width 32 height 29
click at [1268, 104] on li "Anuluj rezerwację" at bounding box center [1260, 103] width 124 height 26
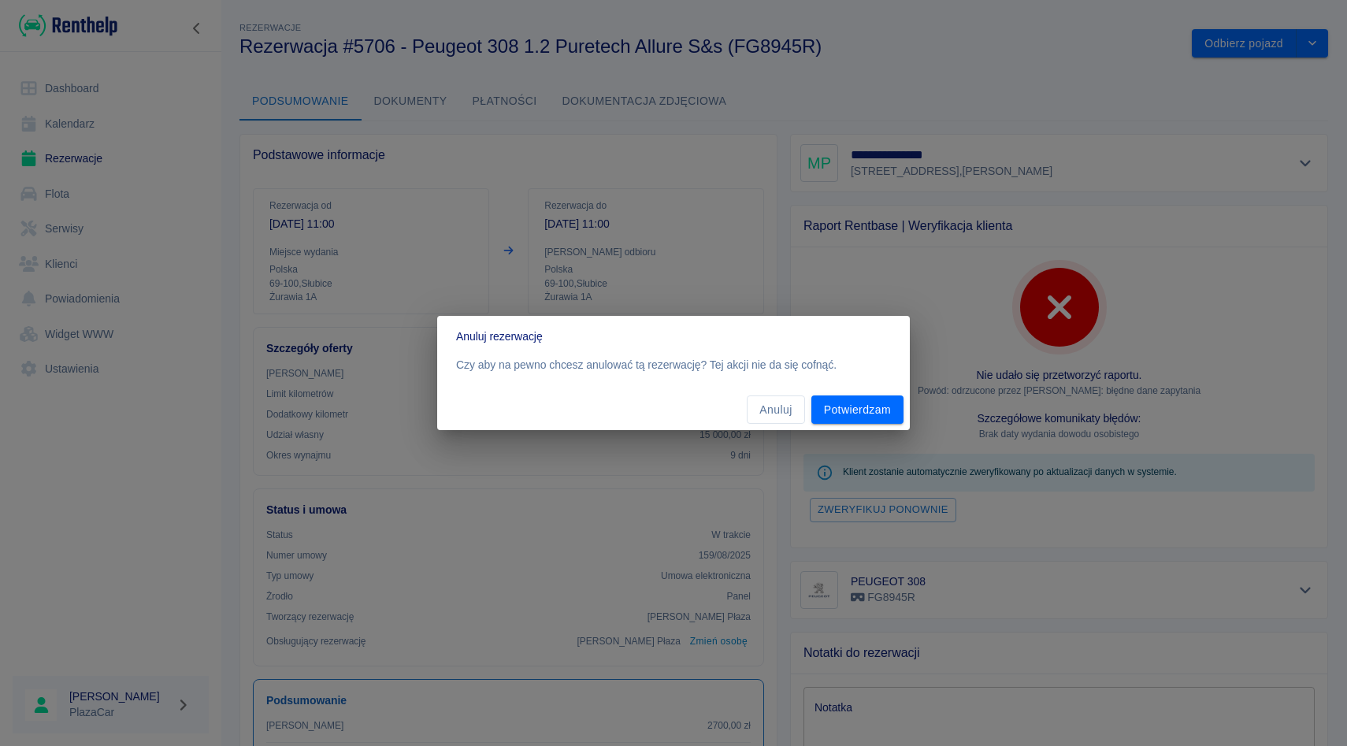
click at [871, 393] on div "Anuluj Potwierdzam" at bounding box center [673, 410] width 473 height 42
click at [871, 395] on button "Potwierdzam" at bounding box center [857, 409] width 92 height 29
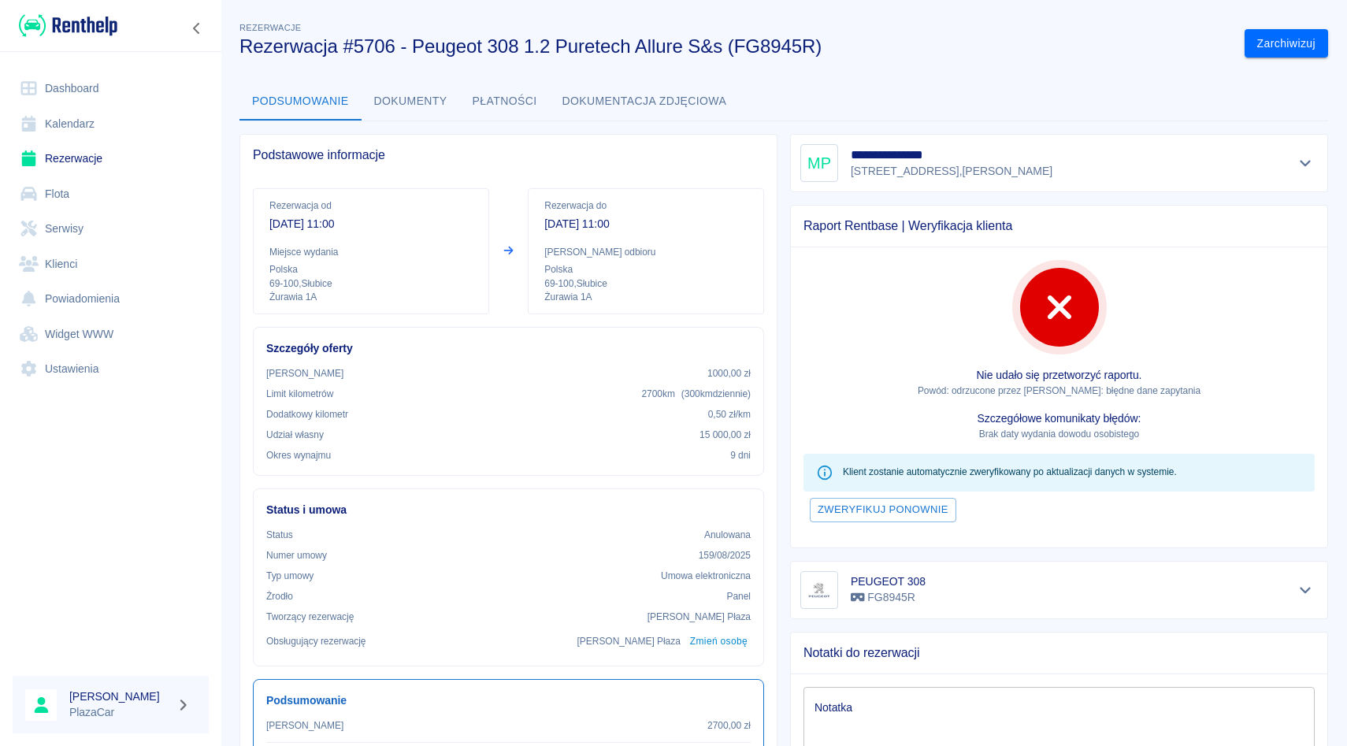
click at [1309, 156] on icon "Pokaż szczegóły" at bounding box center [1306, 163] width 18 height 14
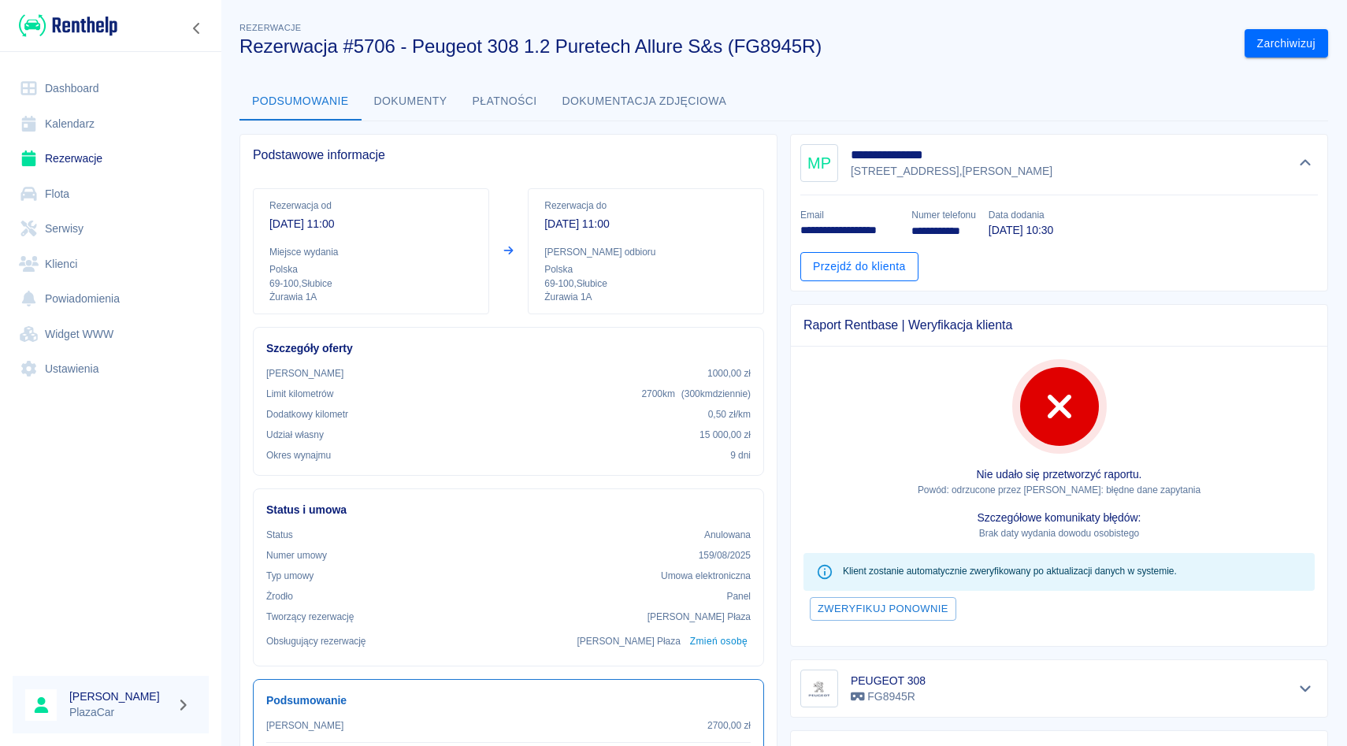
click at [881, 262] on link "Przejdź do klienta" at bounding box center [859, 266] width 118 height 29
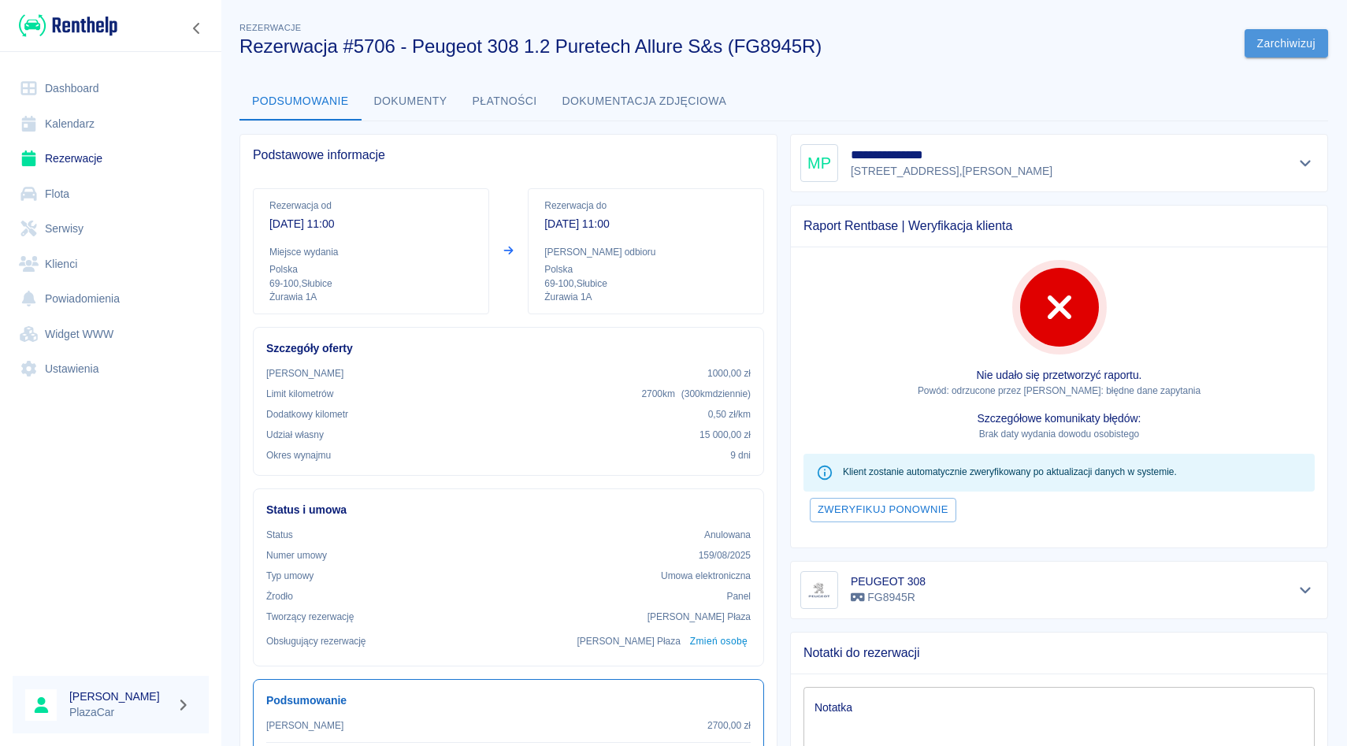
click at [1260, 46] on button "Zarchiwizuj" at bounding box center [1287, 43] width 84 height 29
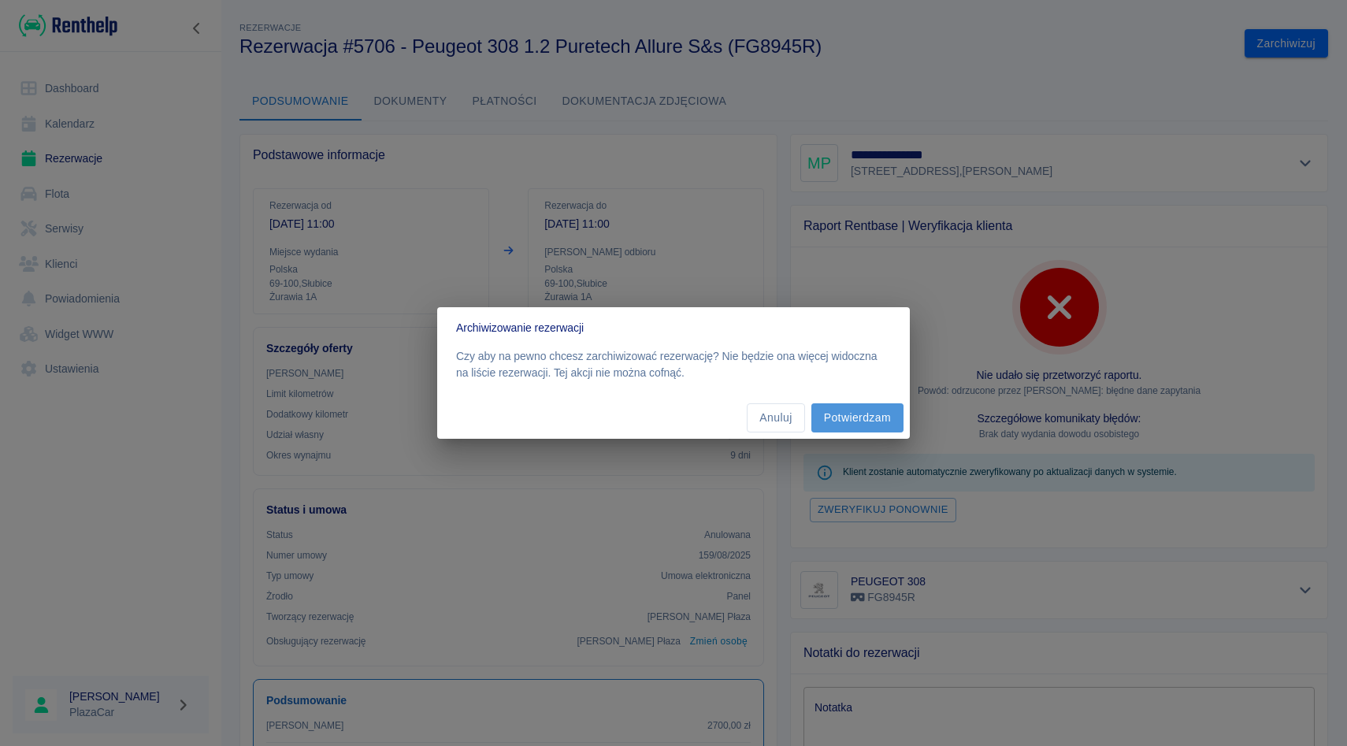
click at [847, 418] on button "Potwierdzam" at bounding box center [857, 417] width 92 height 29
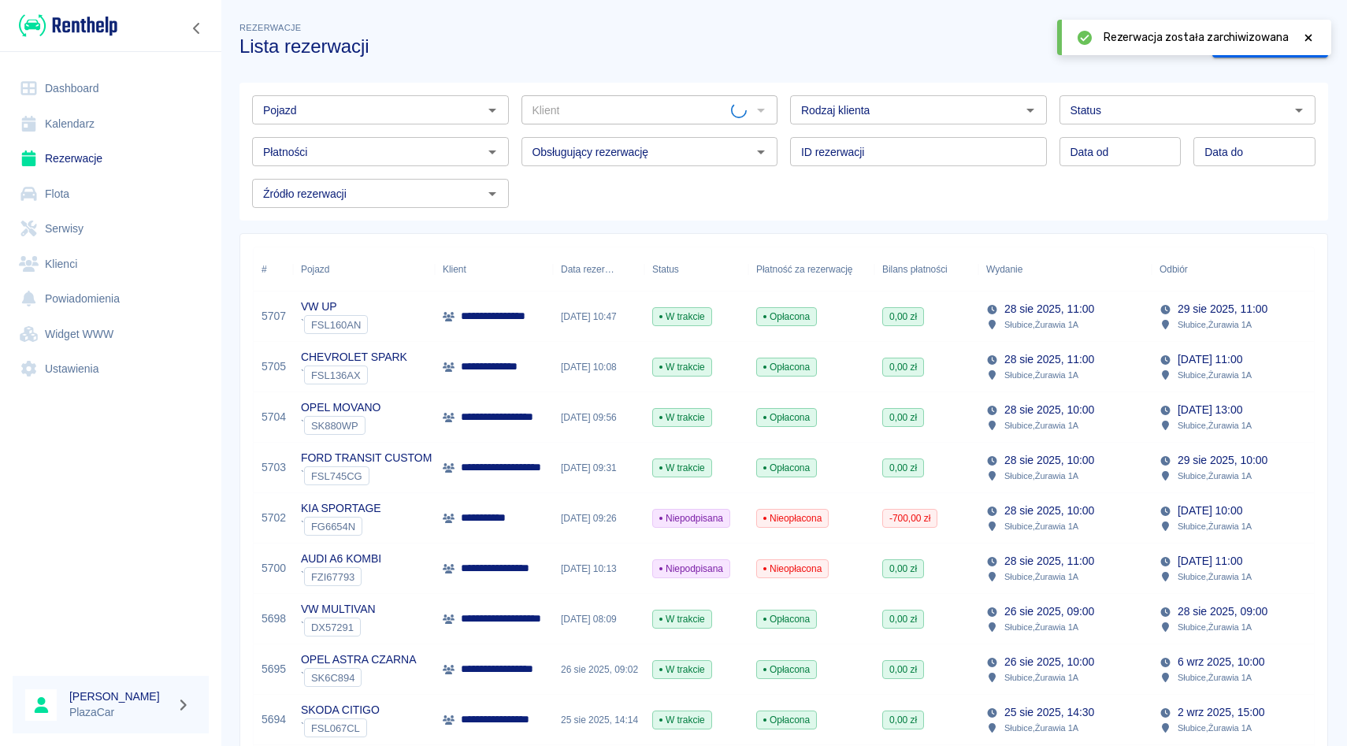
click at [1304, 35] on icon at bounding box center [1308, 37] width 14 height 11
click at [577, 123] on div "Klient" at bounding box center [650, 109] width 257 height 29
click at [577, 114] on input "Klient" at bounding box center [636, 110] width 221 height 20
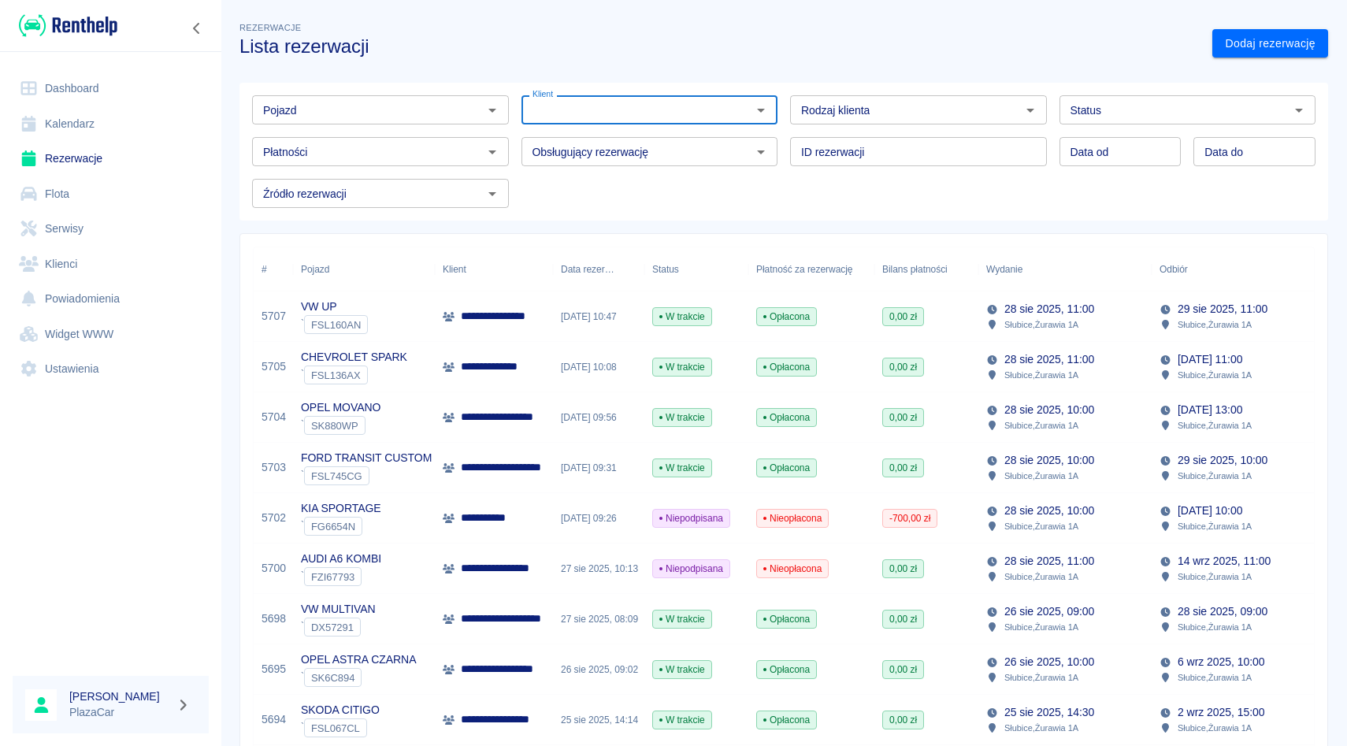
click at [578, 115] on input "Klient" at bounding box center [636, 110] width 221 height 20
click at [578, 114] on input "Klient" at bounding box center [636, 110] width 221 height 20
click at [594, 150] on li "maciej parciany (+48518538240)" at bounding box center [650, 144] width 257 height 26
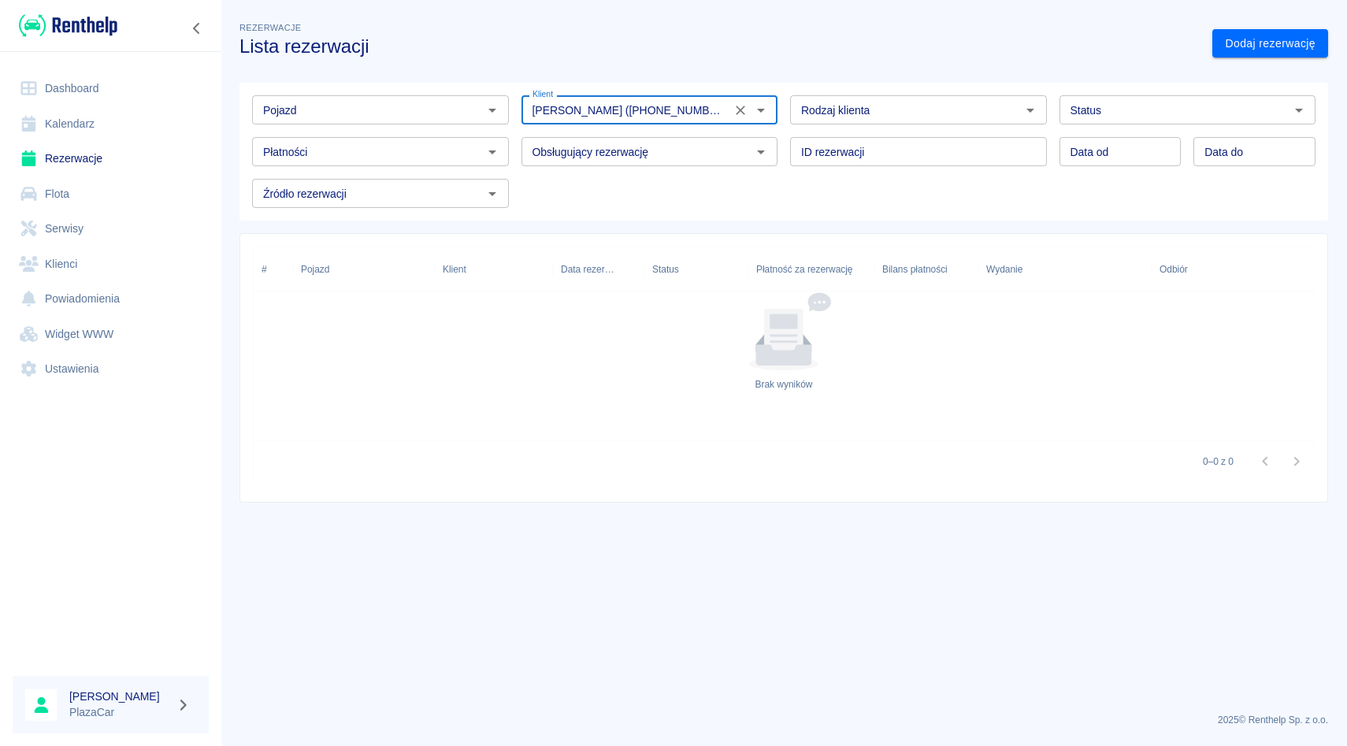
type input "maciej parciany (+48518538240"
click at [735, 116] on icon "Wyczyść" at bounding box center [741, 110] width 16 height 16
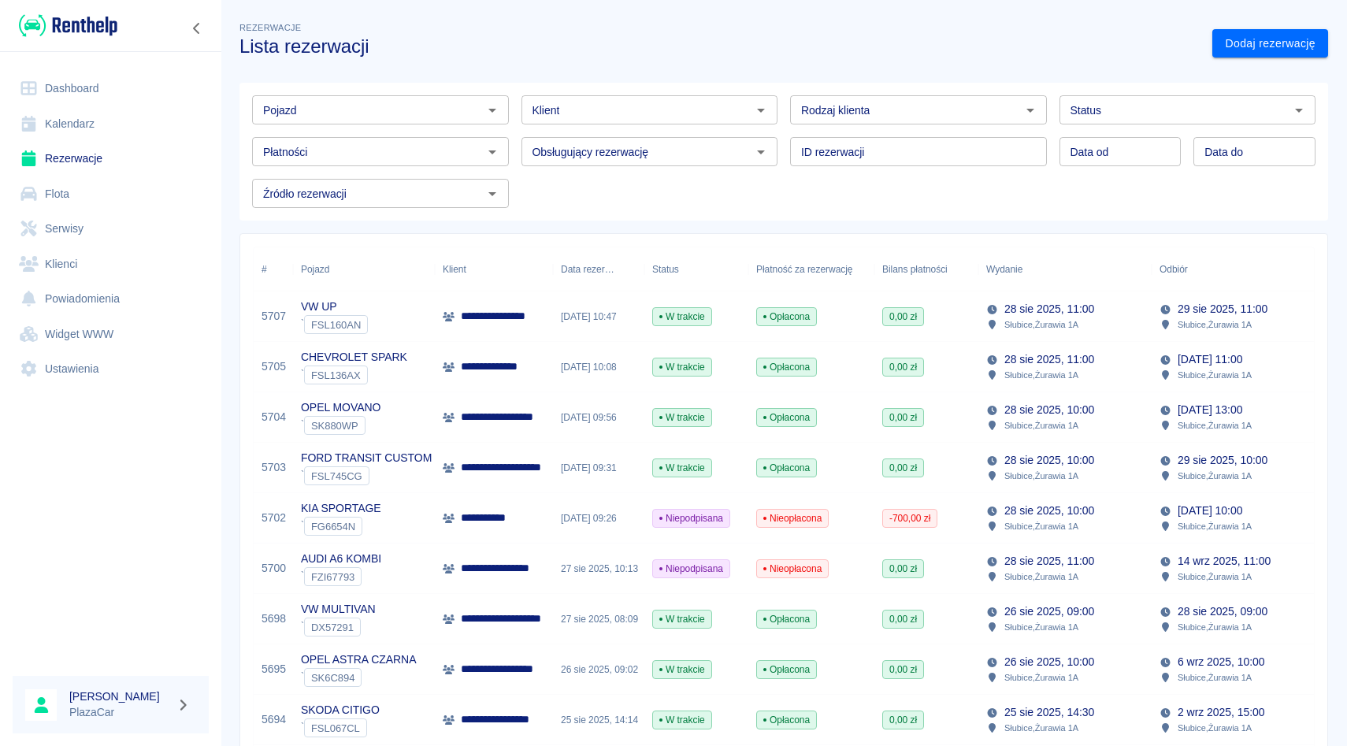
click at [699, 91] on div "Klient Klient" at bounding box center [643, 104] width 269 height 42
click at [787, 91] on div "Rodzaj klienta Rodzaj klienta" at bounding box center [912, 104] width 269 height 42
click at [781, 127] on div "ID rezerwacji ID rezerwacji" at bounding box center [912, 145] width 269 height 42
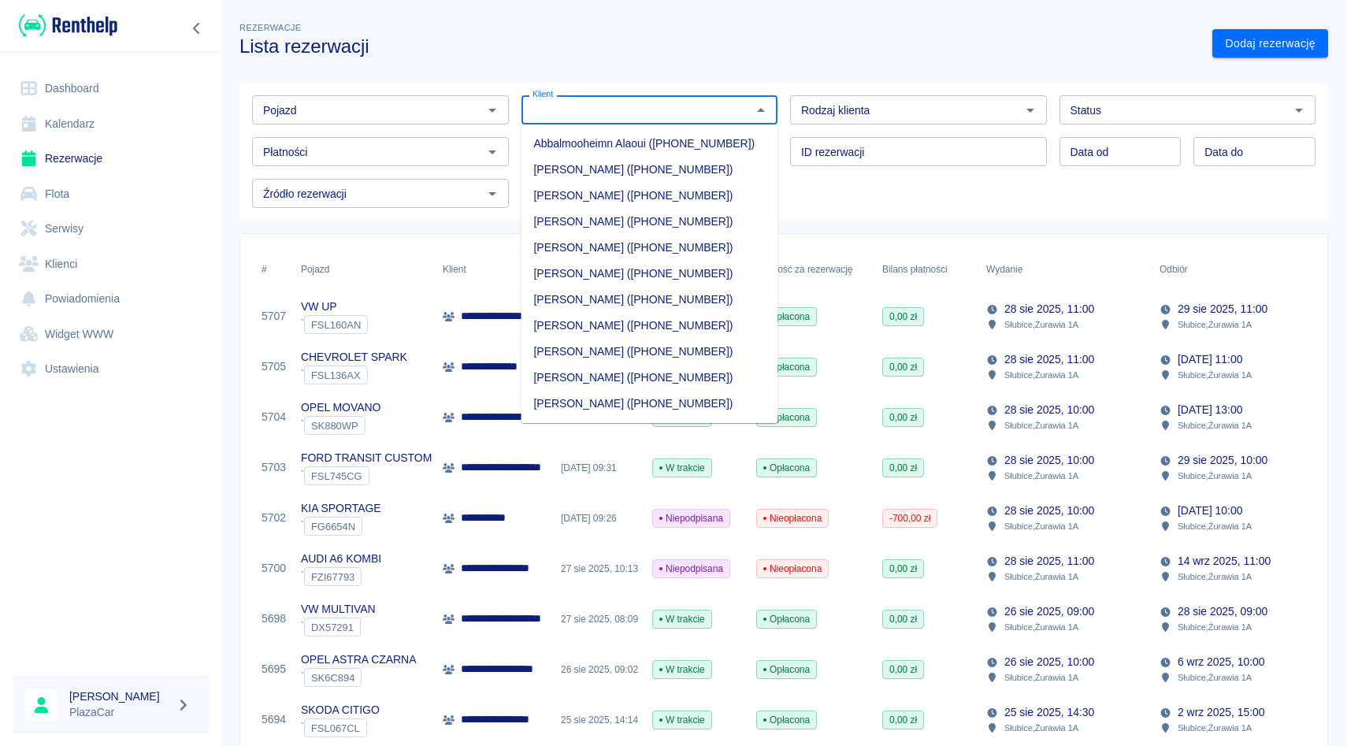
click at [712, 118] on input "Klient" at bounding box center [636, 110] width 221 height 20
click at [792, 128] on div "ID rezerwacji ID rezerwacji" at bounding box center [912, 145] width 269 height 42
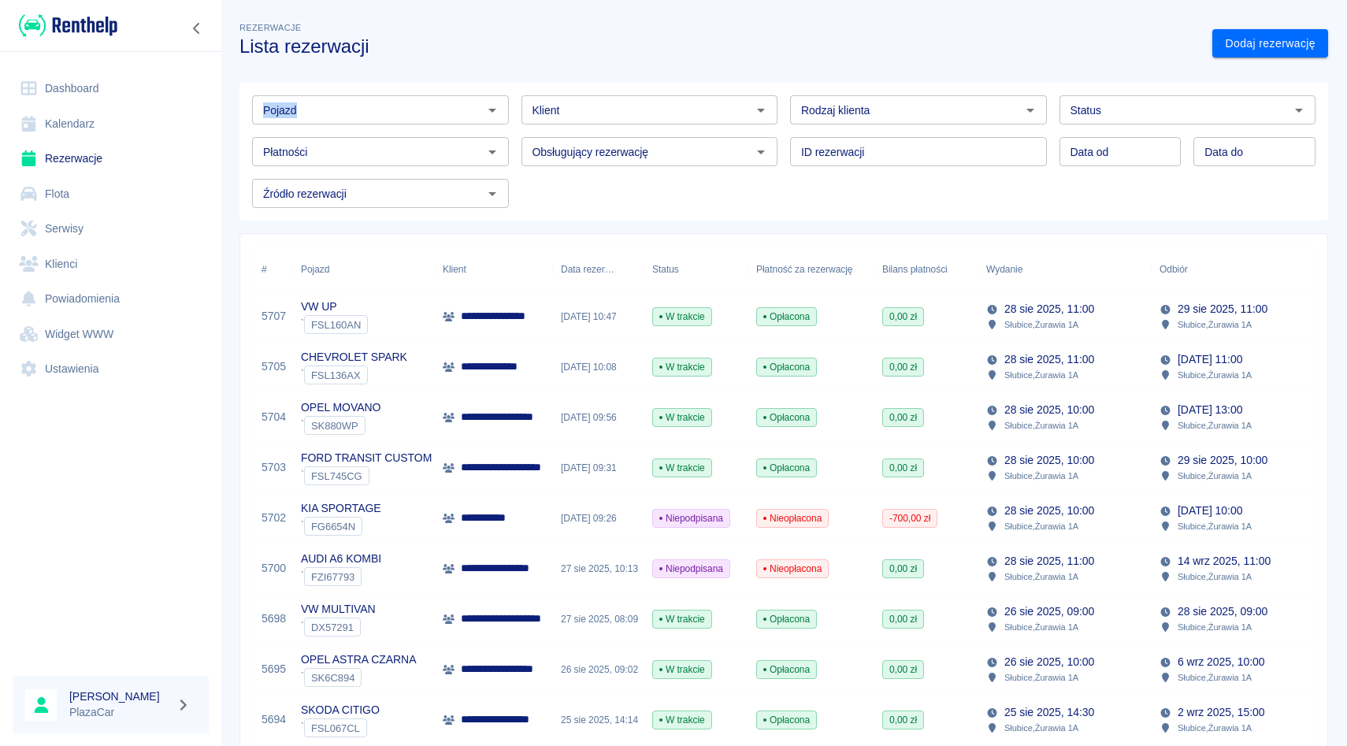
click at [355, 95] on div "Pojazd Pojazd" at bounding box center [373, 104] width 269 height 42
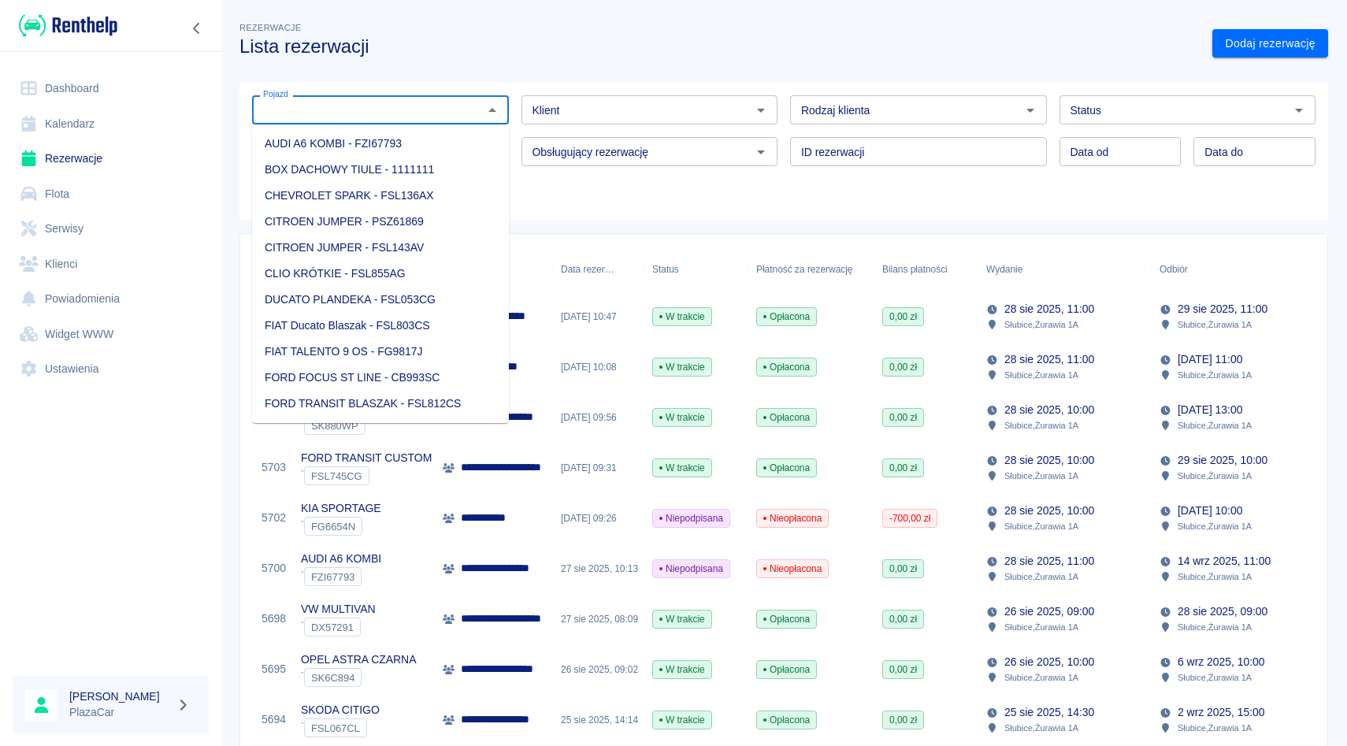
click at [355, 105] on input "Pojazd" at bounding box center [367, 110] width 221 height 20
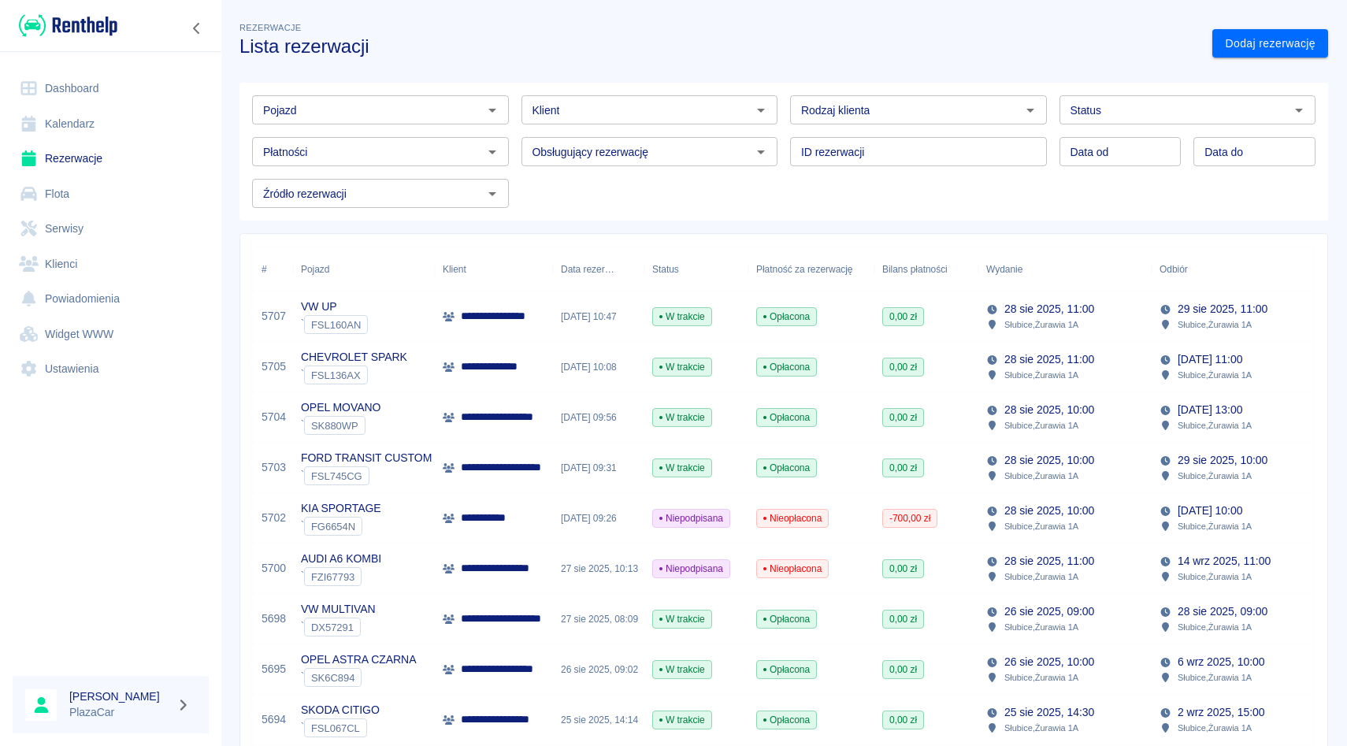
click at [681, 179] on div "Pojazd Pojazd Klient Klient Rodzaj klienta Rodzaj klienta Status Status Płatnoś…" at bounding box center [777, 145] width 1076 height 125
click at [1224, 46] on link "Dodaj rezerwację" at bounding box center [1270, 43] width 116 height 29
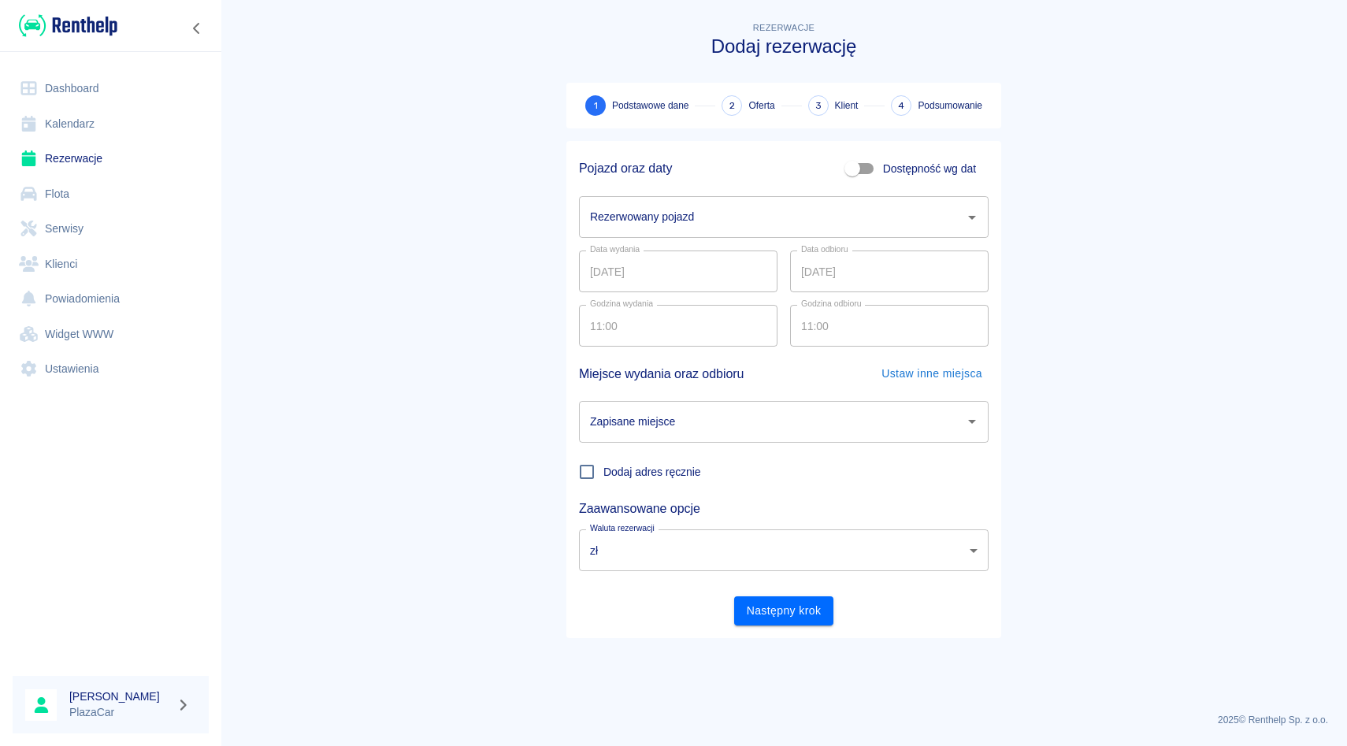
click at [782, 202] on div "Rezerwowany pojazd" at bounding box center [784, 217] width 410 height 42
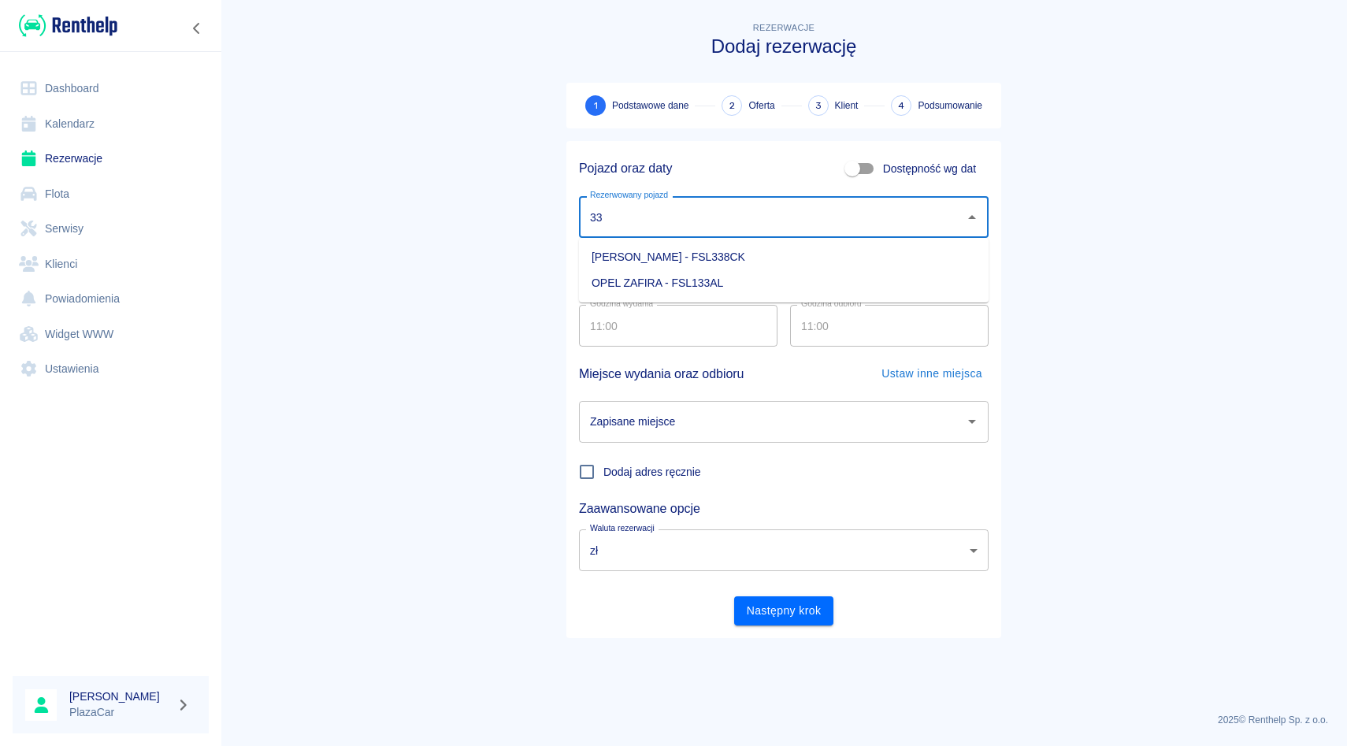
type input "3"
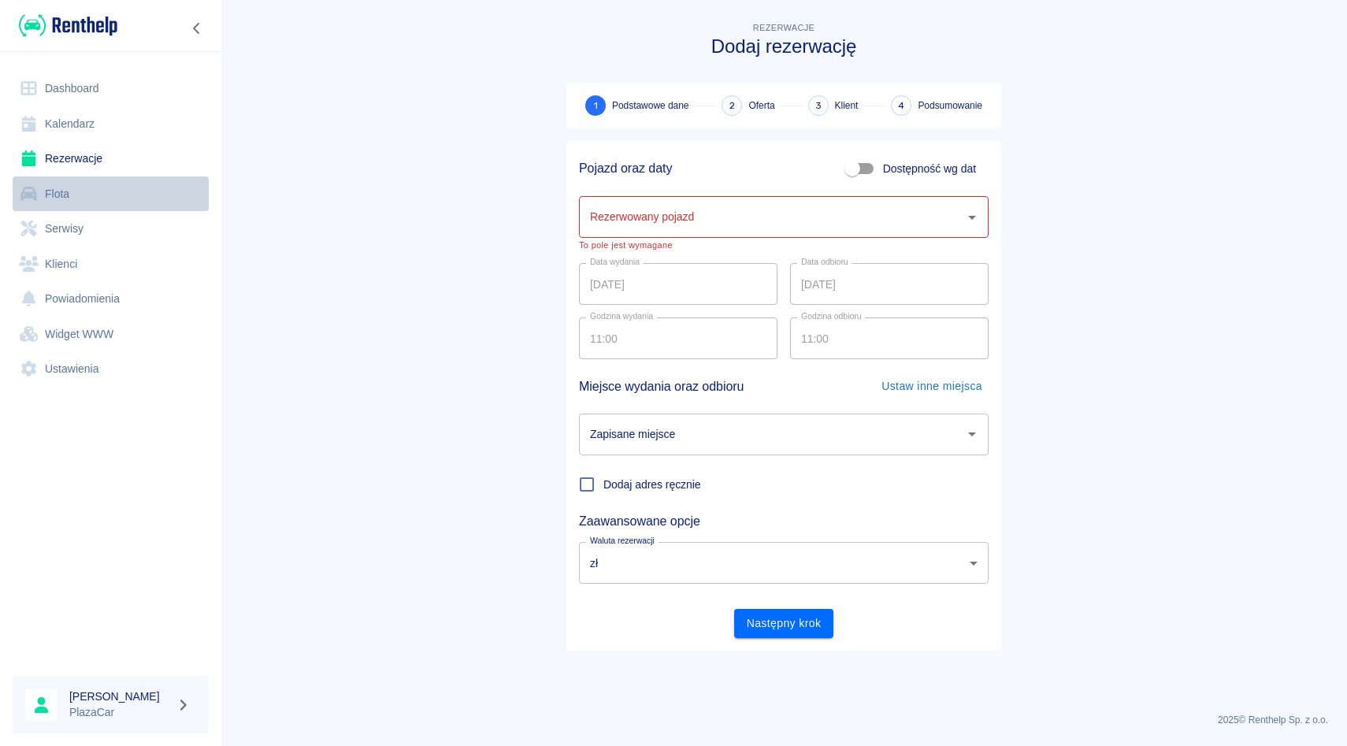
click at [91, 201] on link "Flota" at bounding box center [111, 193] width 196 height 35
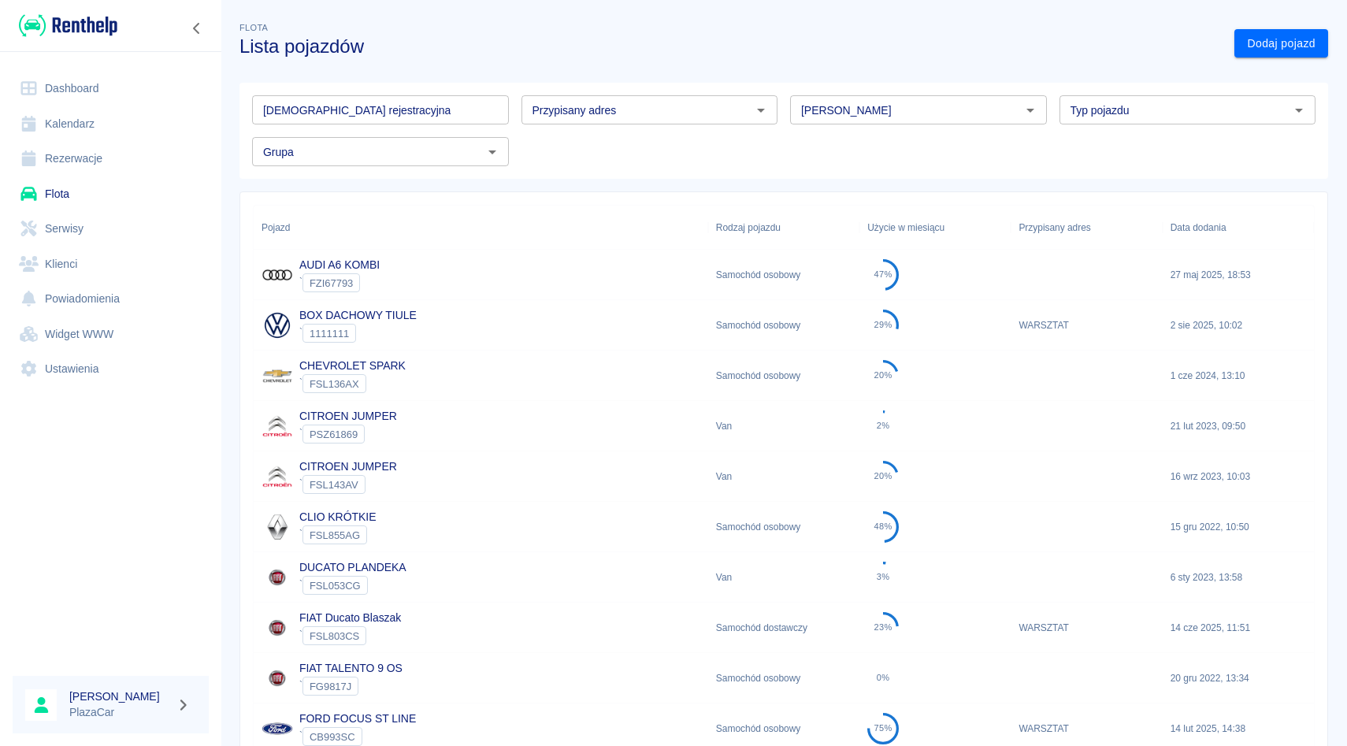
click at [926, 122] on div "Marka" at bounding box center [918, 109] width 257 height 29
click at [921, 138] on li "Iveco" at bounding box center [918, 144] width 257 height 26
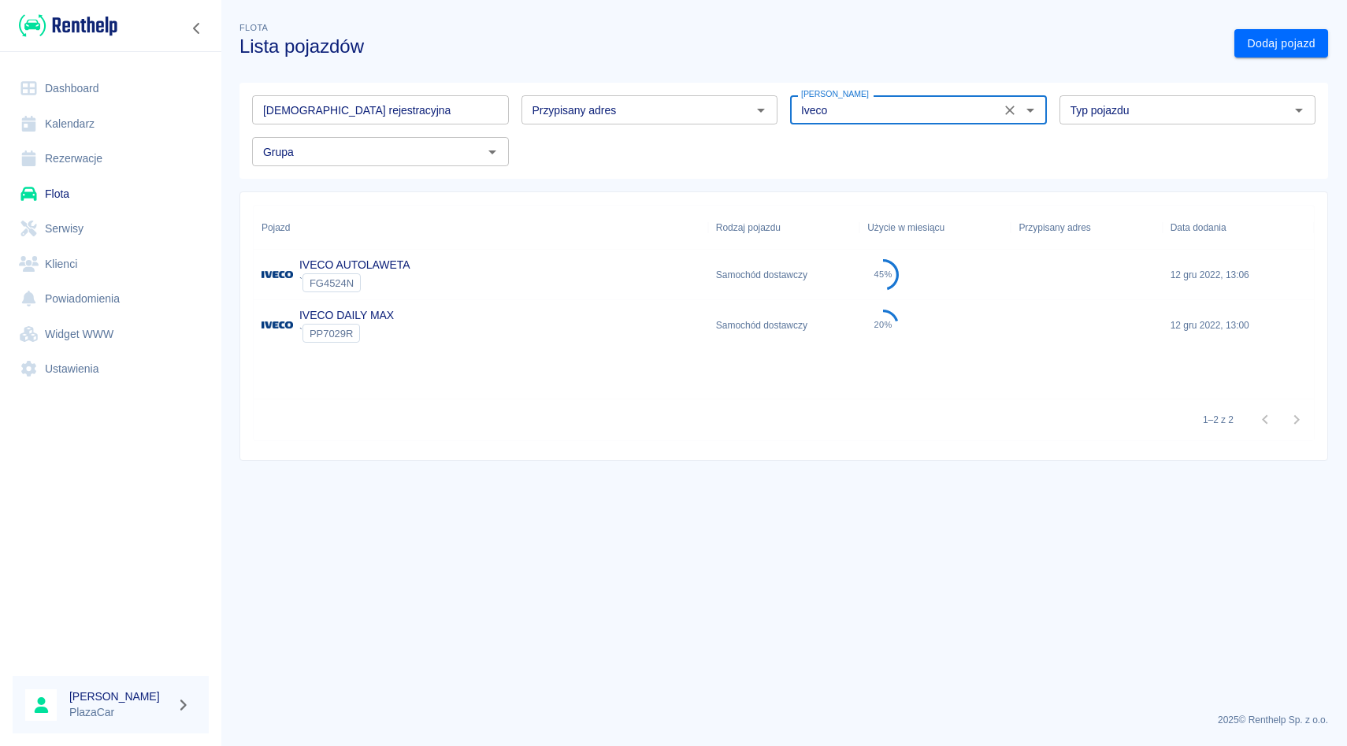
type input "Iveco"
click at [469, 321] on div "IVECO DAILY MAX ` PP7029R" at bounding box center [481, 325] width 455 height 50
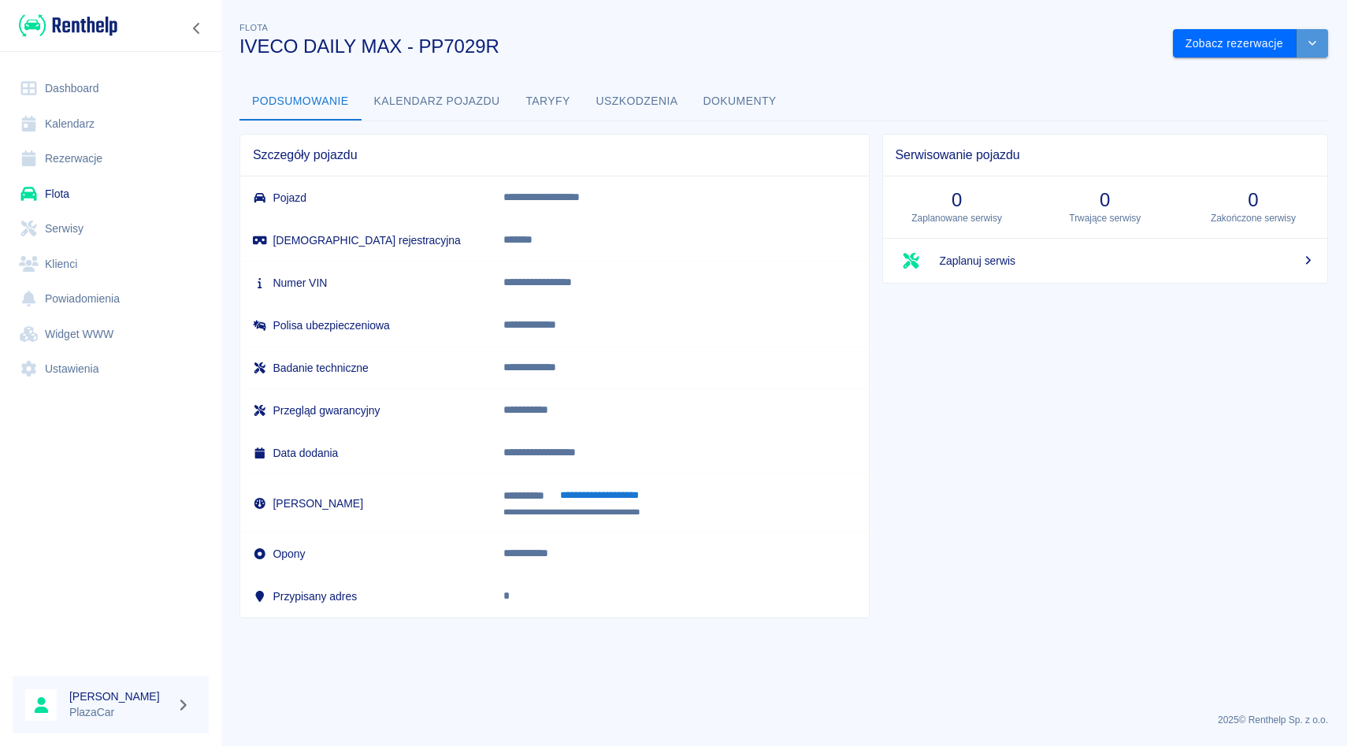
click at [1324, 42] on button "drop-down" at bounding box center [1313, 43] width 32 height 29
drag, startPoint x: 1272, startPoint y: 60, endPoint x: 1272, endPoint y: 69, distance: 8.7
click at [1272, 69] on ul "Zaktualizuj dane pojazdu Usuń pojazd" at bounding box center [1251, 90] width 147 height 65
click at [1272, 69] on li "Zaktualizuj dane pojazdu" at bounding box center [1251, 77] width 147 height 26
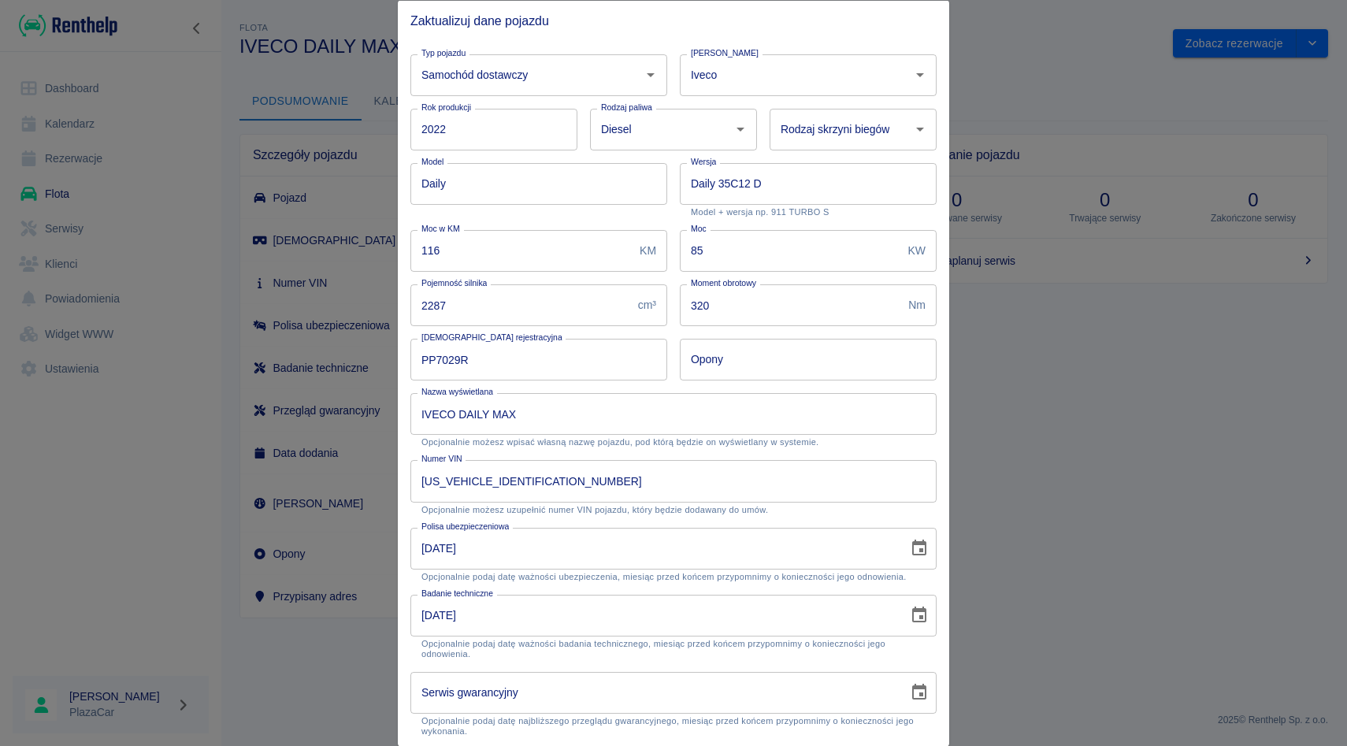
click at [135, 154] on div at bounding box center [673, 373] width 1347 height 746
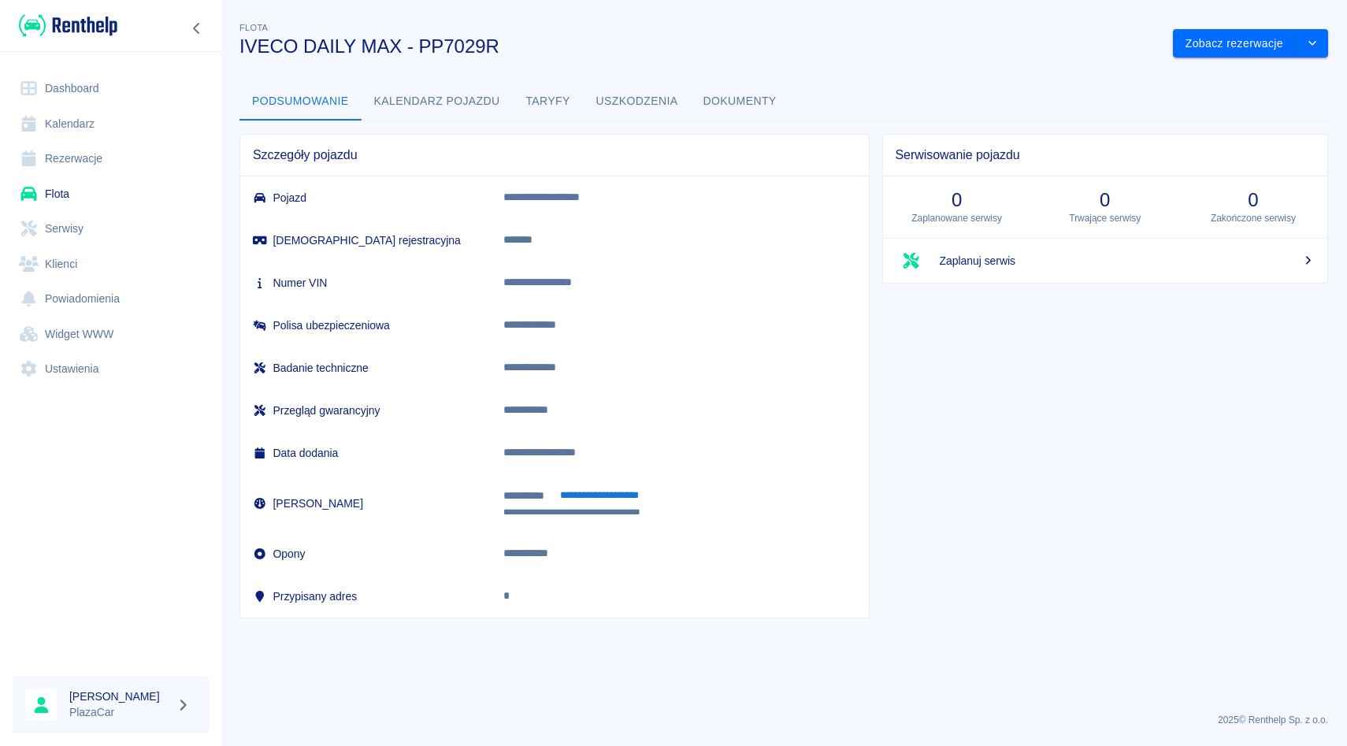
click at [119, 158] on link "Rezerwacje" at bounding box center [111, 158] width 196 height 35
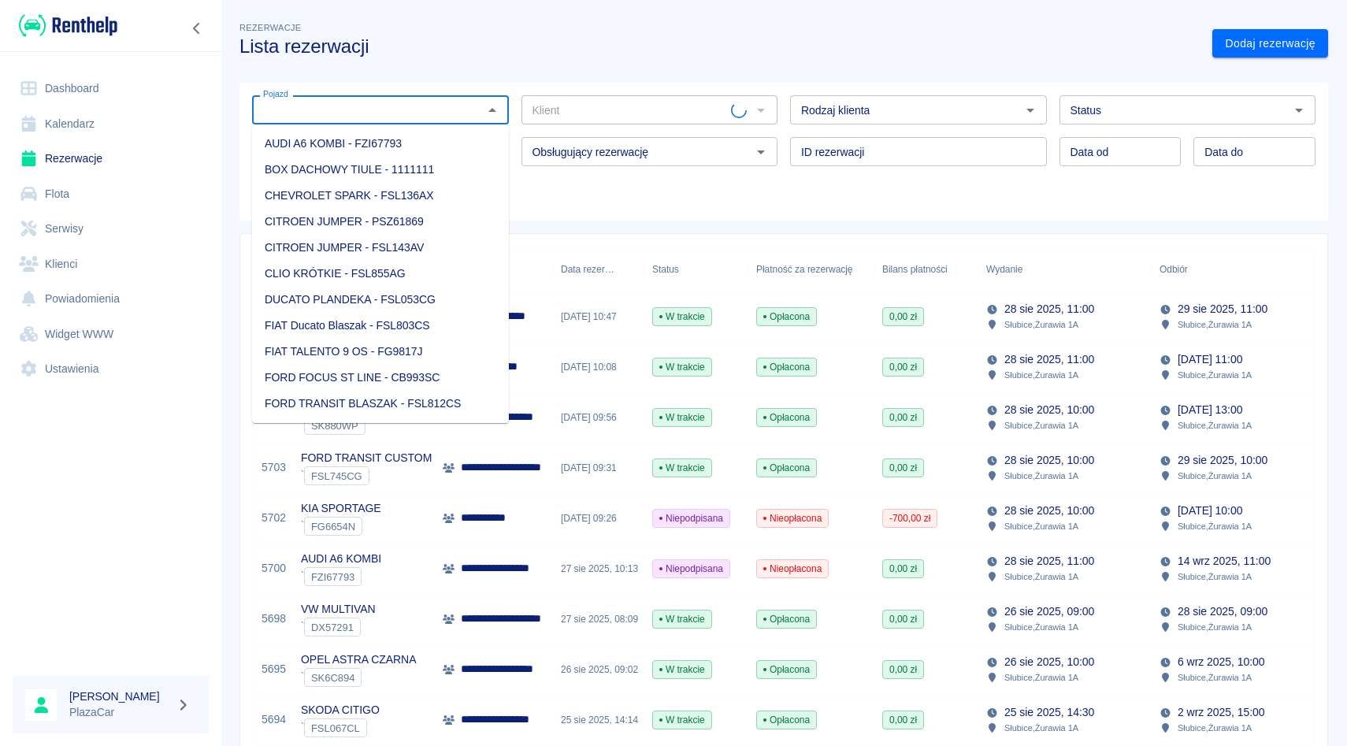
click at [417, 104] on input "Pojazd" at bounding box center [367, 110] width 221 height 20
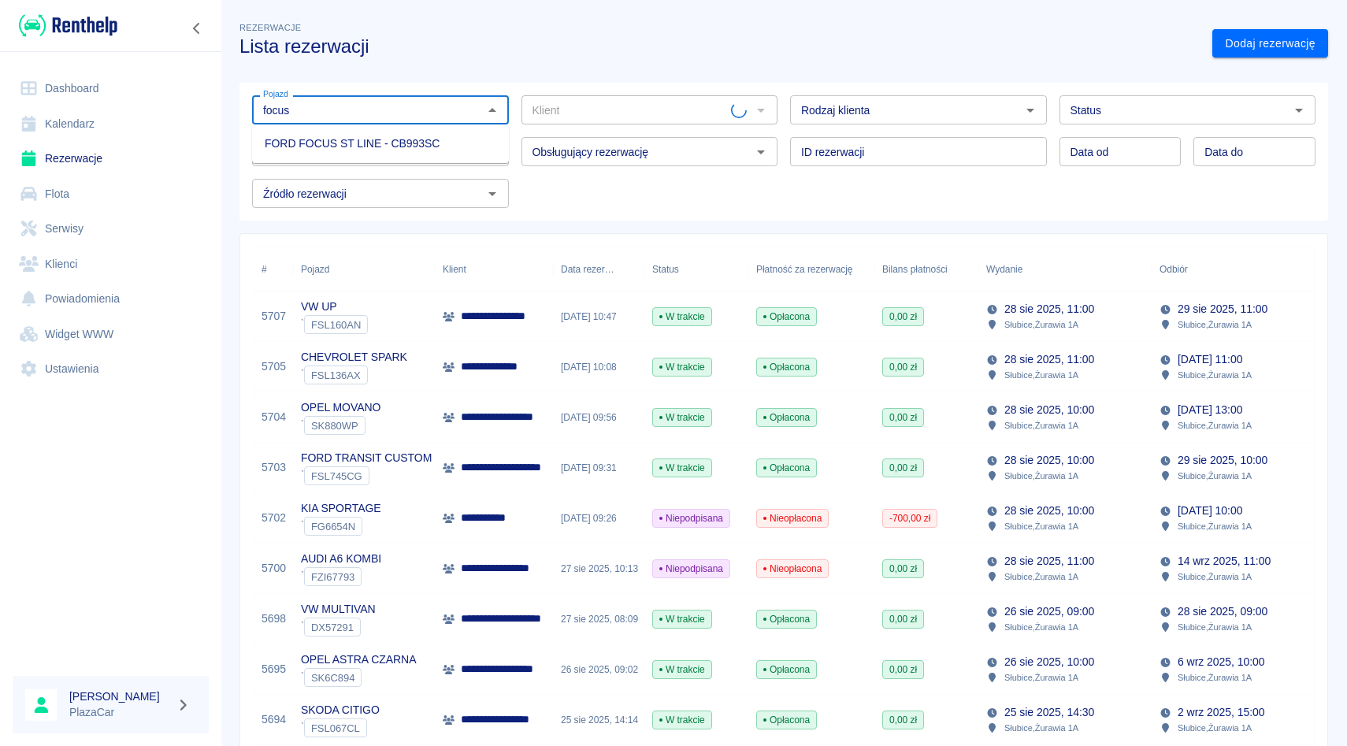
click at [389, 143] on li "FORD FOCUS ST LINE - CB993SC" at bounding box center [380, 144] width 257 height 26
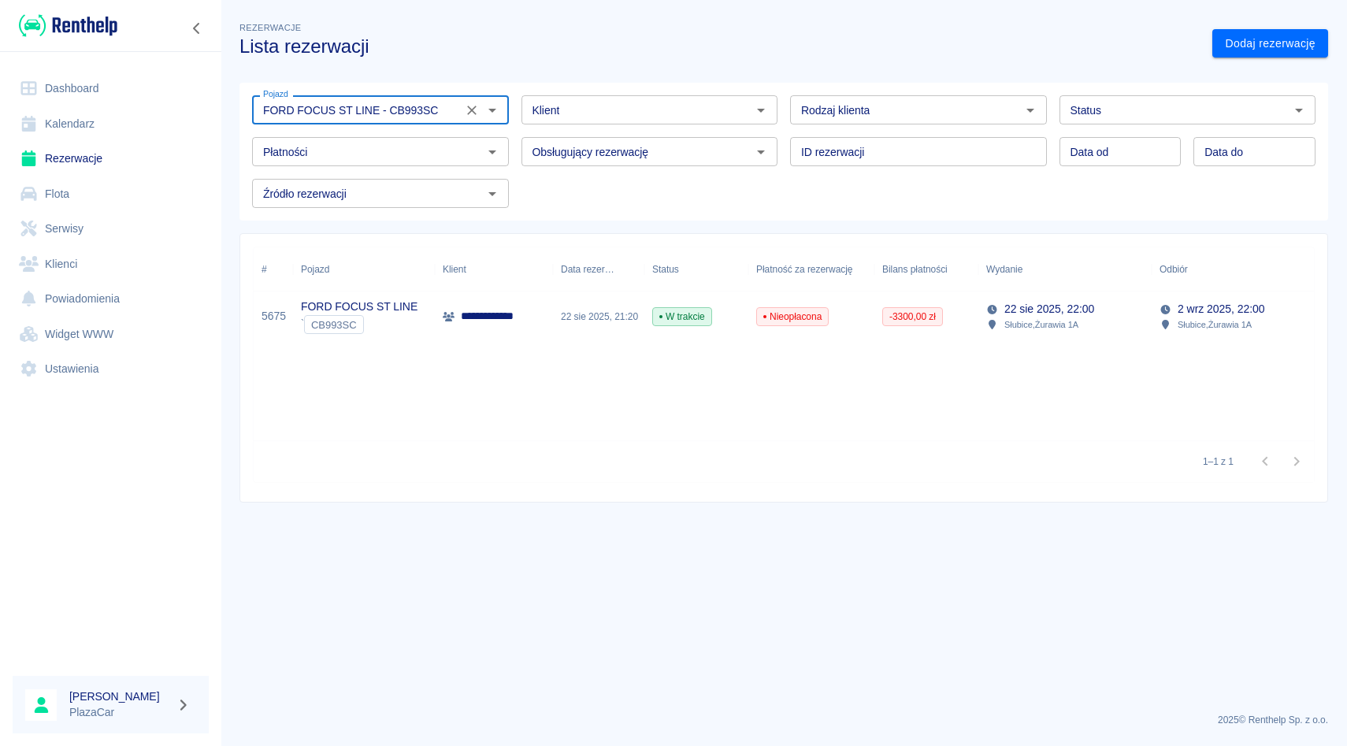
type input "FORD FOCUS ST LINE - CB993SC"
click at [789, 310] on span "Nieopłacona" at bounding box center [792, 317] width 71 height 14
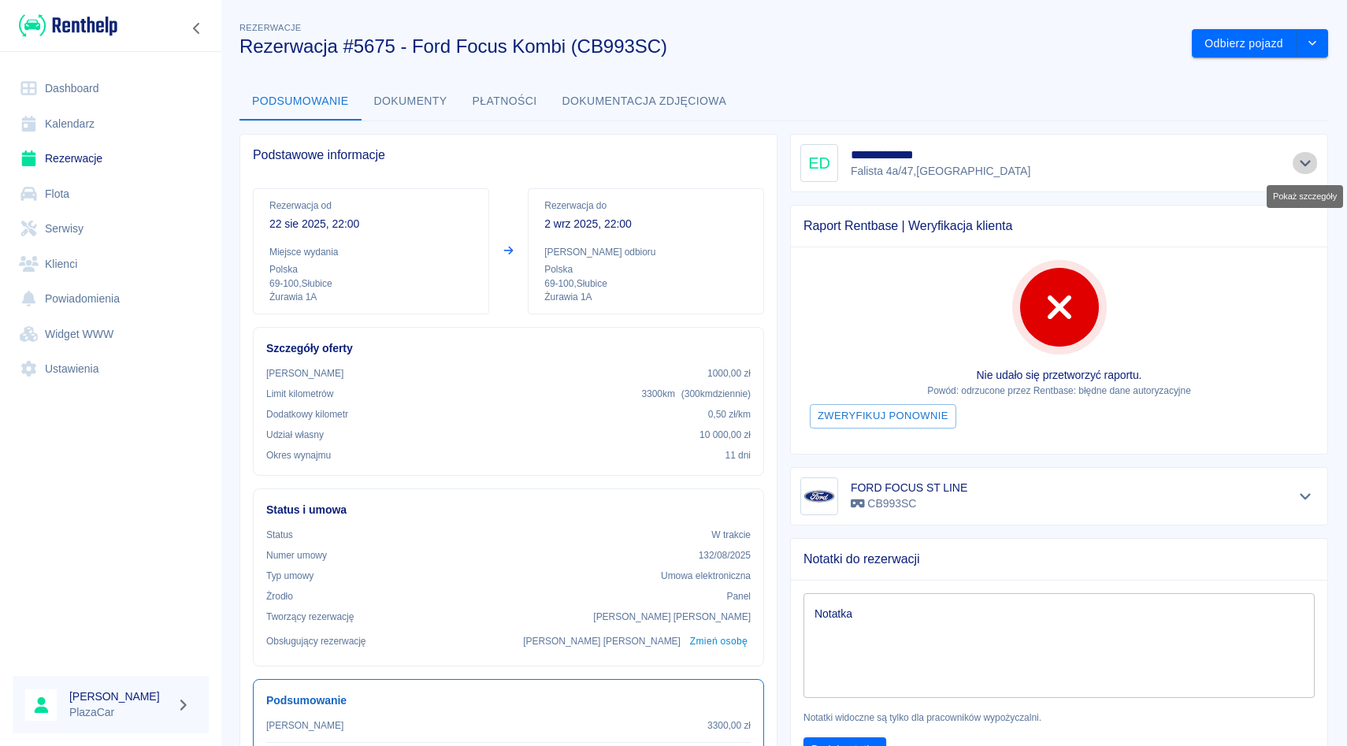
click at [1298, 156] on icon "Pokaż szczegóły" at bounding box center [1306, 163] width 18 height 14
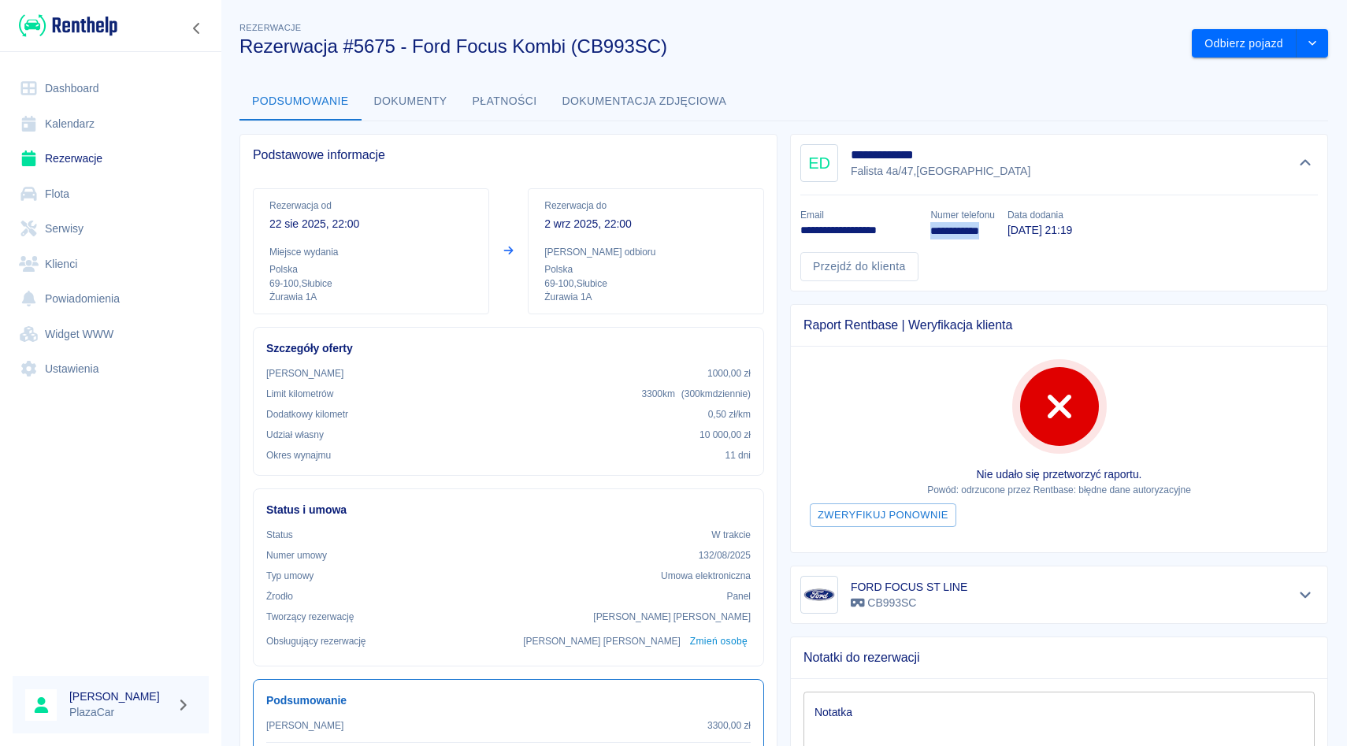
drag, startPoint x: 929, startPoint y: 228, endPoint x: 1003, endPoint y: 232, distance: 74.2
click at [994, 232] on div "**********" at bounding box center [956, 217] width 76 height 44
copy link "**********"
click at [978, 299] on div "Raport Rentbase | Weryfikacja klienta Nie udało się przetworzyć raportu. Powód:…" at bounding box center [1053, 422] width 551 height 262
click at [110, 150] on link "Rezerwacje" at bounding box center [111, 158] width 196 height 35
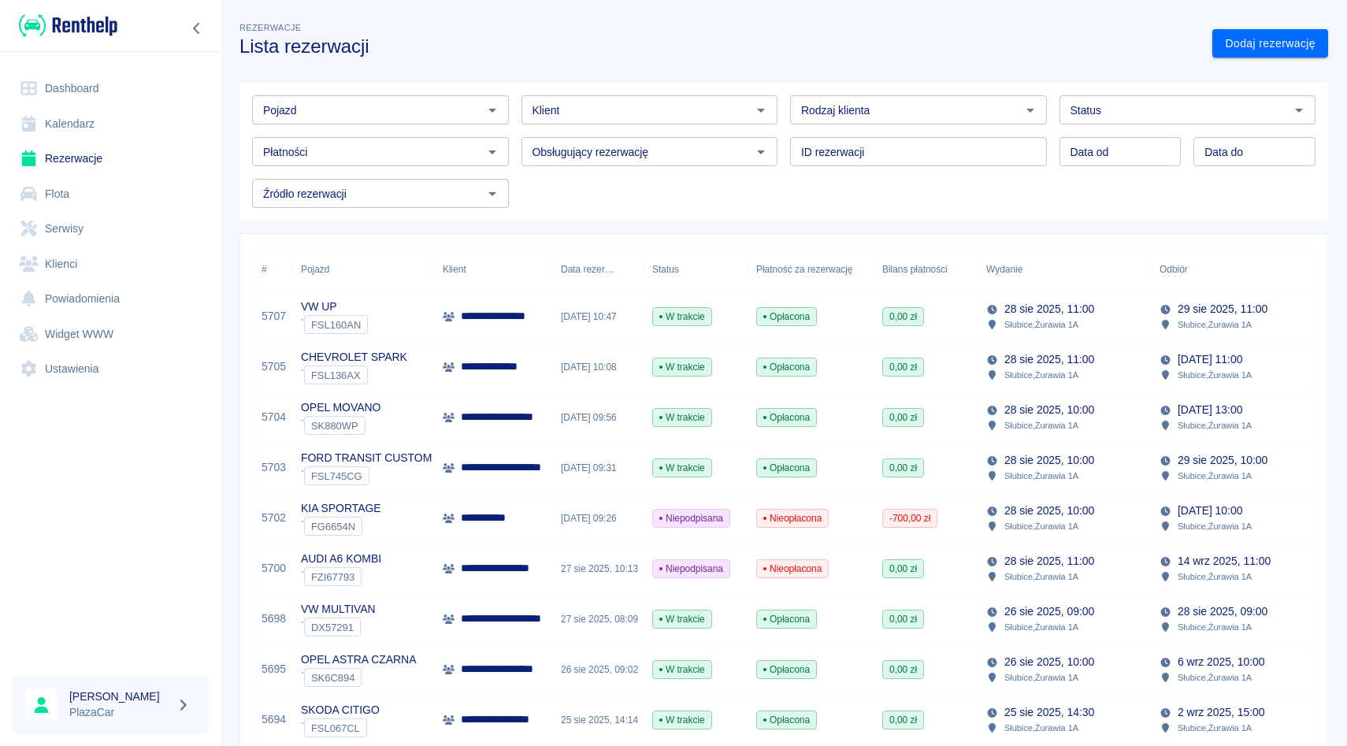
click at [791, 132] on div "ID rezerwacji ID rezerwacji" at bounding box center [912, 145] width 269 height 42
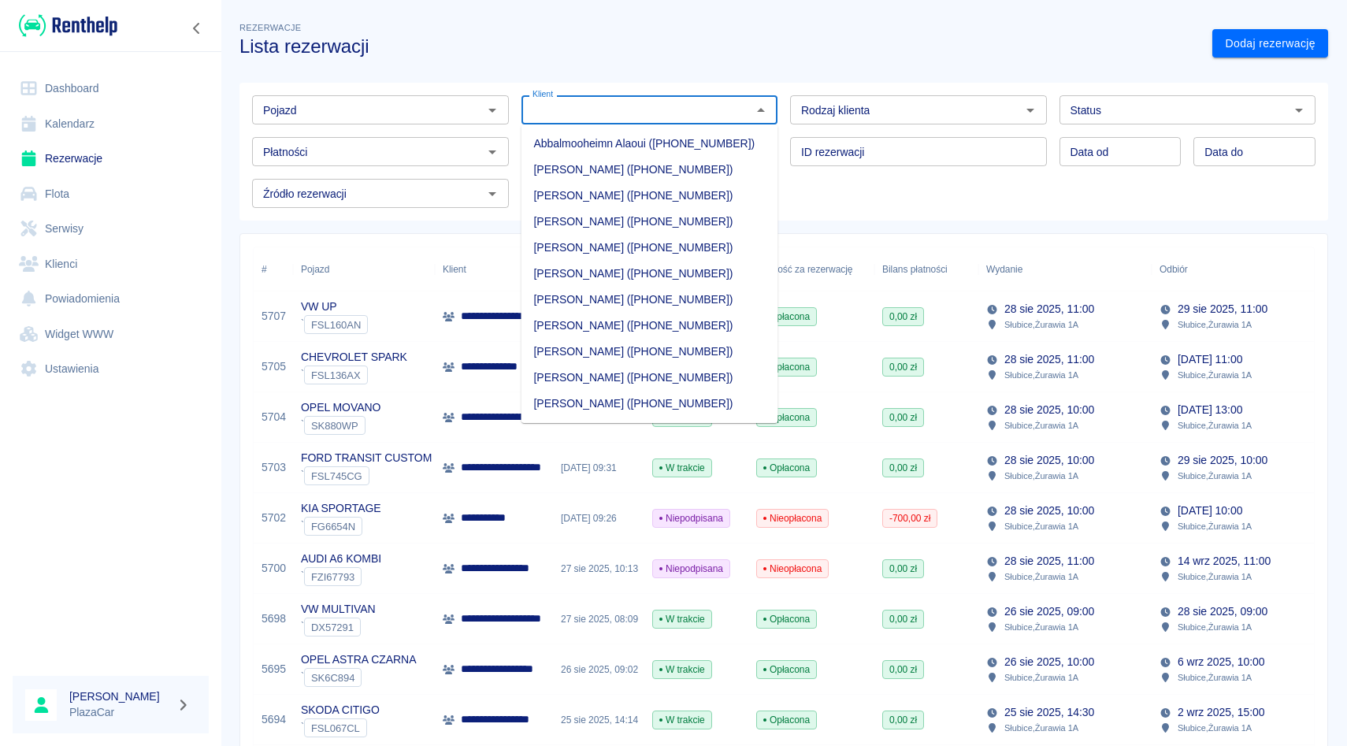
click at [620, 102] on input "Klient" at bounding box center [636, 110] width 221 height 20
type input "4"
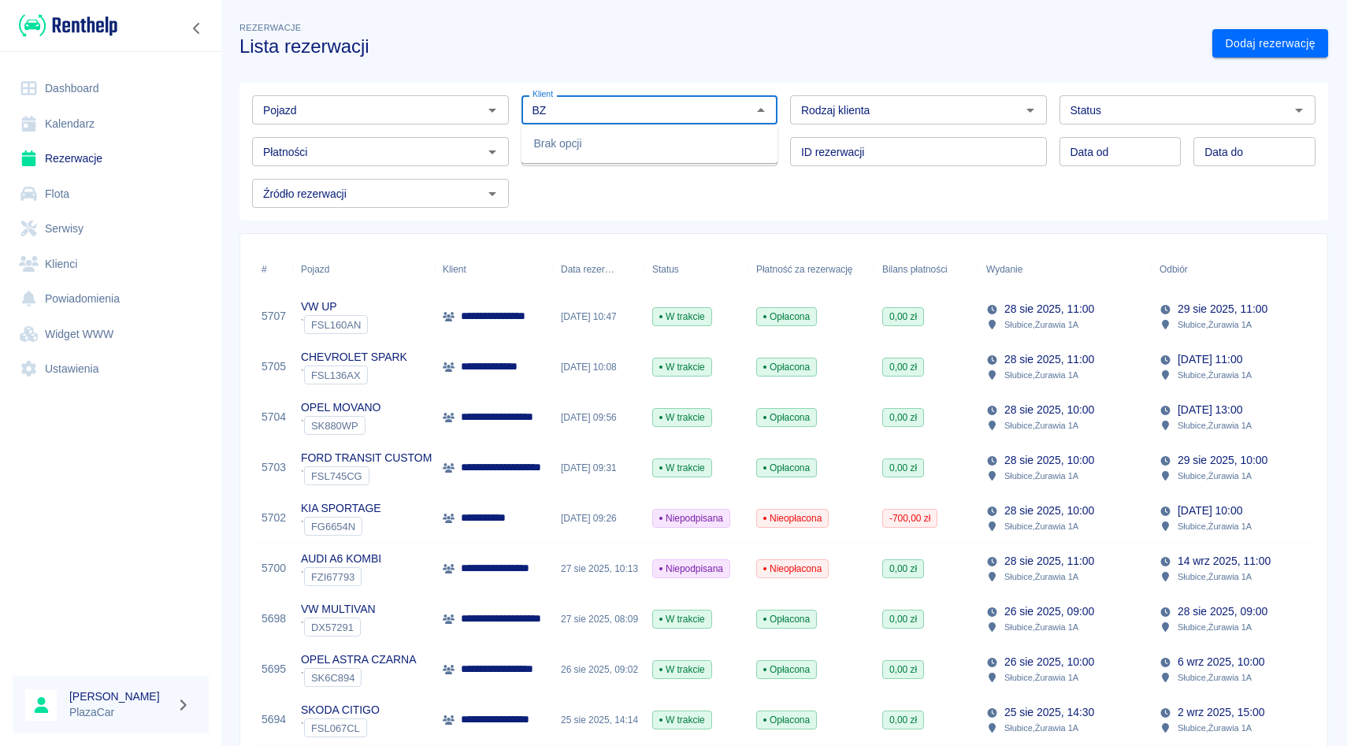
type input "B"
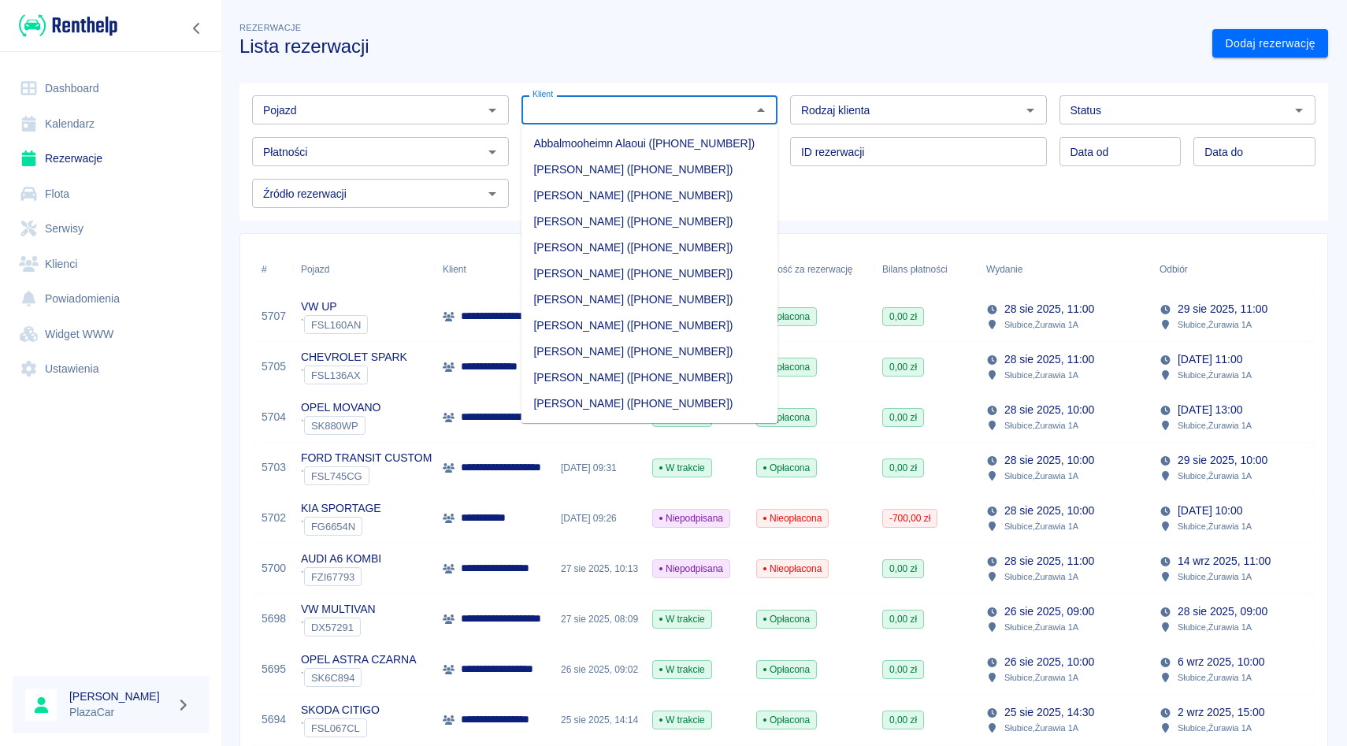
click at [336, 128] on div "Płatności Płatności" at bounding box center [373, 145] width 269 height 42
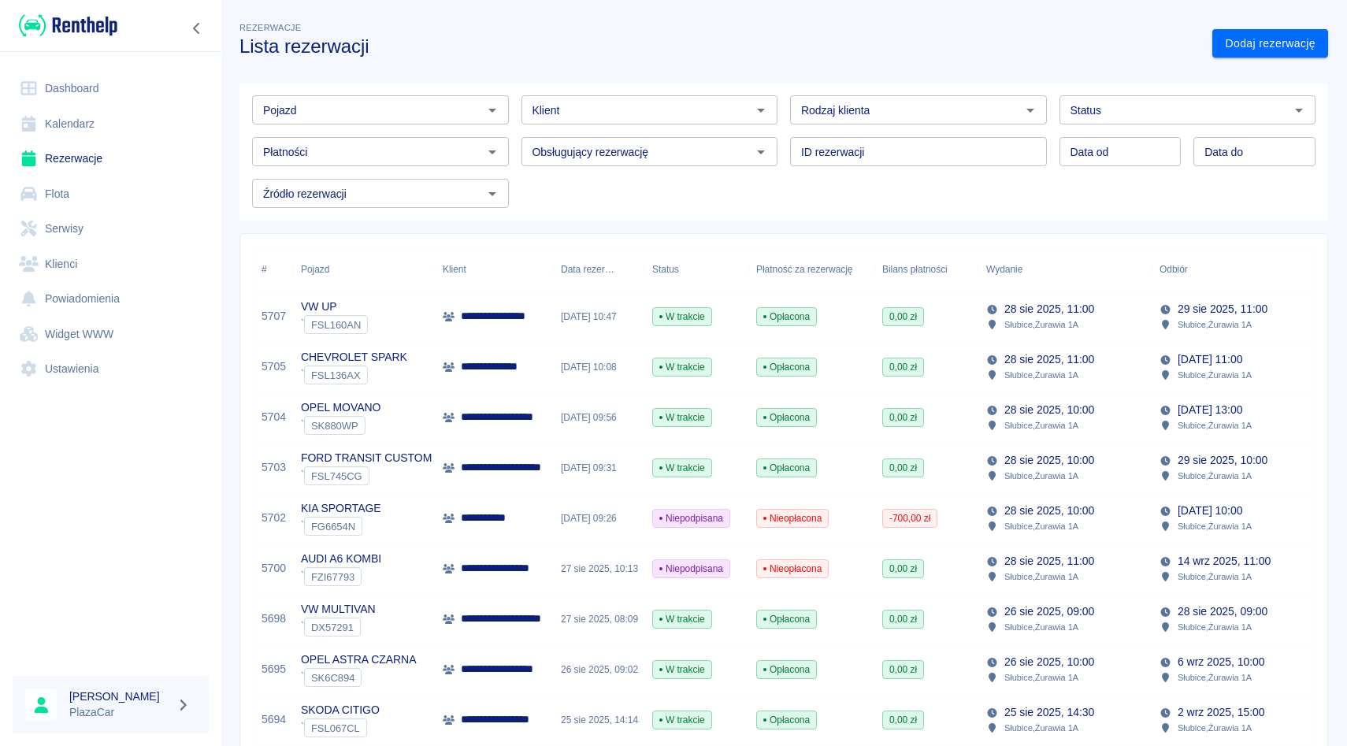
click at [336, 120] on div "Pojazd" at bounding box center [380, 109] width 257 height 29
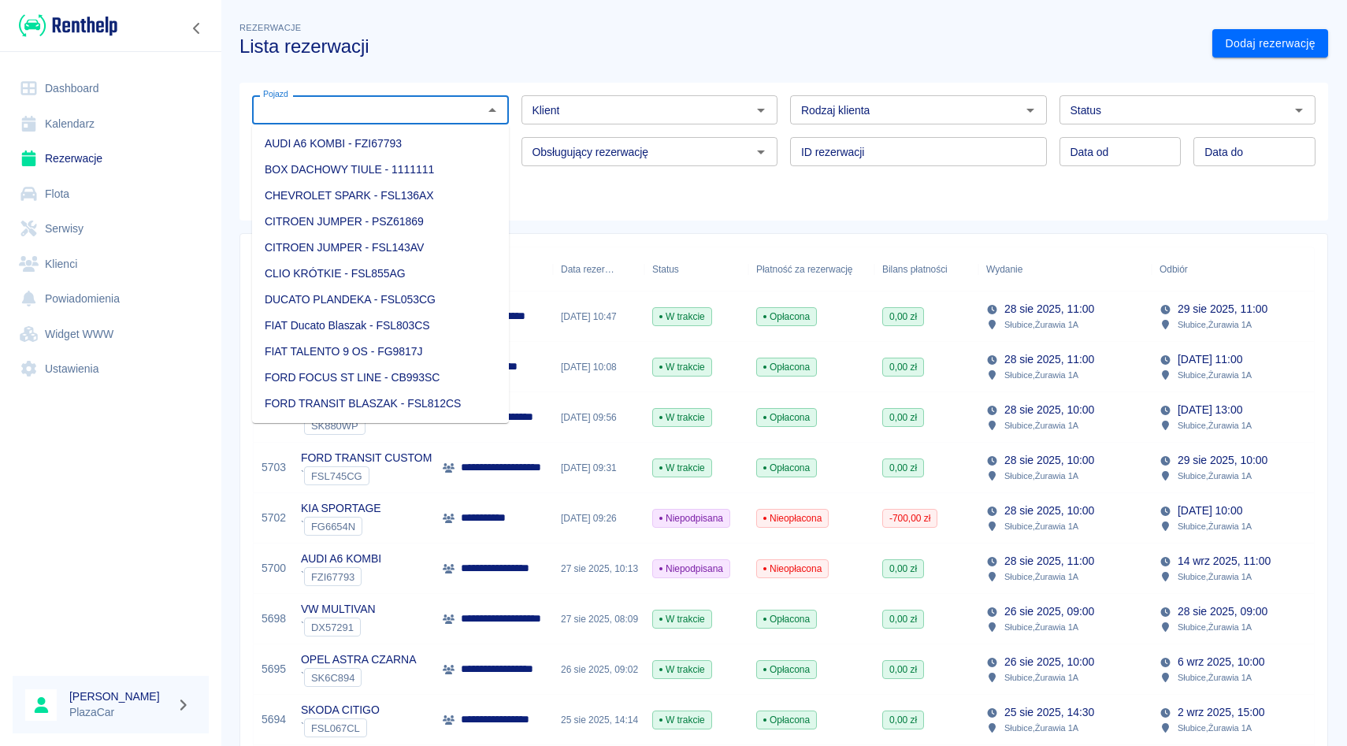
type input "v"
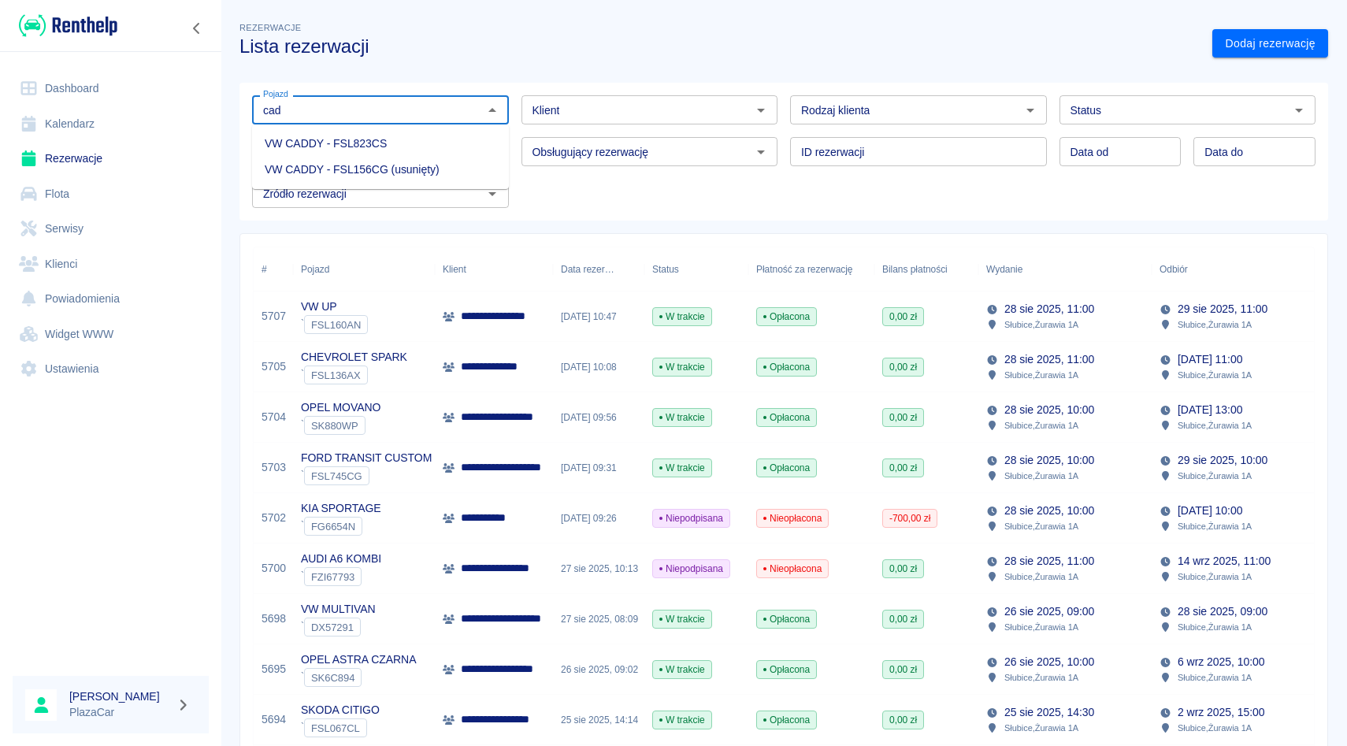
click at [349, 143] on li "VW CADDY - FSL823CS" at bounding box center [380, 144] width 257 height 26
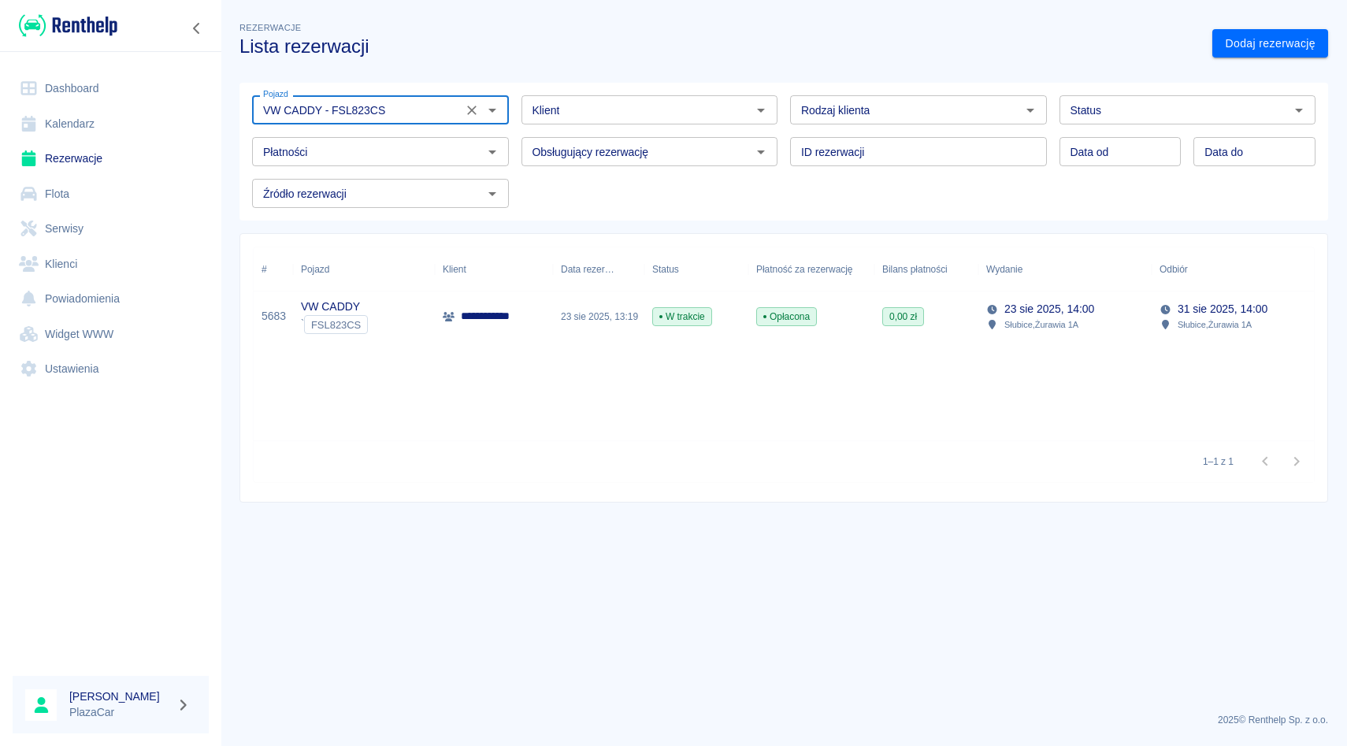
type input "VW CADDY - FSL823CS"
click at [522, 314] on p "**********" at bounding box center [494, 316] width 67 height 17
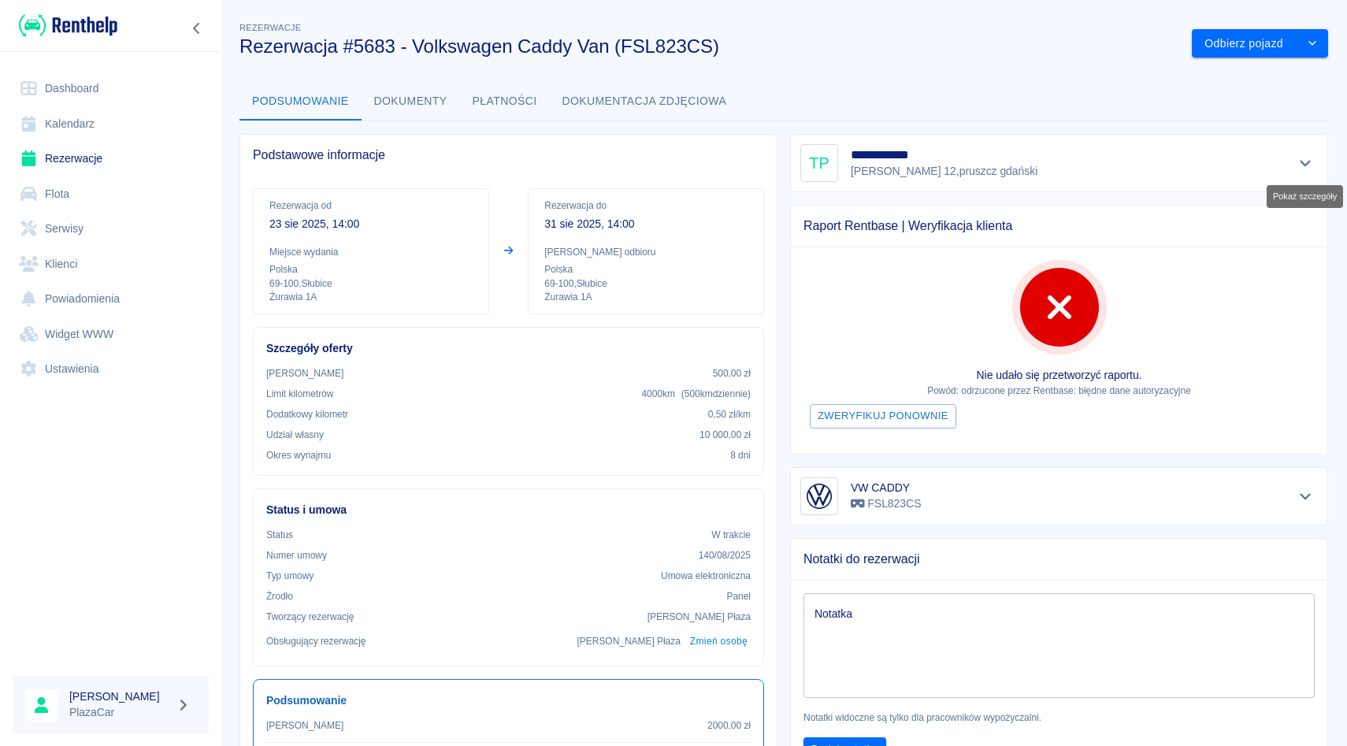
click at [1307, 171] on button "Pokaż szczegóły" at bounding box center [1306, 163] width 26 height 22
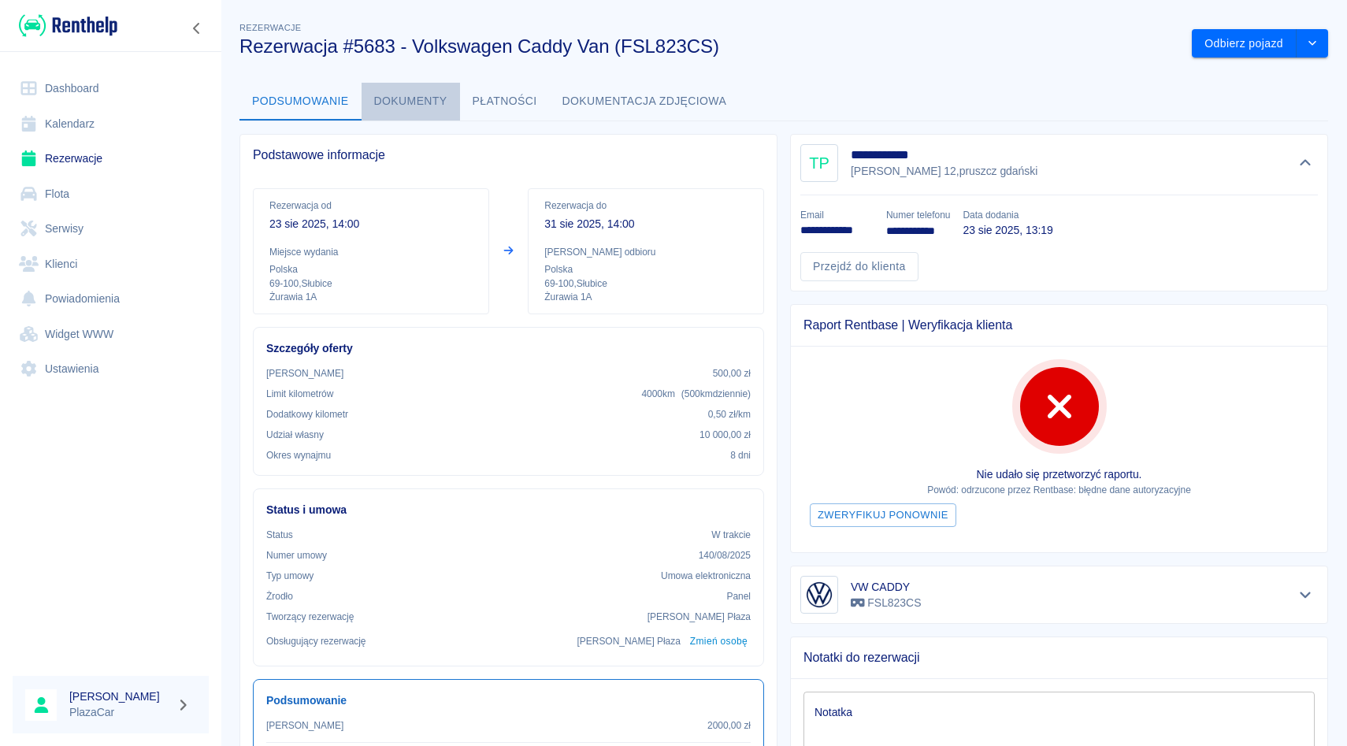
click at [424, 91] on button "Dokumenty" at bounding box center [411, 102] width 98 height 38
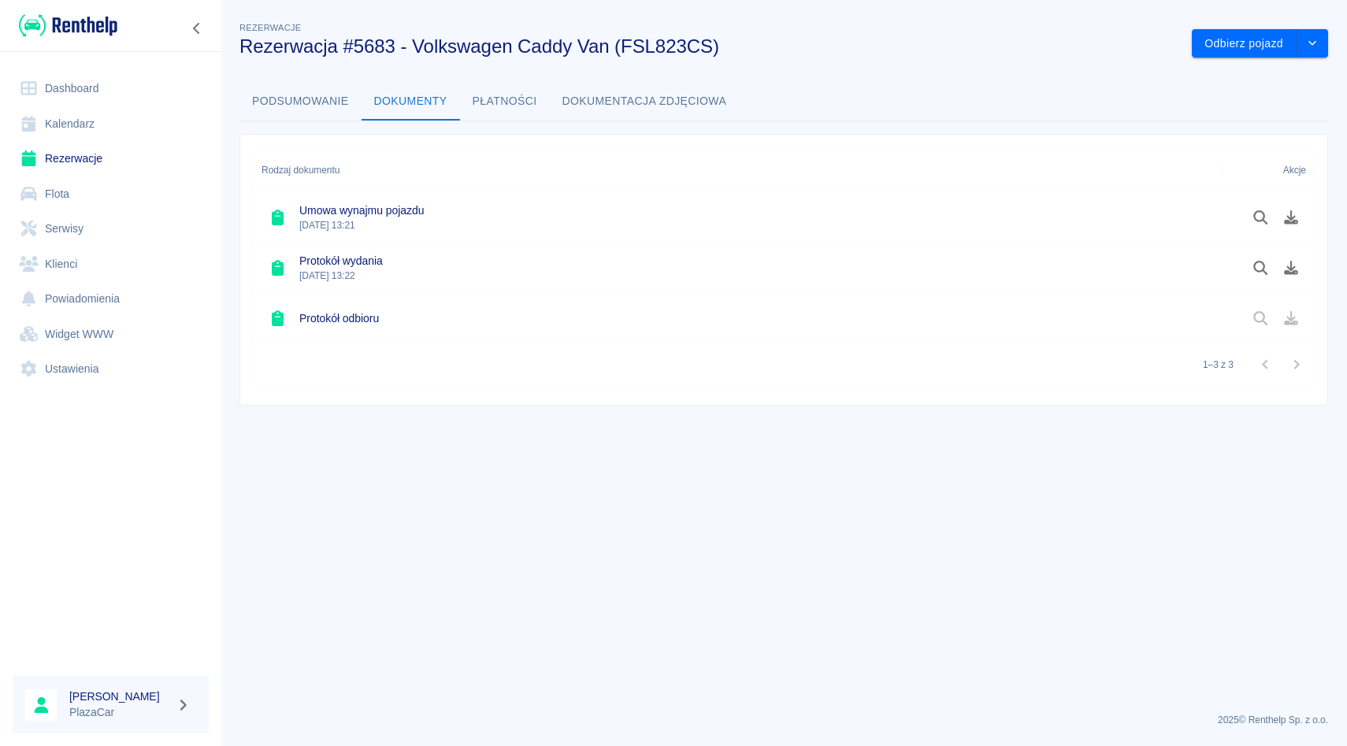
click at [332, 99] on button "Podsumowanie" at bounding box center [300, 102] width 122 height 38
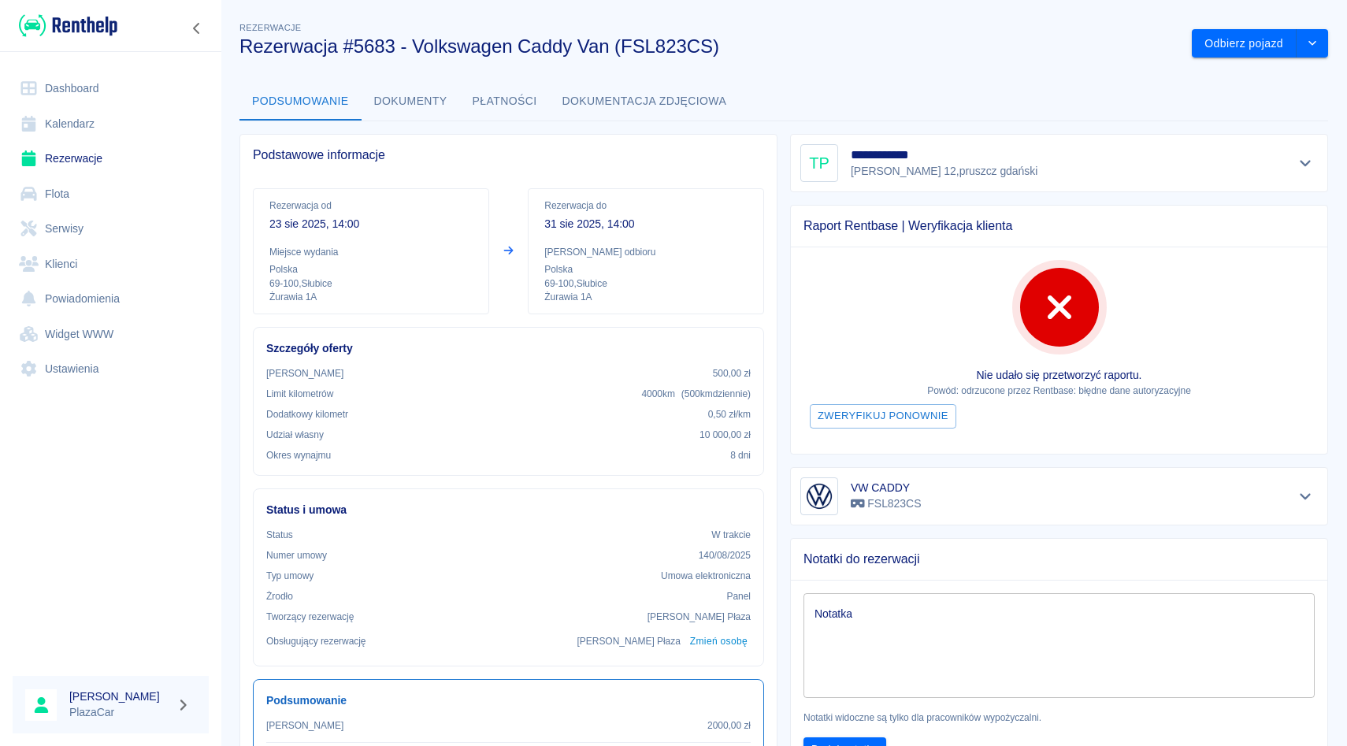
click at [566, 99] on button "Dokumentacja zdjęciowa" at bounding box center [645, 102] width 190 height 38
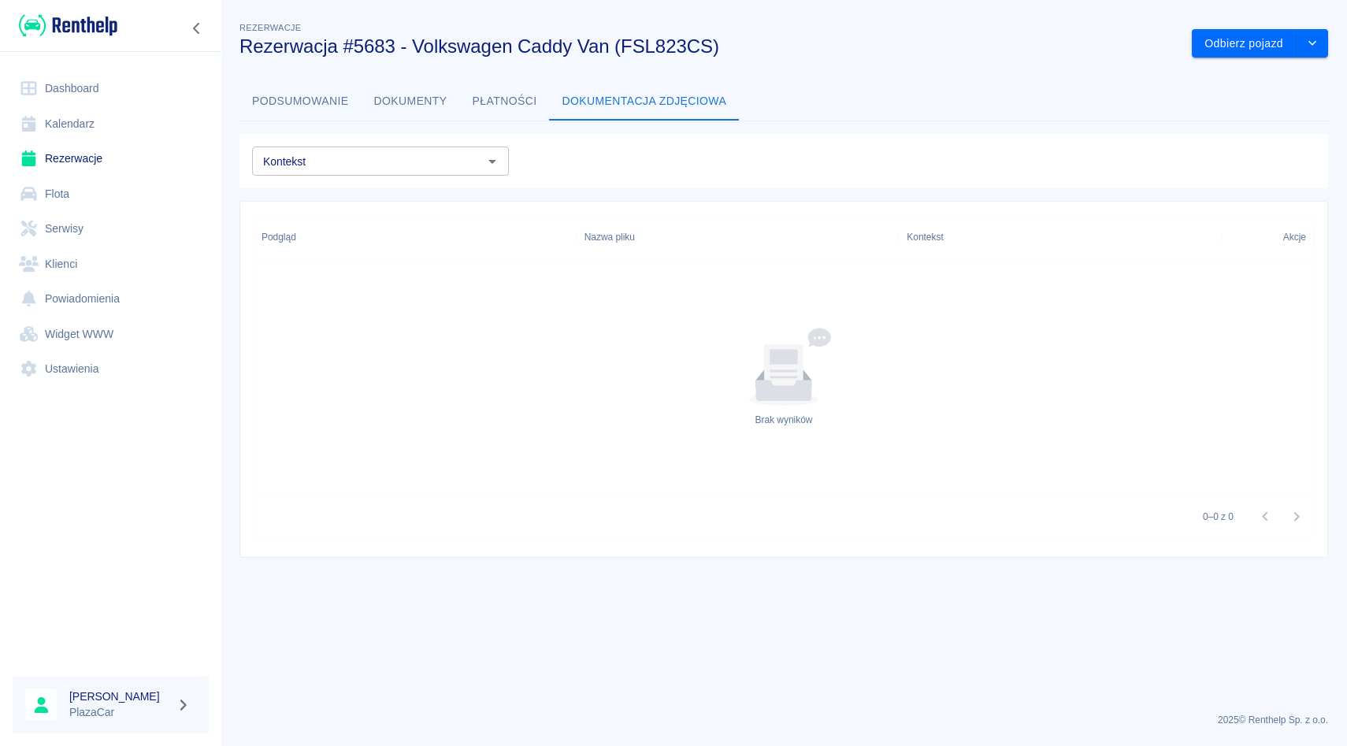
click at [513, 99] on button "Płatności" at bounding box center [505, 102] width 90 height 38
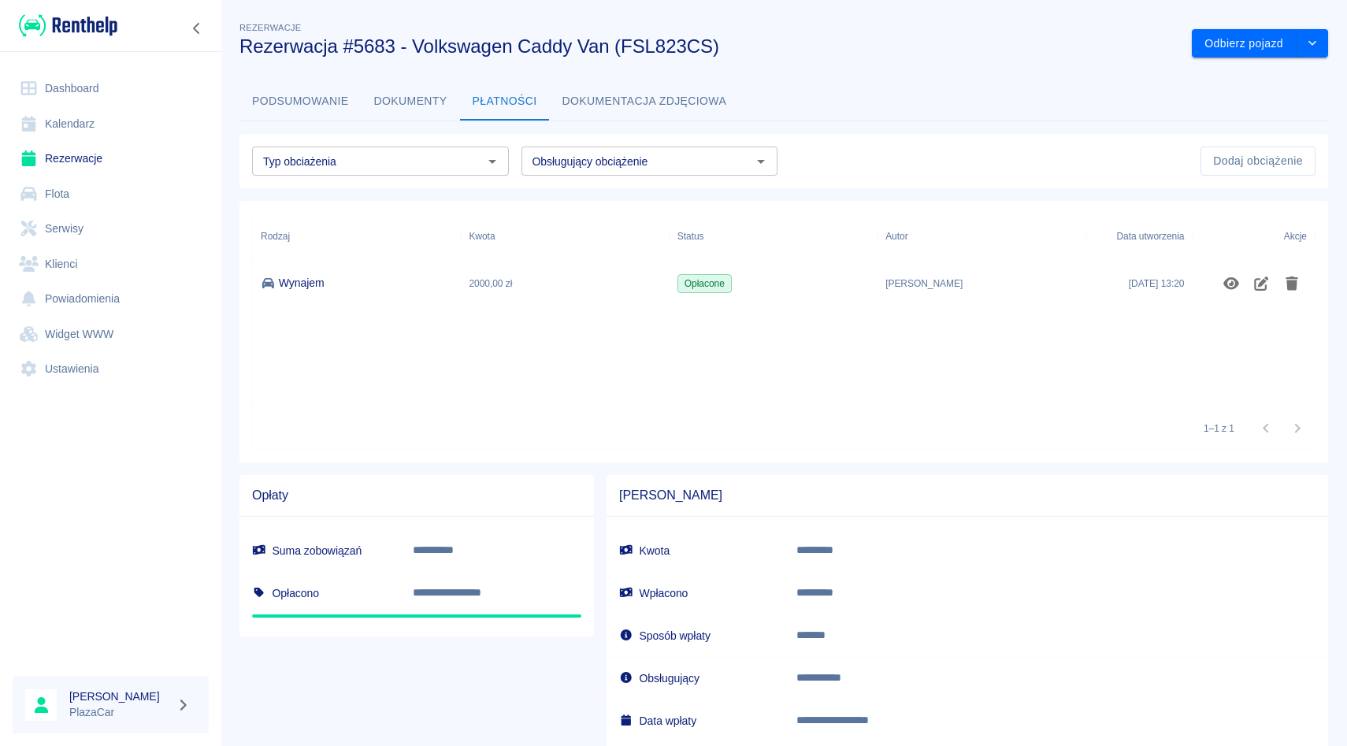
click at [421, 99] on button "Dokumenty" at bounding box center [411, 102] width 98 height 38
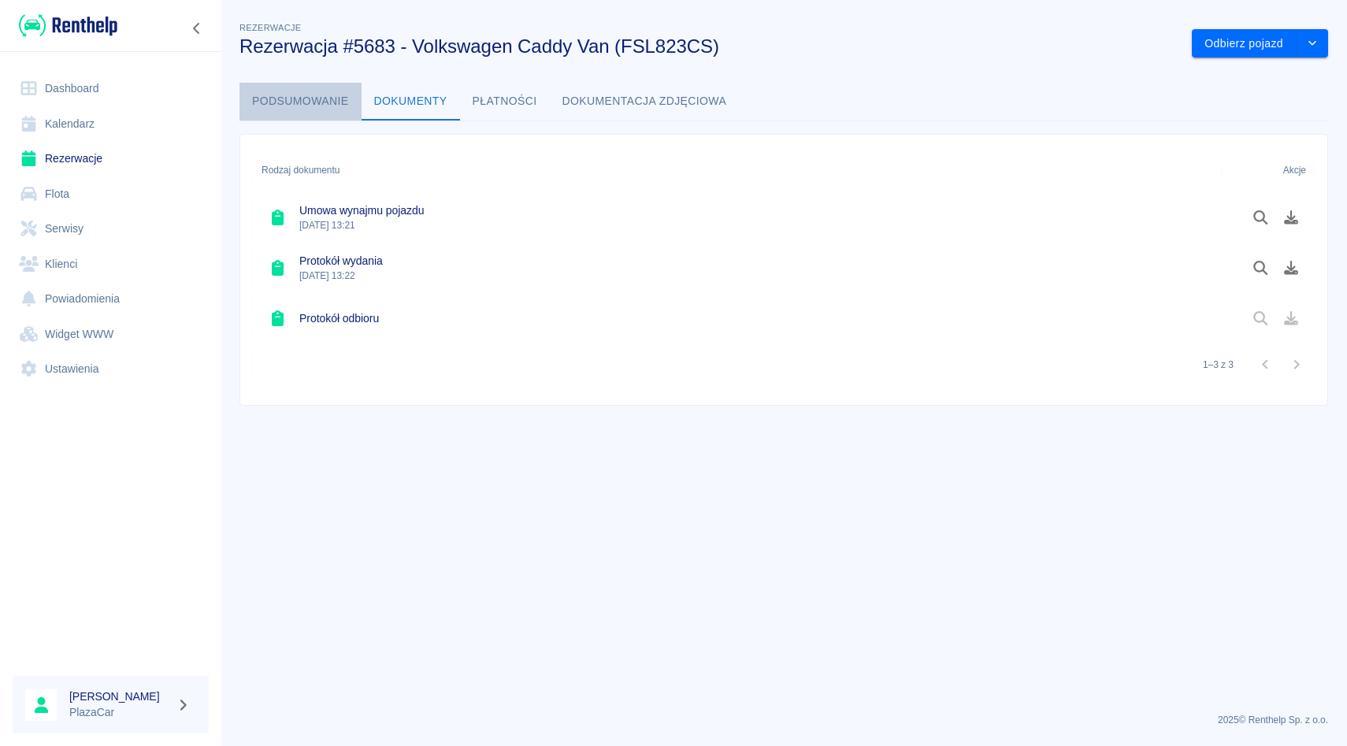
click at [306, 92] on button "Podsumowanie" at bounding box center [300, 102] width 122 height 38
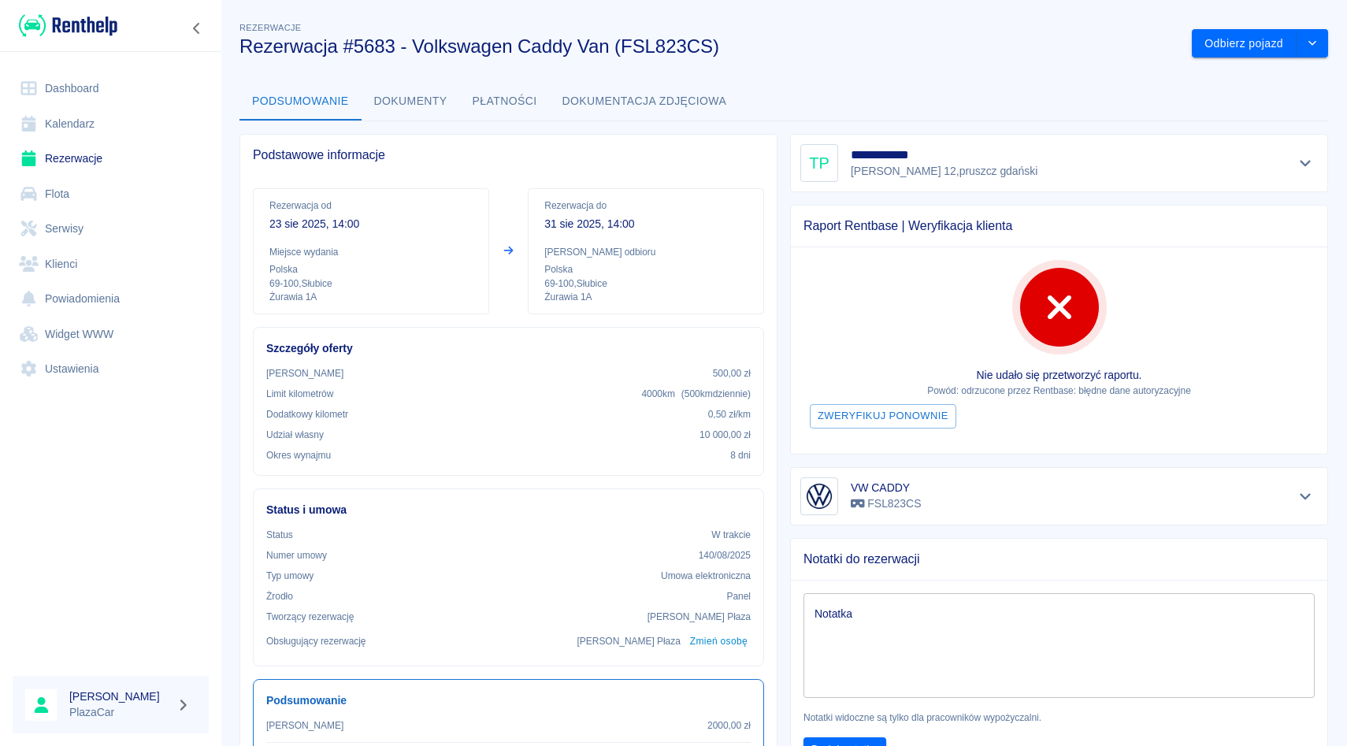
click at [878, 140] on div "**********" at bounding box center [1059, 163] width 538 height 58
click at [1296, 167] on button "Pokaż szczegóły" at bounding box center [1306, 163] width 26 height 22
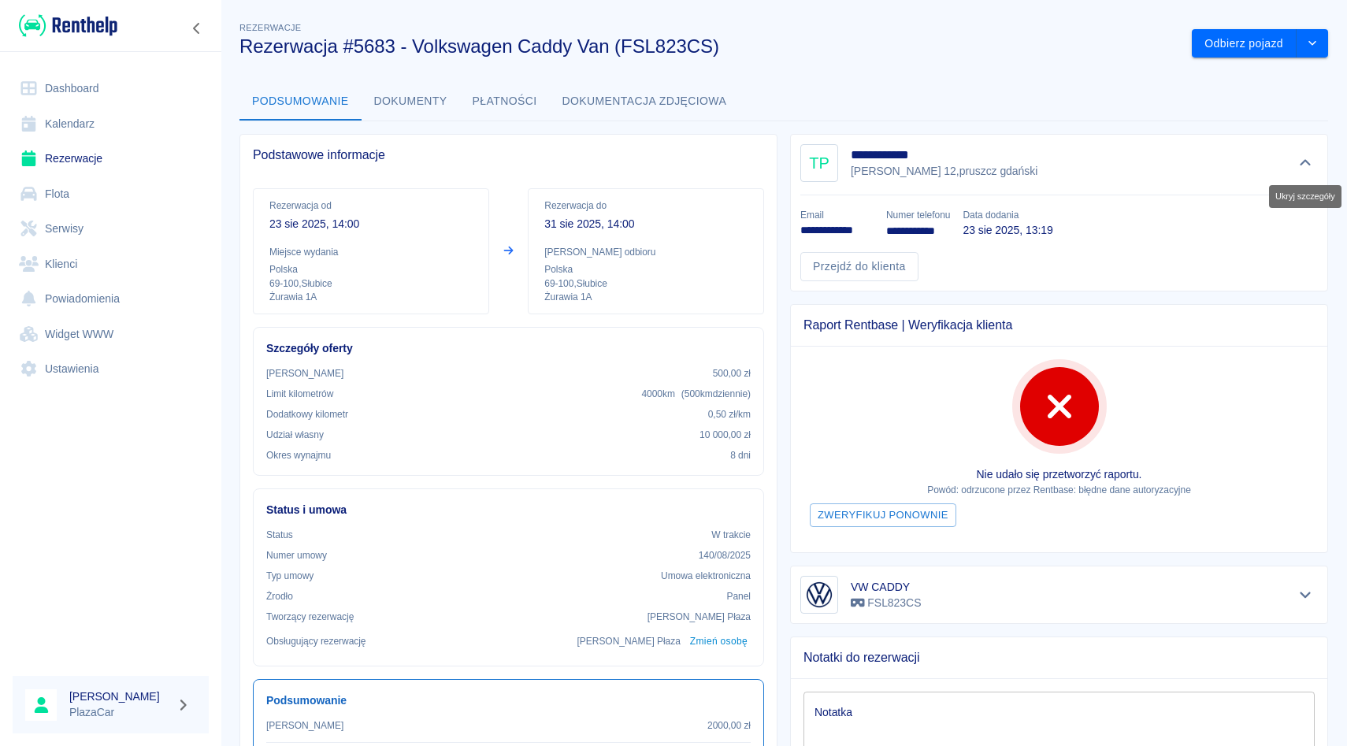
click at [1297, 167] on icon "Ukryj szczegóły" at bounding box center [1306, 163] width 18 height 14
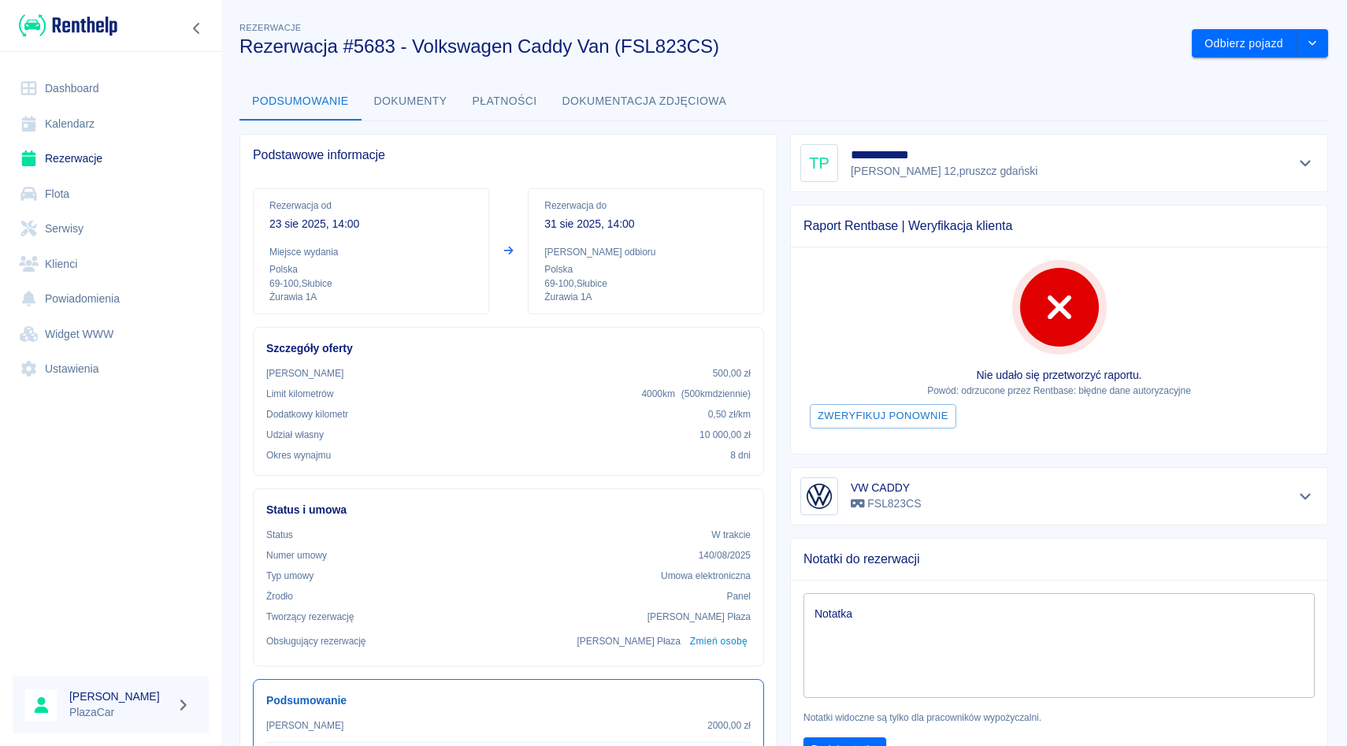
click at [1301, 152] on div at bounding box center [1306, 163] width 26 height 22
click at [1301, 153] on button "Pokaż szczegóły" at bounding box center [1306, 163] width 26 height 22
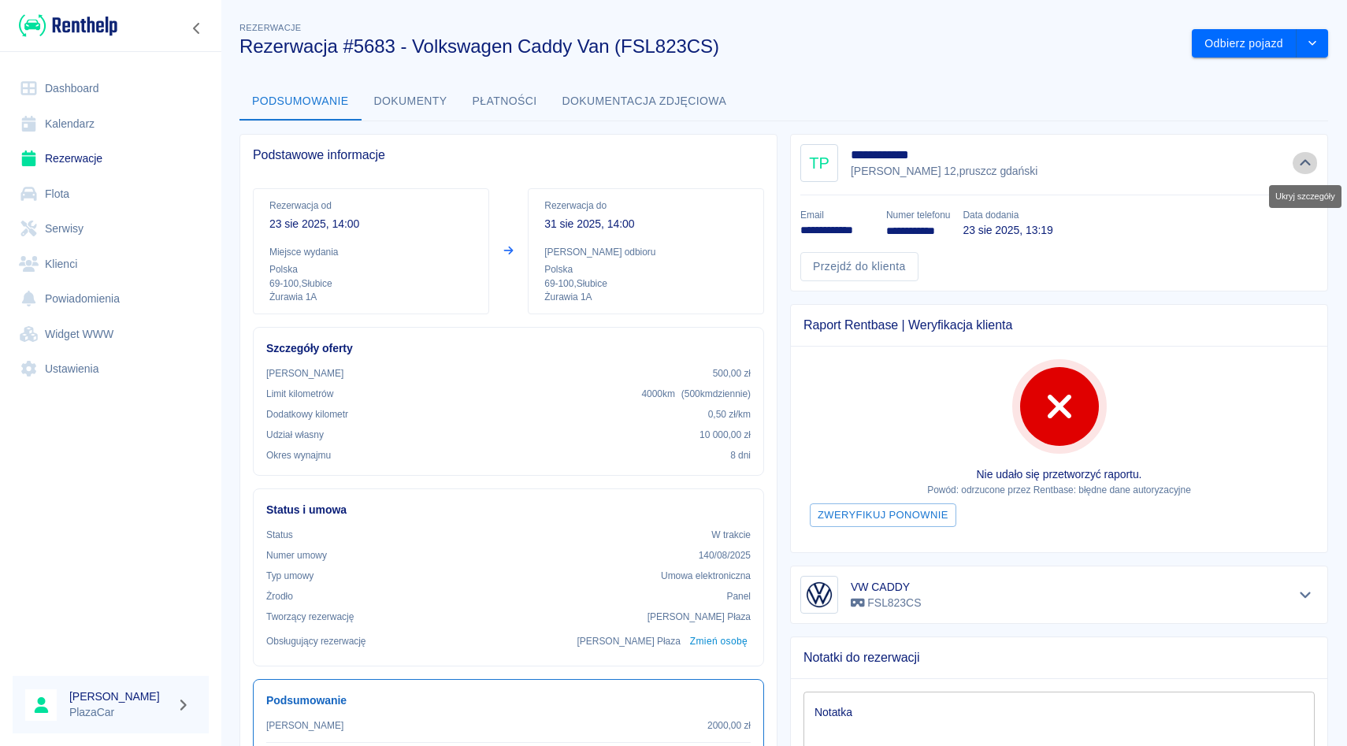
click at [1301, 161] on icon "Ukryj szczegóły" at bounding box center [1306, 163] width 18 height 14
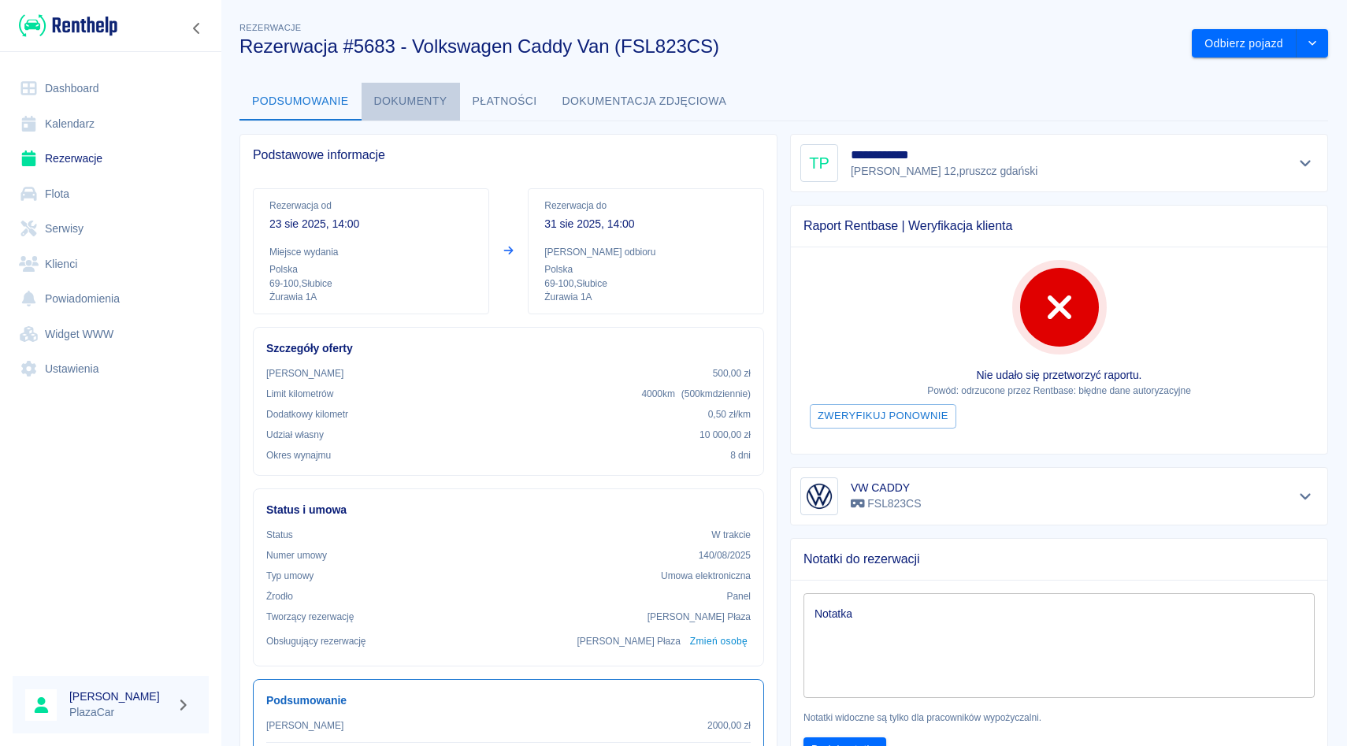
click at [372, 106] on button "Dokumenty" at bounding box center [411, 102] width 98 height 38
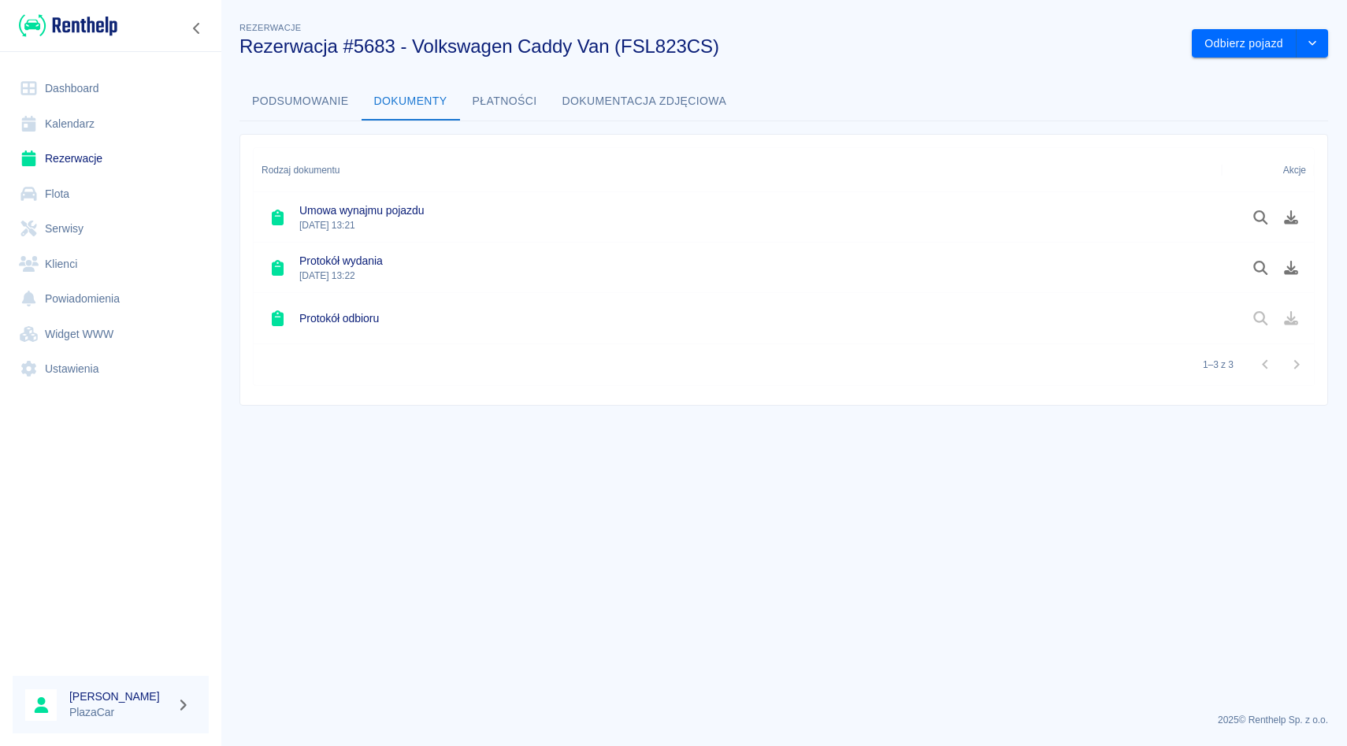
click at [336, 98] on button "Podsumowanie" at bounding box center [300, 102] width 122 height 38
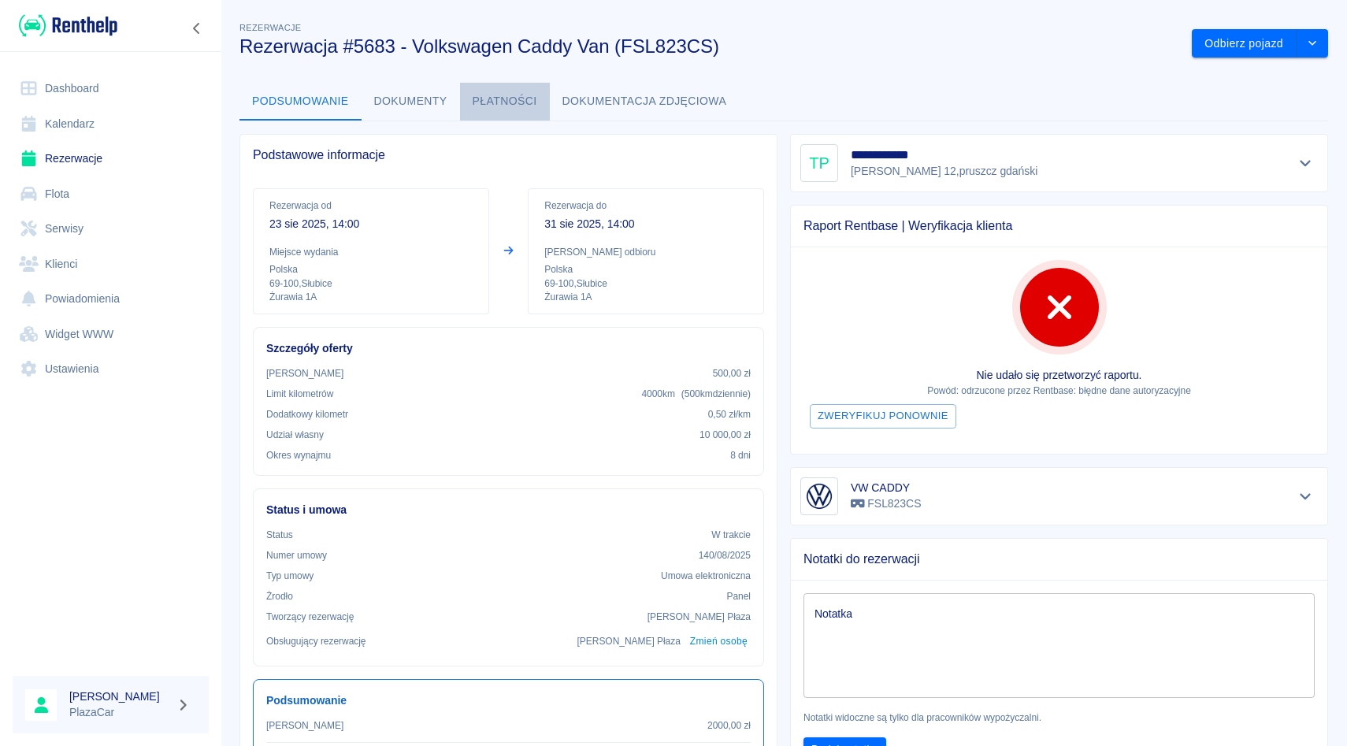
click at [492, 97] on button "Płatności" at bounding box center [505, 102] width 90 height 38
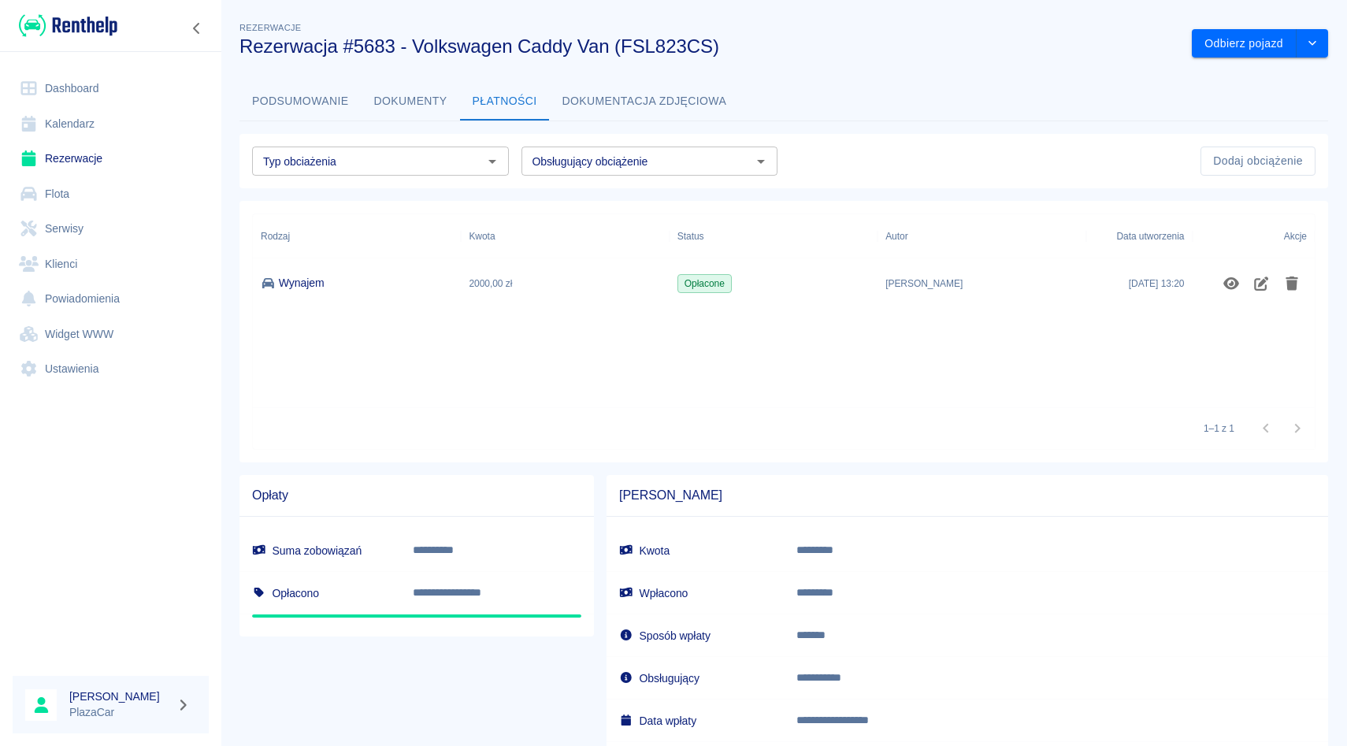
click at [289, 117] on button "Podsumowanie" at bounding box center [300, 102] width 122 height 38
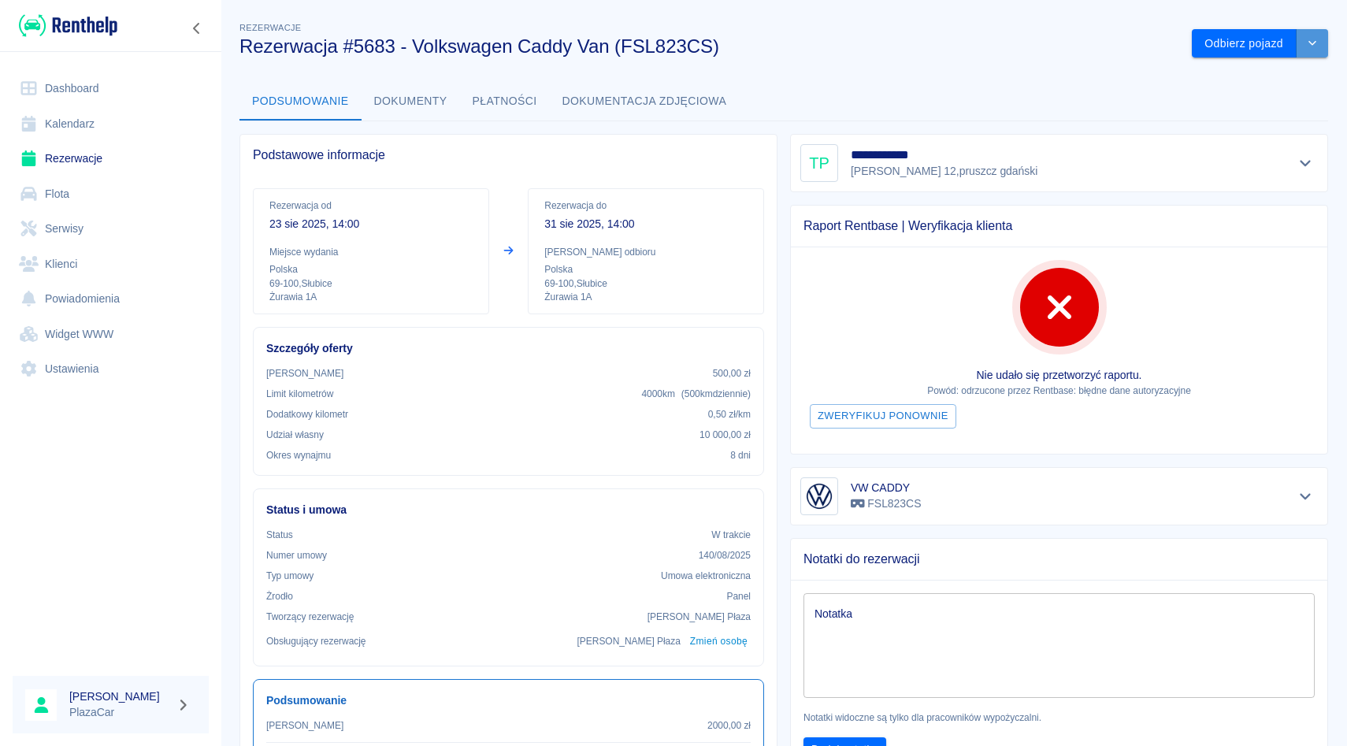
click at [1314, 48] on button "drop-down" at bounding box center [1313, 43] width 32 height 29
click at [779, 162] on div "**********" at bounding box center [1053, 156] width 551 height 71
click at [780, 162] on div "**********" at bounding box center [1053, 156] width 551 height 71
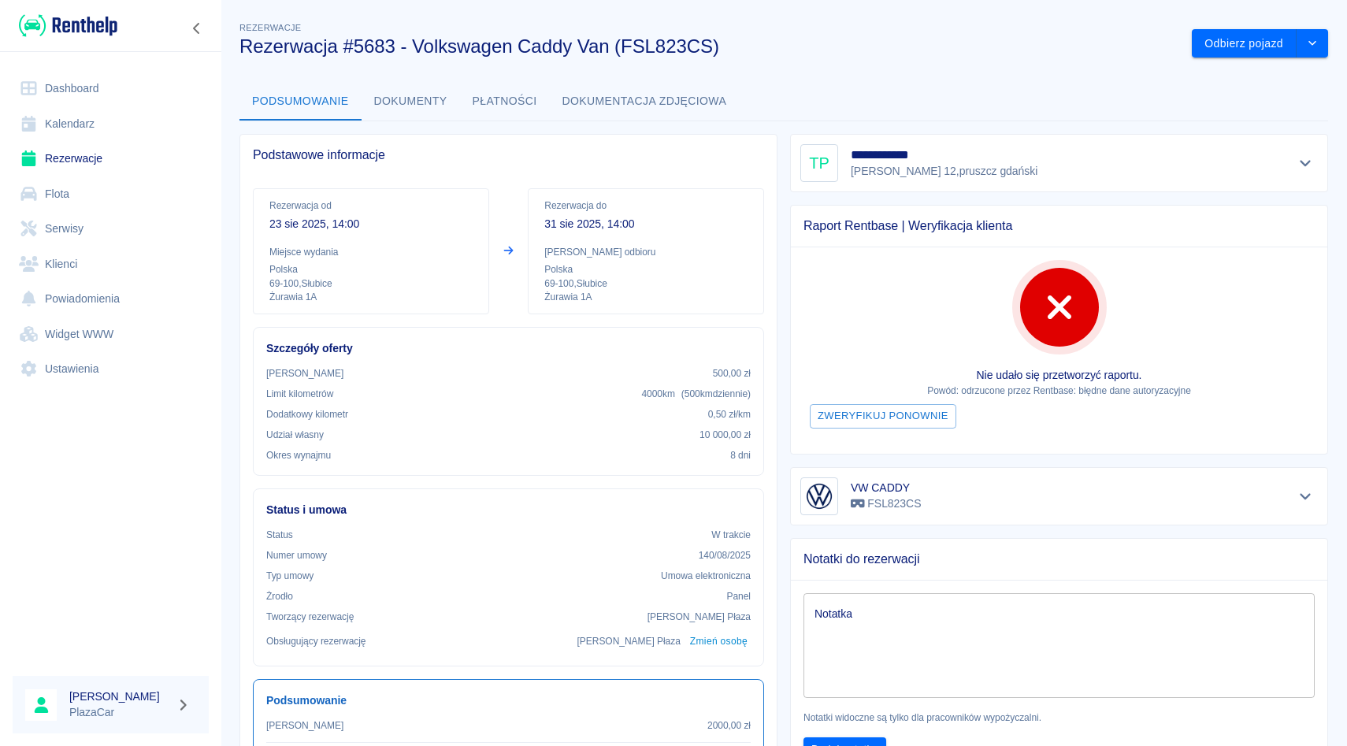
click at [786, 202] on div "Raport Rentbase | Weryfikacja klienta Nie udało się przetworzyć raportu. Powód:…" at bounding box center [1053, 323] width 551 height 262
click at [1300, 160] on icon "Pokaż szczegóły" at bounding box center [1306, 163] width 18 height 14
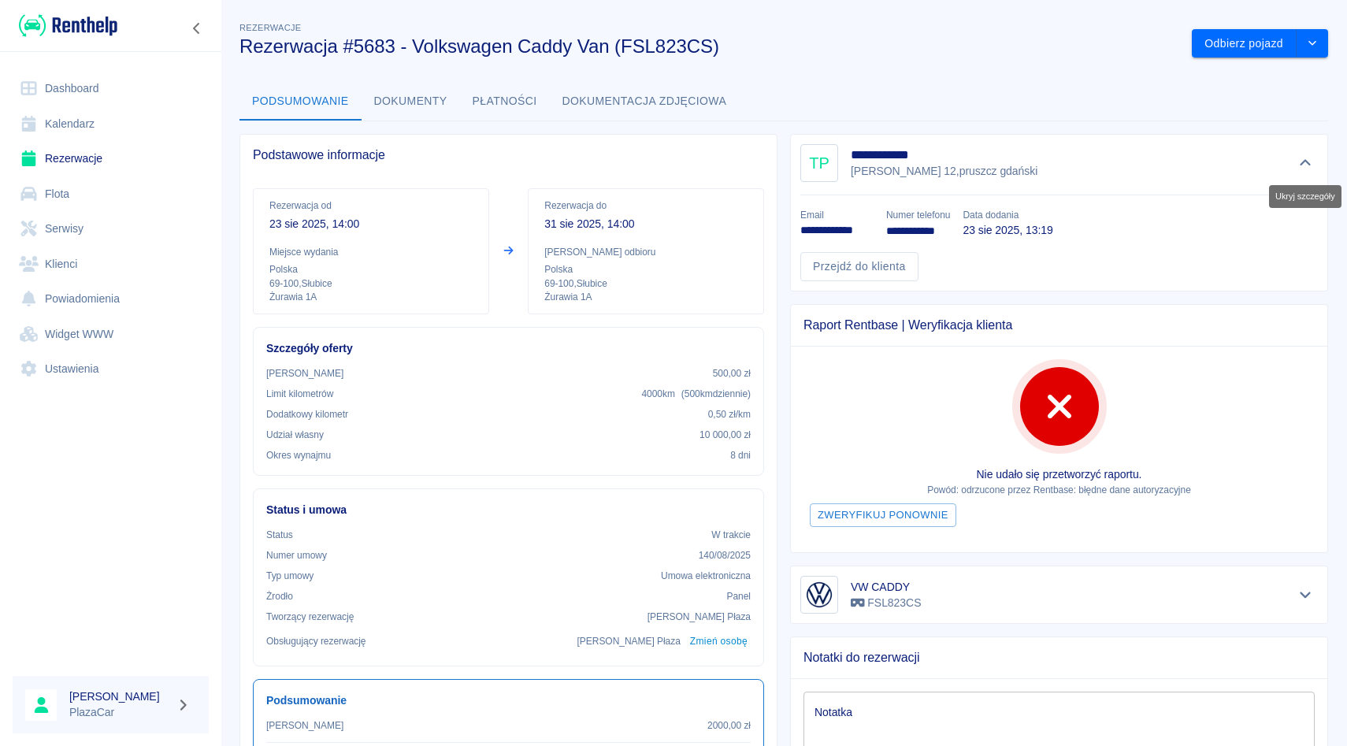
click at [1300, 160] on icon "Ukryj szczegóły" at bounding box center [1306, 163] width 18 height 14
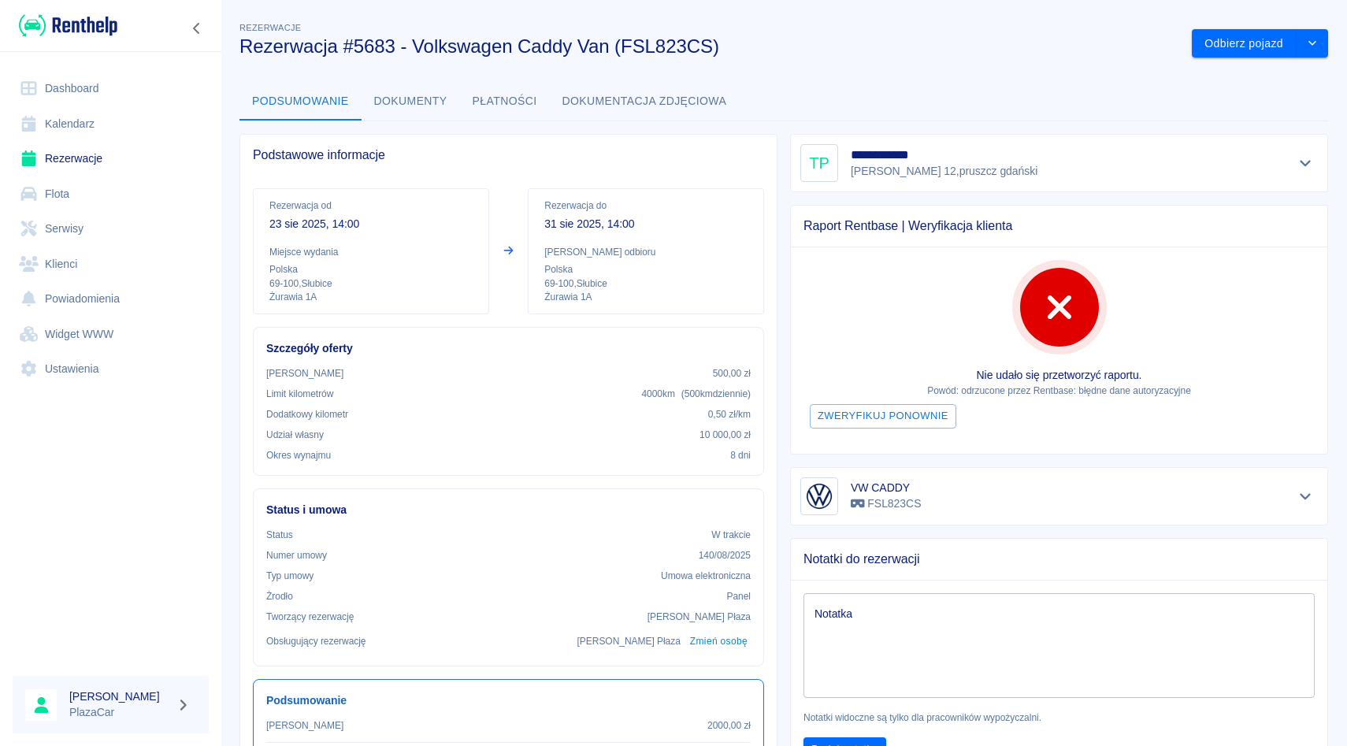
click at [793, 152] on div "**********" at bounding box center [1059, 163] width 538 height 58
click at [121, 156] on link "Rezerwacje" at bounding box center [111, 158] width 196 height 35
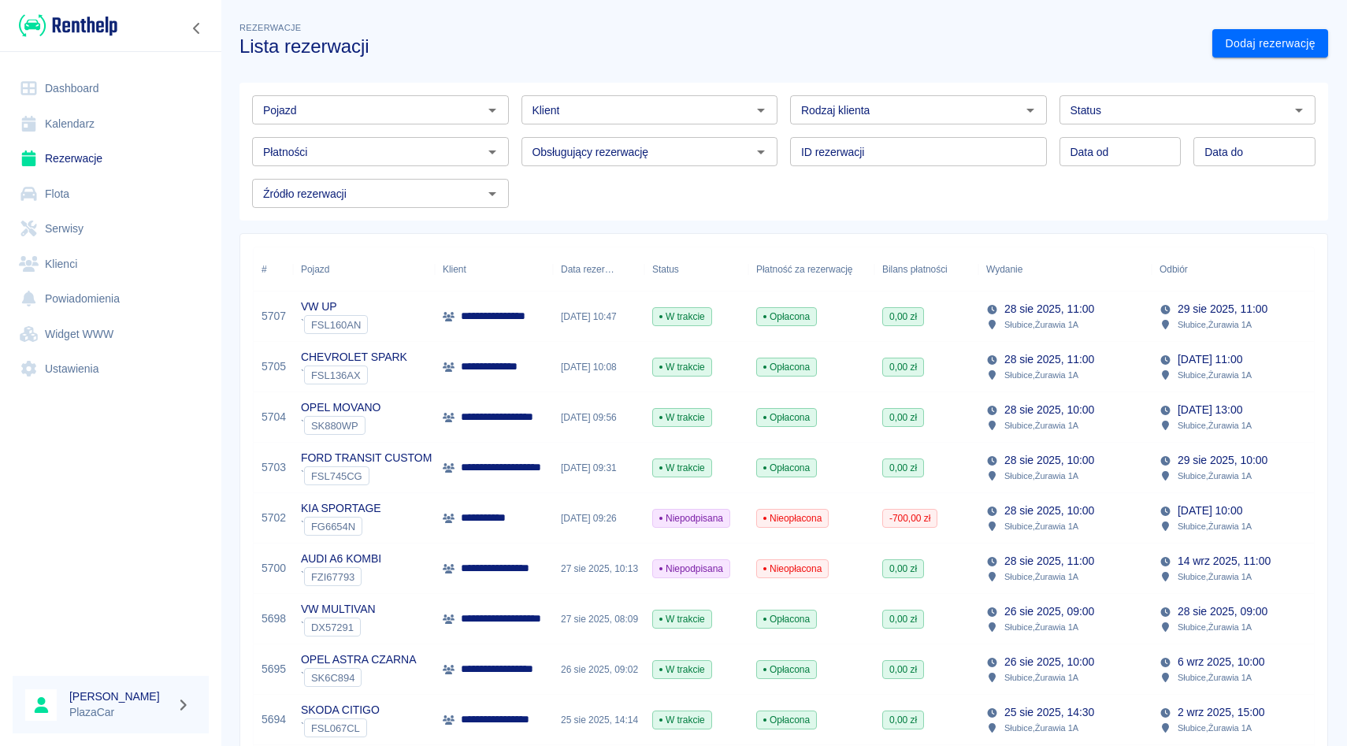
click at [785, 129] on div "ID rezerwacji ID rezerwacji" at bounding box center [912, 145] width 269 height 42
click at [780, 105] on div "Rodzaj klienta Rodzaj klienta" at bounding box center [912, 104] width 269 height 42
click at [784, 171] on div "Pojazd Pojazd Klient Klient Rodzaj klienta Rodzaj klienta Status Status Płatnoś…" at bounding box center [777, 145] width 1076 height 125
click at [782, 109] on div "Rodzaj klienta Rodzaj klienta" at bounding box center [912, 104] width 269 height 42
click at [782, 80] on div "Pojazd Pojazd Klient Klient Rodzaj klienta Rodzaj klienta Status Status Płatnoś…" at bounding box center [777, 145] width 1101 height 150
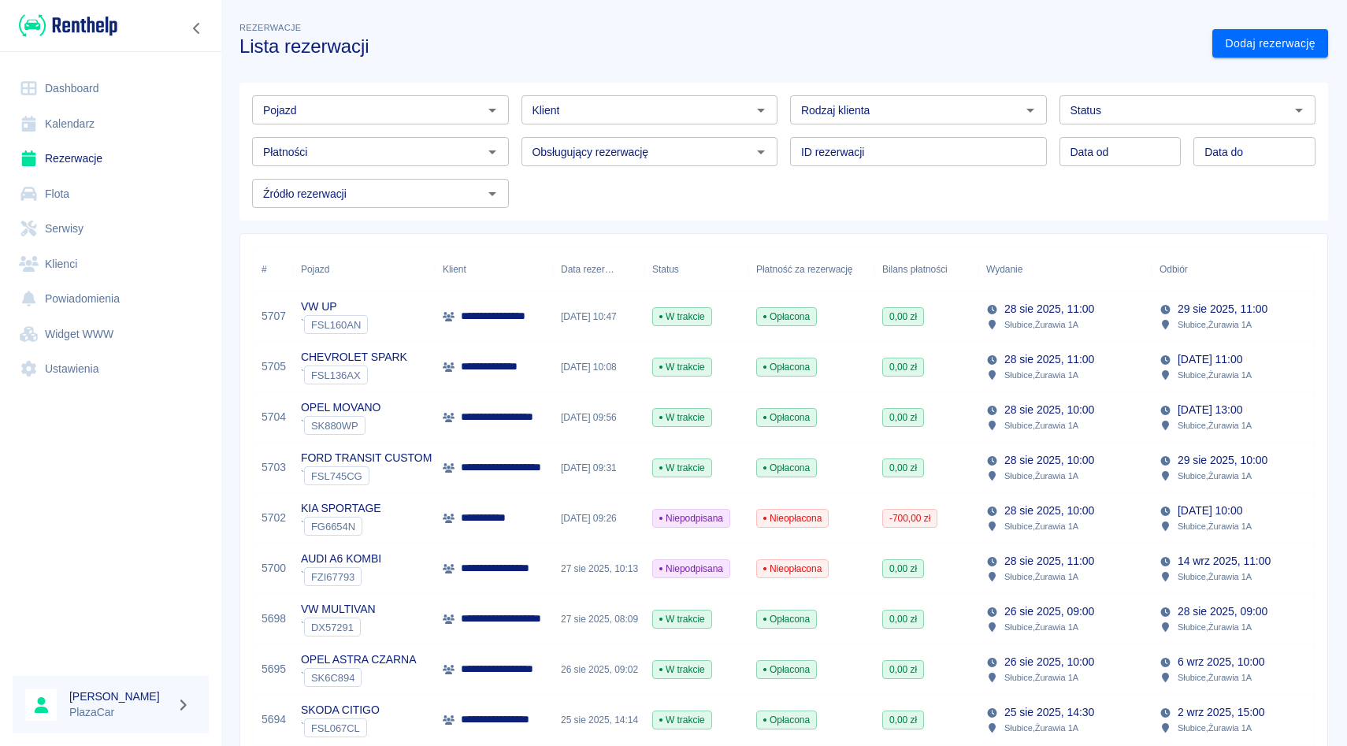
click at [782, 106] on div "Rodzaj klienta Rodzaj klienta" at bounding box center [912, 104] width 269 height 42
click at [783, 145] on div "ID rezerwacji ID rezerwacji" at bounding box center [912, 145] width 269 height 42
click at [593, 109] on input "Klient" at bounding box center [636, 110] width 221 height 20
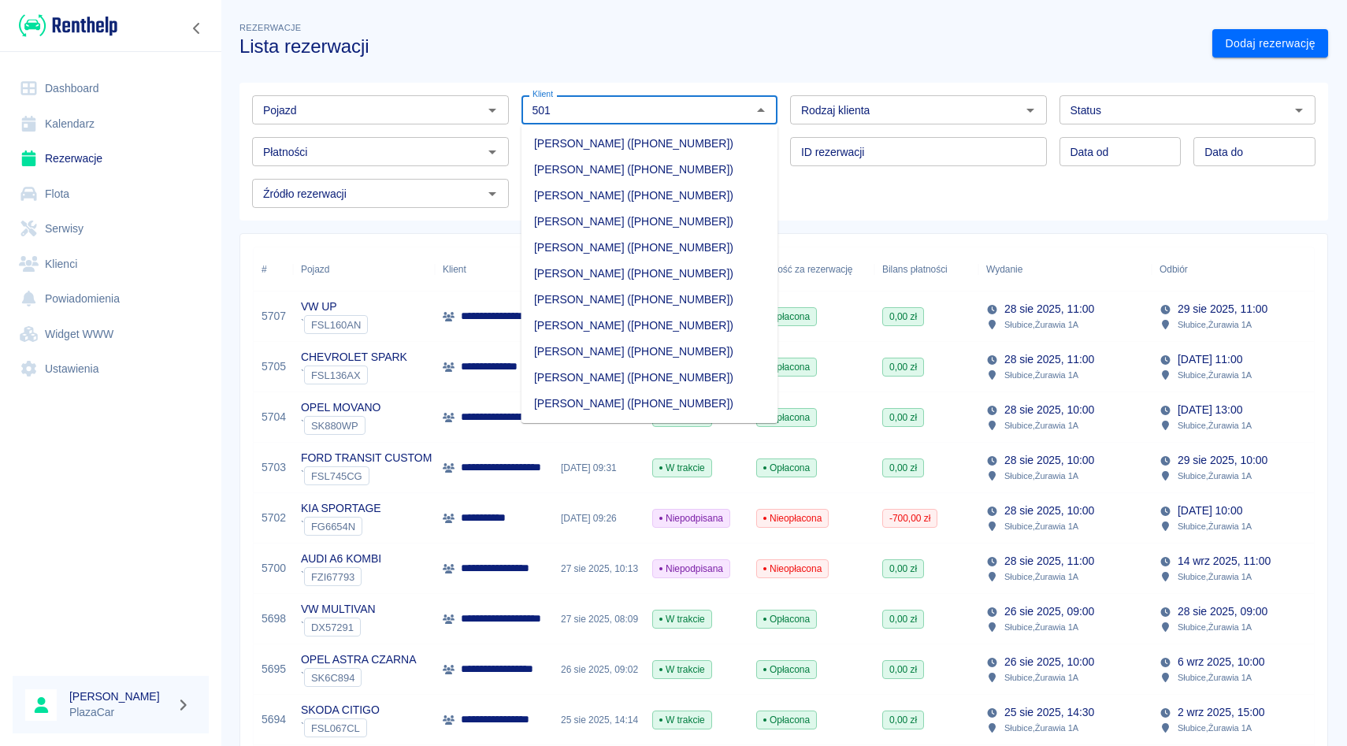
scroll to position [131, 0]
type input "501"
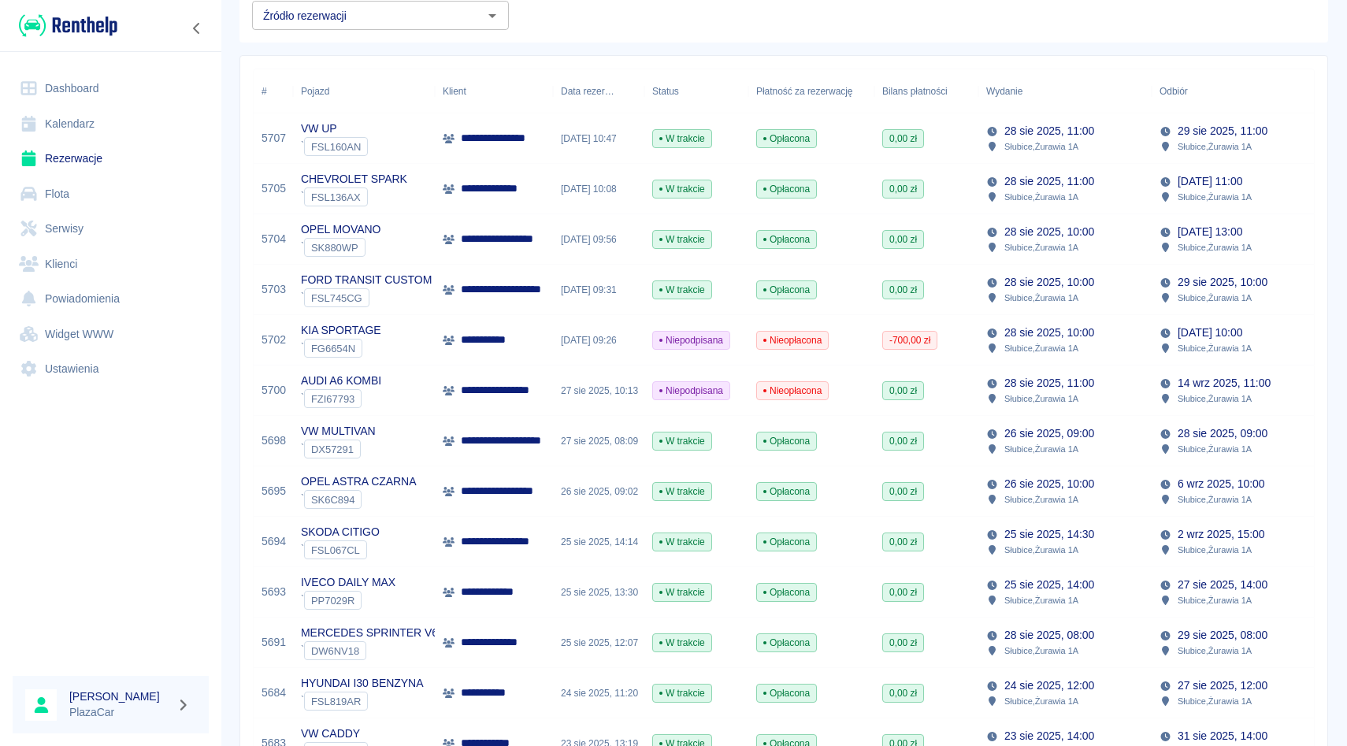
scroll to position [0, 0]
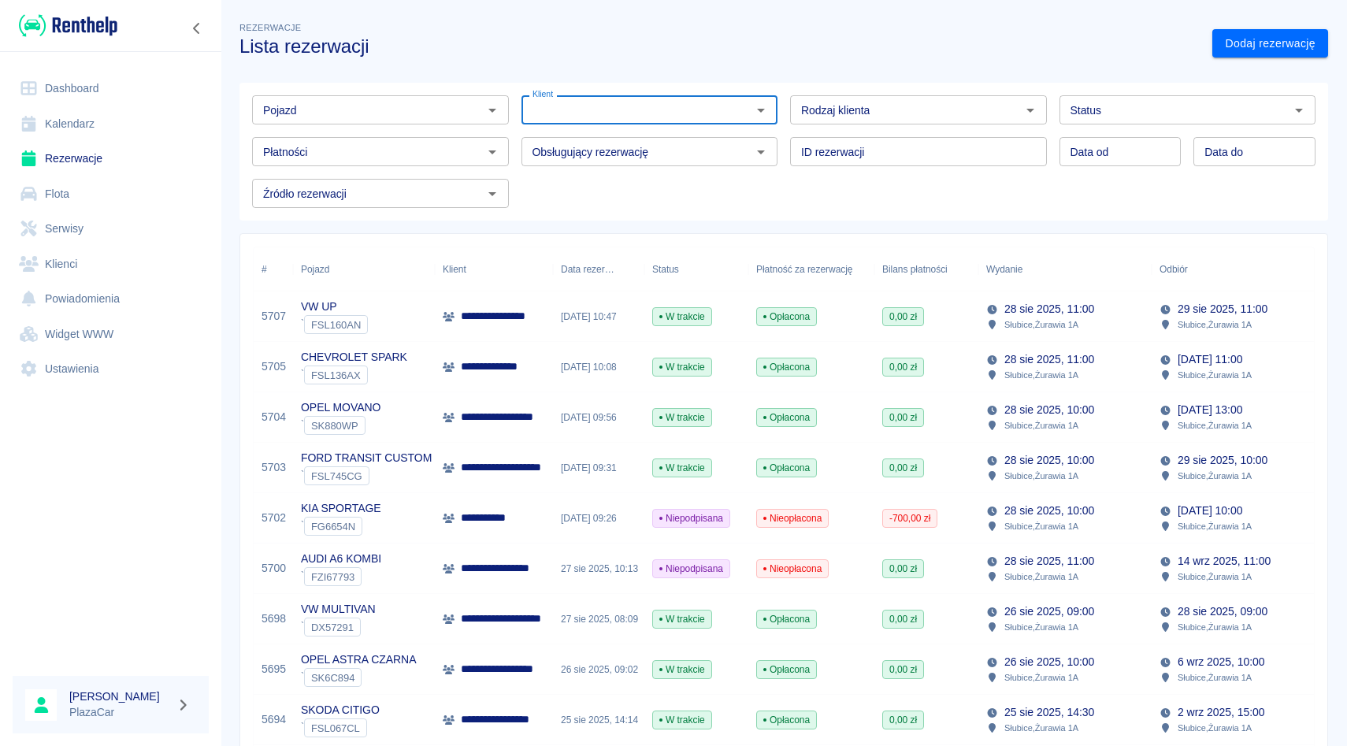
click at [780, 133] on div "ID rezerwacji ID rezerwacji" at bounding box center [912, 145] width 269 height 42
click at [514, 130] on div "Obsługujący rezerwację Obsługujący rezerwację" at bounding box center [643, 145] width 269 height 42
click at [514, 80] on div "Pojazd Pojazd Klient Klient Rodzaj klienta Rodzaj klienta Status Status Płatnoś…" at bounding box center [777, 145] width 1101 height 150
click at [522, 128] on div "Obsługujący rezerwację Obsługujący rezerwację" at bounding box center [643, 145] width 269 height 42
click at [518, 84] on div "Klient Klient" at bounding box center [643, 104] width 269 height 42
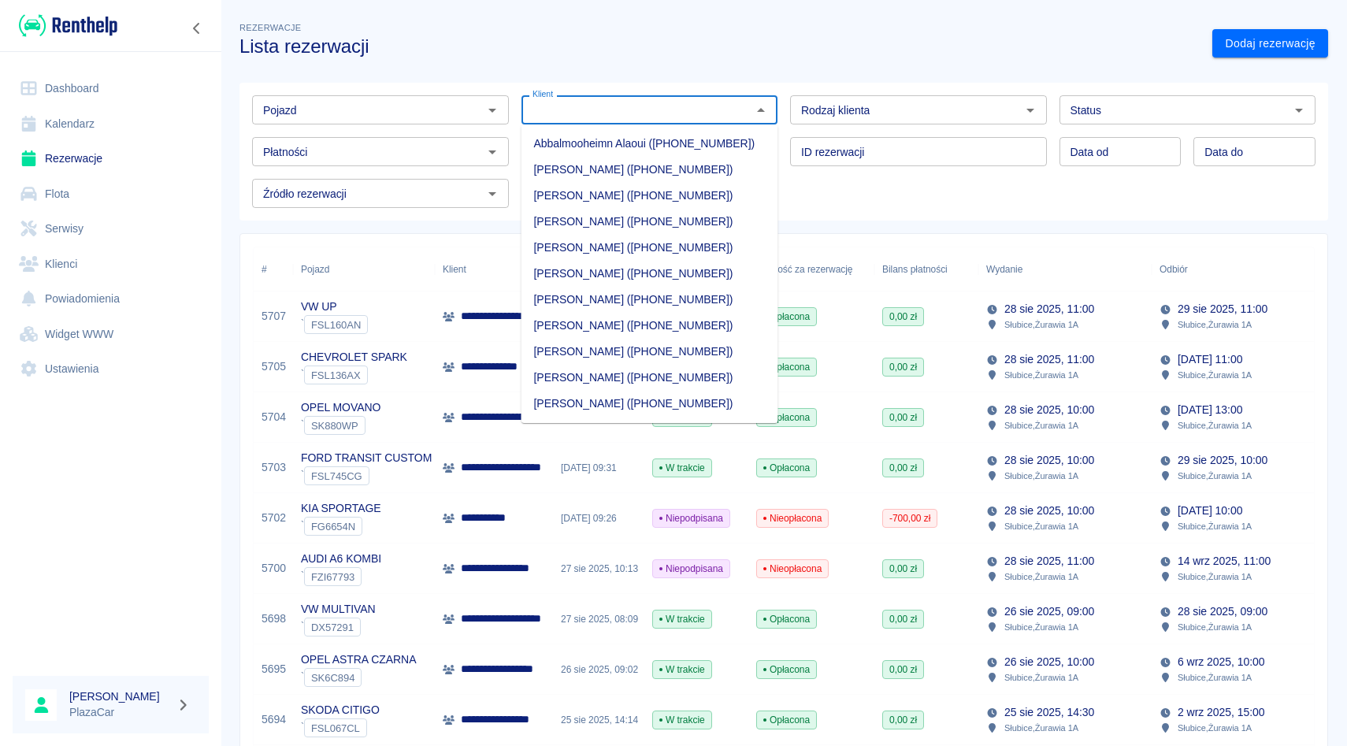
click at [540, 110] on div "Klient Klient" at bounding box center [650, 109] width 257 height 29
click at [512, 137] on div "Obsługujący rezerwację Obsługujący rezerwację" at bounding box center [643, 145] width 269 height 42
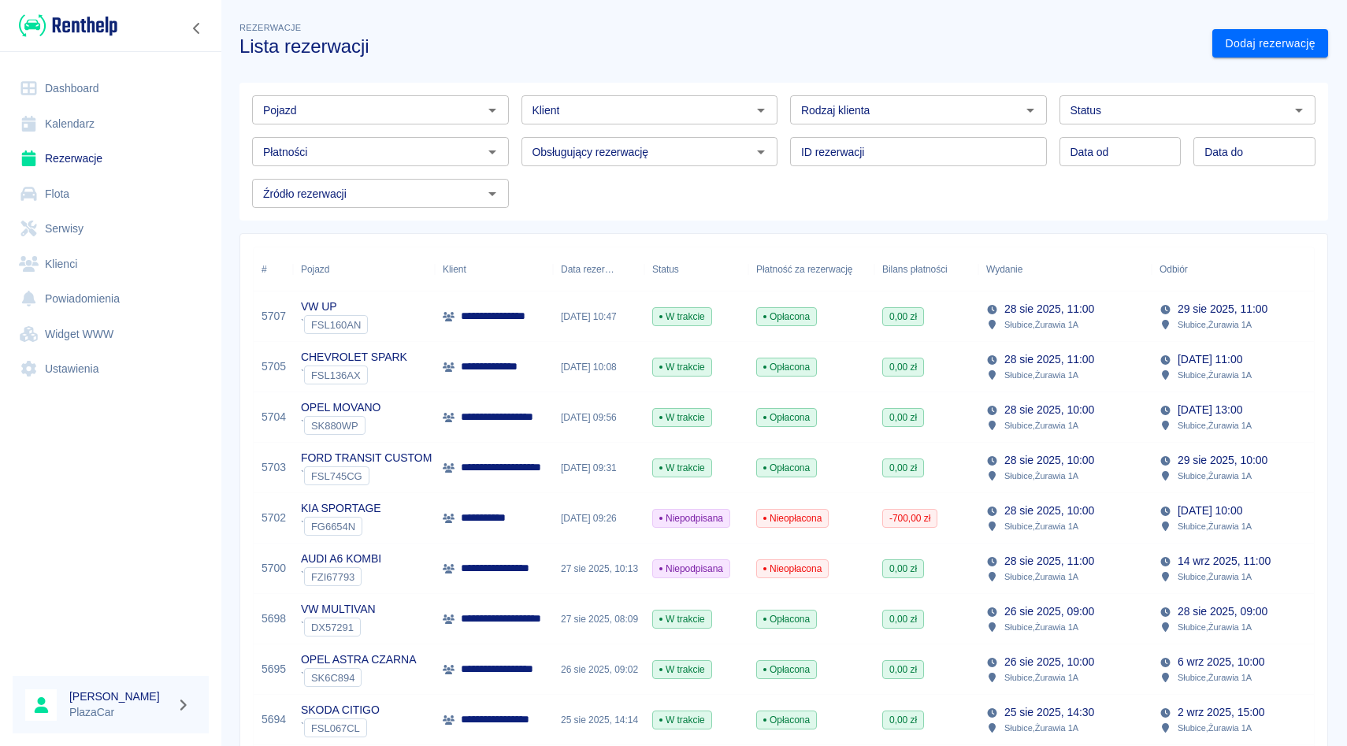
scroll to position [58, 0]
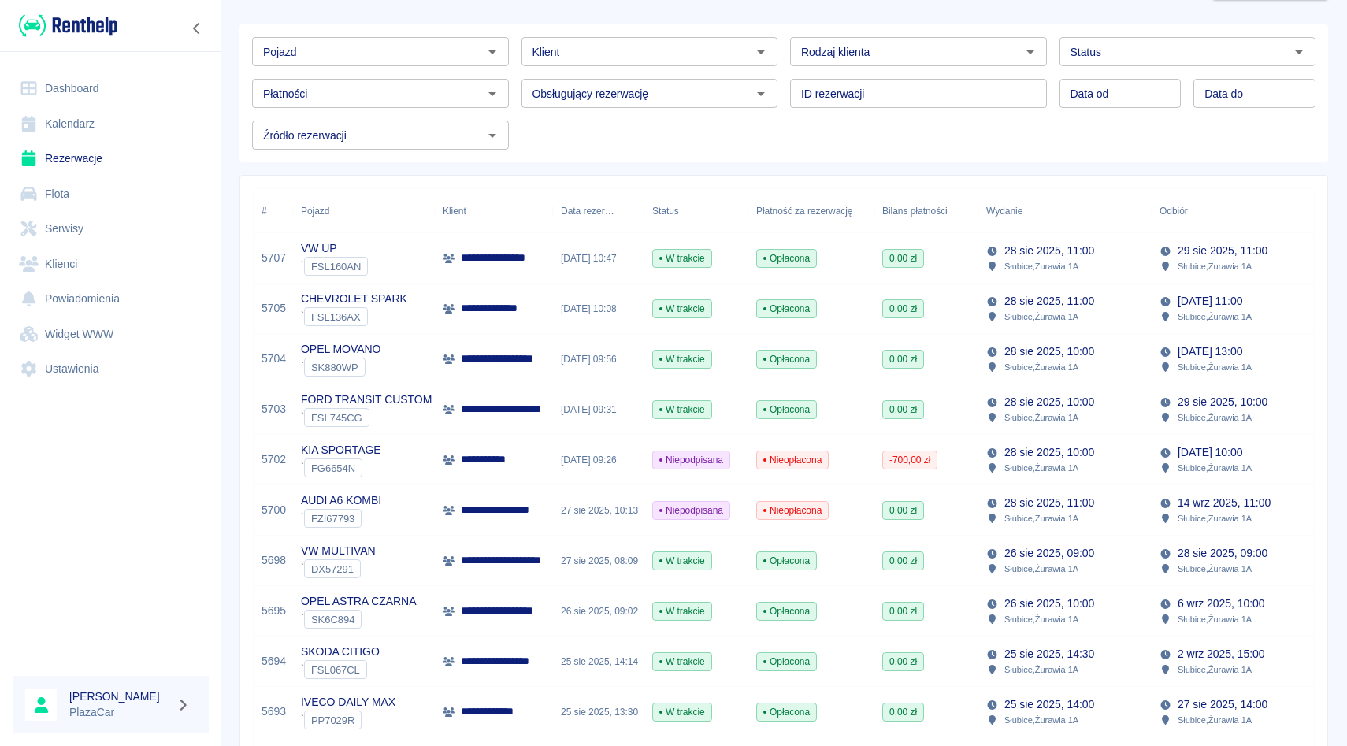
click at [395, 58] on input "Pojazd" at bounding box center [367, 52] width 221 height 20
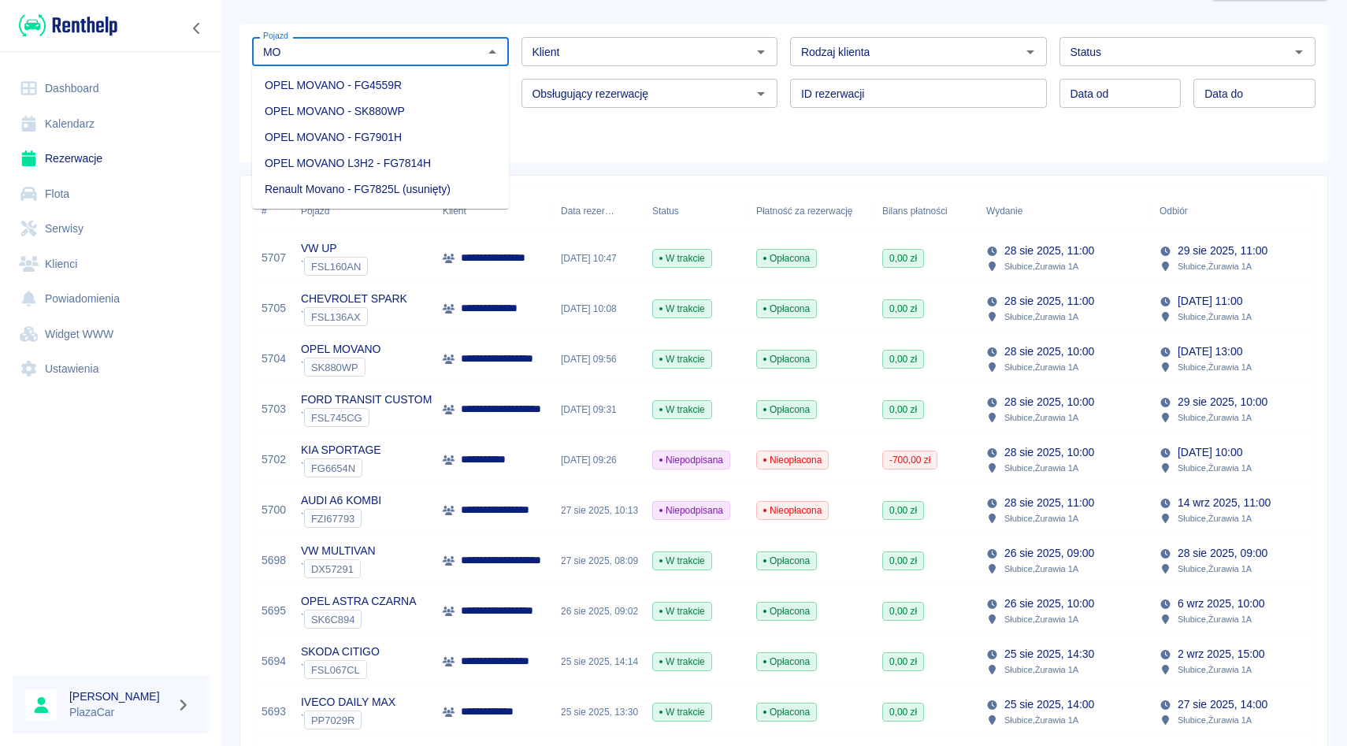
type input "M"
click at [360, 117] on li "IVECO DAILY MAX - PP7029R" at bounding box center [380, 111] width 257 height 26
type input "IVECO DAILY MAX - PP7029R"
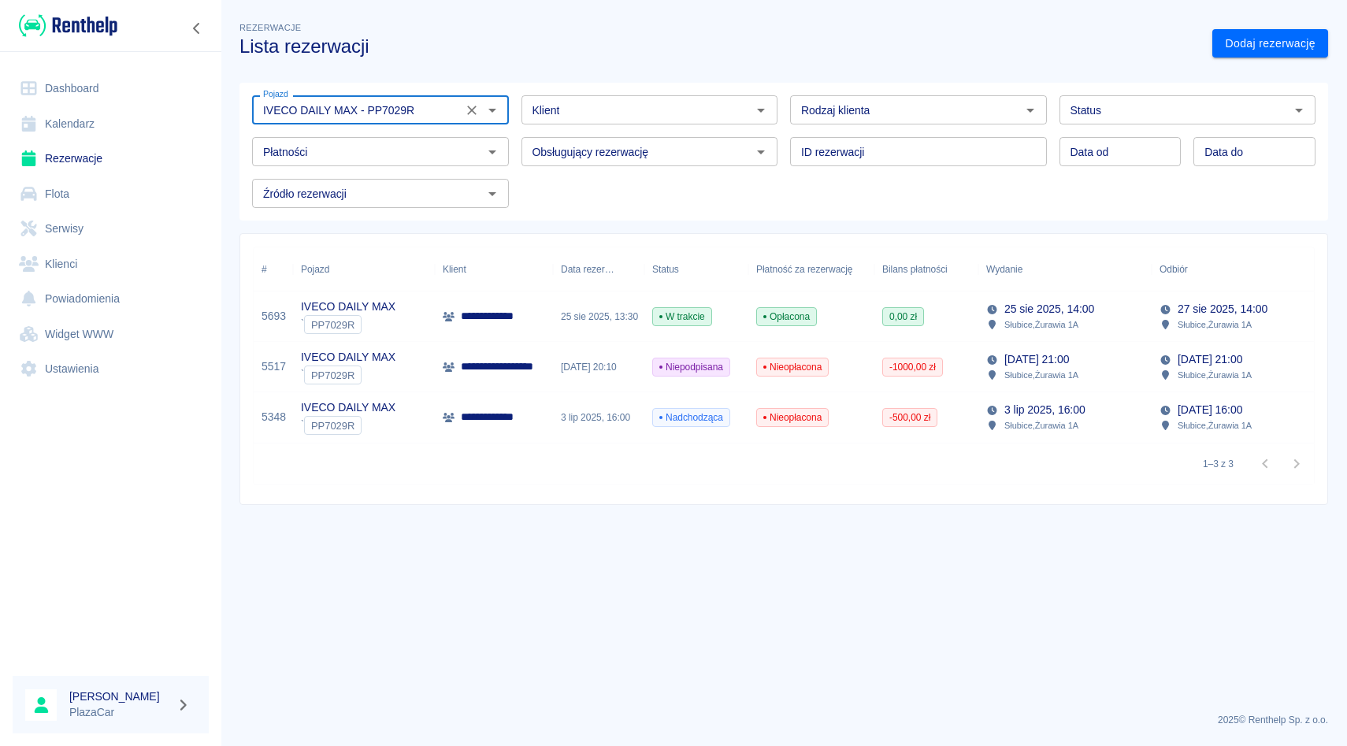
click at [464, 110] on icon "Wyczyść" at bounding box center [472, 110] width 16 height 16
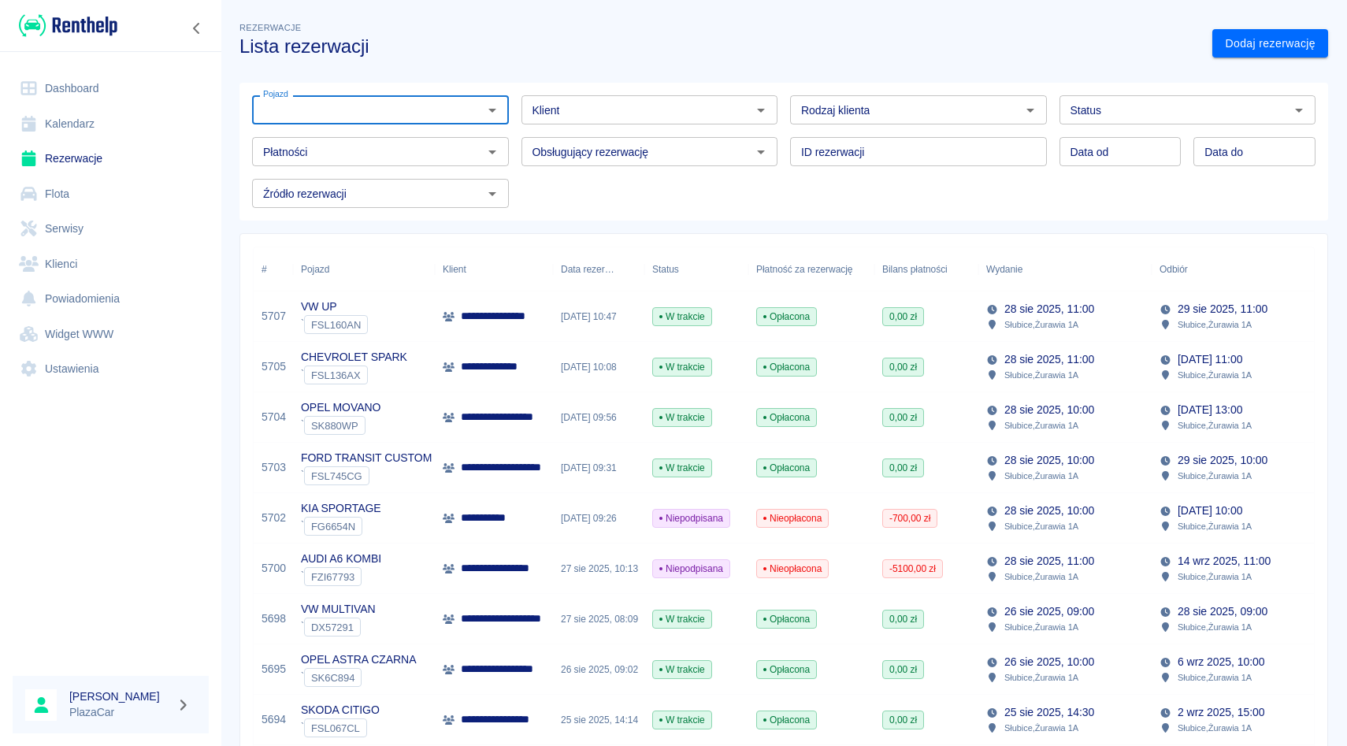
click at [522, 124] on div "Klient Klient" at bounding box center [650, 109] width 257 height 29
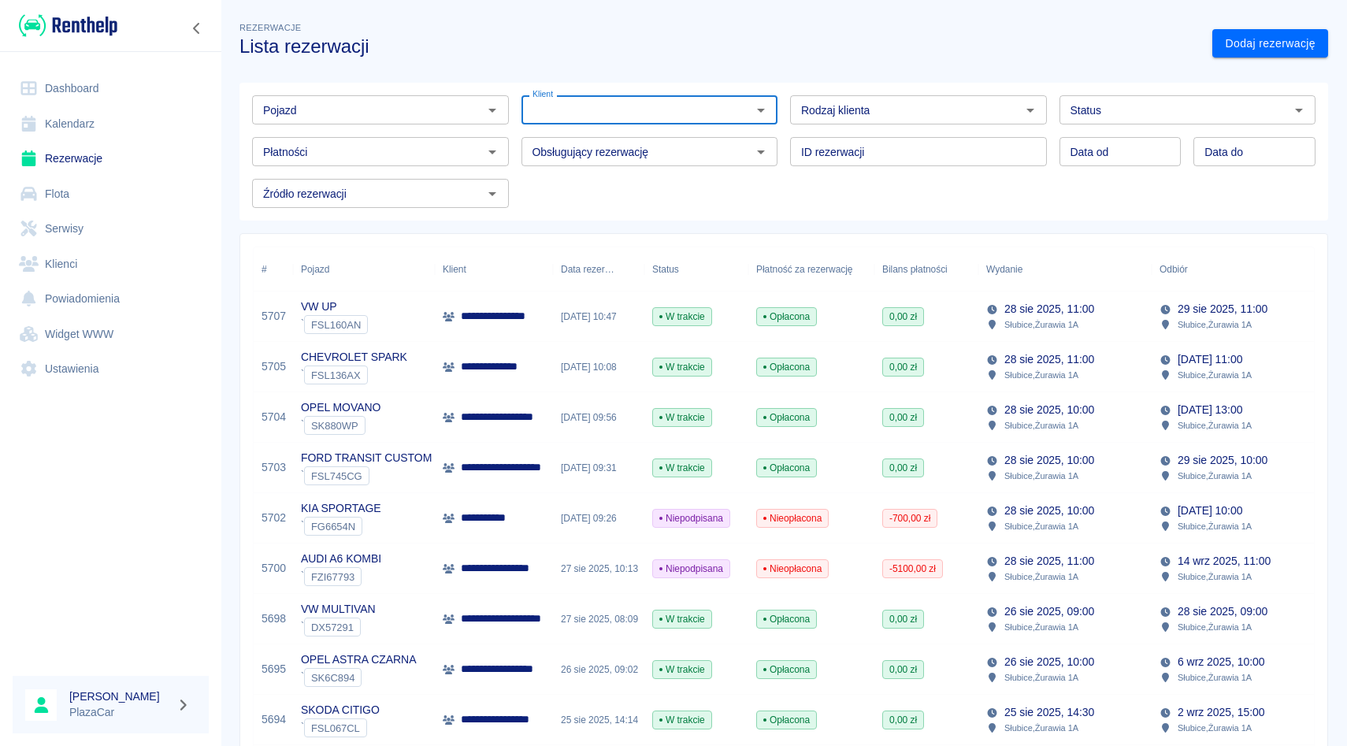
click at [518, 95] on div "Klient Klient" at bounding box center [643, 104] width 269 height 42
click at [519, 128] on div "Obsługujący rezerwację Obsługujący rezerwację" at bounding box center [643, 145] width 269 height 42
click at [782, 133] on div "ID rezerwacji ID rezerwacji" at bounding box center [912, 145] width 269 height 42
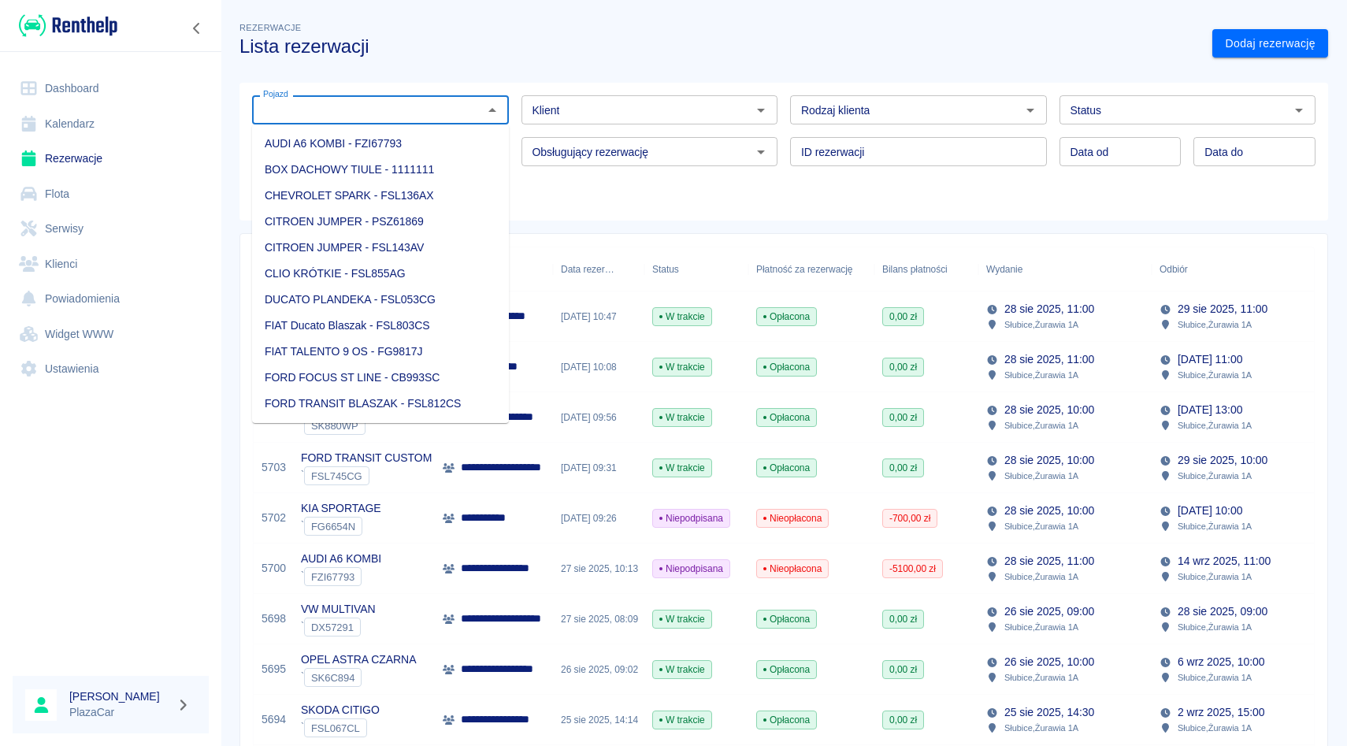
click at [353, 114] on input "Pojazd" at bounding box center [367, 110] width 221 height 20
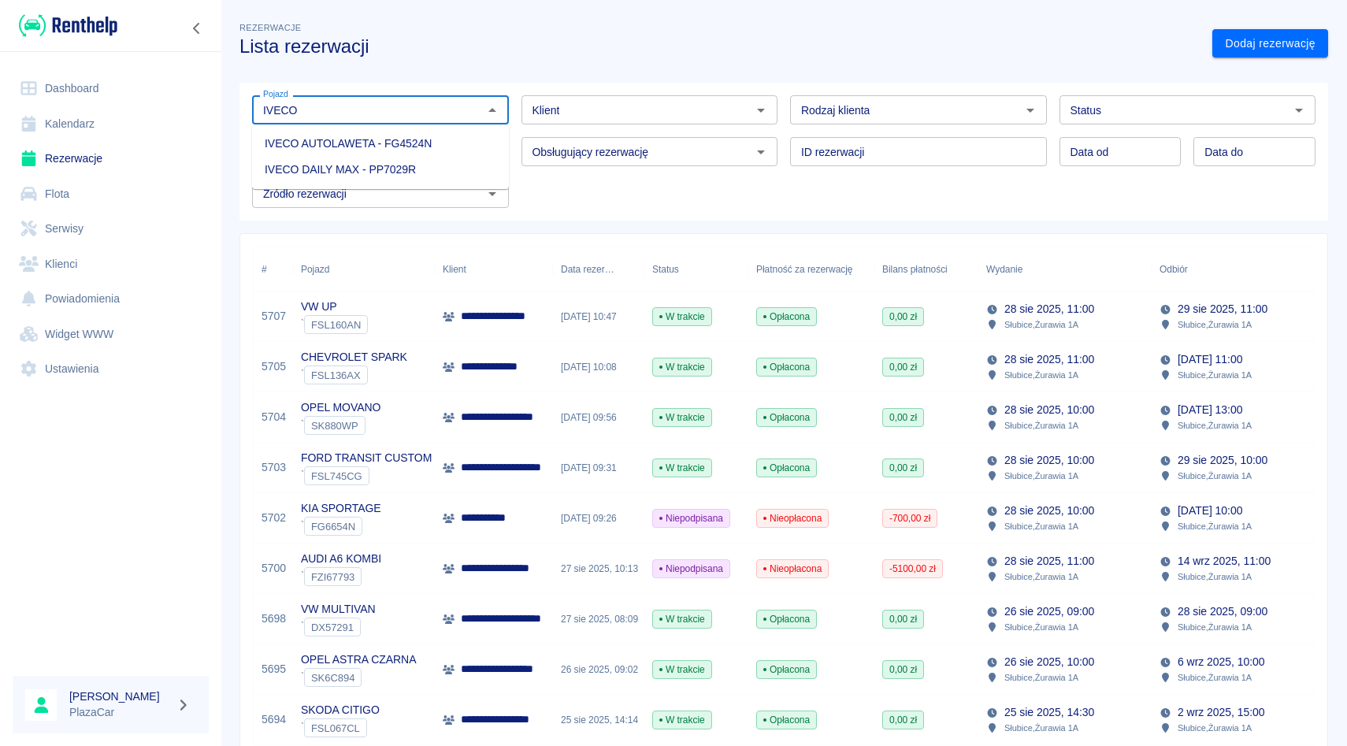
click at [361, 164] on li "IVECO DAILY MAX - PP7029R" at bounding box center [380, 170] width 257 height 26
type input "IVECO DAILY MAX - PP7029R"
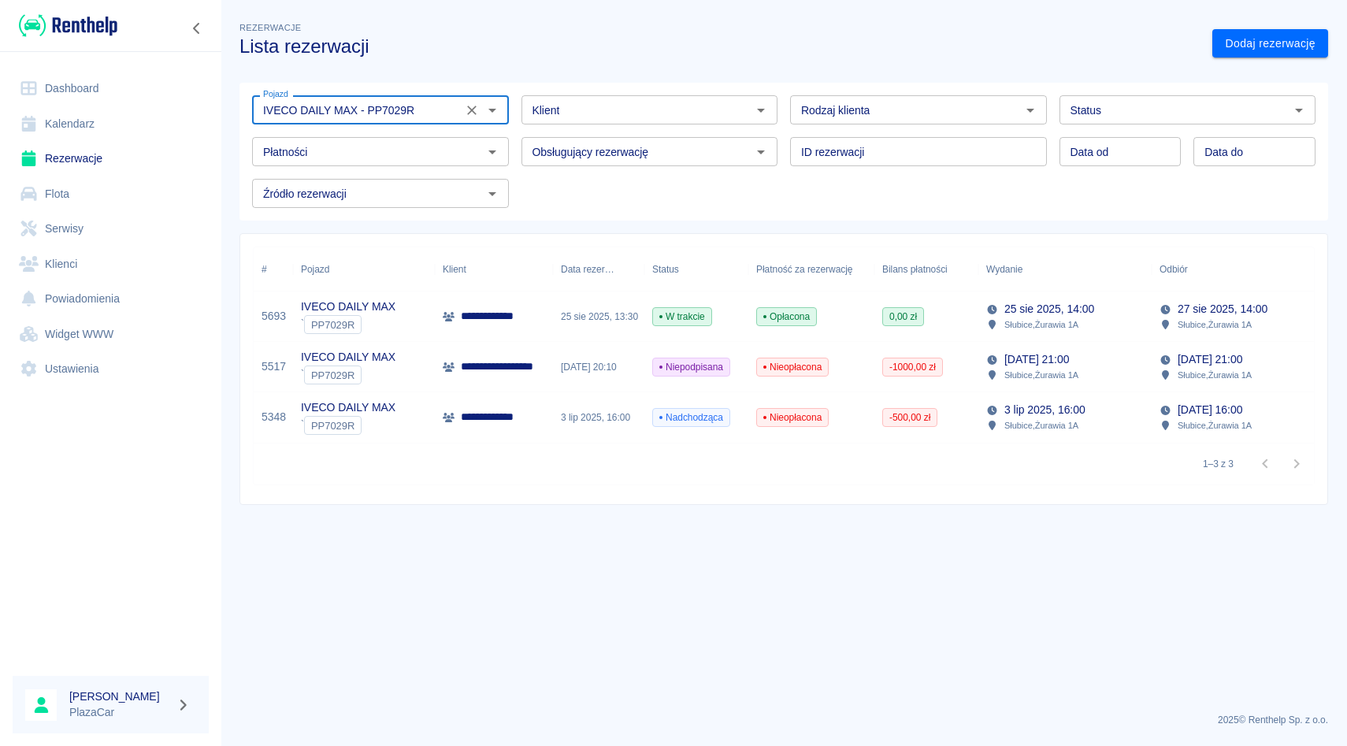
click at [472, 111] on icon "Wyczyść" at bounding box center [471, 110] width 9 height 9
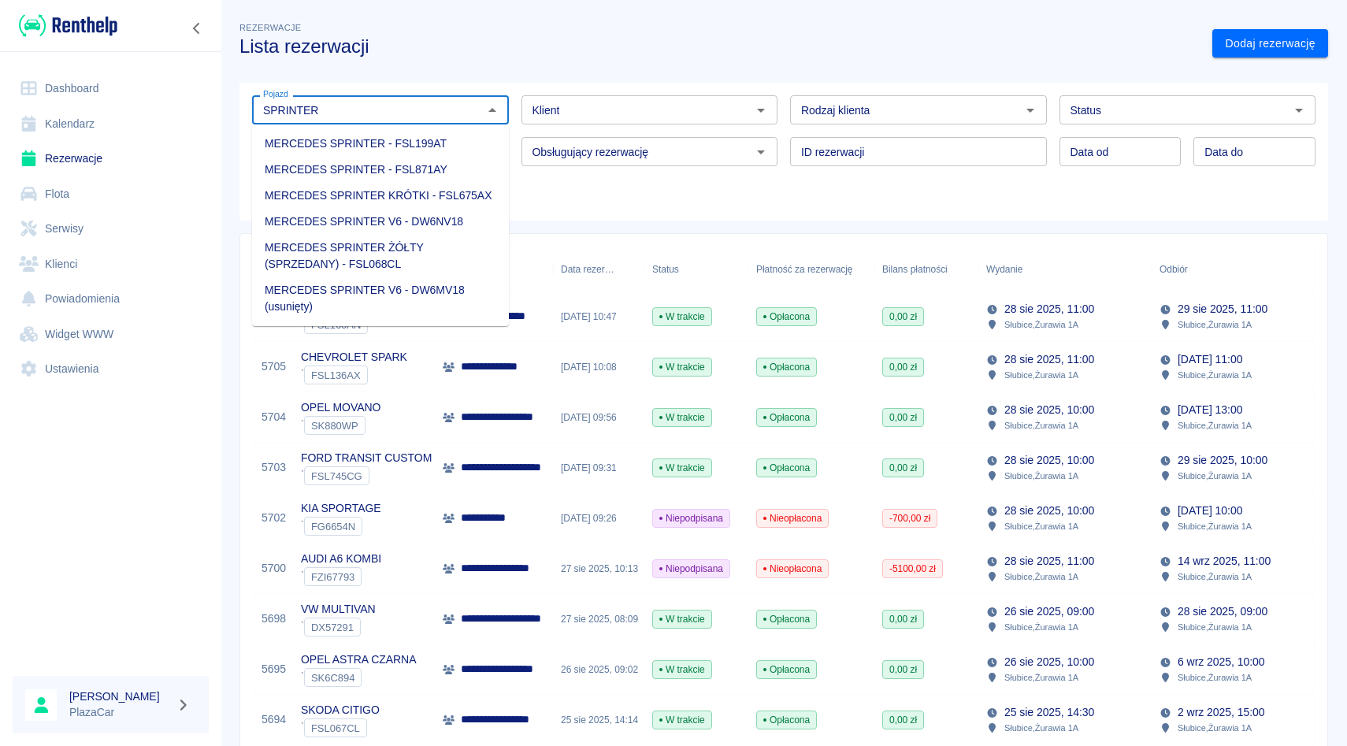
type input "SPRINTER"
click at [601, 186] on div "Pojazd Pojazd Klient Klient Rodzaj klienta Rodzaj klienta Status Status Płatnoś…" at bounding box center [777, 145] width 1076 height 125
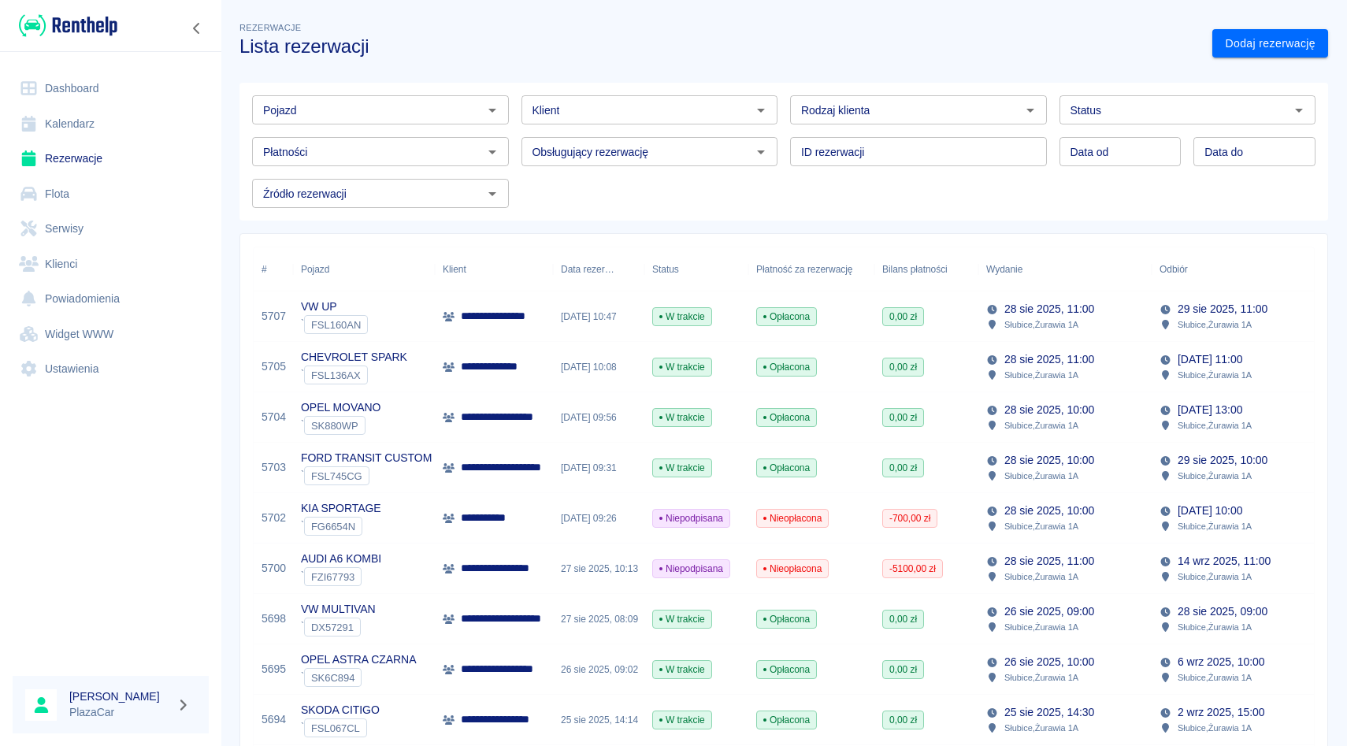
click at [783, 131] on div "ID rezerwacji ID rezerwacji" at bounding box center [912, 145] width 269 height 42
click at [783, 86] on div "Rodzaj klienta Rodzaj klienta" at bounding box center [912, 104] width 269 height 42
click at [783, 130] on div "ID rezerwacji ID rezerwacji" at bounding box center [912, 145] width 269 height 42
click at [783, 169] on div "Pojazd Pojazd Klient Klient Rodzaj klienta Rodzaj klienta Status Status Płatnoś…" at bounding box center [777, 145] width 1076 height 125
click at [783, 125] on div "ID rezerwacji ID rezerwacji" at bounding box center [912, 145] width 269 height 42
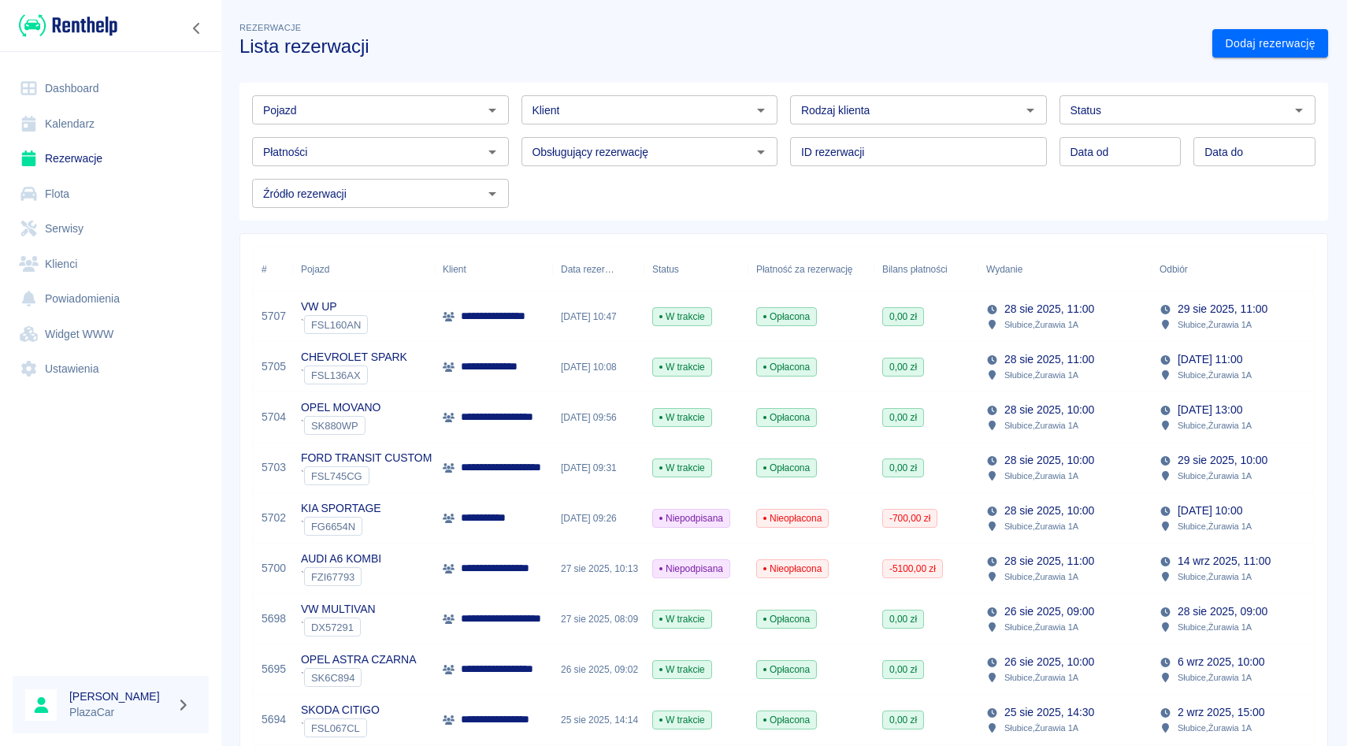
click at [783, 87] on div "Rodzaj klienta Rodzaj klienta" at bounding box center [912, 104] width 269 height 42
click at [783, 133] on div "ID rezerwacji ID rezerwacji" at bounding box center [912, 145] width 269 height 42
click at [783, 192] on div "Pojazd Pojazd Klient Klient Rodzaj klienta Rodzaj klienta Status Status Płatnoś…" at bounding box center [777, 145] width 1076 height 125
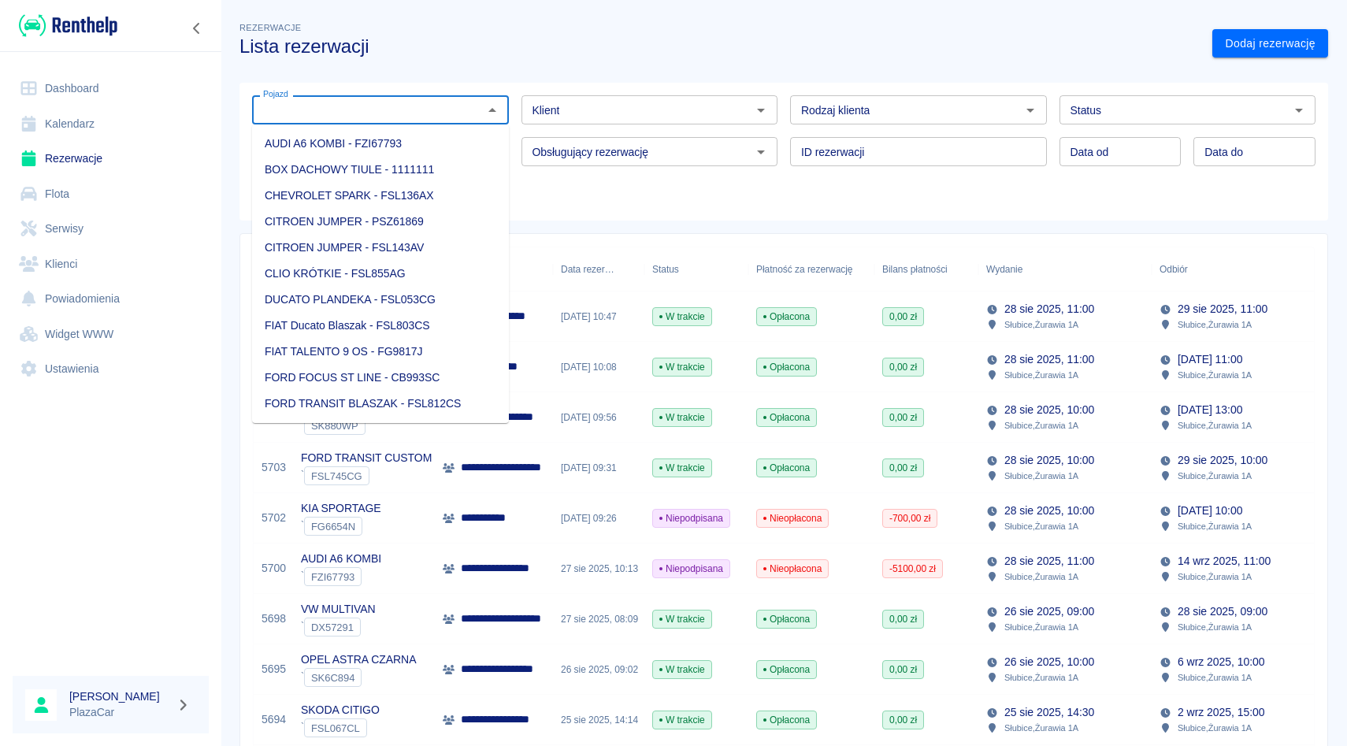
click at [351, 106] on input "Pojazd" at bounding box center [367, 110] width 221 height 20
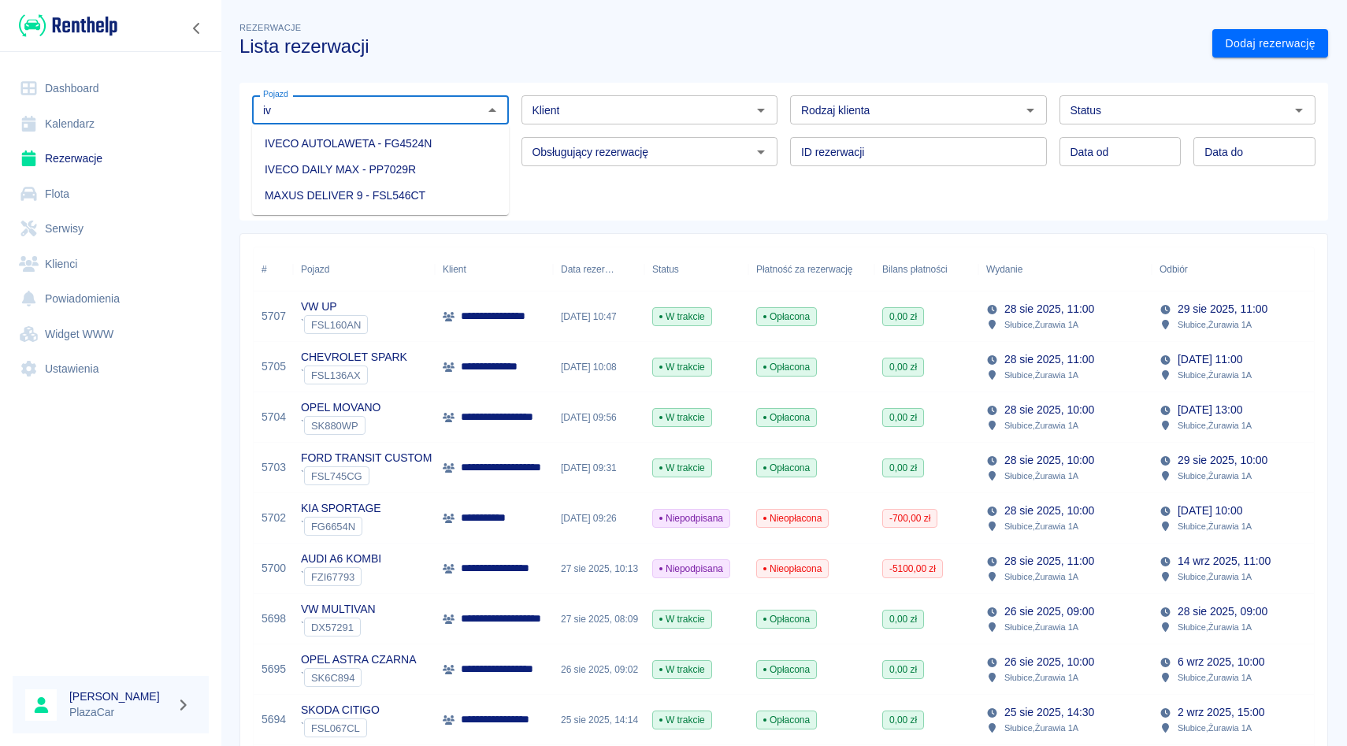
type input "i"
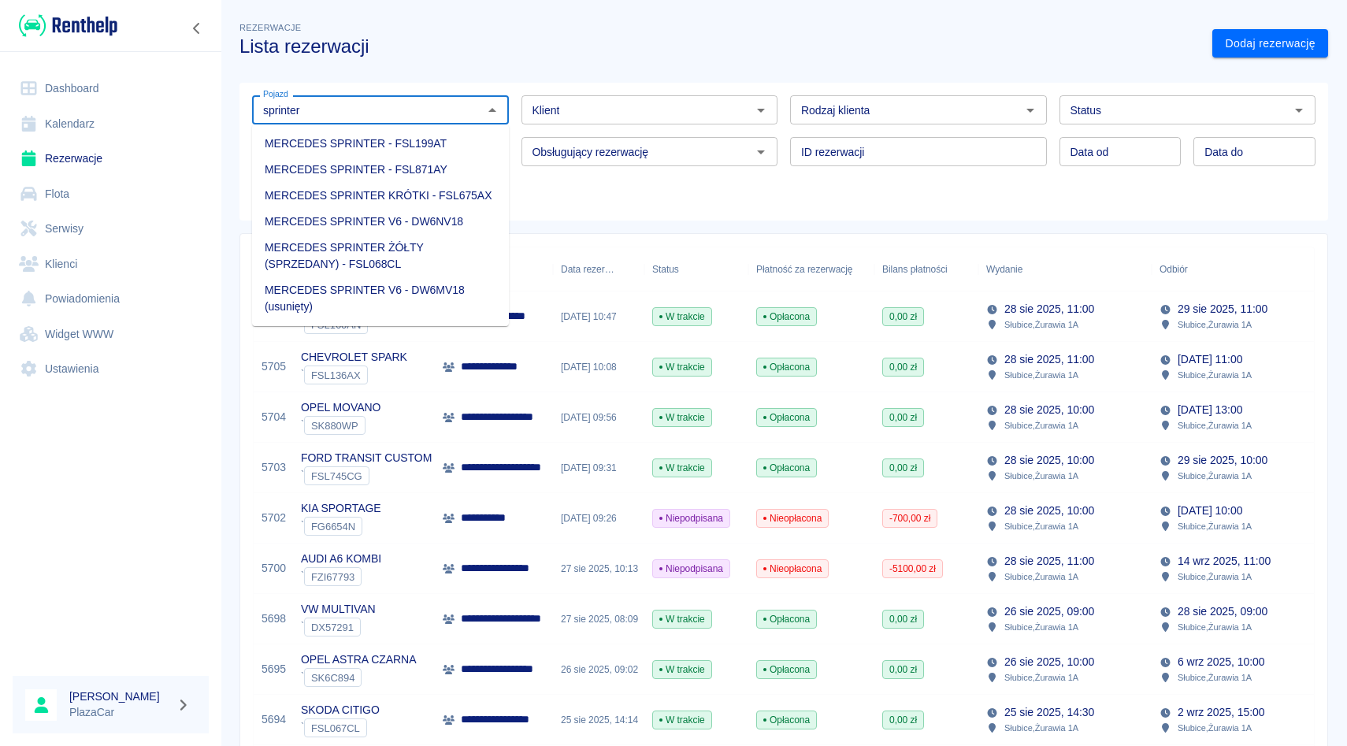
click at [393, 226] on li "MERCEDES SPRINTER V6 - DW6NV18" at bounding box center [380, 222] width 257 height 26
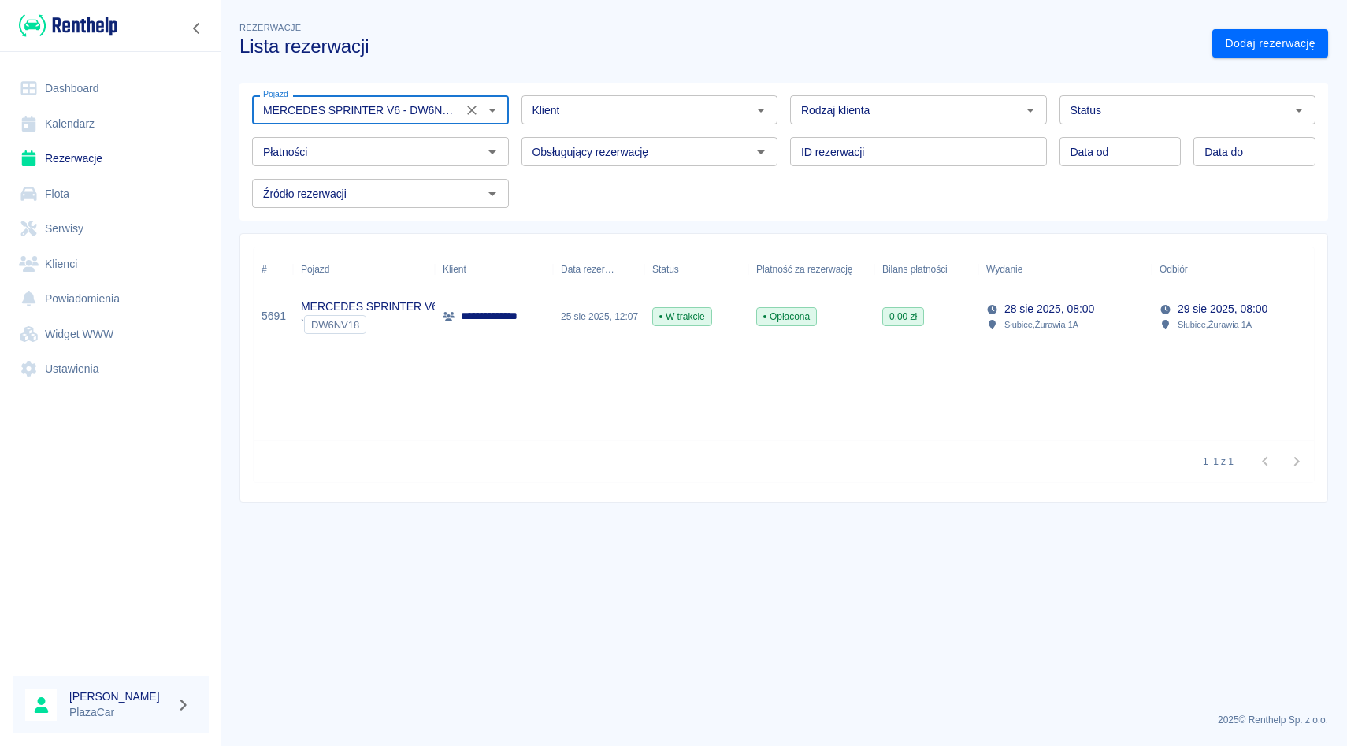
type input "MERCEDES SPRINTER V6 - DW6NV18"
